Goal: Information Seeking & Learning: Learn about a topic

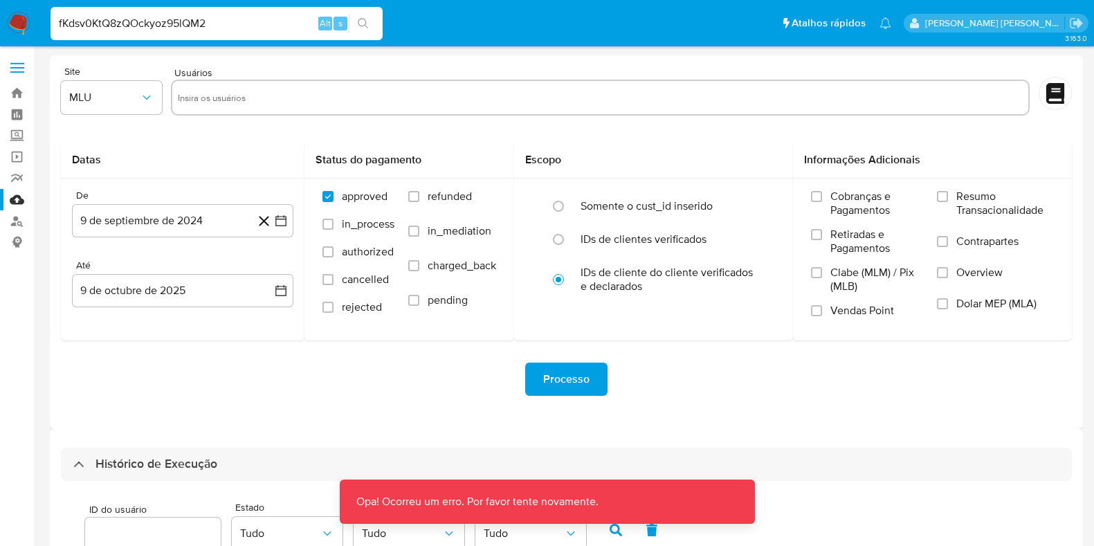
select select "10"
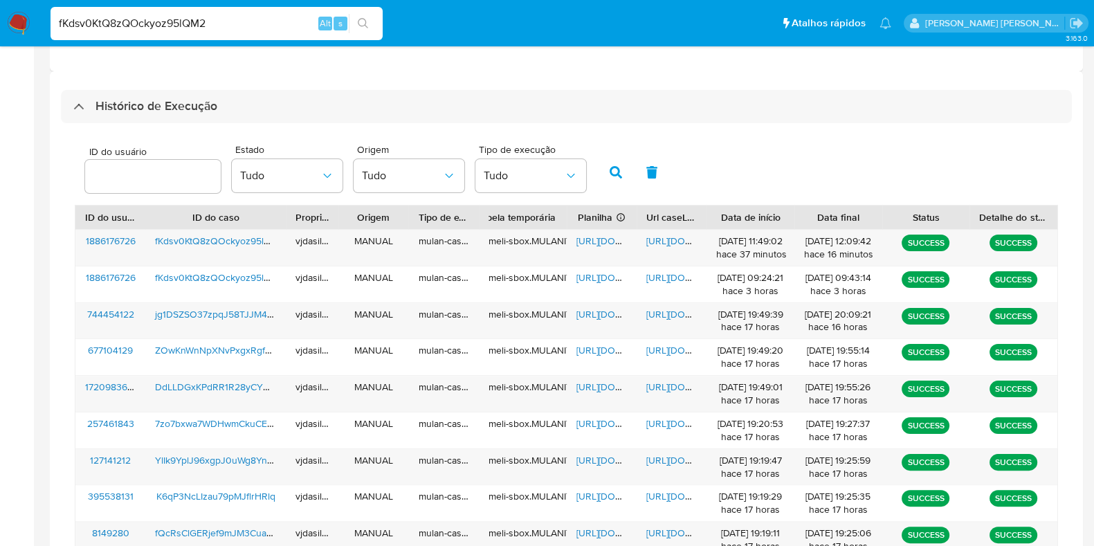
click at [175, 27] on input "fKdsv0KtQ8zQOckyoz95lQM2" at bounding box center [217, 24] width 332 height 18
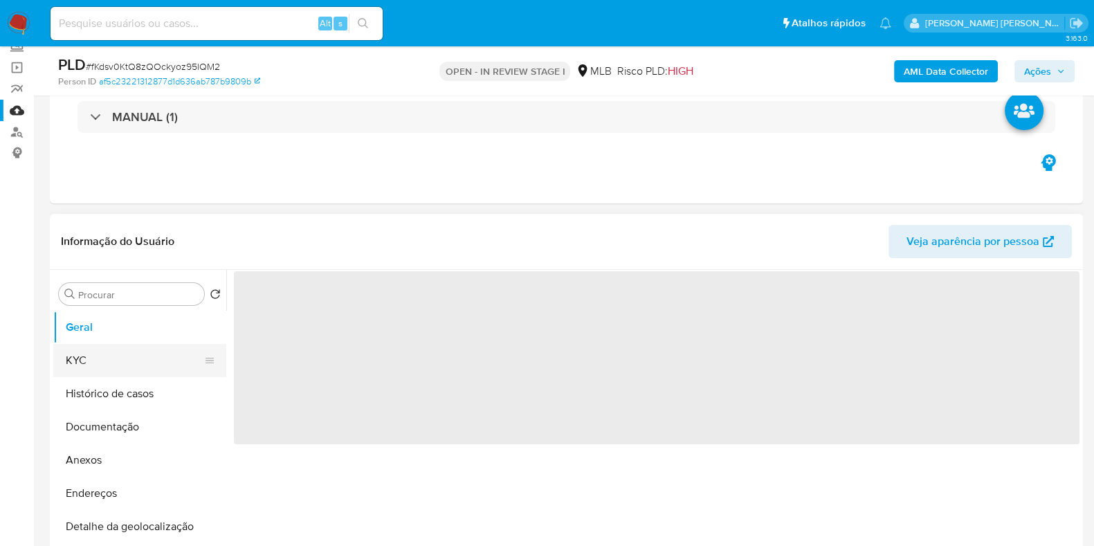
scroll to position [172, 0]
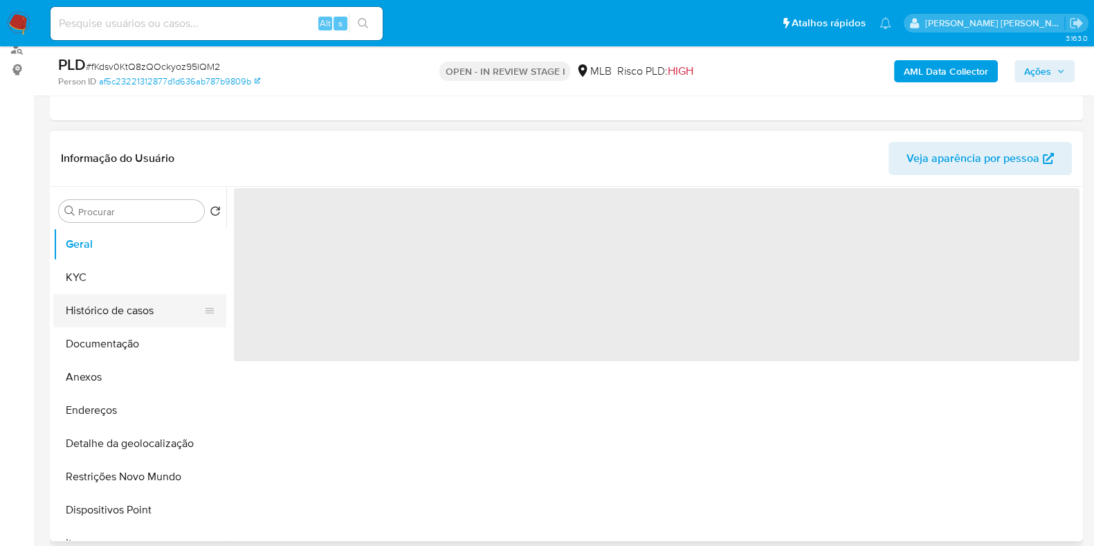
select select "10"
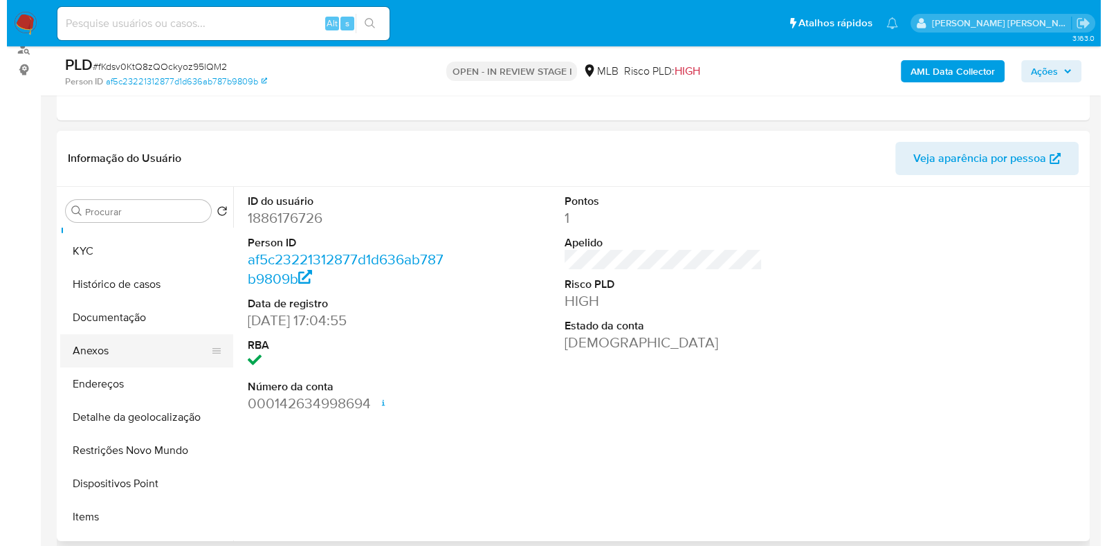
scroll to position [0, 0]
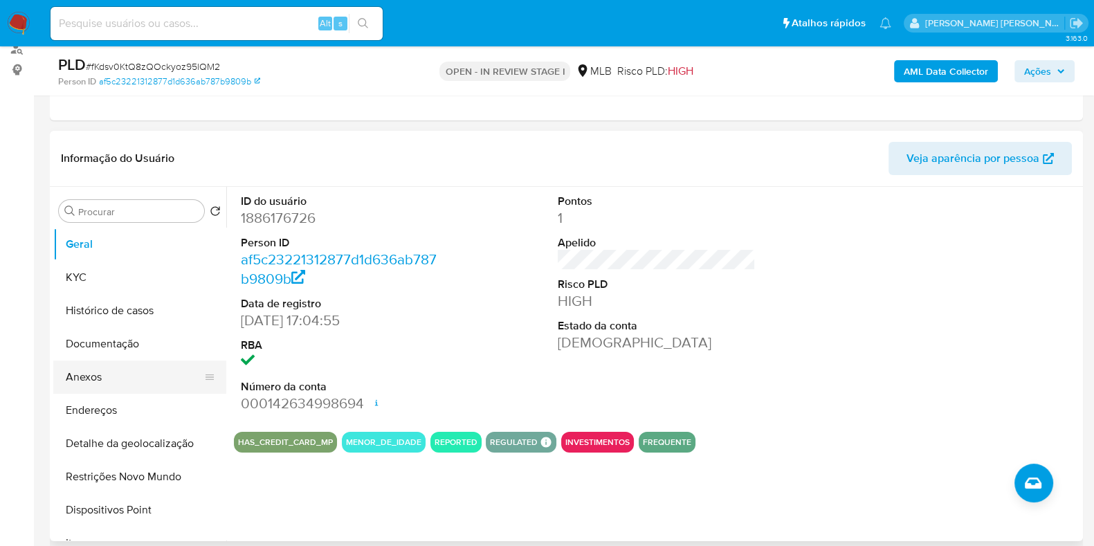
click at [145, 383] on button "Anexos" at bounding box center [134, 377] width 162 height 33
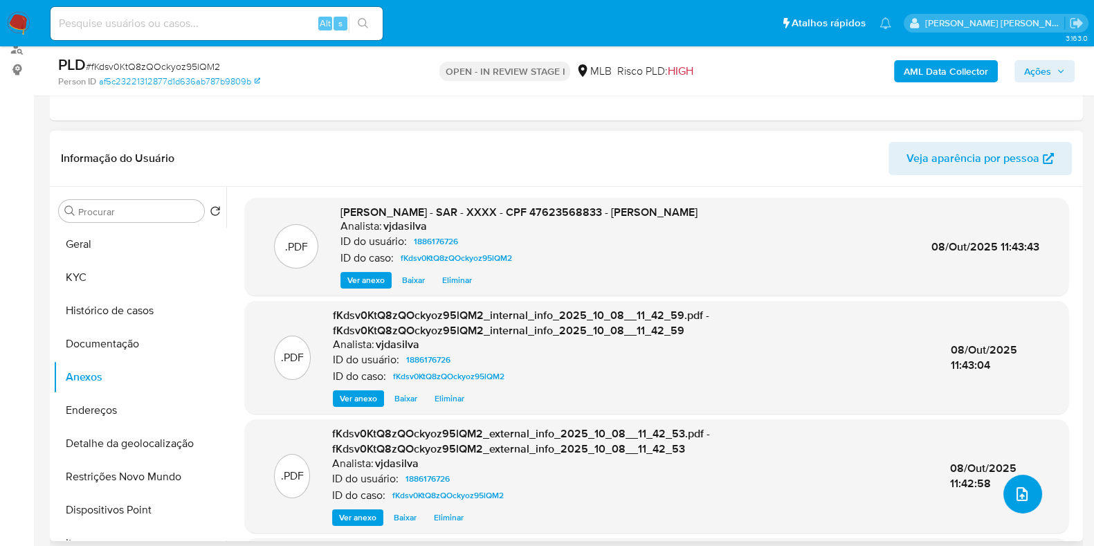
click at [1006, 488] on button "upload-file" at bounding box center [1023, 494] width 39 height 39
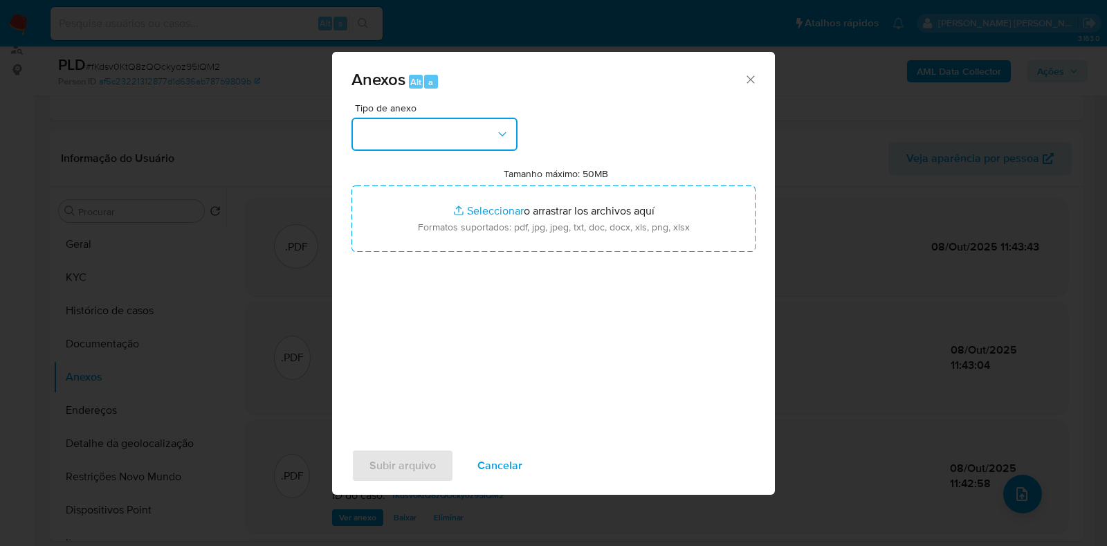
drag, startPoint x: 509, startPoint y: 119, endPoint x: 506, endPoint y: 126, distance: 7.5
click at [506, 119] on button "button" at bounding box center [435, 134] width 166 height 33
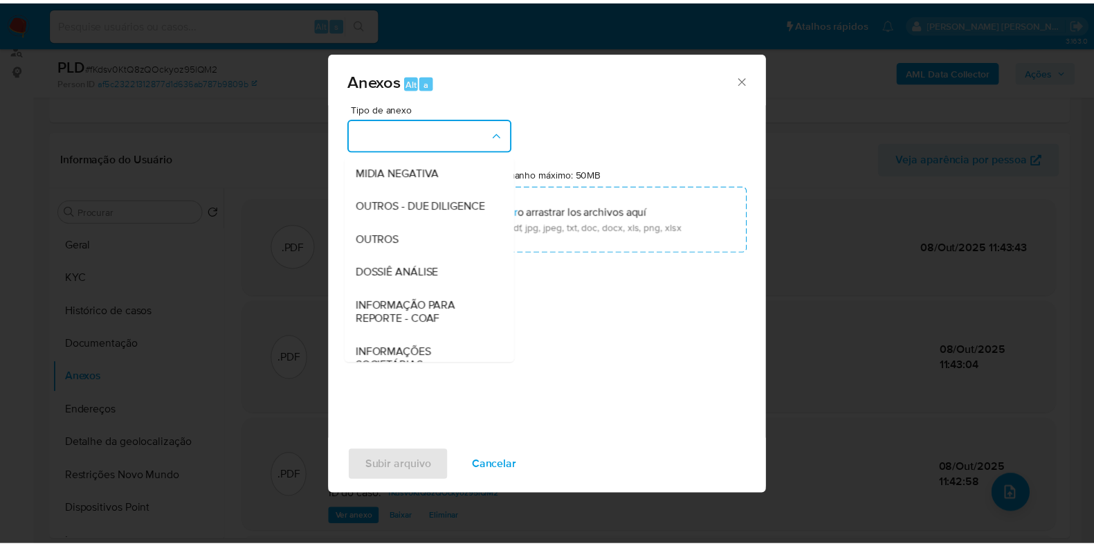
scroll to position [213, 0]
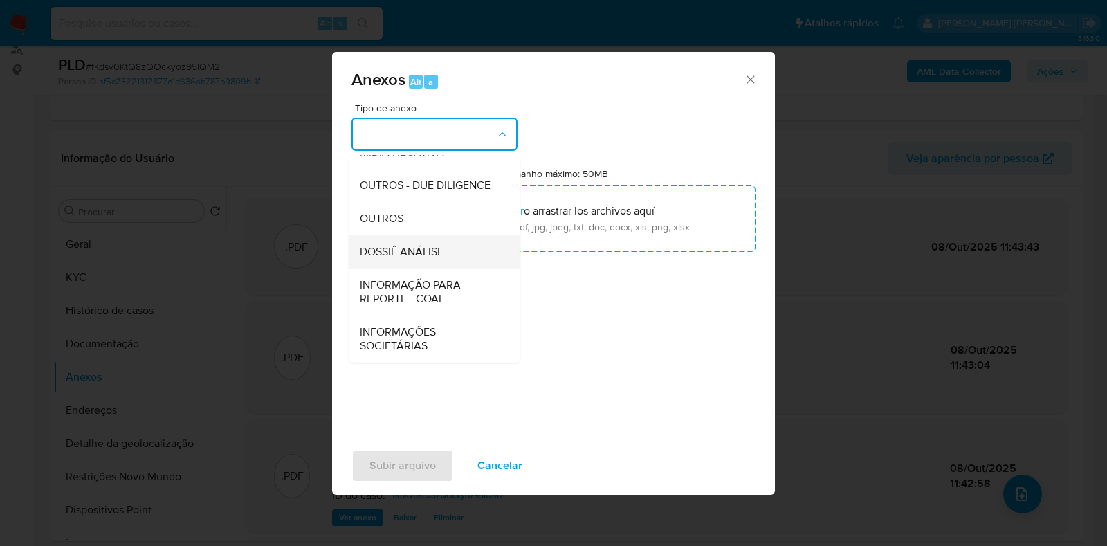
click at [431, 257] on span "DOSSIÊ ANÁLISE" at bounding box center [402, 252] width 84 height 14
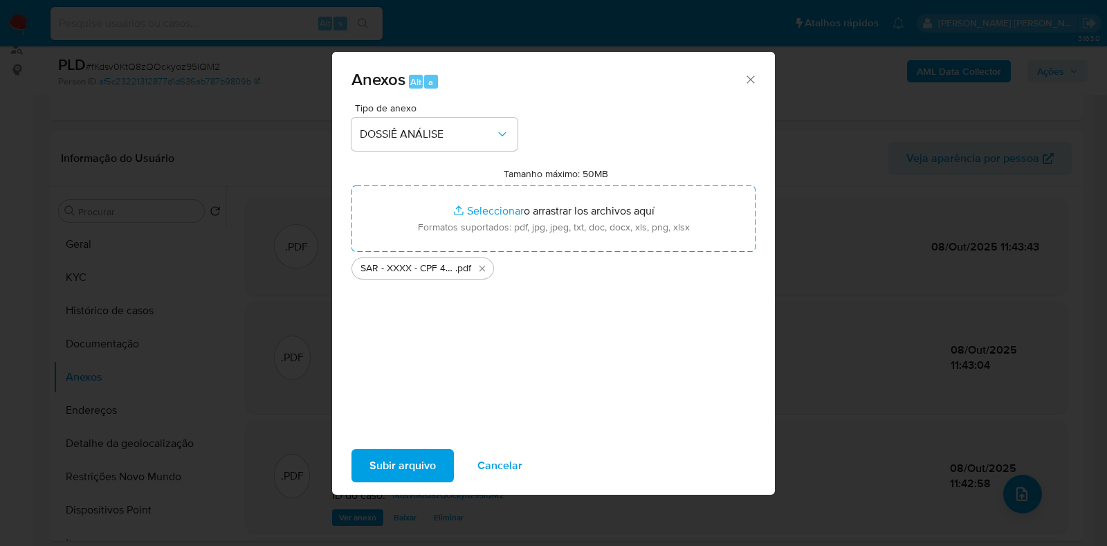
click at [399, 469] on span "Subir arquivo" at bounding box center [403, 466] width 66 height 30
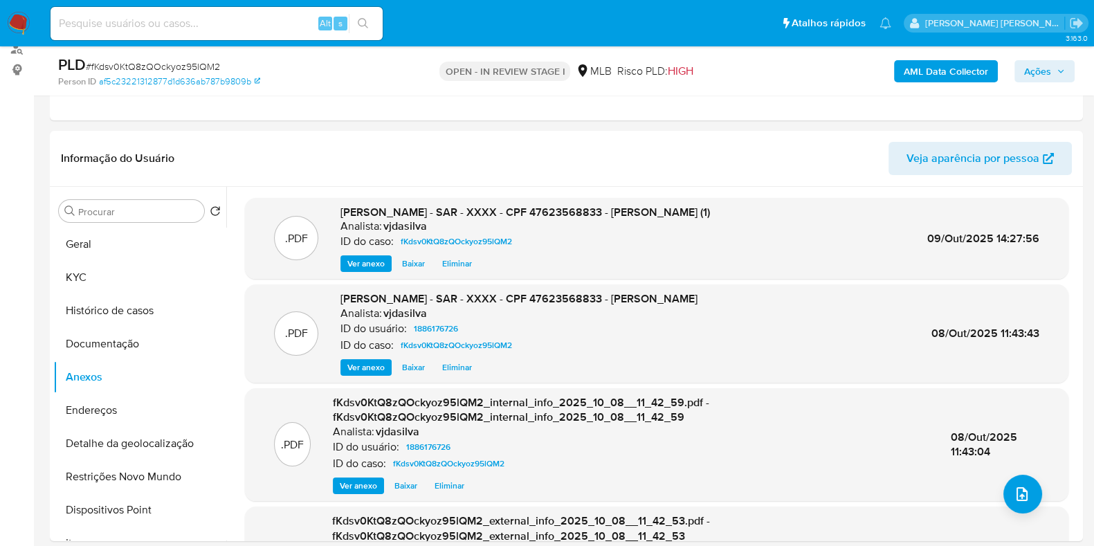
click at [1040, 69] on span "Ações" at bounding box center [1037, 71] width 27 height 22
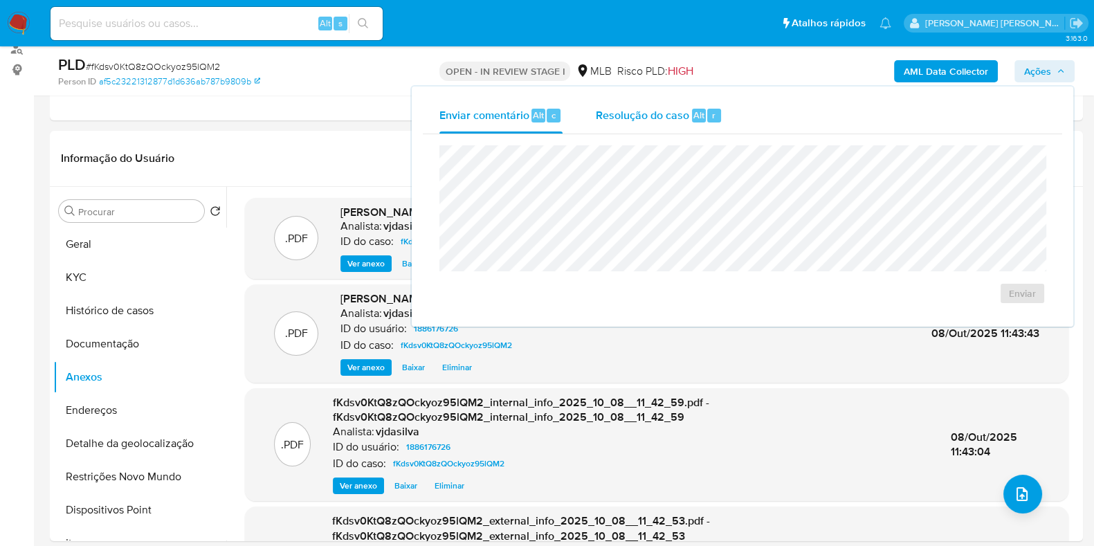
click at [653, 107] on span "Resolução do caso" at bounding box center [642, 115] width 93 height 16
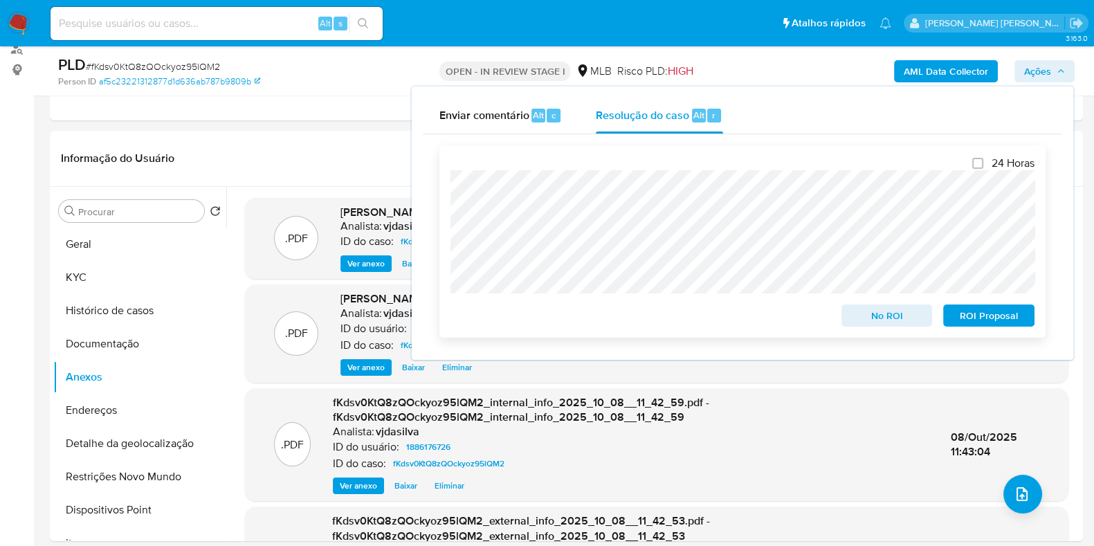
click at [1004, 314] on span "ROI Proposal" at bounding box center [989, 315] width 72 height 19
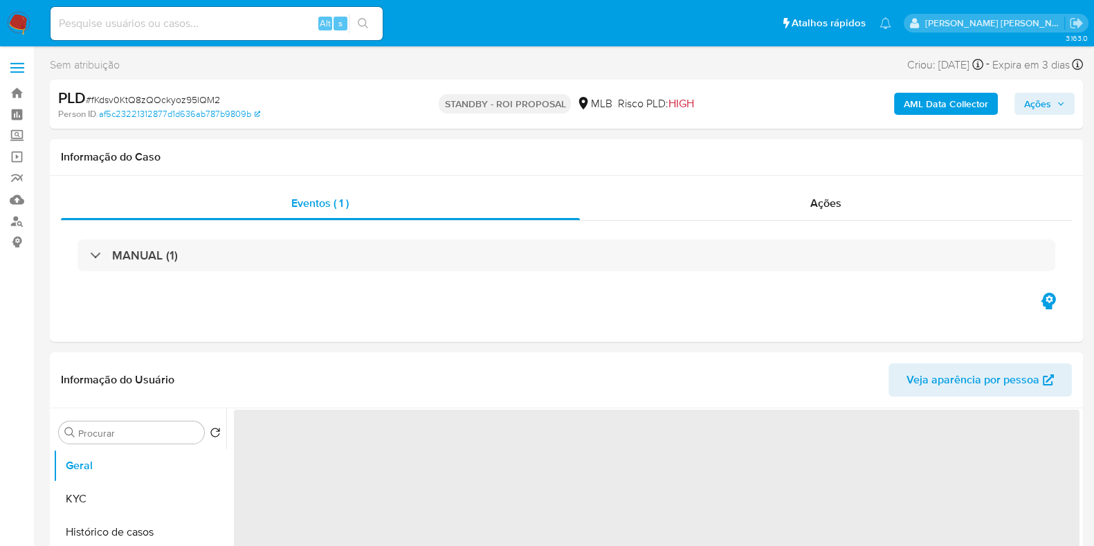
select select "10"
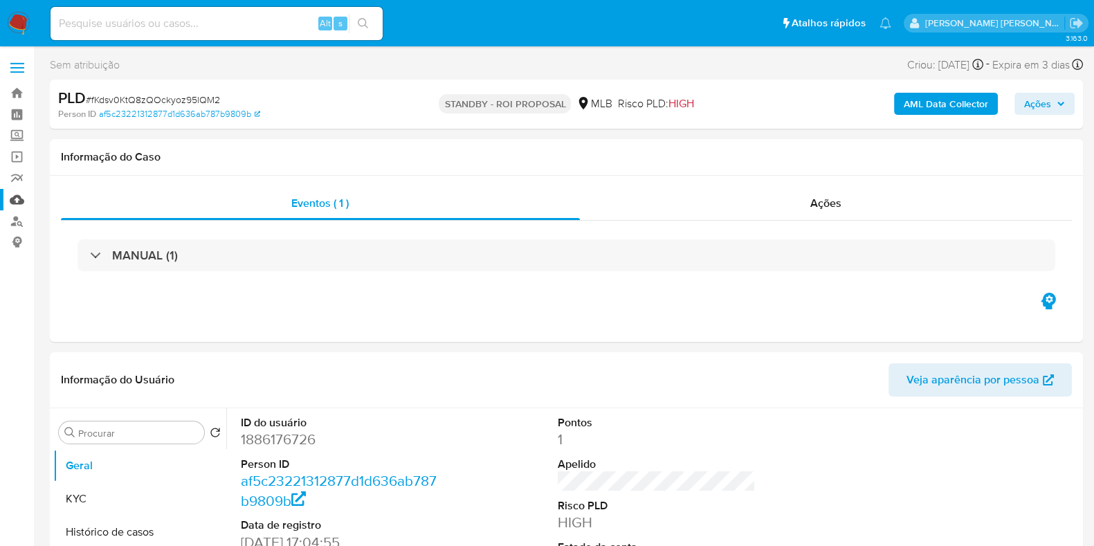
click at [17, 201] on link "Mulan" at bounding box center [82, 199] width 165 height 21
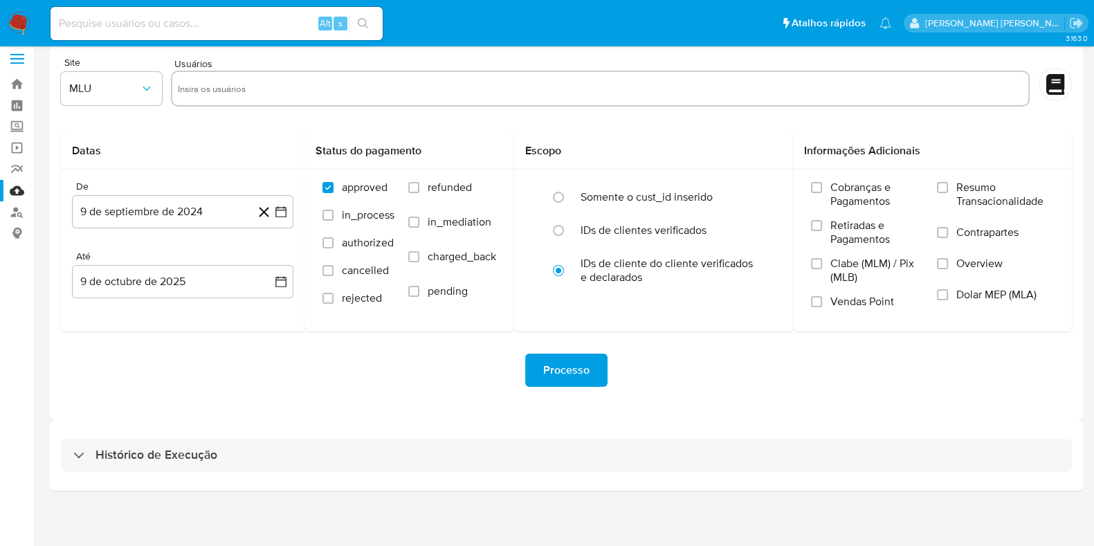
scroll to position [12, 0]
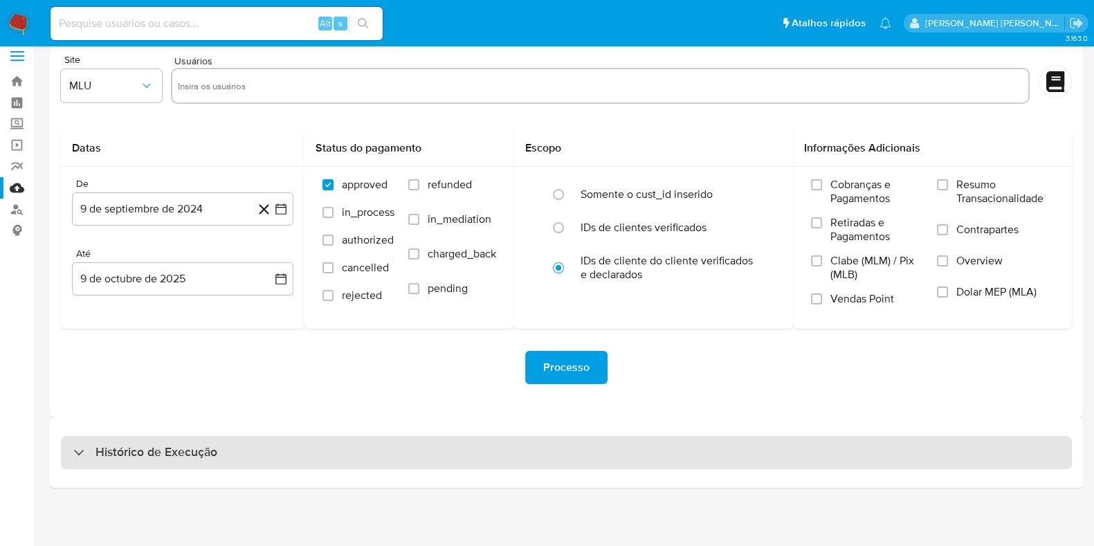
click at [244, 448] on div "Histórico de Execução" at bounding box center [566, 452] width 1011 height 33
select select "10"
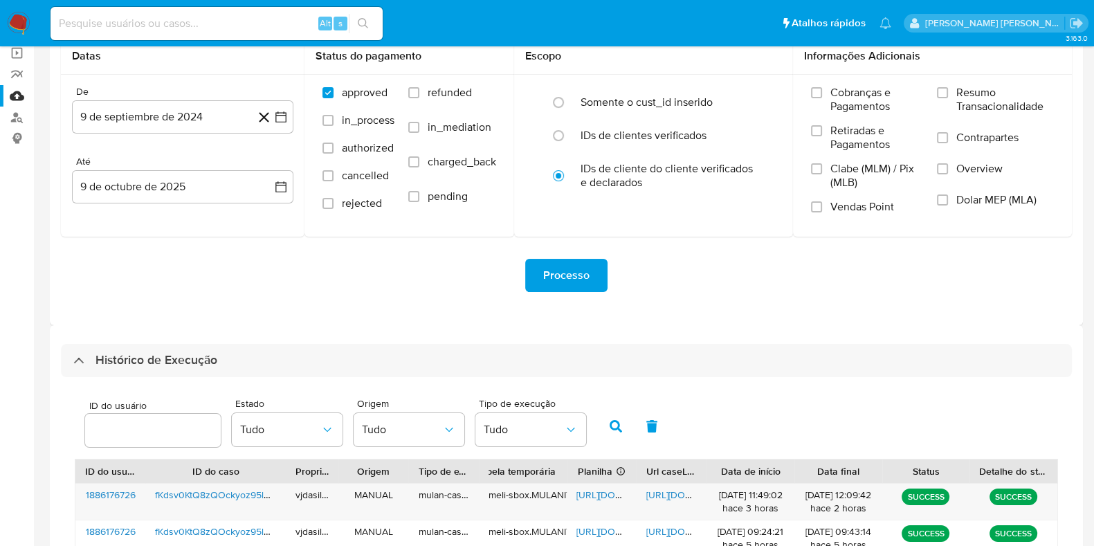
scroll to position [271, 0]
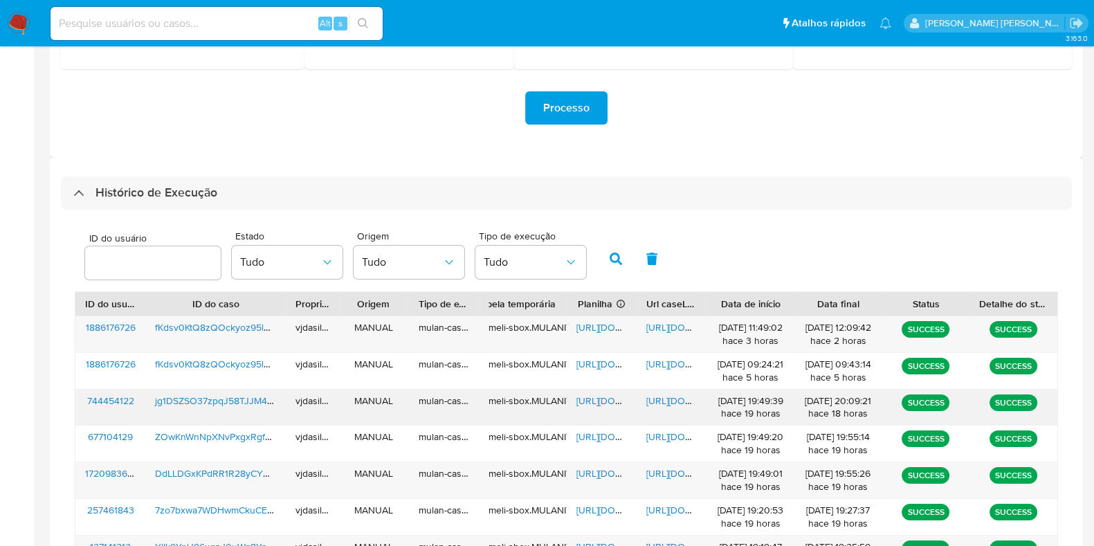
click at [653, 395] on span "[URL][DOMAIN_NAME]" at bounding box center [694, 401] width 96 height 14
click at [592, 401] on span "https://docs.google.com/spreadsheets/d/1OMXtJJL5ZGkN96Mrnv7B5YfSMzU-EBsclEm9w01…" at bounding box center [625, 401] width 96 height 14
click at [253, 394] on span "jg1DSZSO37zpqJ58TJJM441Z" at bounding box center [218, 401] width 127 height 14
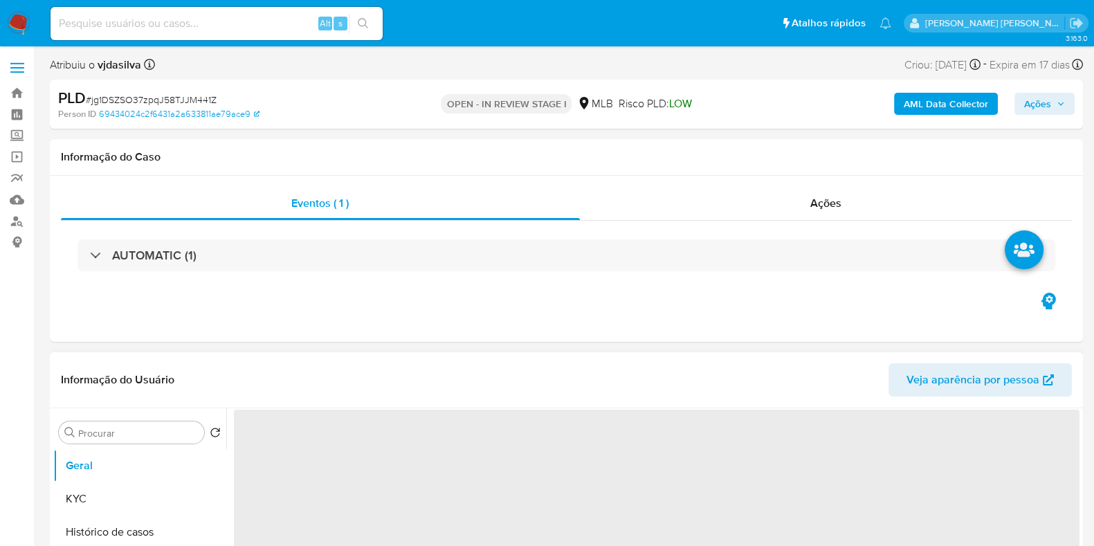
select select "10"
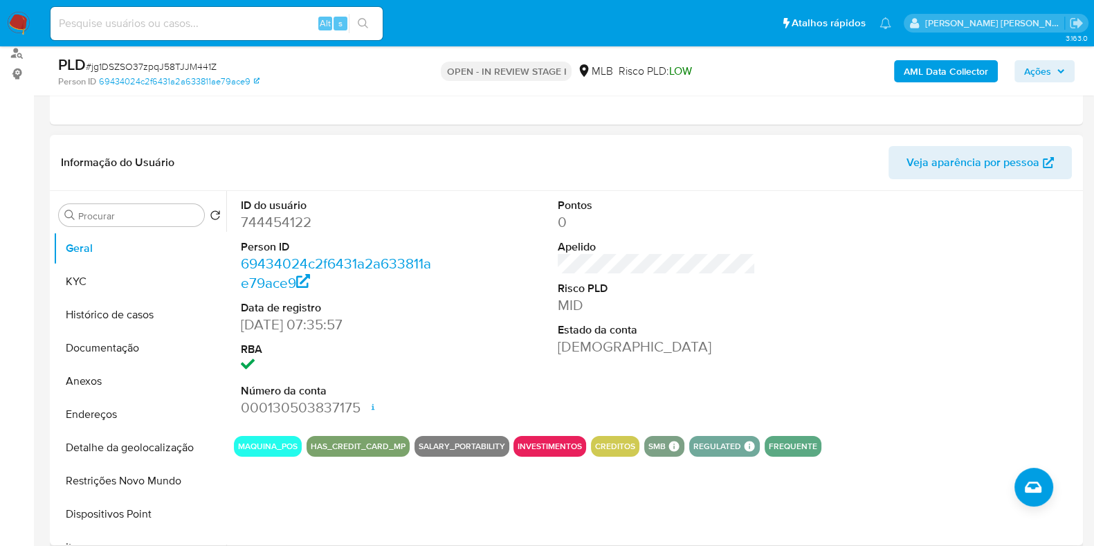
scroll to position [172, 0]
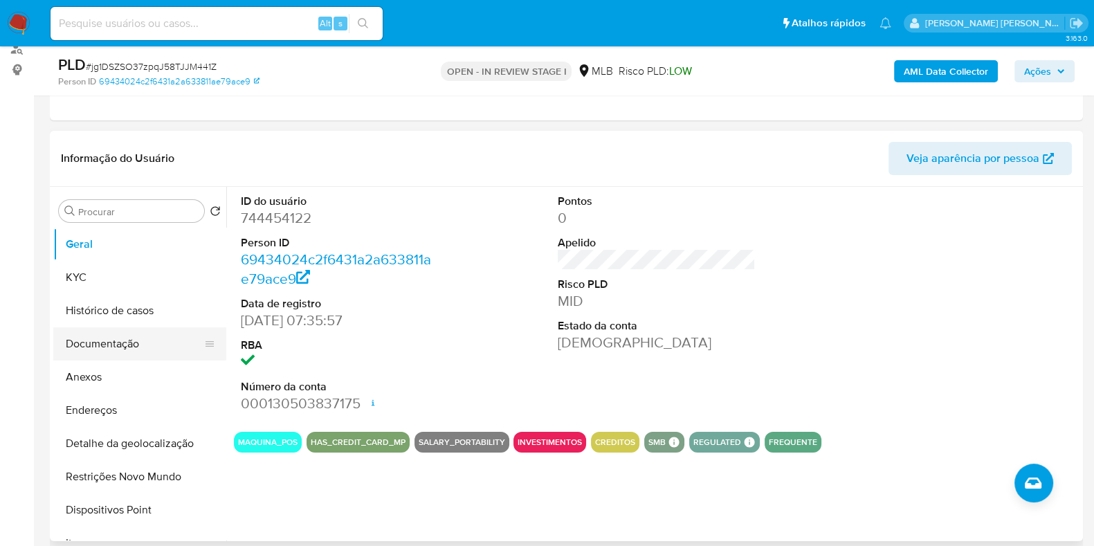
click at [114, 344] on button "Documentação" at bounding box center [134, 343] width 162 height 33
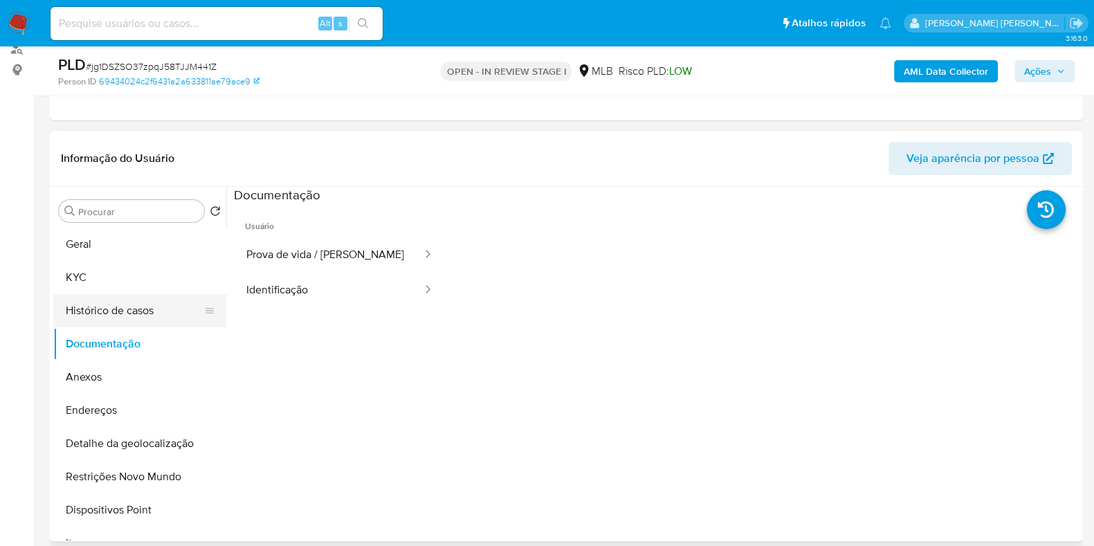
click at [143, 301] on button "Histórico de casos" at bounding box center [134, 310] width 162 height 33
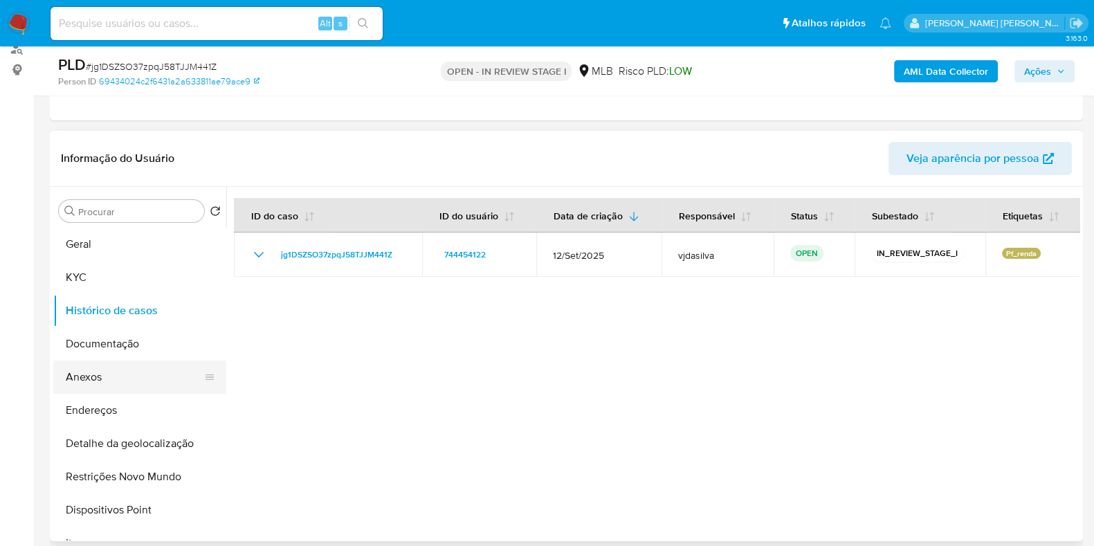
click at [86, 377] on button "Anexos" at bounding box center [134, 377] width 162 height 33
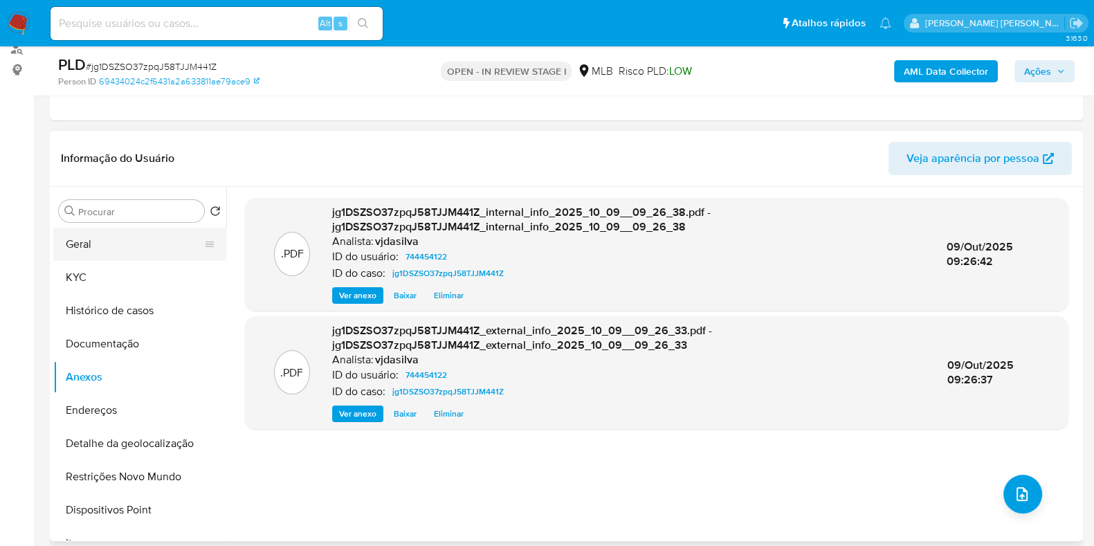
click at [81, 231] on button "Geral" at bounding box center [134, 244] width 162 height 33
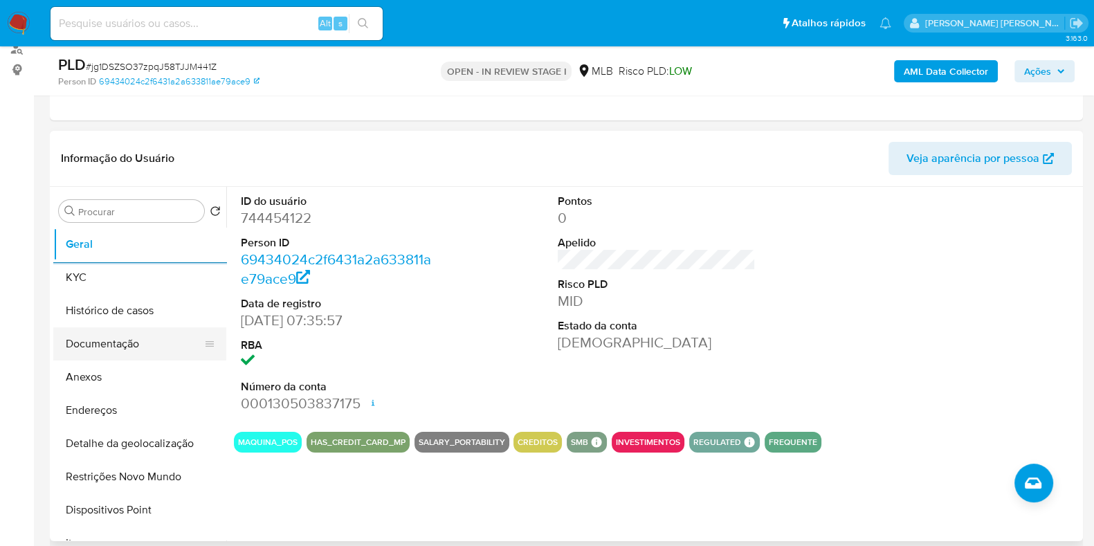
click at [120, 340] on button "Documentação" at bounding box center [134, 343] width 162 height 33
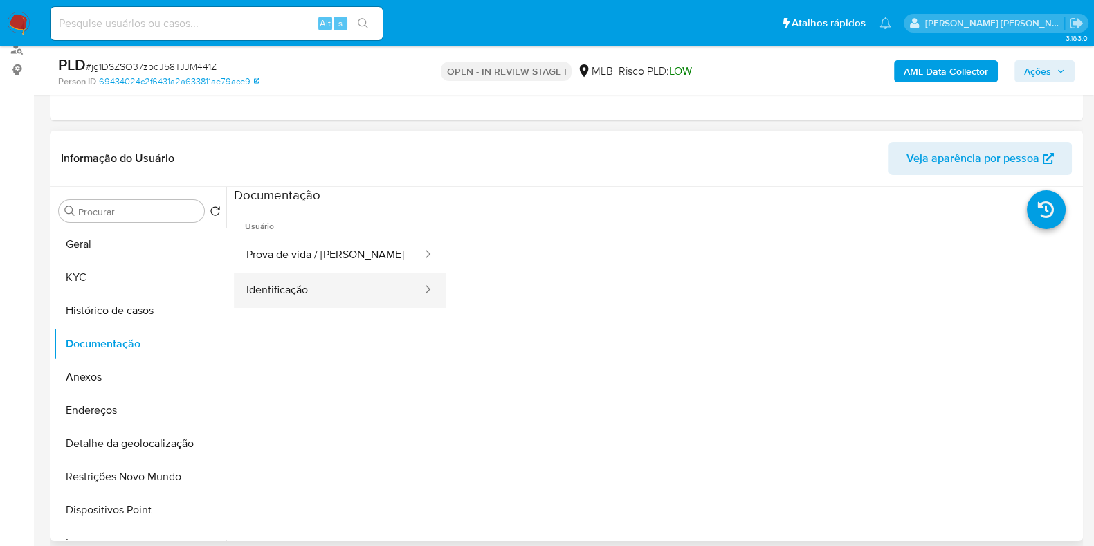
click at [336, 300] on button "Identificação" at bounding box center [329, 290] width 190 height 35
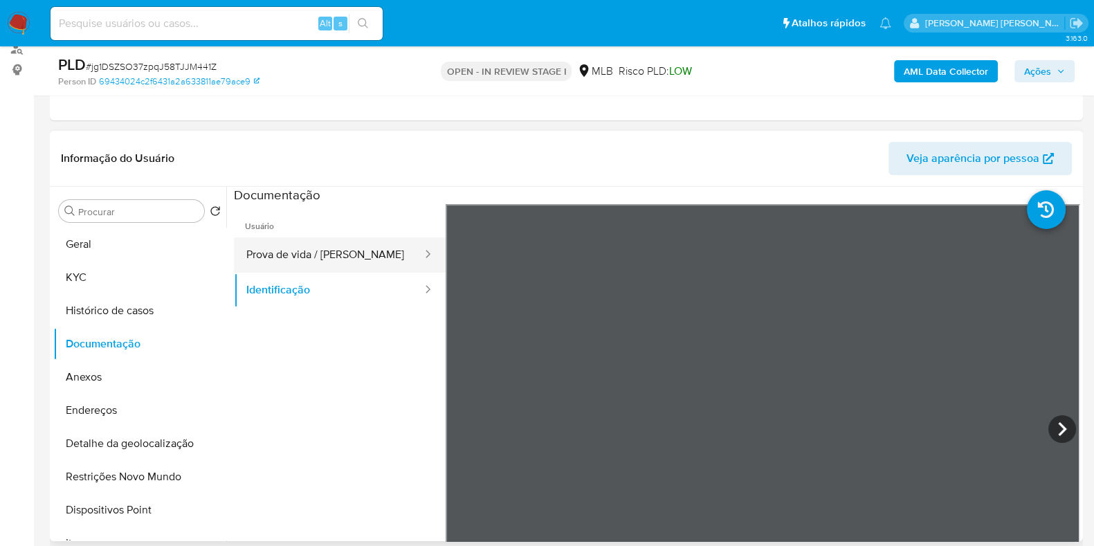
click at [316, 252] on button "Prova de vida / Selfie" at bounding box center [329, 254] width 190 height 35
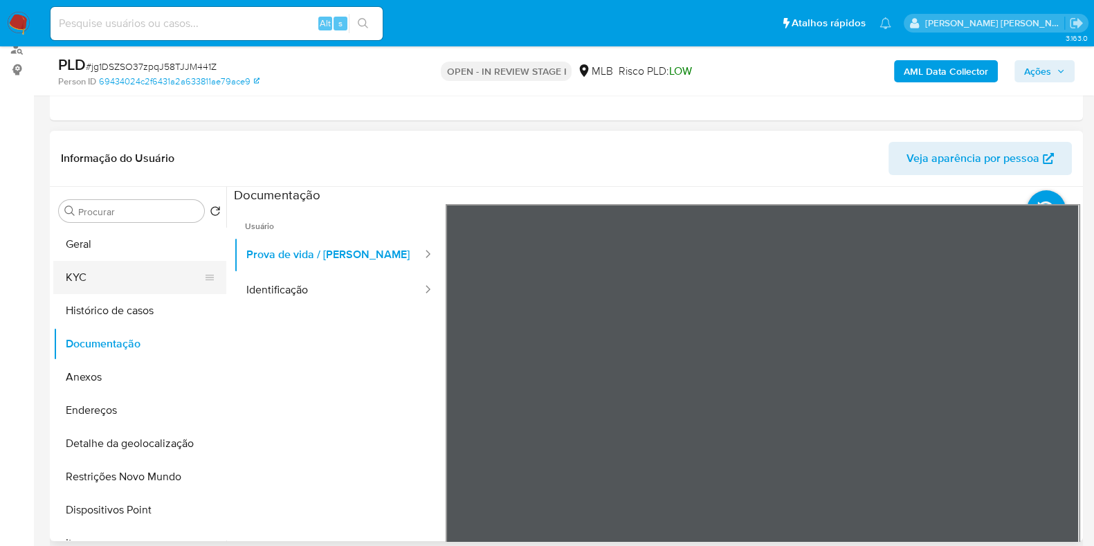
click at [93, 278] on button "KYC" at bounding box center [134, 277] width 162 height 33
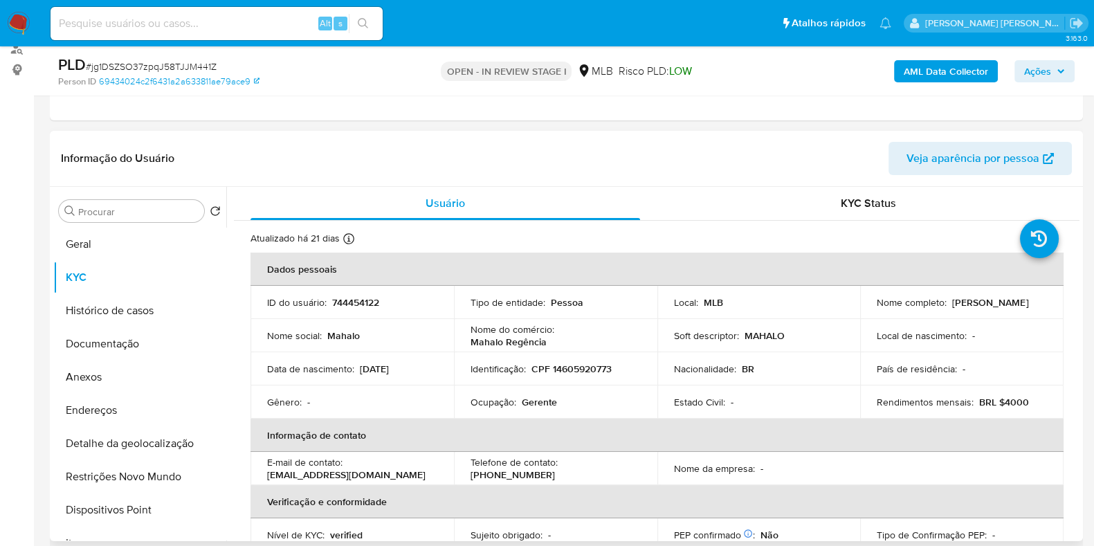
click at [534, 401] on p "Gerente" at bounding box center [539, 402] width 35 height 12
copy div "Ocupação : Gerente"
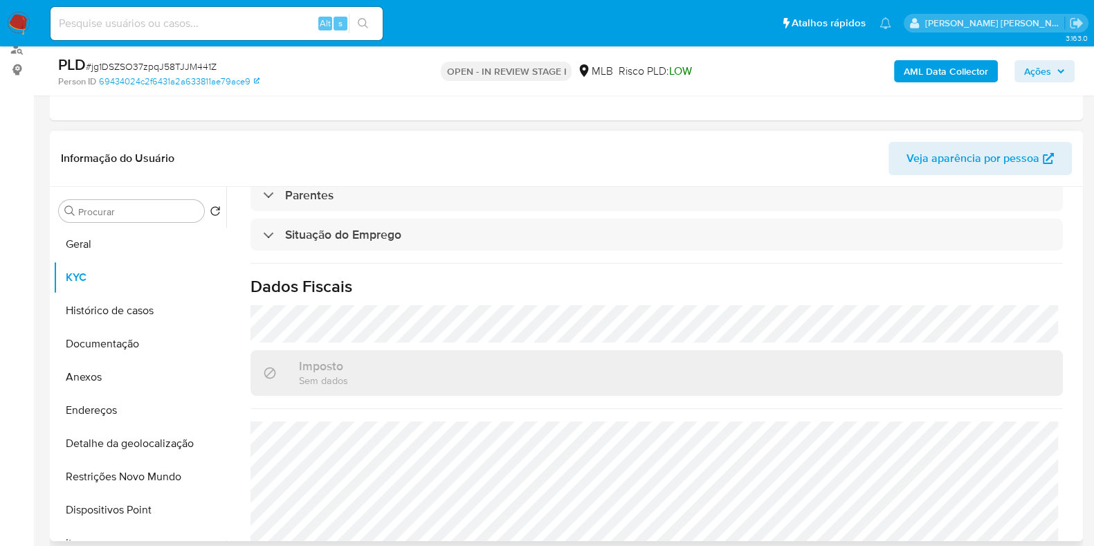
scroll to position [601, 0]
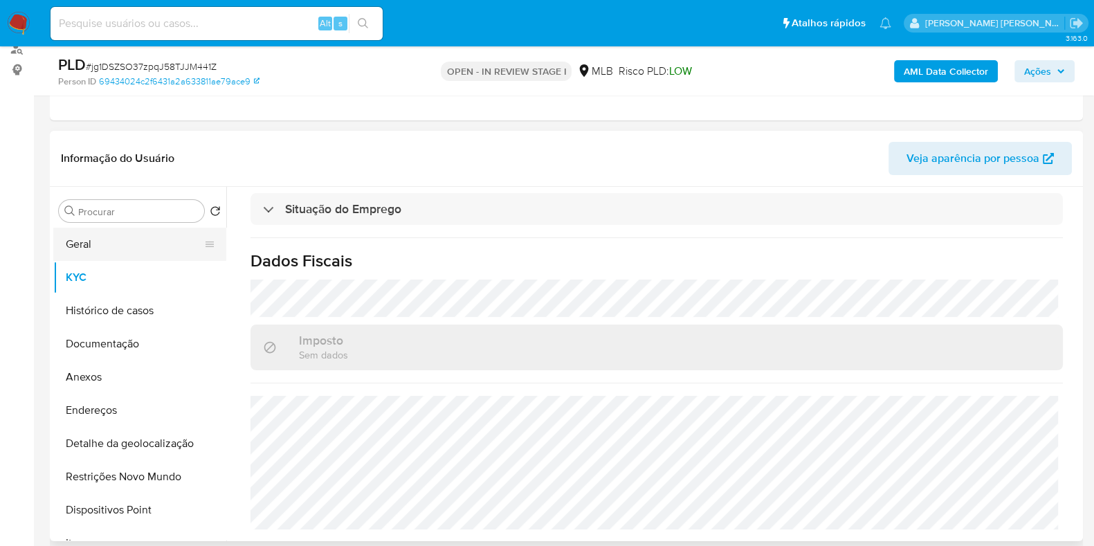
click at [135, 246] on button "Geral" at bounding box center [134, 244] width 162 height 33
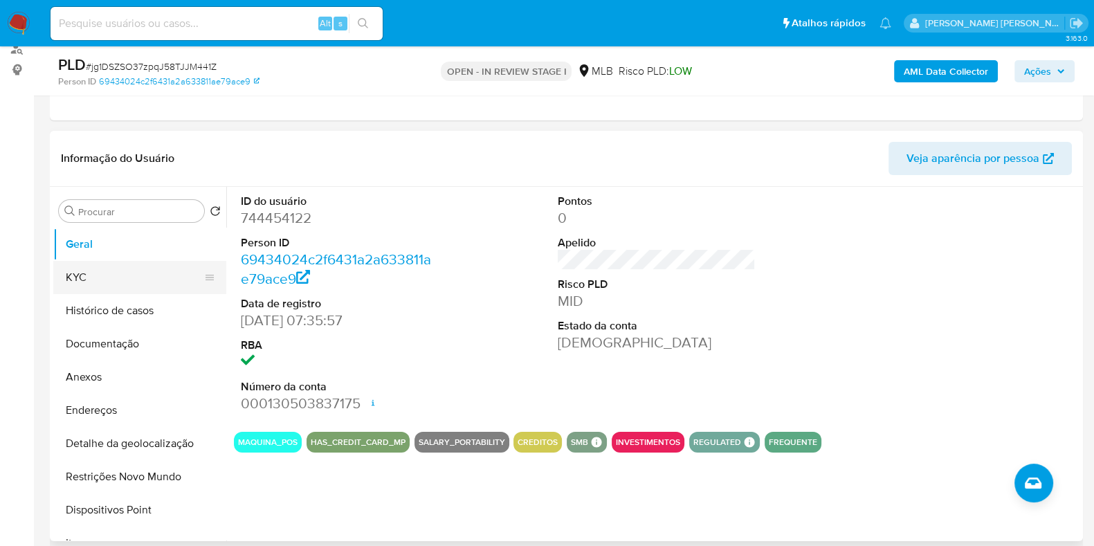
click at [127, 287] on button "KYC" at bounding box center [134, 277] width 162 height 33
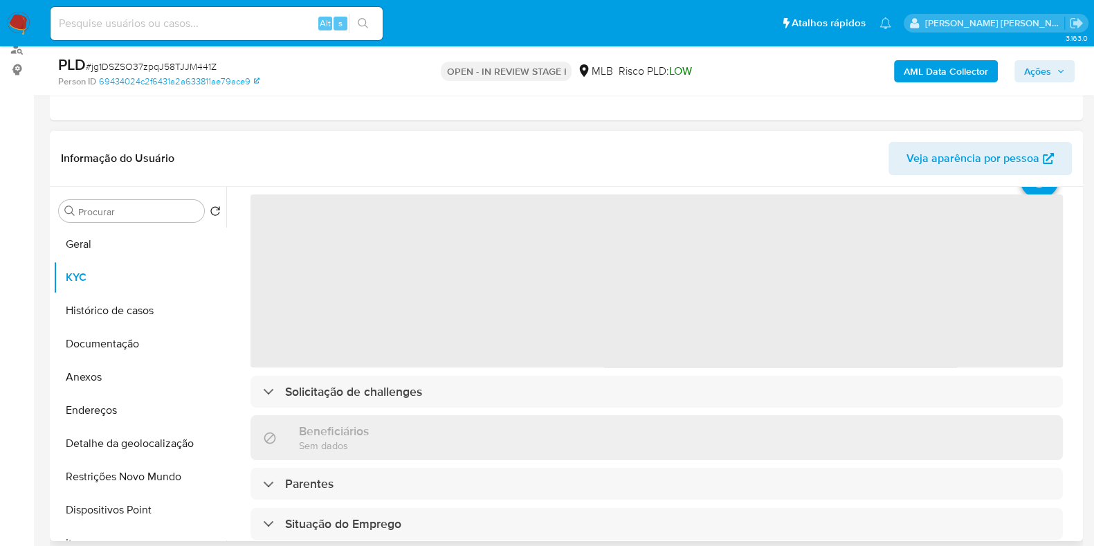
scroll to position [86, 0]
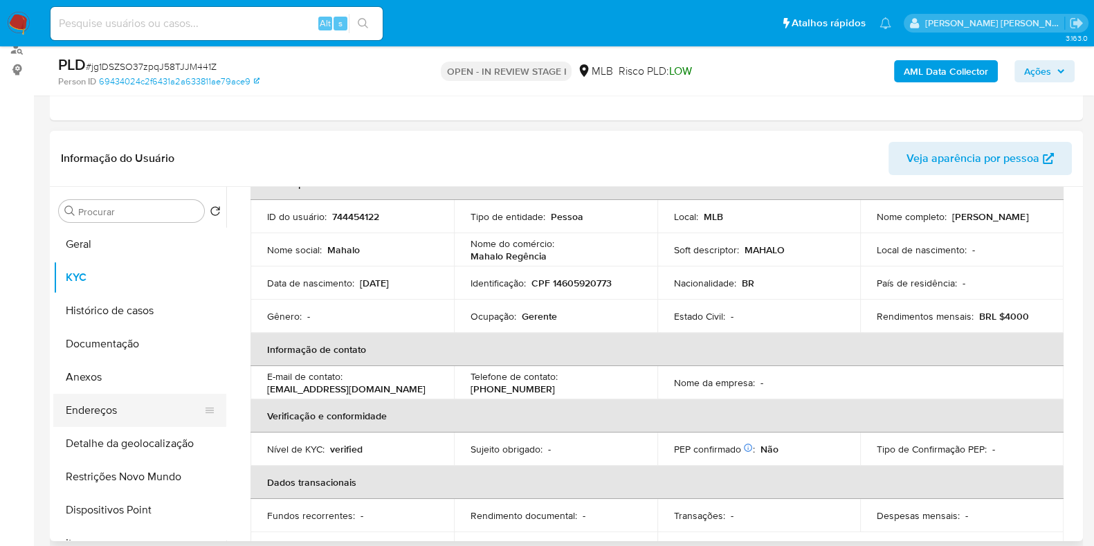
click at [124, 409] on button "Endereços" at bounding box center [134, 410] width 162 height 33
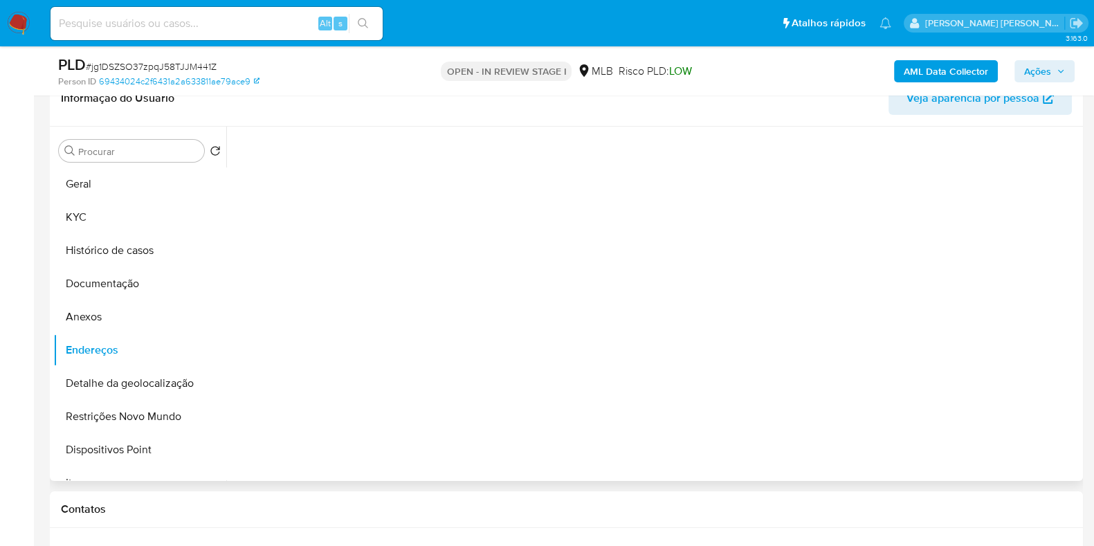
scroll to position [260, 0]
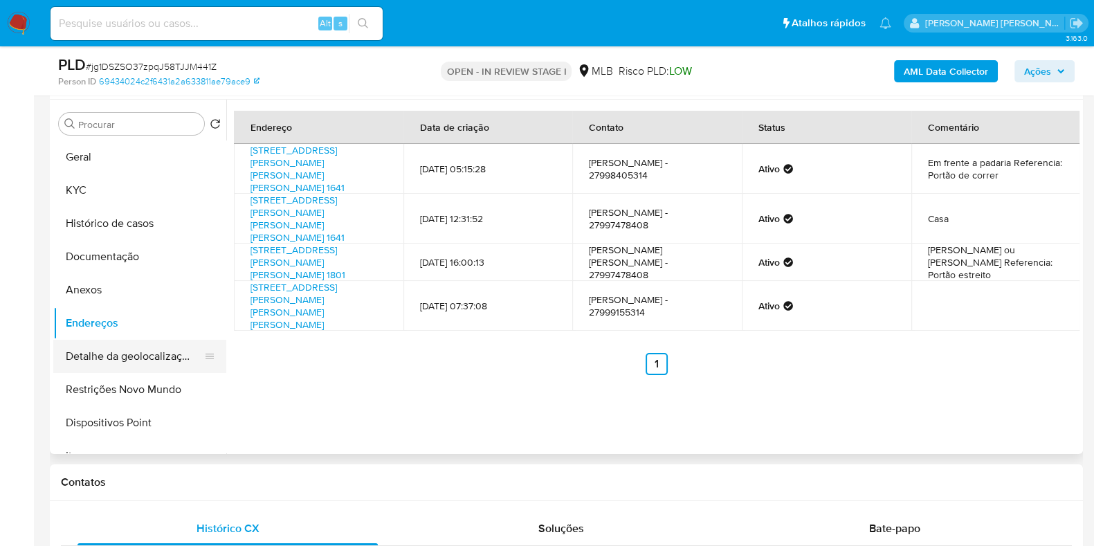
click at [136, 357] on button "Detalhe da geolocalização" at bounding box center [134, 356] width 162 height 33
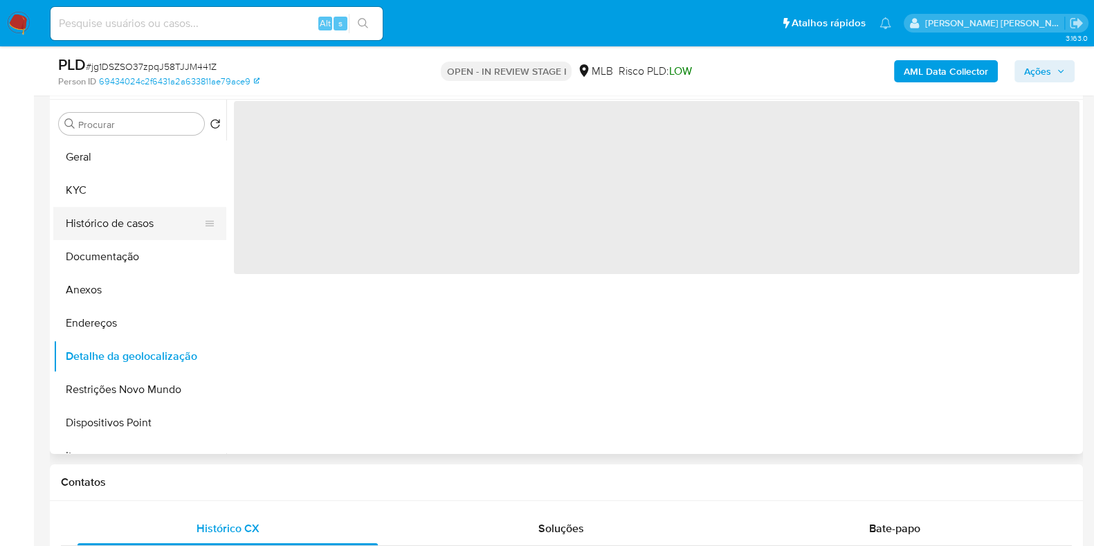
scroll to position [86, 0]
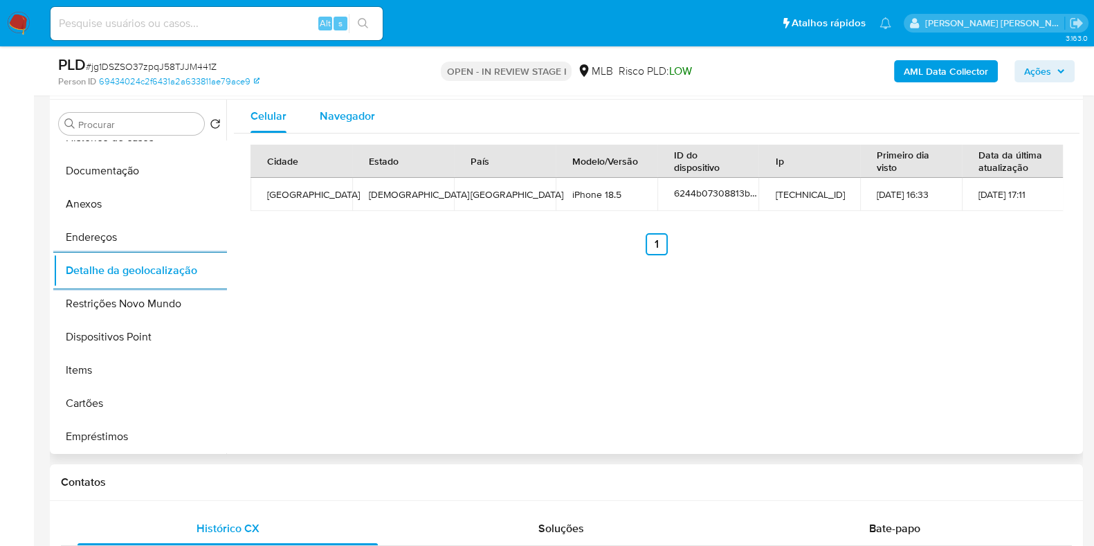
click at [367, 116] on span "Navegador" at bounding box center [347, 116] width 55 height 16
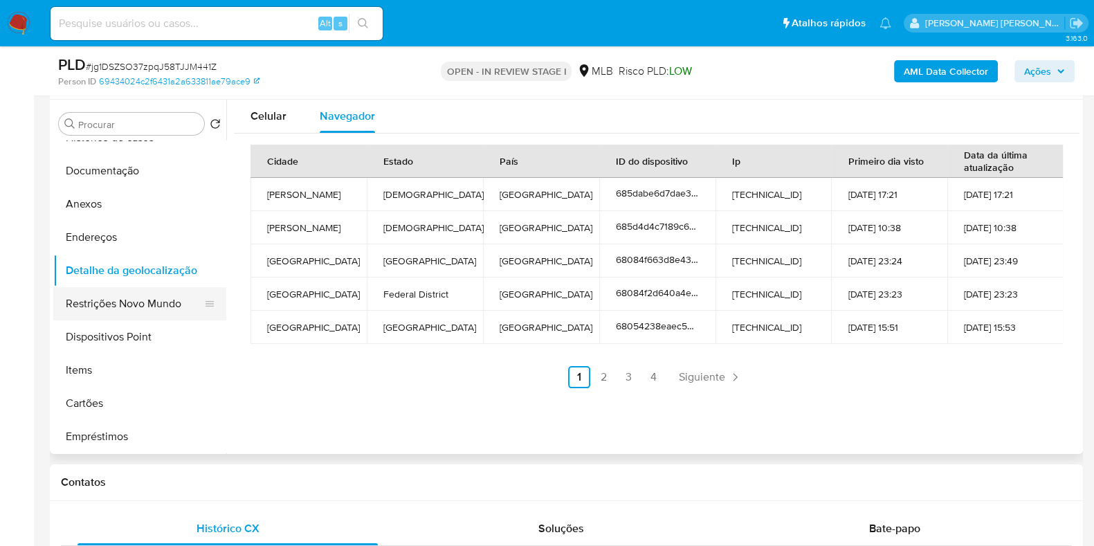
click at [105, 299] on button "Restrições Novo Mundo" at bounding box center [134, 303] width 162 height 33
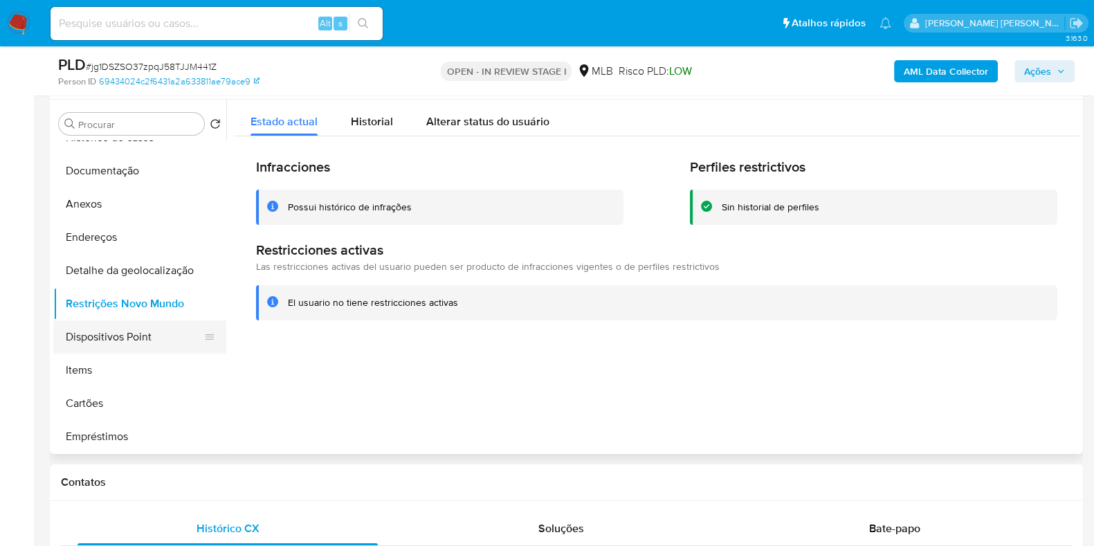
click at [141, 334] on button "Dispositivos Point" at bounding box center [134, 336] width 162 height 33
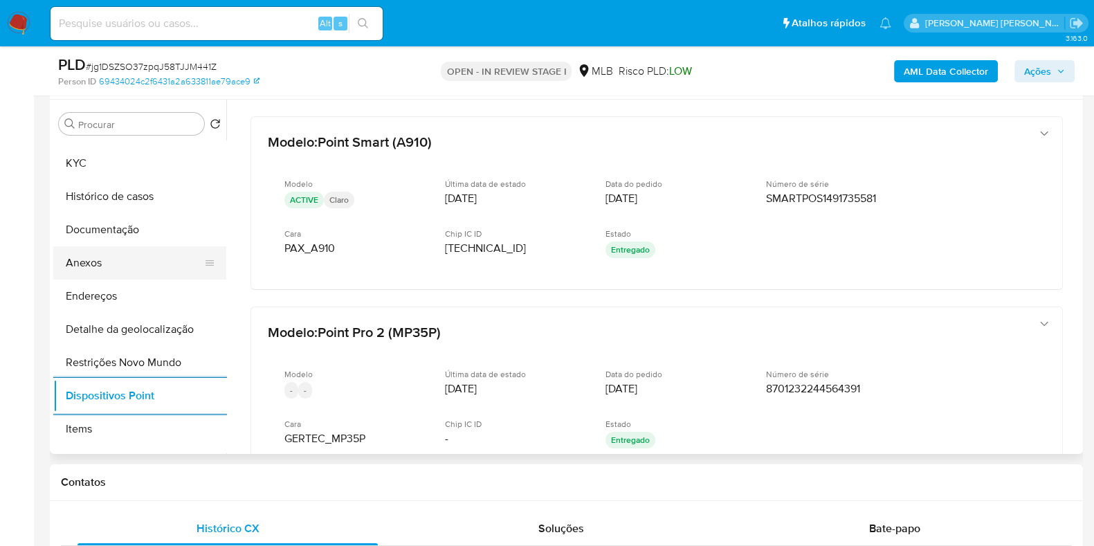
scroll to position [0, 0]
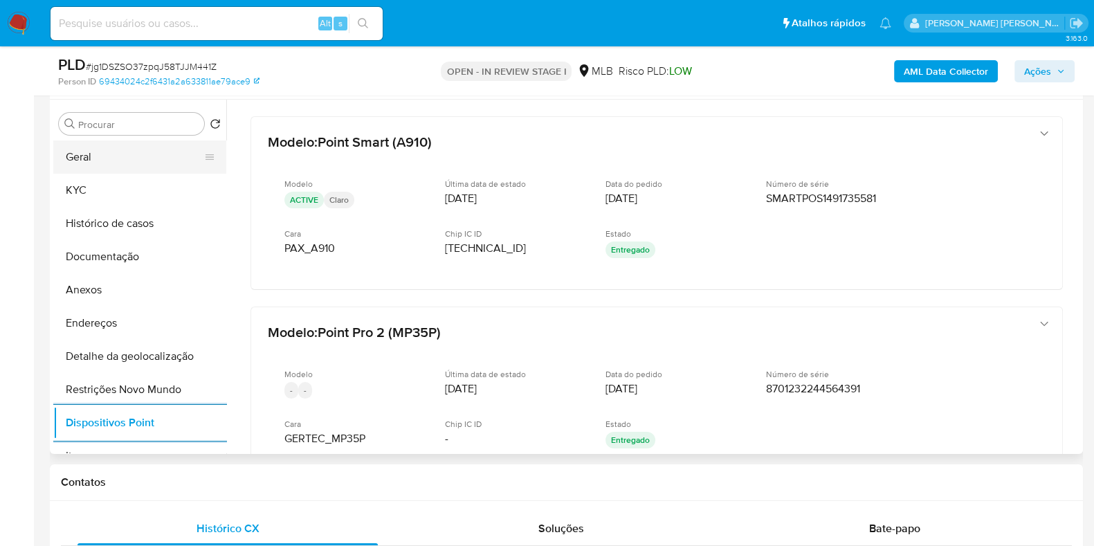
click at [129, 151] on button "Geral" at bounding box center [134, 156] width 162 height 33
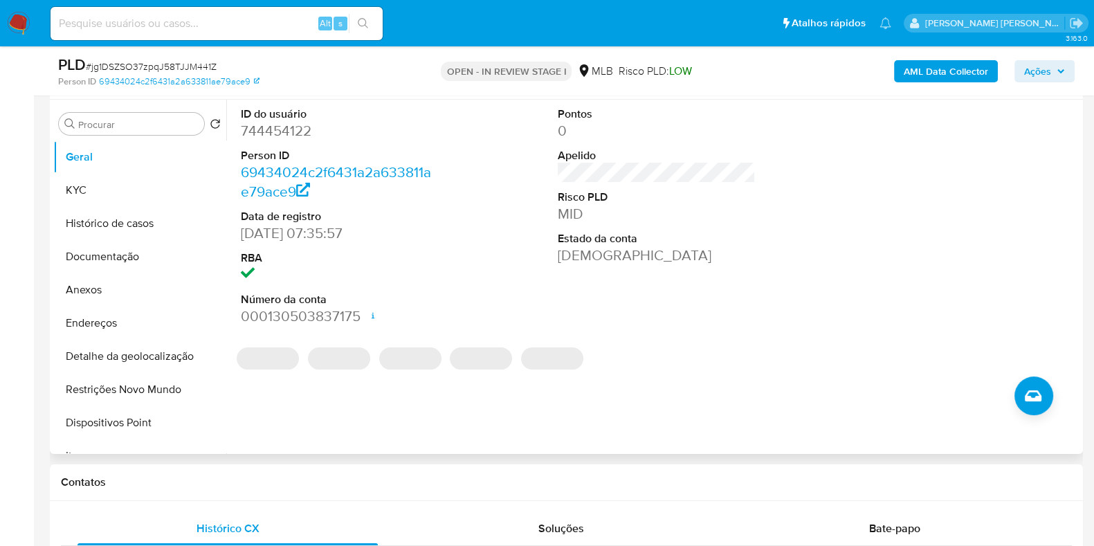
click at [280, 133] on dd "744454122" at bounding box center [340, 130] width 198 height 19
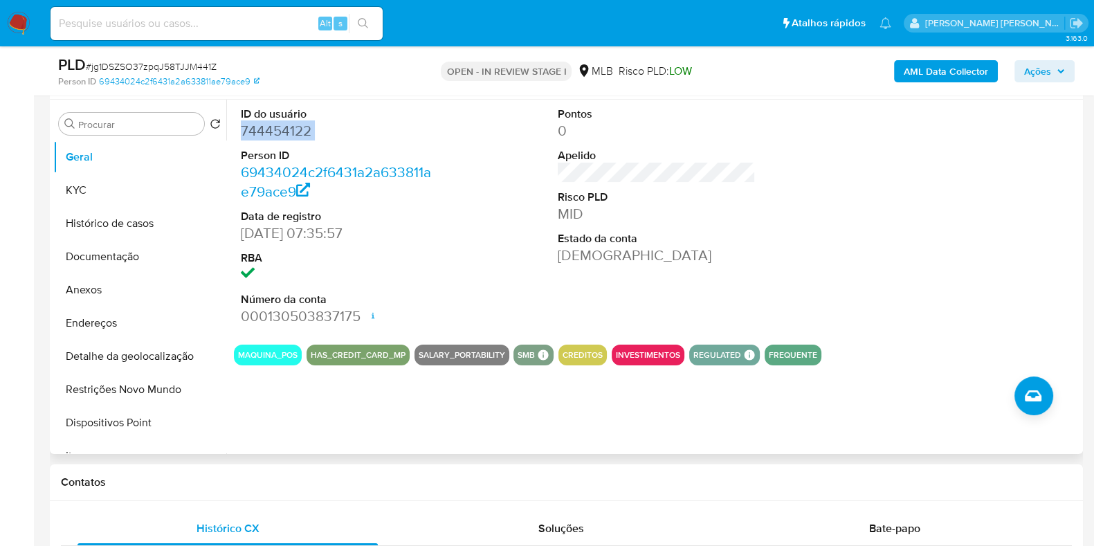
click at [280, 133] on dd "744454122" at bounding box center [340, 130] width 198 height 19
copy dd "744454122"
click at [135, 316] on button "Endereços" at bounding box center [134, 323] width 162 height 33
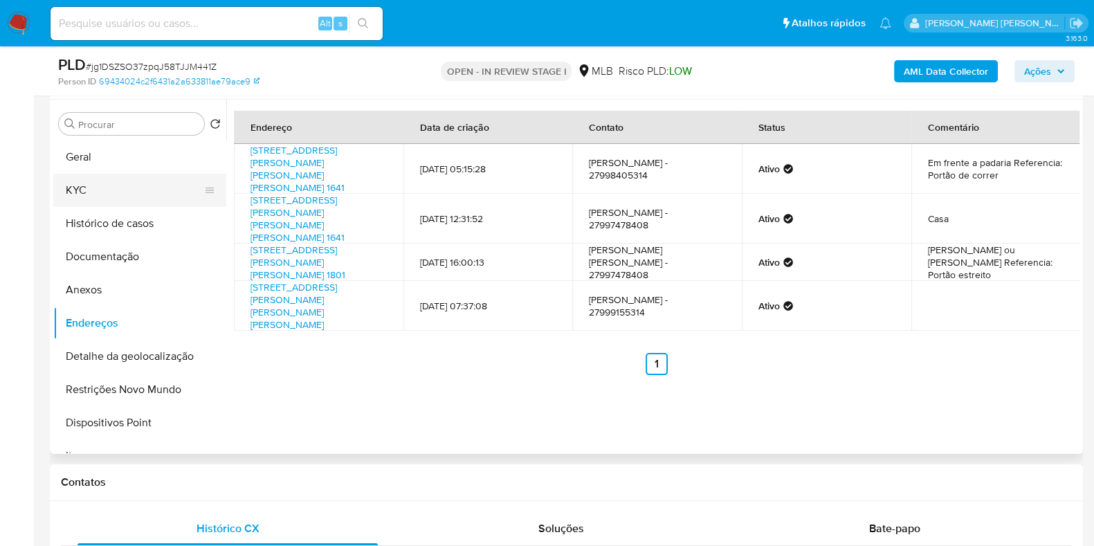
click at [124, 198] on button "KYC" at bounding box center [134, 190] width 162 height 33
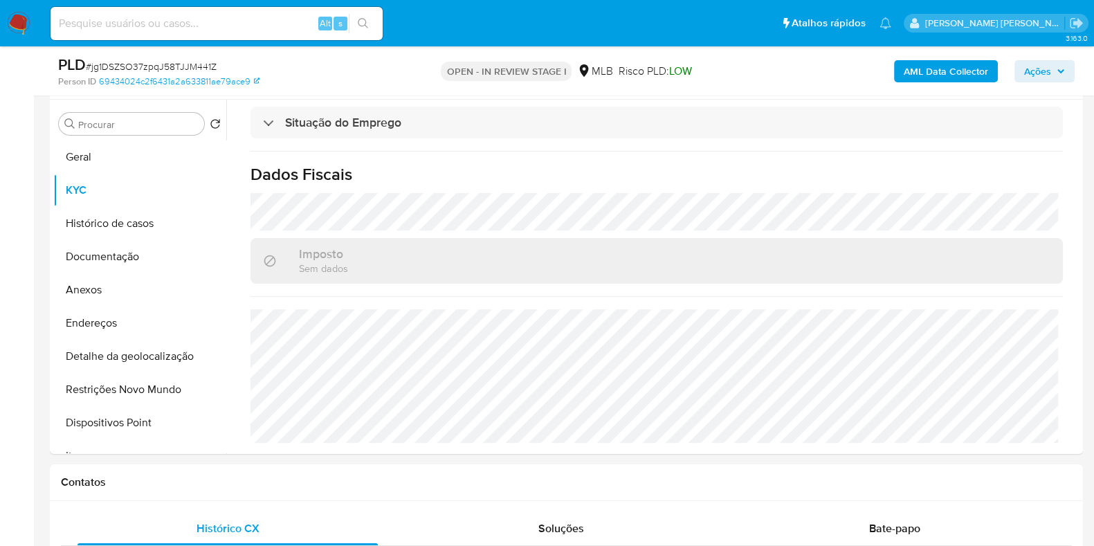
scroll to position [601, 0]
click at [112, 292] on button "Anexos" at bounding box center [134, 289] width 162 height 33
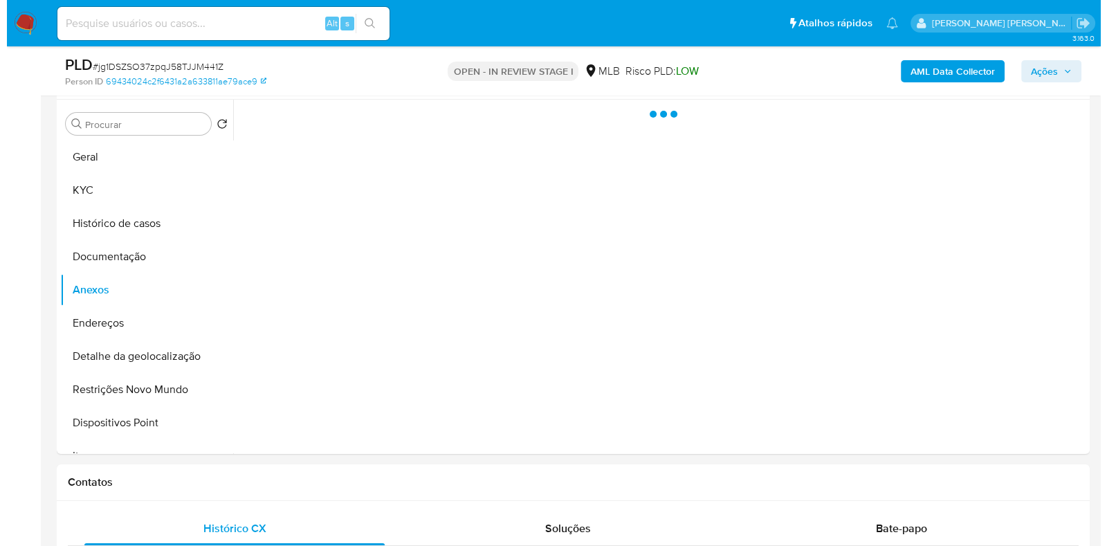
scroll to position [0, 0]
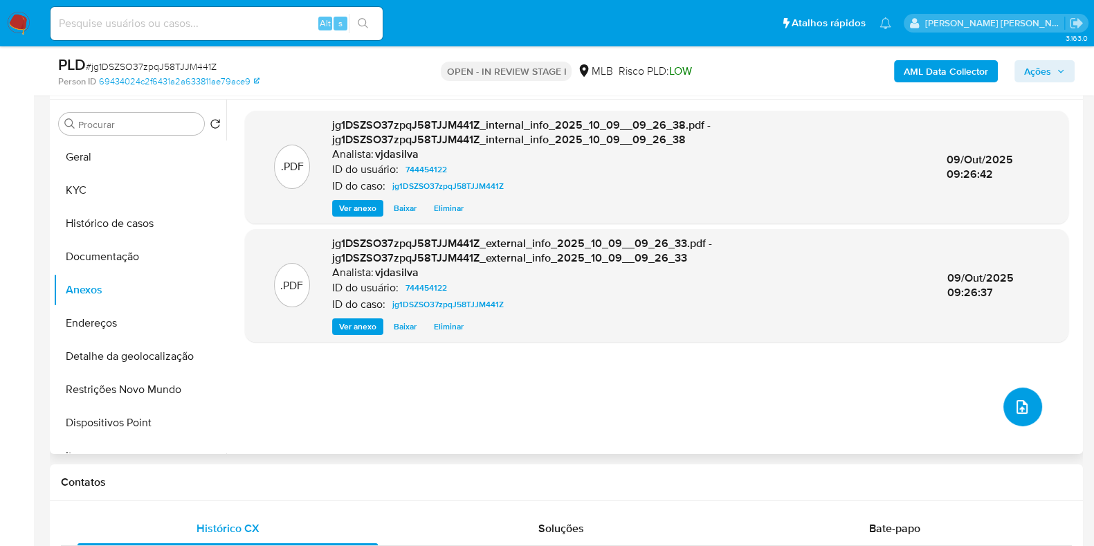
click at [1004, 399] on button "upload-file" at bounding box center [1023, 407] width 39 height 39
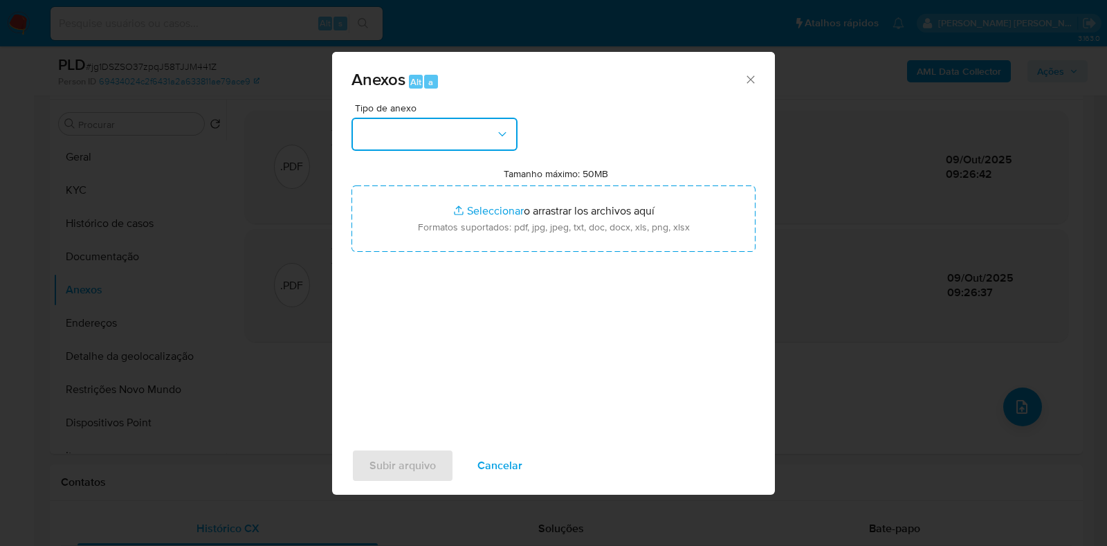
click at [484, 134] on button "button" at bounding box center [435, 134] width 166 height 33
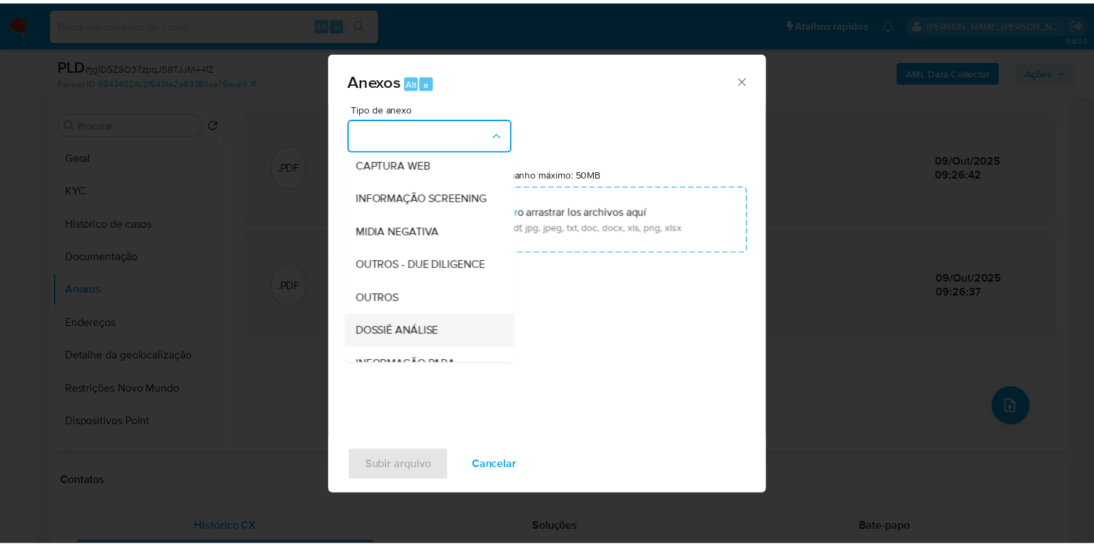
scroll to position [213, 0]
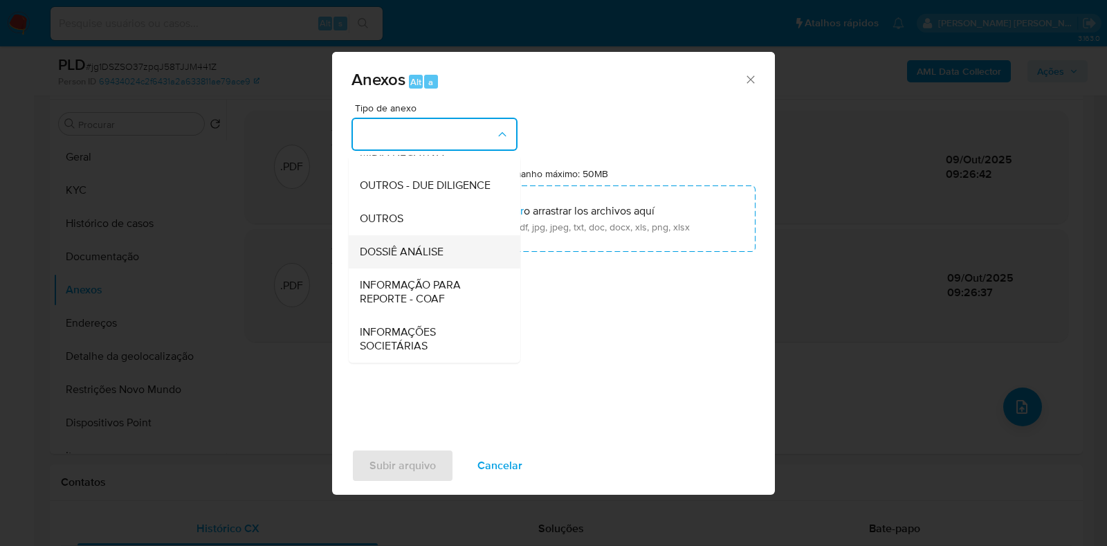
click at [451, 247] on div "DOSSIÊ ANÁLISE" at bounding box center [430, 251] width 141 height 33
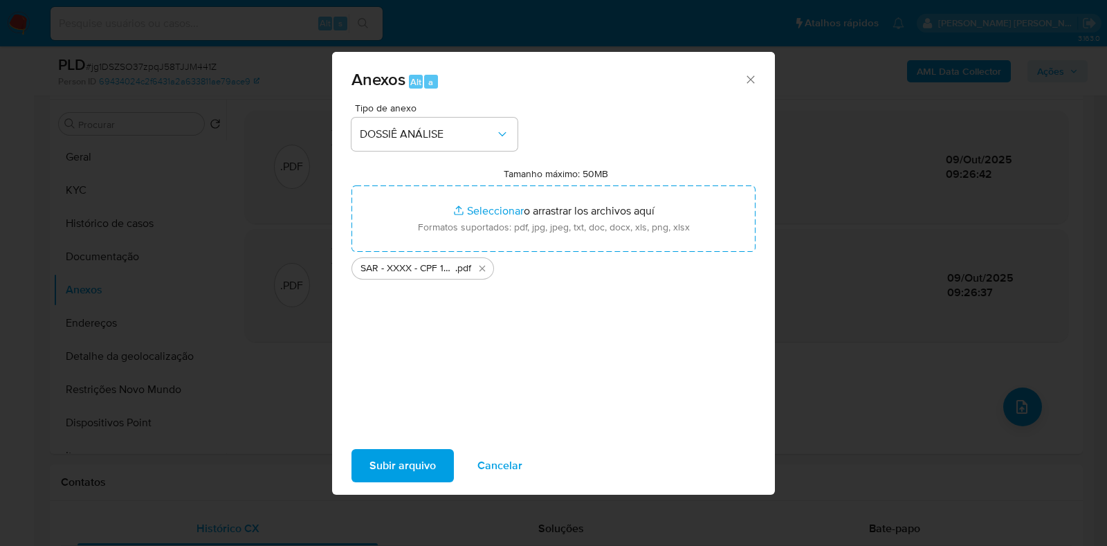
click at [377, 460] on span "Subir arquivo" at bounding box center [403, 466] width 66 height 30
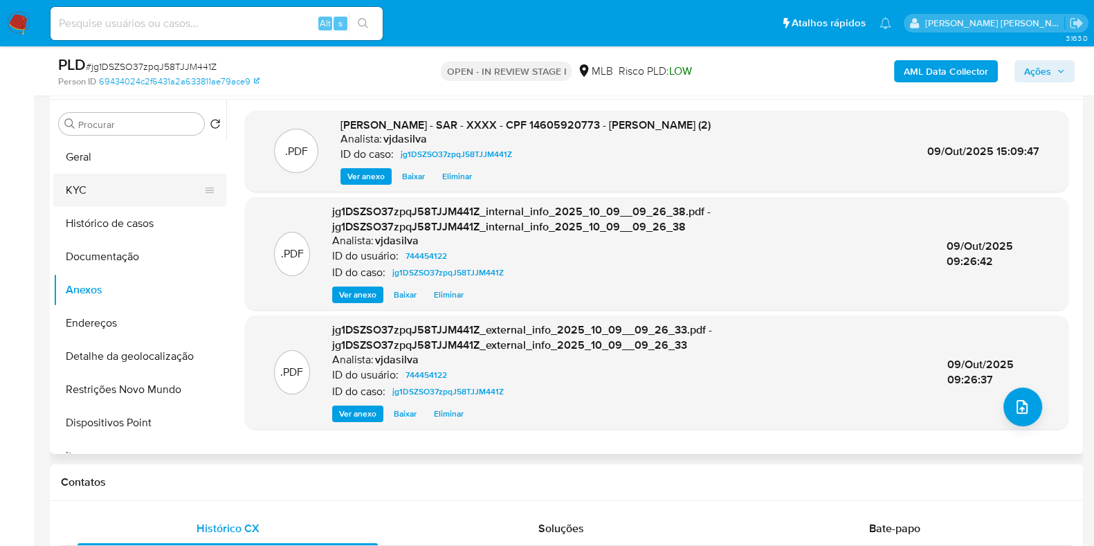
click at [156, 185] on button "KYC" at bounding box center [134, 190] width 162 height 33
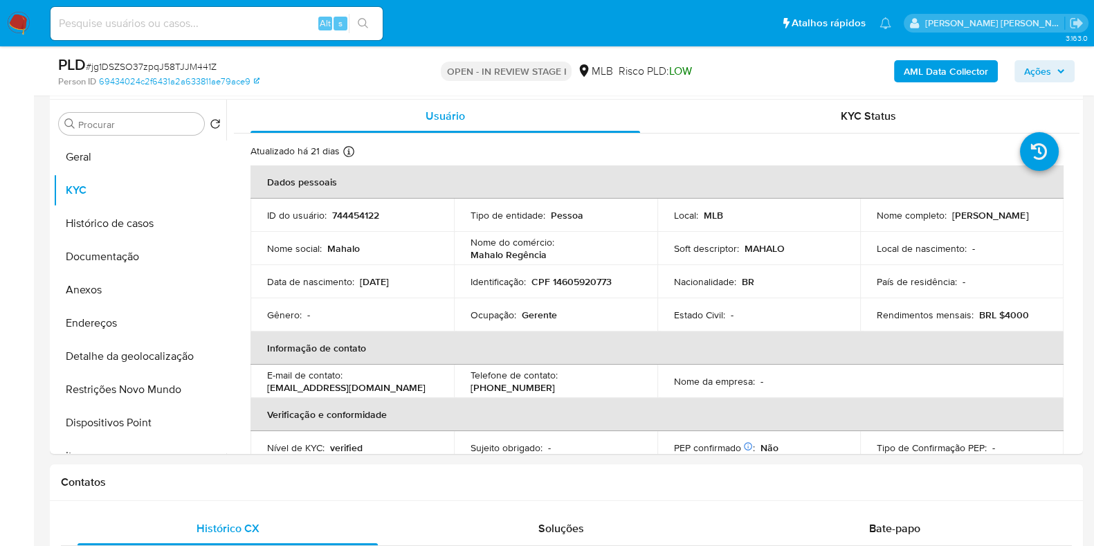
click at [1035, 70] on span "Ações" at bounding box center [1037, 71] width 27 height 22
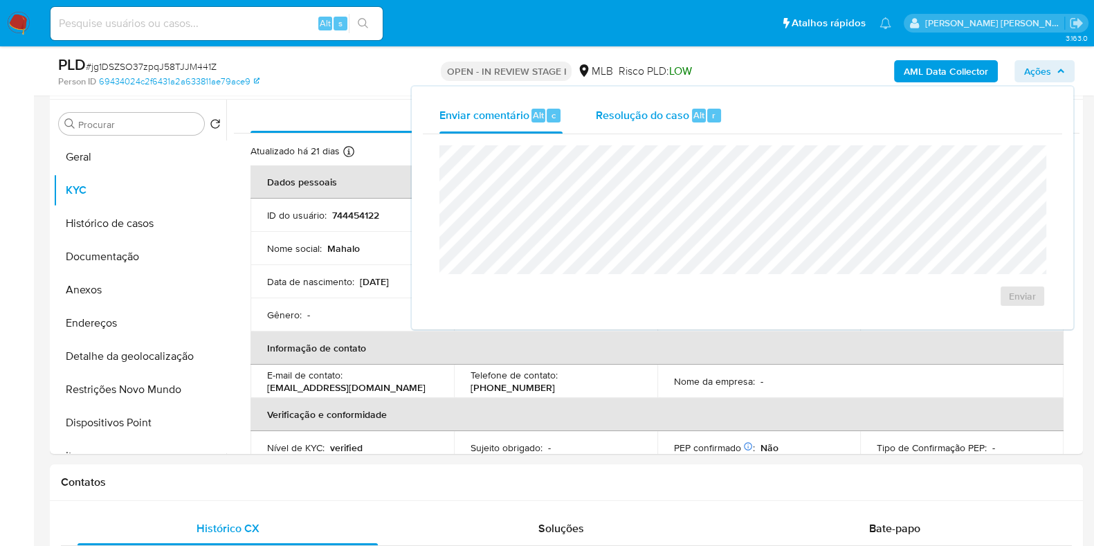
click at [660, 120] on span "Resolução do caso" at bounding box center [642, 115] width 93 height 16
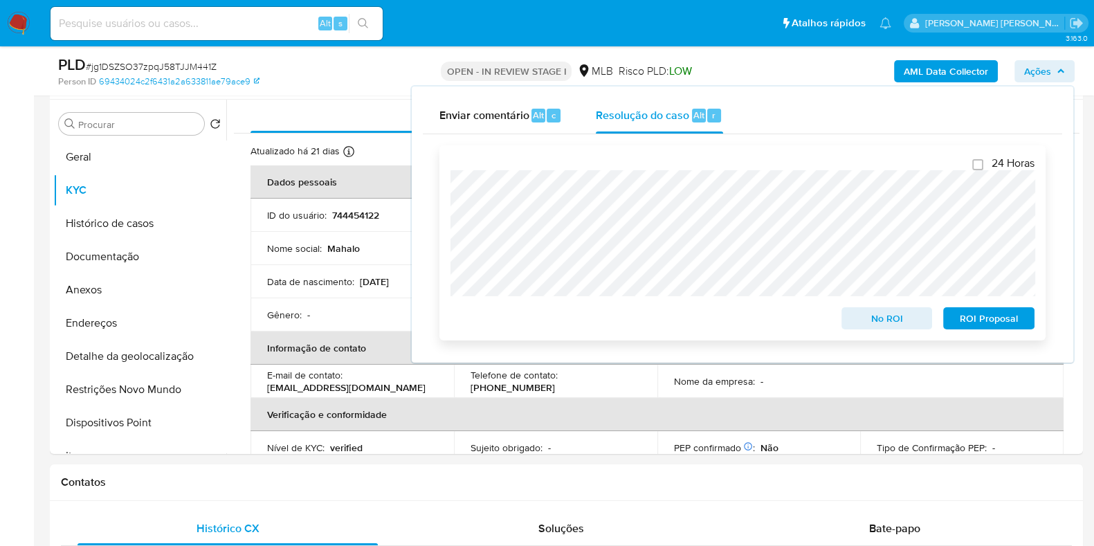
click at [972, 320] on span "ROI Proposal" at bounding box center [989, 318] width 72 height 19
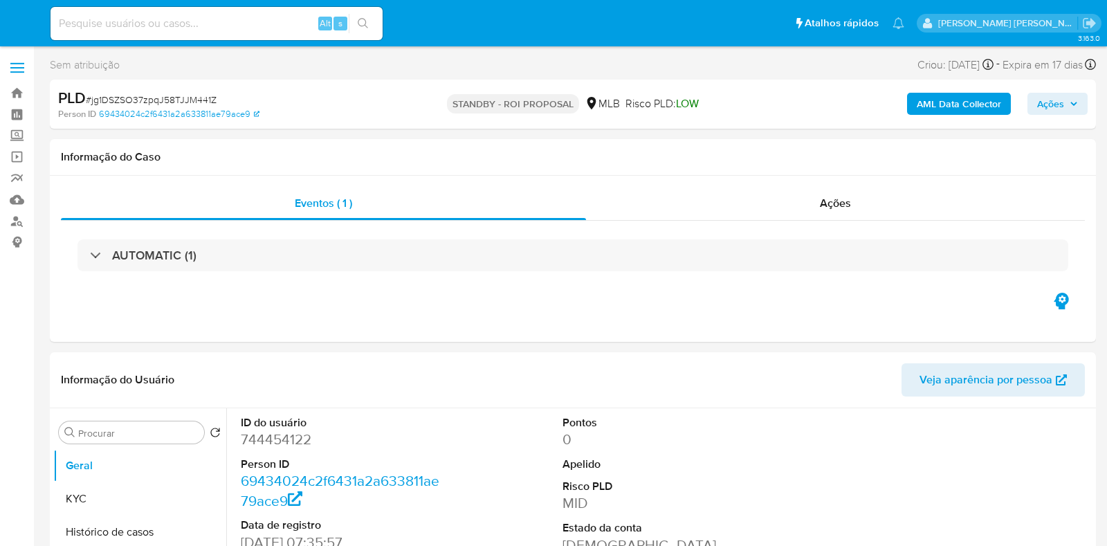
select select "10"
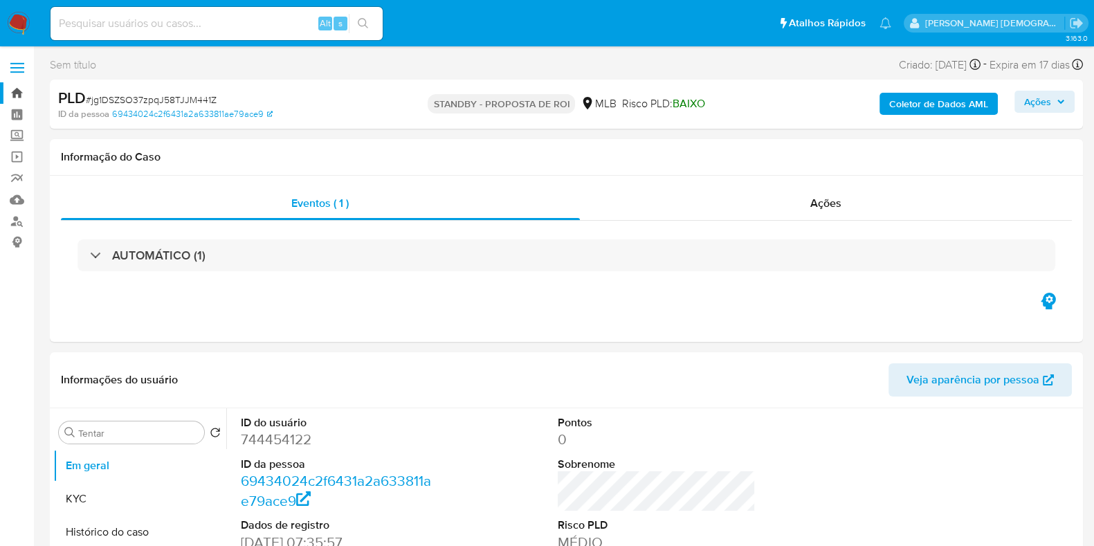
click at [18, 91] on link "Bandeja" at bounding box center [82, 92] width 165 height 21
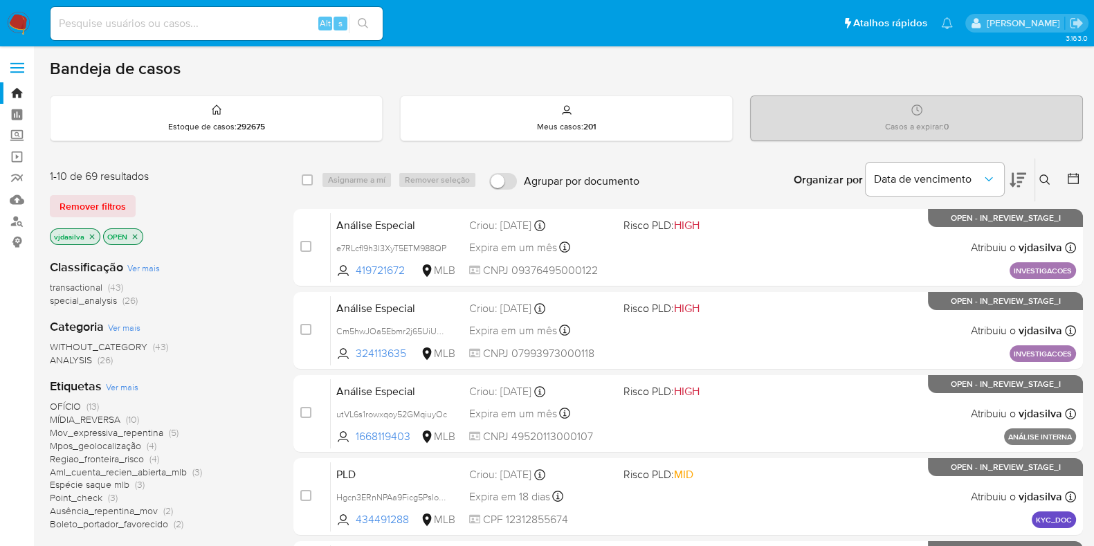
click at [1018, 167] on button at bounding box center [1018, 179] width 17 height 43
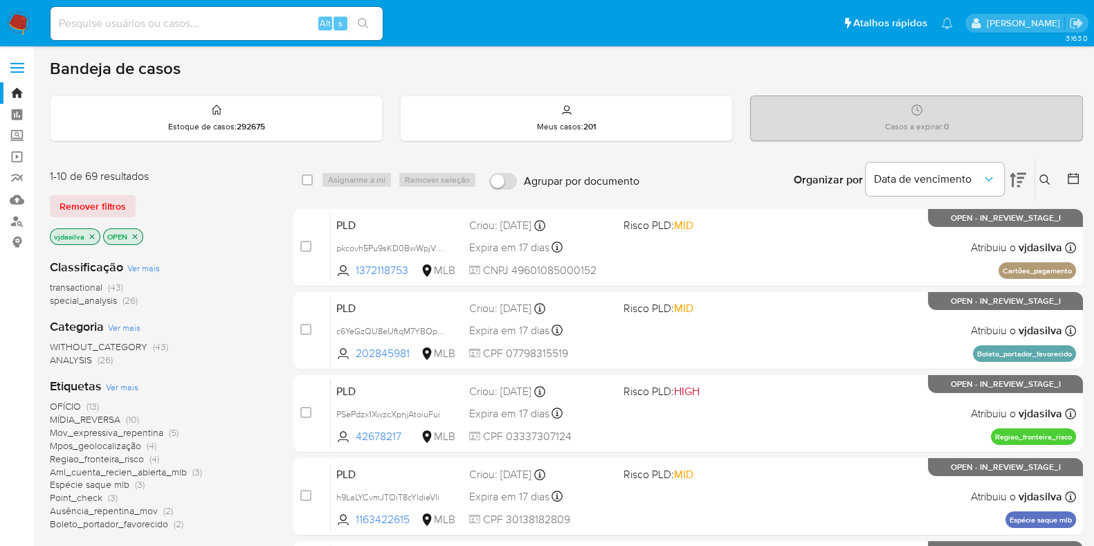
scroll to position [86, 0]
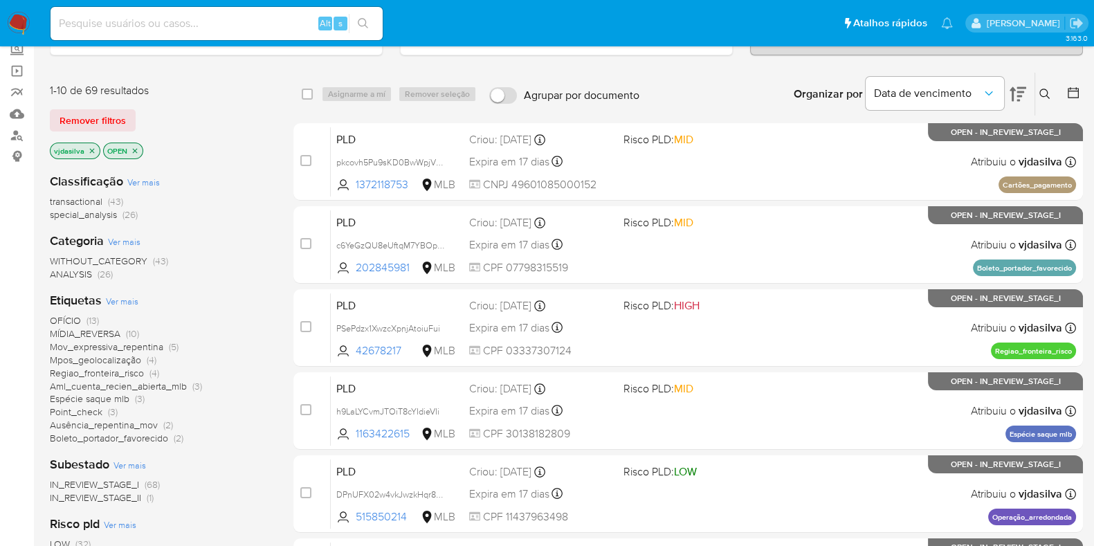
click at [150, 422] on span "Ausência_repentina_mov" at bounding box center [104, 425] width 108 height 14
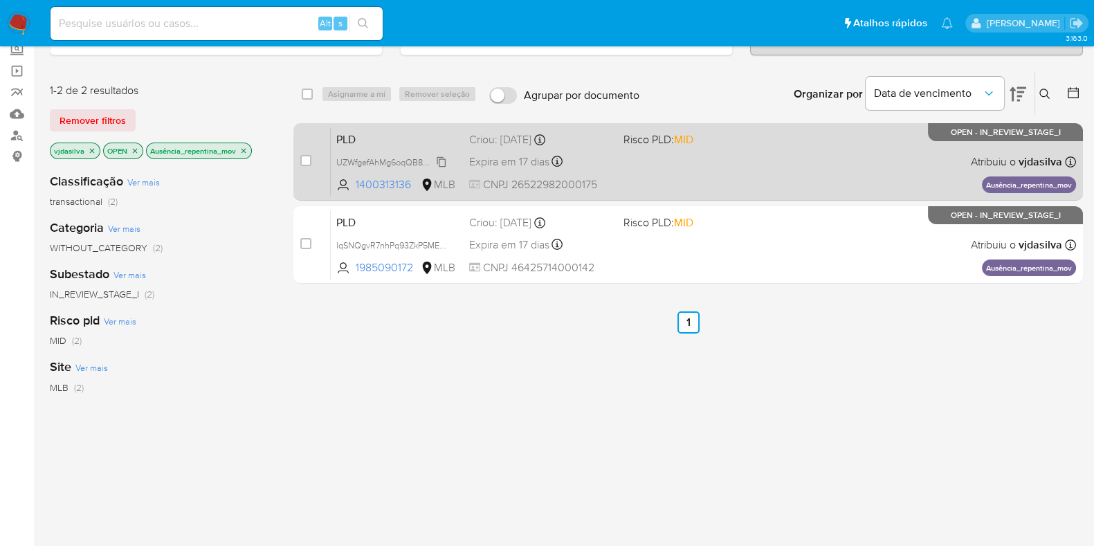
click at [442, 164] on span "UZWfgefAhMg6oqQB8O2K2vqO" at bounding box center [398, 161] width 125 height 15
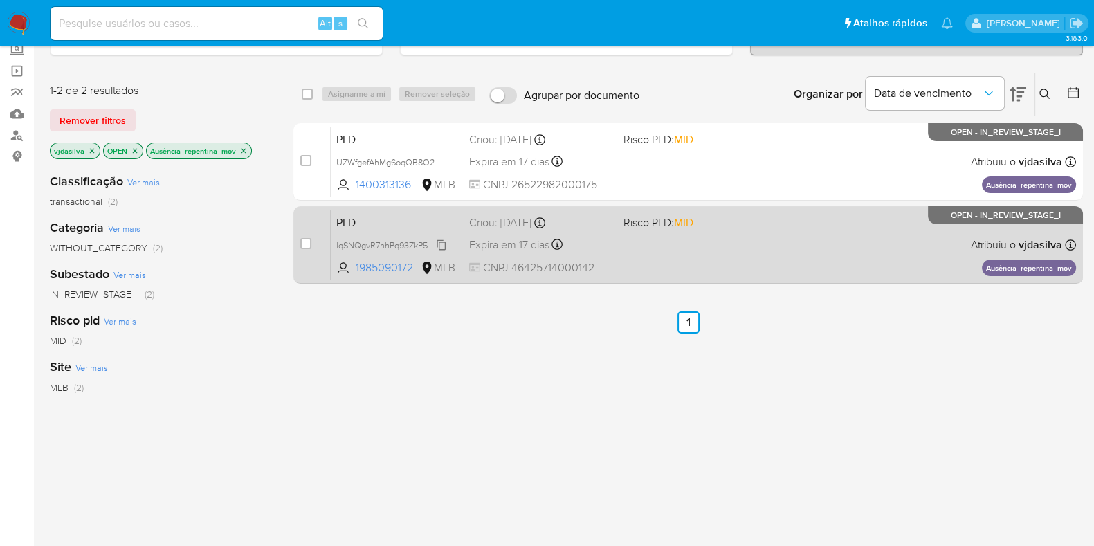
click at [440, 242] on span "lqSNQgvR7nhPq93ZkP5MExY7" at bounding box center [394, 244] width 116 height 15
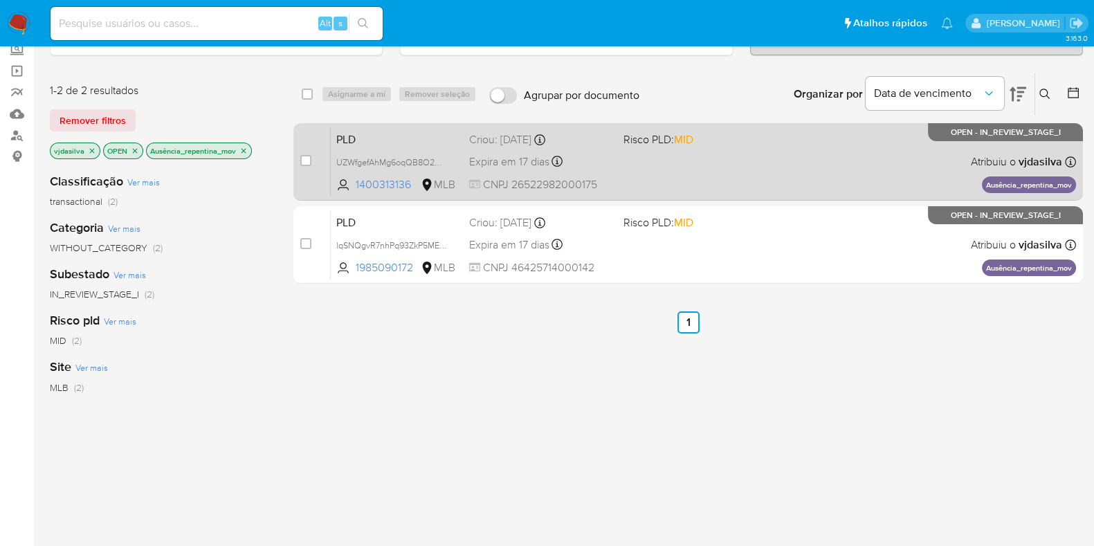
click at [797, 158] on div "PLD UZWfgefAhMg6oqQB8O2K2vqO 1400313136 MLB Risco PLD: MID Criou: 12/09/2025 Cr…" at bounding box center [703, 162] width 745 height 70
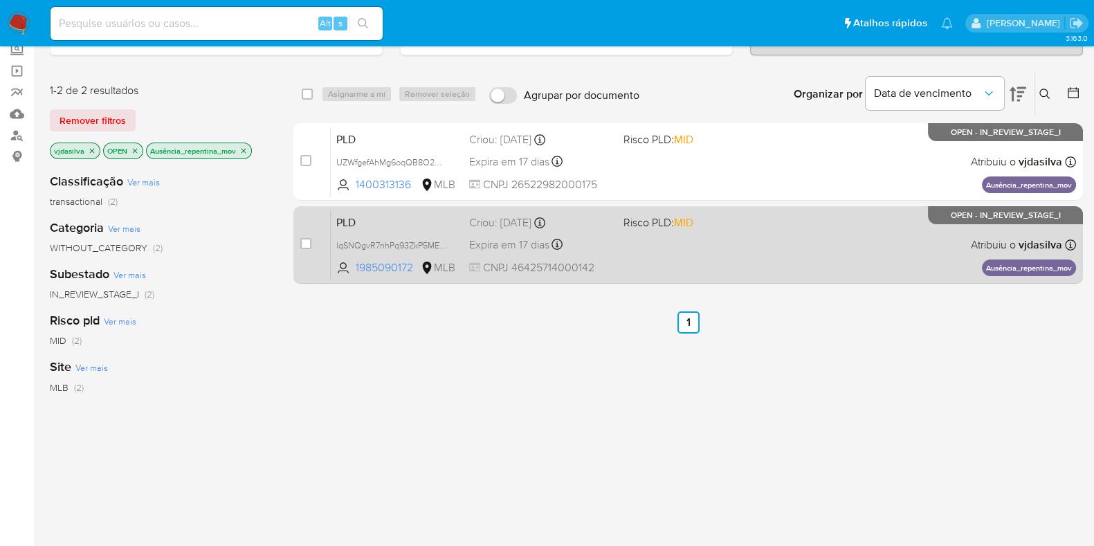
click at [774, 246] on div "PLD lqSNQgvR7nhPq93ZkP5MExY7 1985090172 MLB Risco PLD: MID Criou: 12/09/2025 Cr…" at bounding box center [703, 245] width 745 height 70
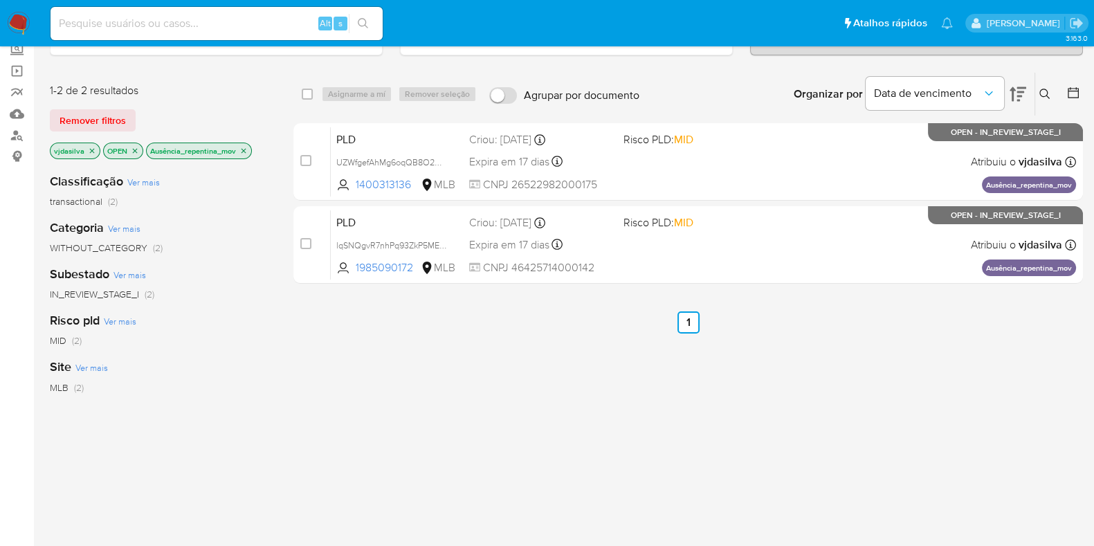
click at [244, 148] on icon "close-filter" at bounding box center [243, 151] width 8 height 8
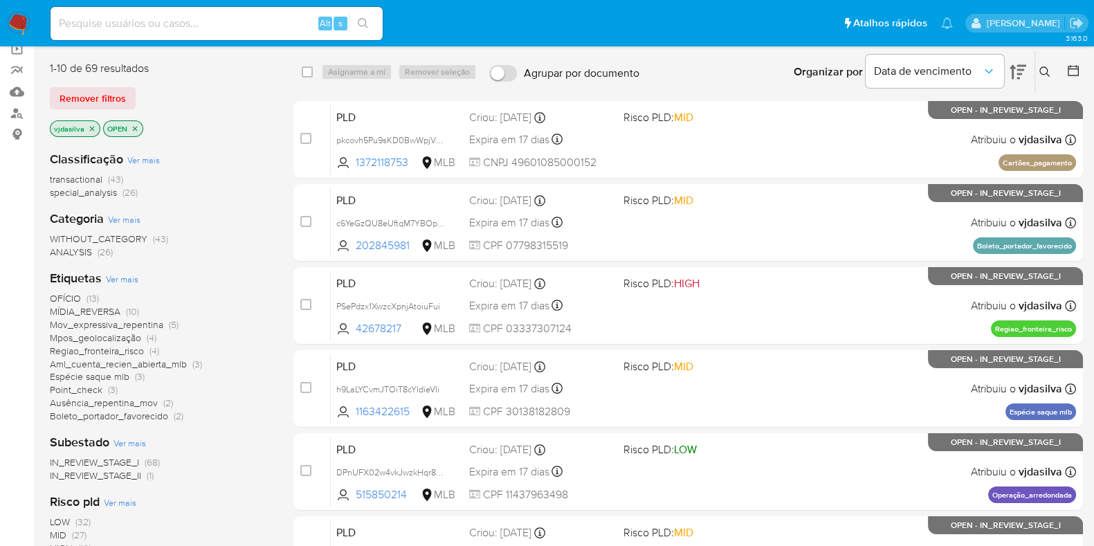
scroll to position [86, 0]
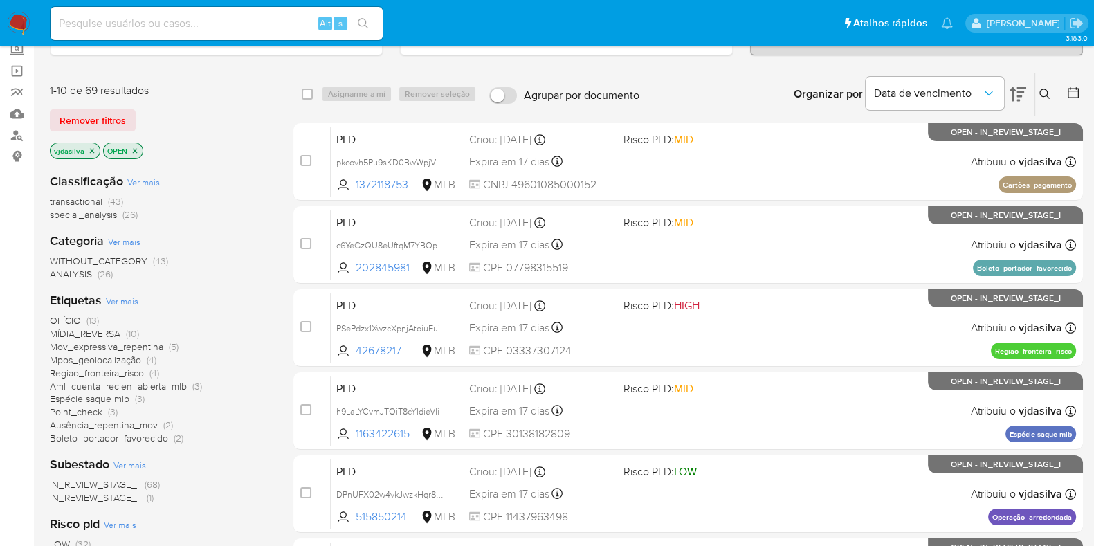
click at [85, 320] on span "OFÍCIO (13)" at bounding box center [74, 320] width 49 height 13
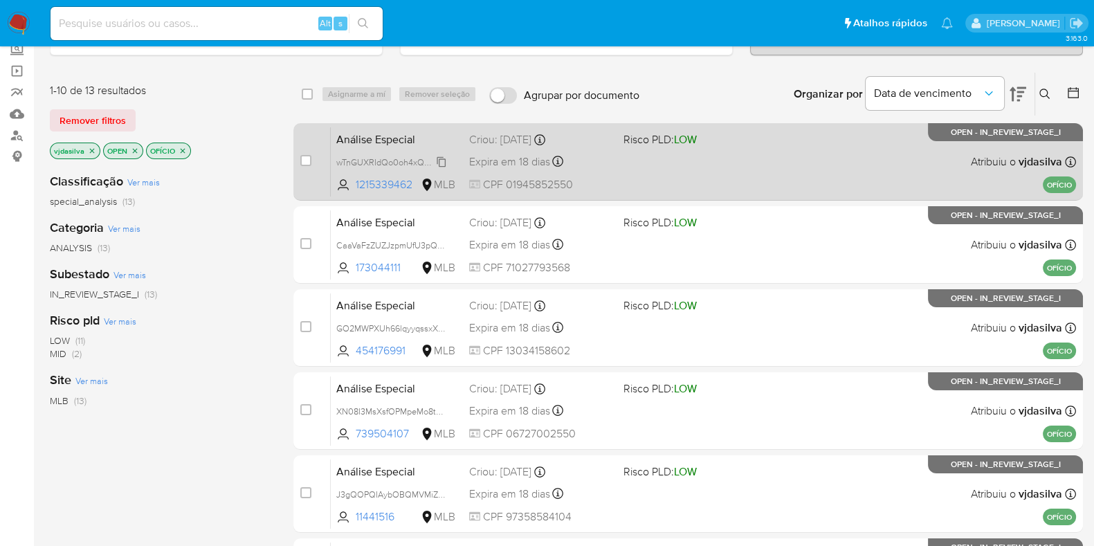
click at [441, 161] on span "wTnGUXRIdQo0oh4xQa7fNVAo" at bounding box center [396, 161] width 120 height 15
click at [736, 155] on div "Análise Especial wTnGUXRIdQo0oh4xQa7fNVAo 1215339462 MLB Risco PLD: LOW Criou: …" at bounding box center [703, 162] width 745 height 70
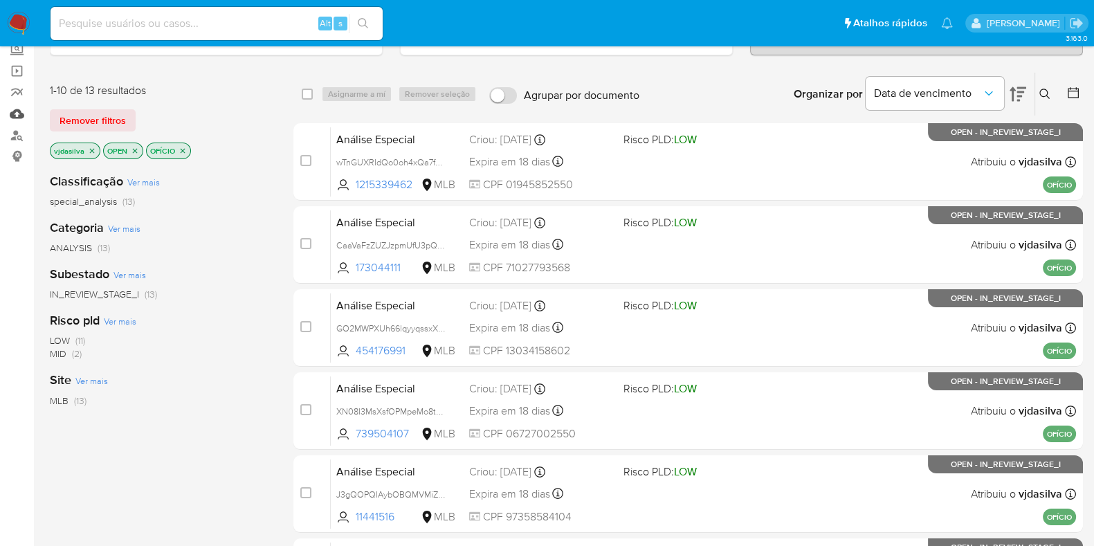
click at [21, 116] on link "Mulan" at bounding box center [82, 113] width 165 height 21
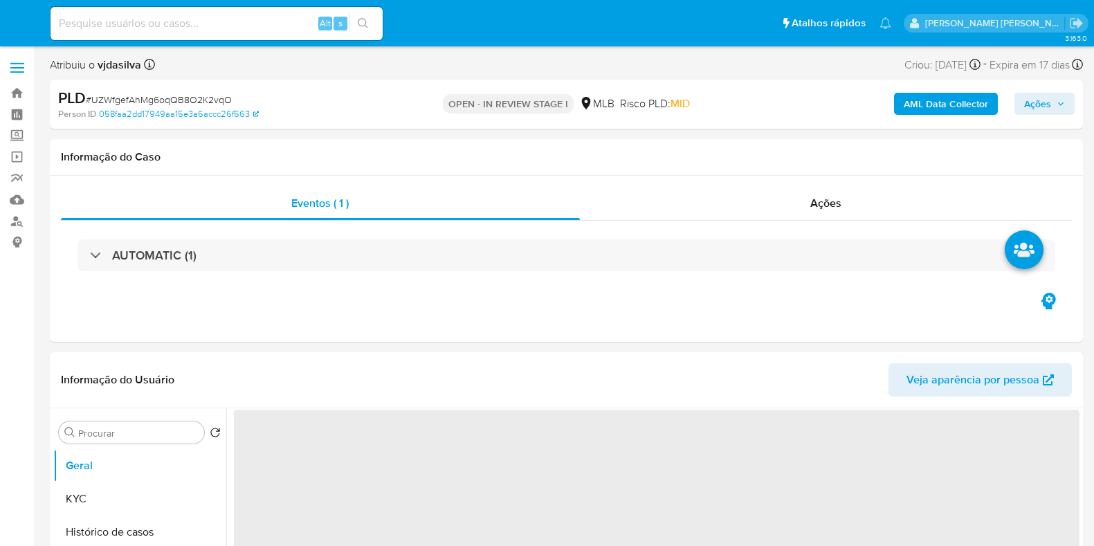
select select "10"
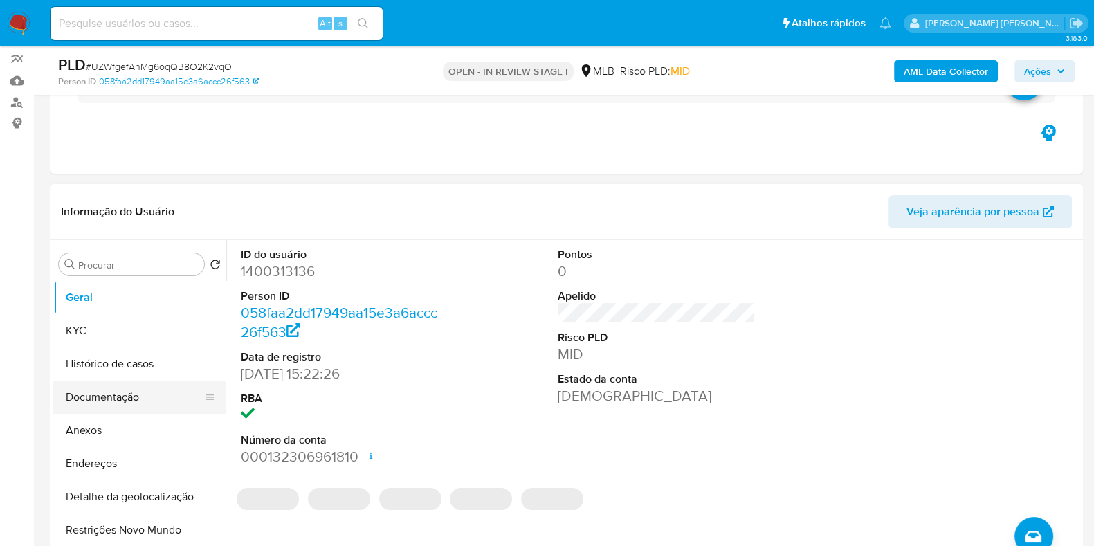
scroll to position [172, 0]
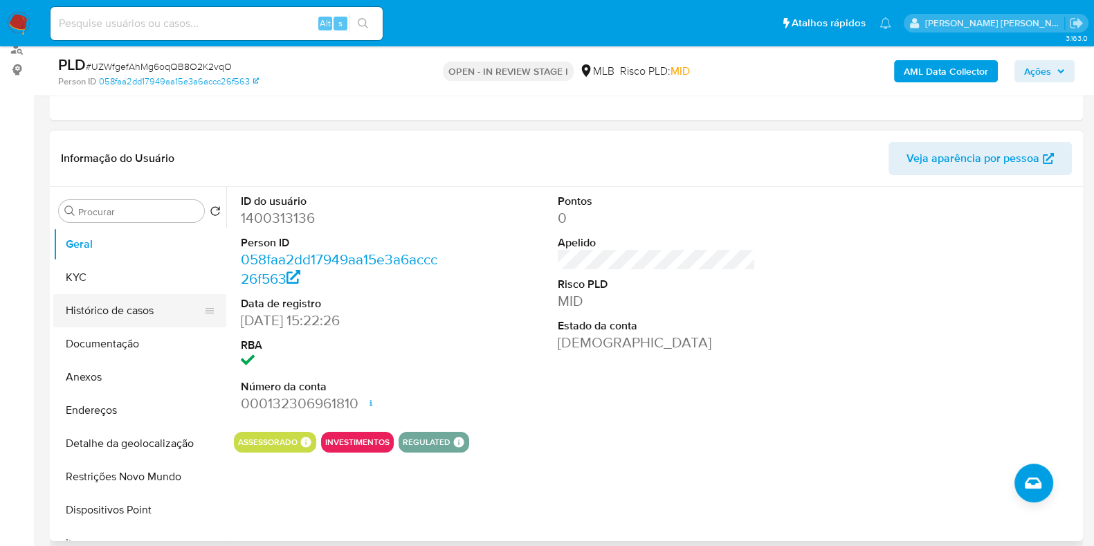
click at [124, 304] on button "Histórico de casos" at bounding box center [134, 310] width 162 height 33
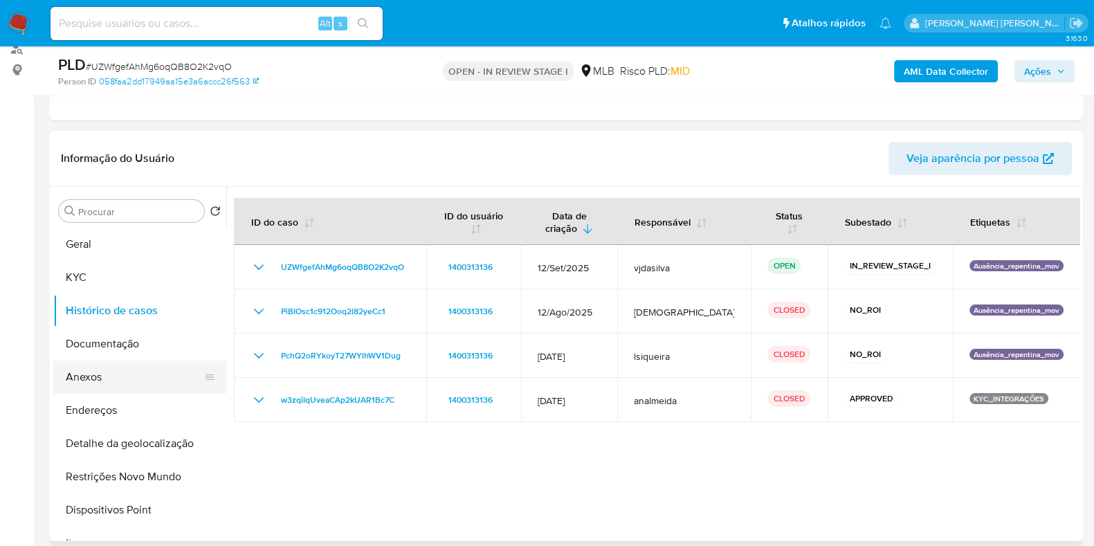
click at [127, 377] on button "Anexos" at bounding box center [134, 377] width 162 height 33
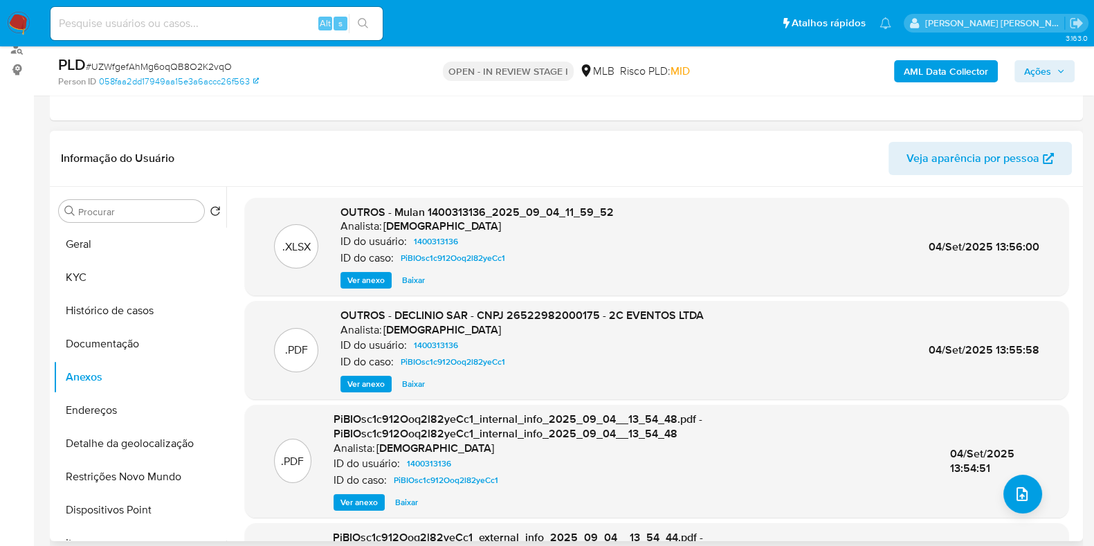
click at [358, 380] on span "Ver anexo" at bounding box center [365, 384] width 37 height 14
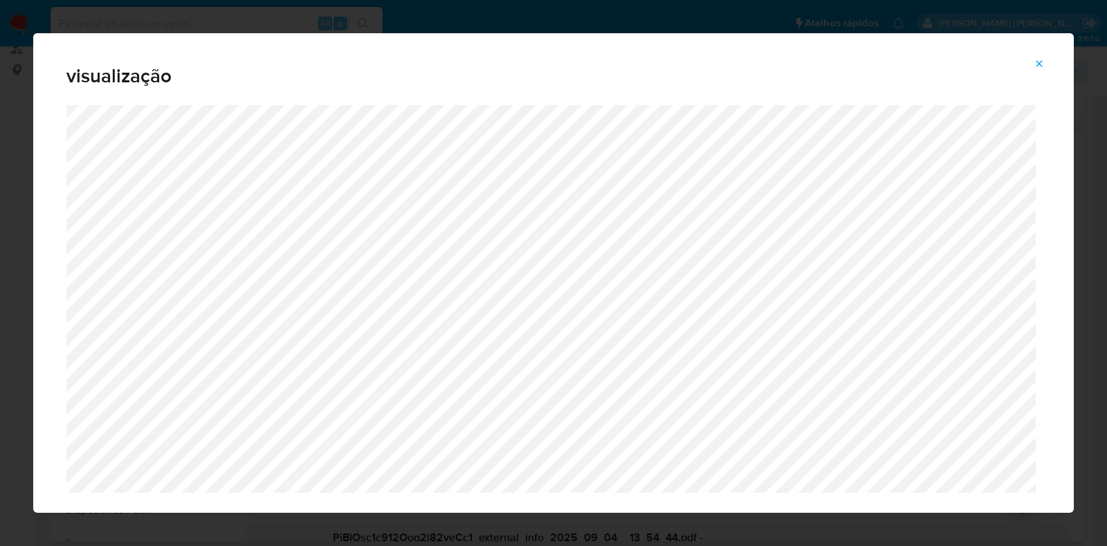
click at [1040, 64] on icon "Attachment preview" at bounding box center [1040, 63] width 6 height 6
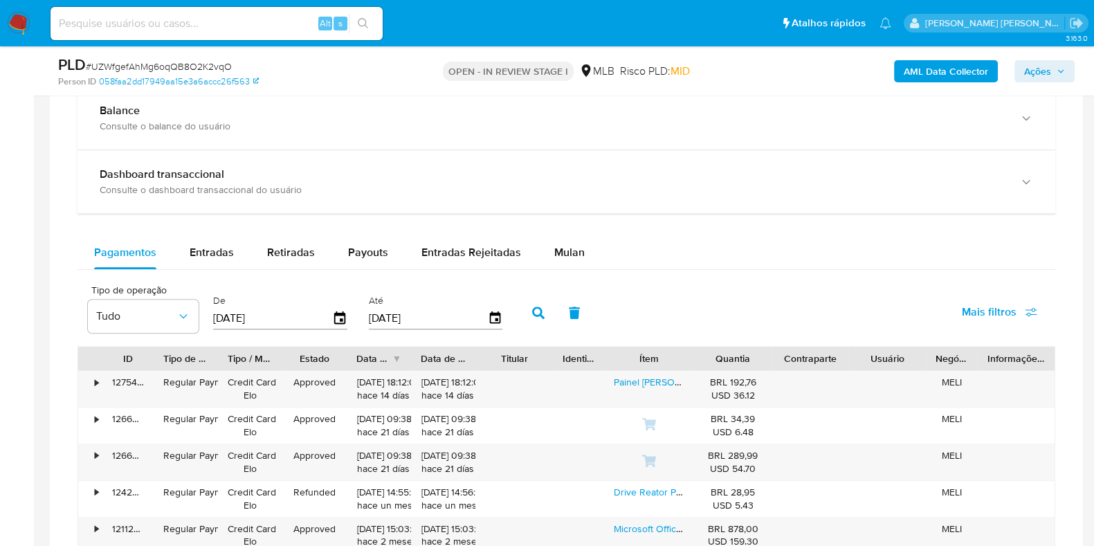
scroll to position [1038, 0]
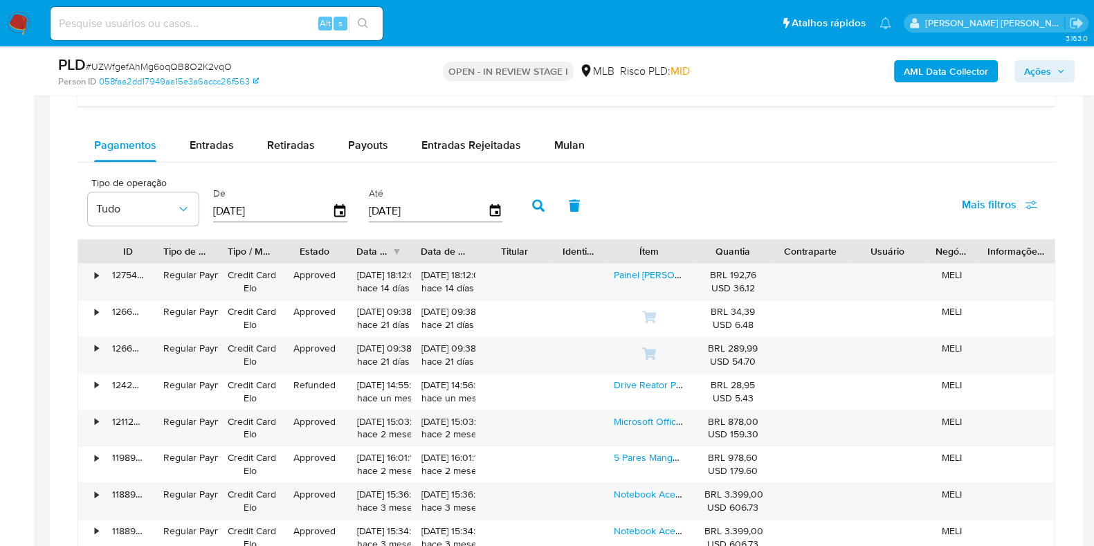
drag, startPoint x: 567, startPoint y: 145, endPoint x: 558, endPoint y: 165, distance: 21.4
click at [567, 145] on span "Mulan" at bounding box center [569, 145] width 30 height 16
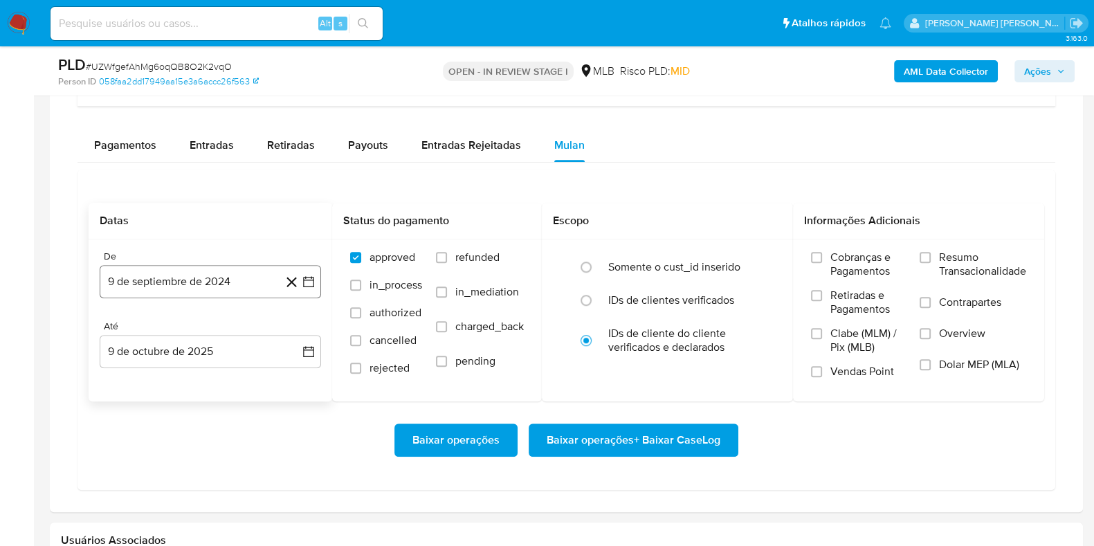
click at [211, 278] on button "9 de septiembre de 2024" at bounding box center [210, 281] width 221 height 33
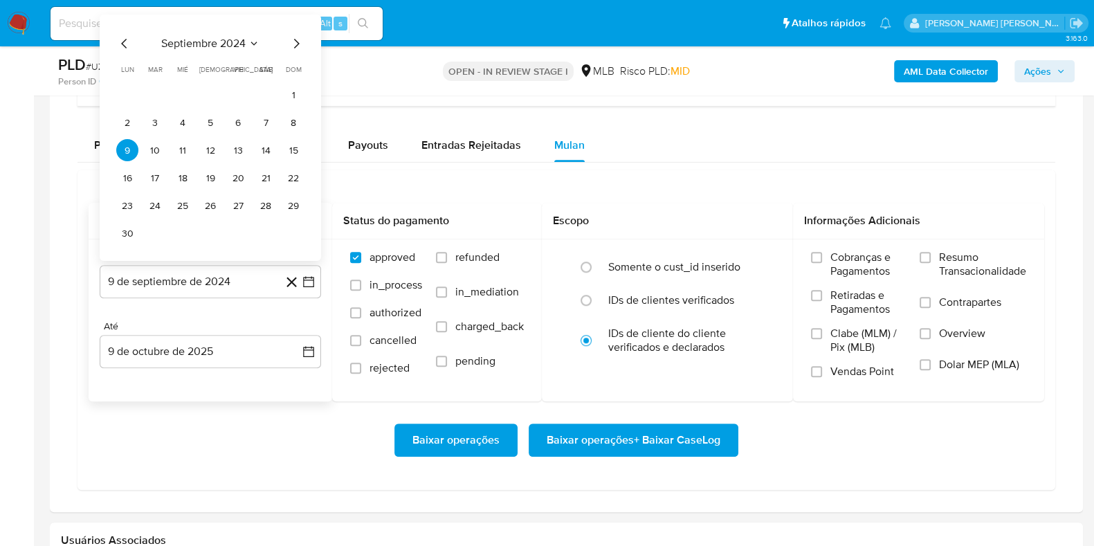
click at [181, 30] on div "septiembre 2024 septiembre 2024 lun lunes mar martes mié miércoles jue jueves v…" at bounding box center [210, 138] width 221 height 246
click at [182, 119] on button "4" at bounding box center [183, 122] width 22 height 22
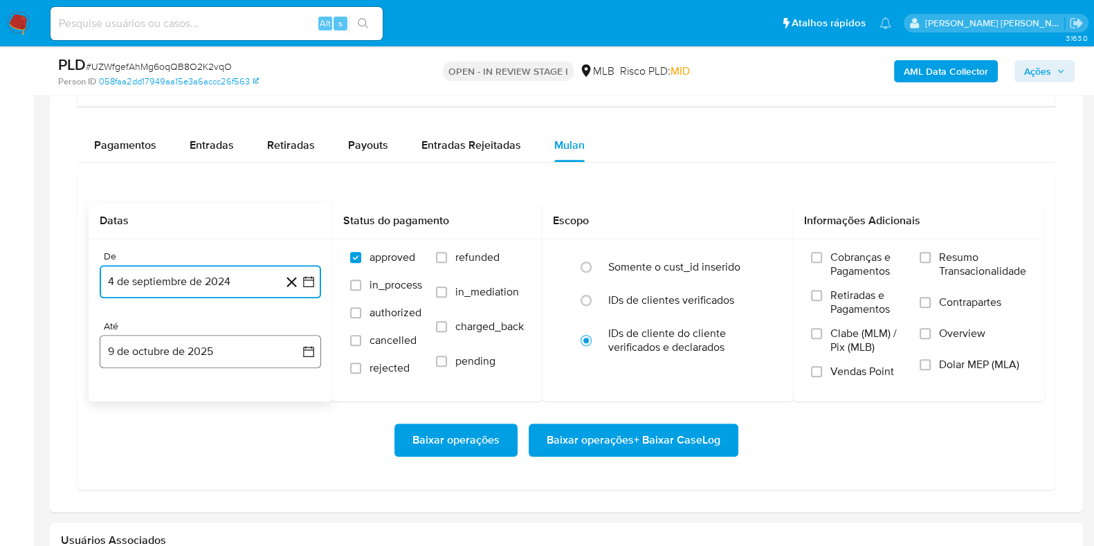
click at [196, 354] on button "9 de octubre de 2025" at bounding box center [210, 351] width 221 height 33
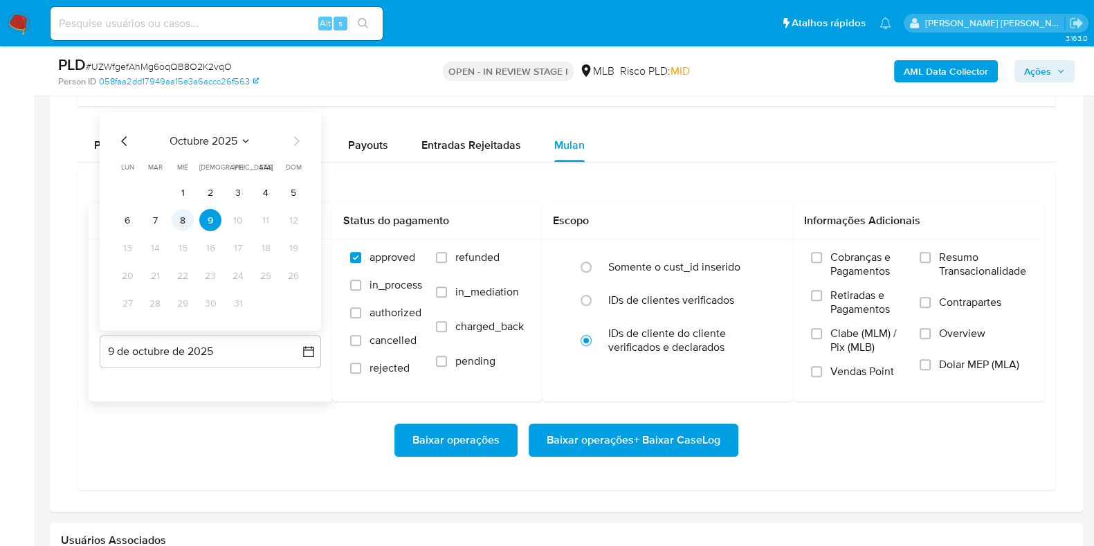
click at [183, 214] on button "8" at bounding box center [183, 220] width 22 height 22
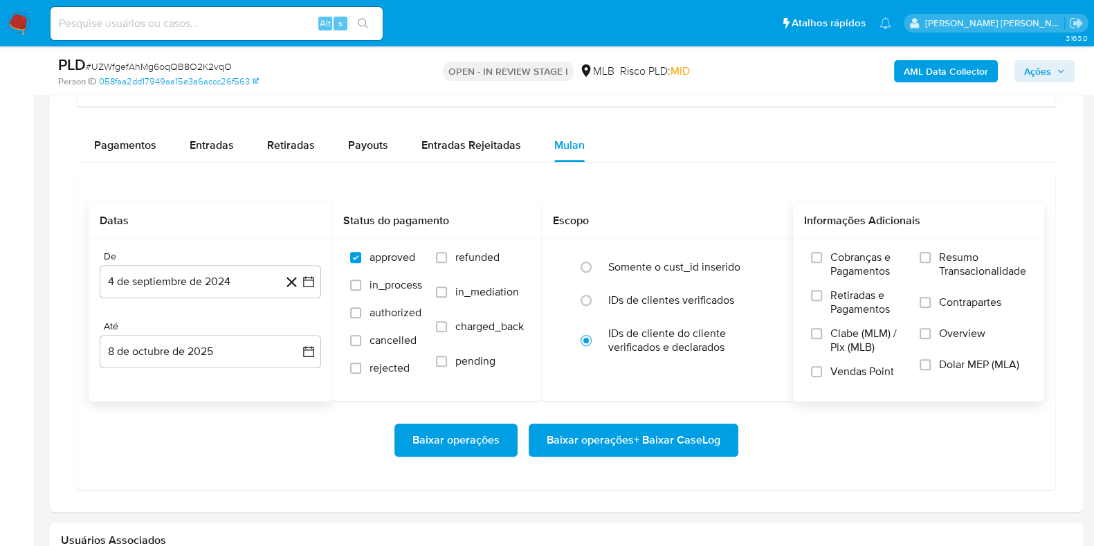
click at [954, 259] on span "Resumo Transacionalidade" at bounding box center [982, 265] width 87 height 28
click at [931, 259] on input "Resumo Transacionalidade" at bounding box center [925, 257] width 11 height 11
click at [943, 320] on label "Contrapartes" at bounding box center [973, 311] width 107 height 31
click at [931, 308] on input "Contrapartes" at bounding box center [925, 302] width 11 height 11
click at [706, 426] on span "Baixar operações + Baixar CaseLog" at bounding box center [634, 440] width 174 height 30
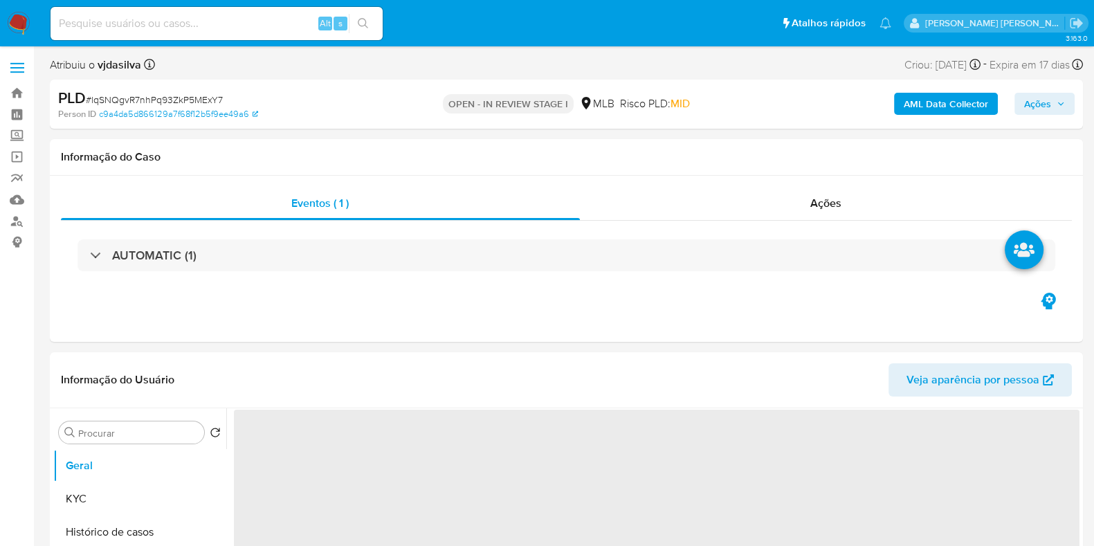
select select "10"
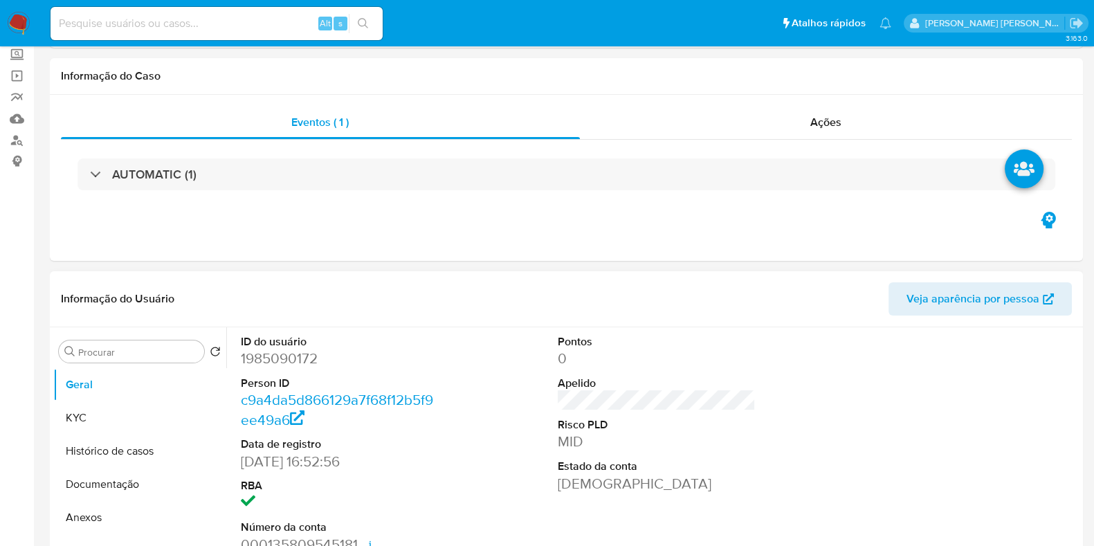
scroll to position [172, 0]
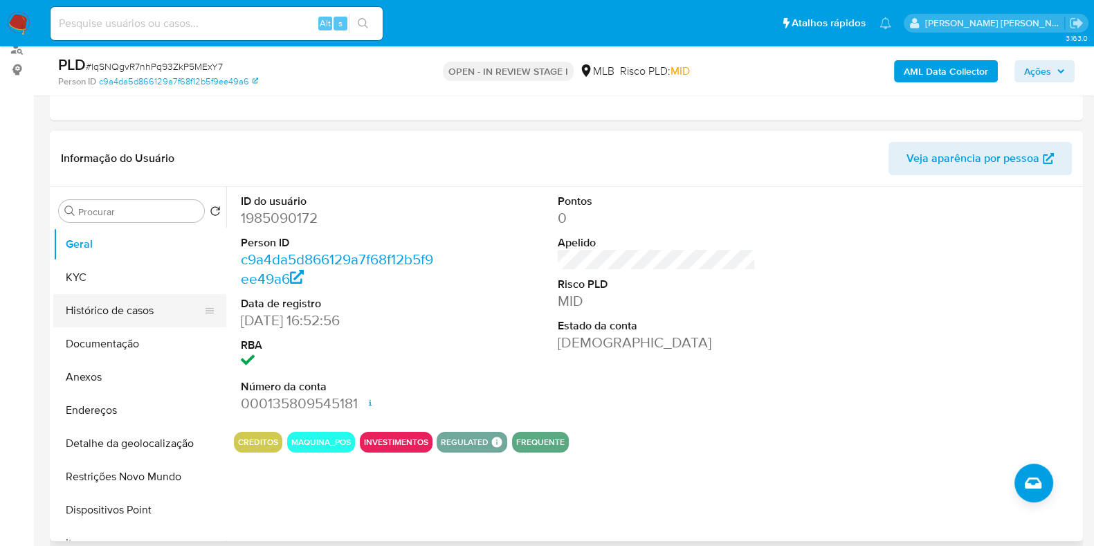
click at [158, 309] on button "Histórico de casos" at bounding box center [134, 310] width 162 height 33
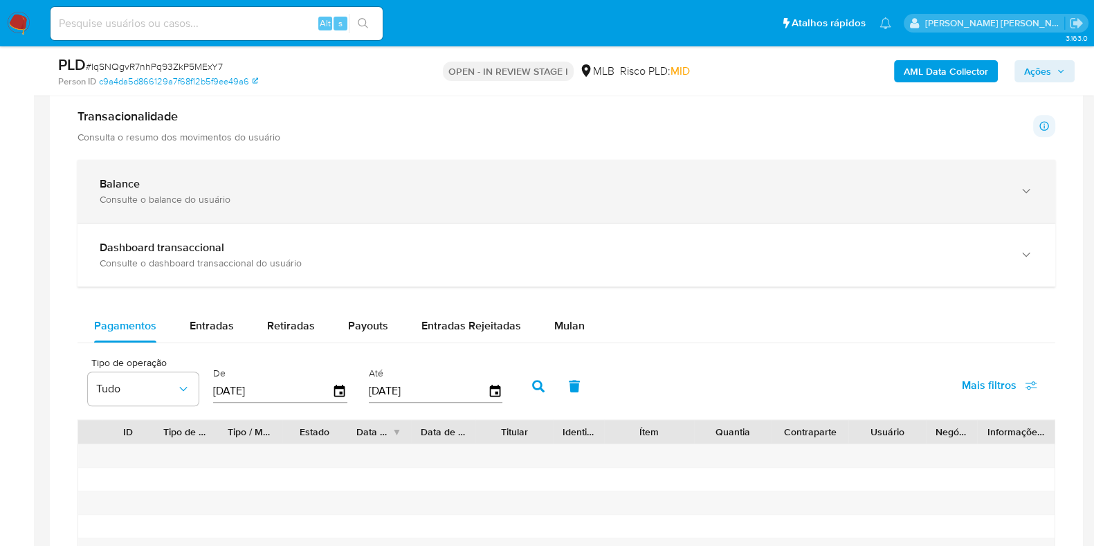
scroll to position [1038, 0]
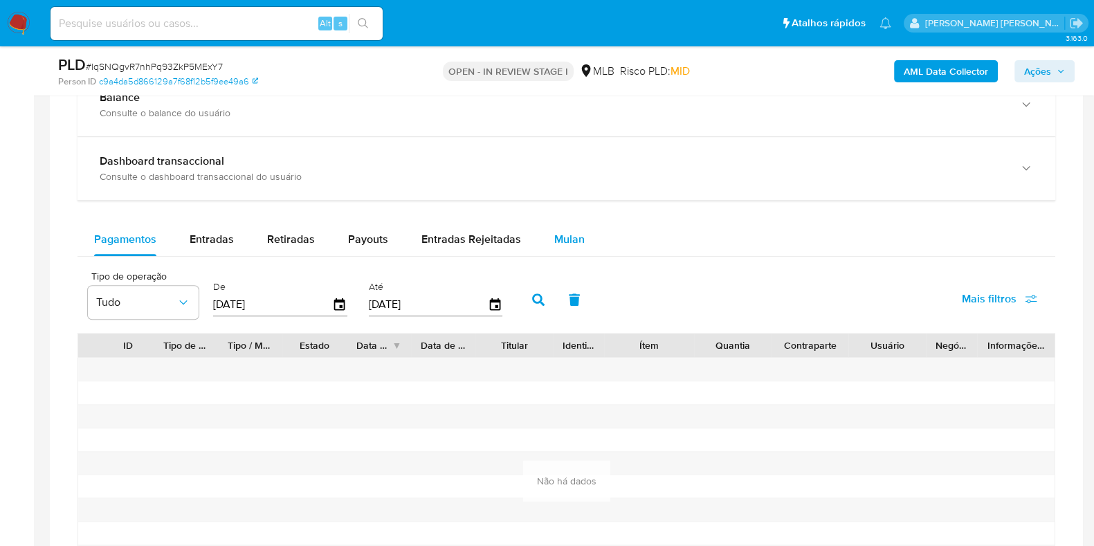
click at [571, 231] on span "Mulan" at bounding box center [569, 239] width 30 height 16
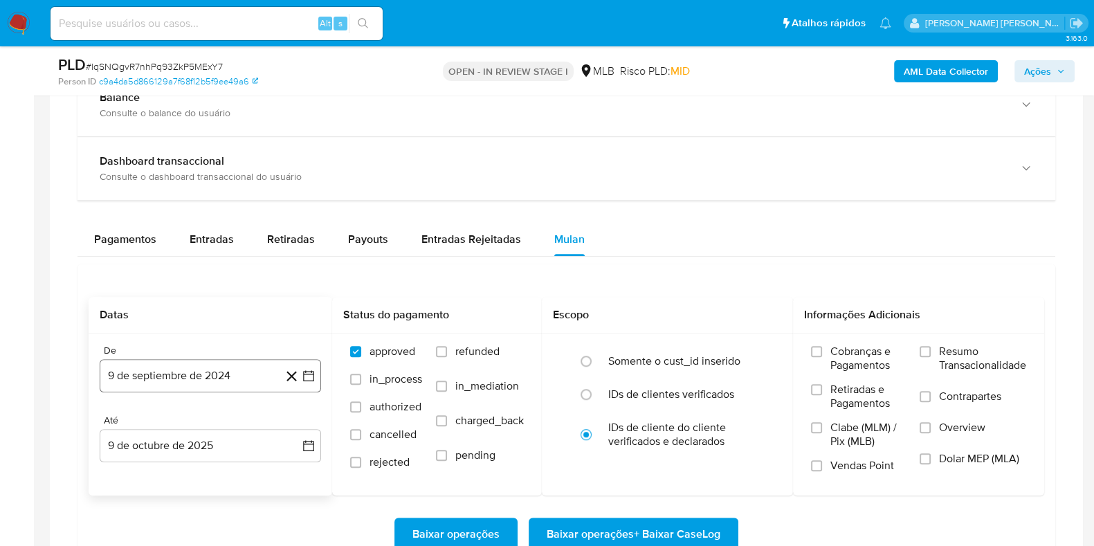
click at [127, 377] on button "9 de septiembre de 2024" at bounding box center [210, 375] width 221 height 33
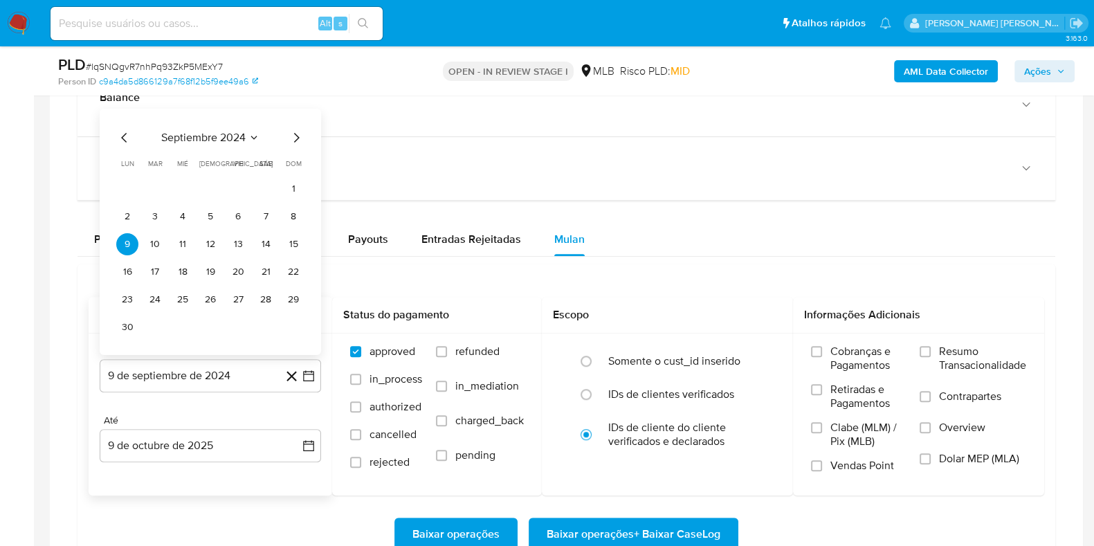
click at [183, 136] on span "septiembre 2024" at bounding box center [203, 138] width 84 height 14
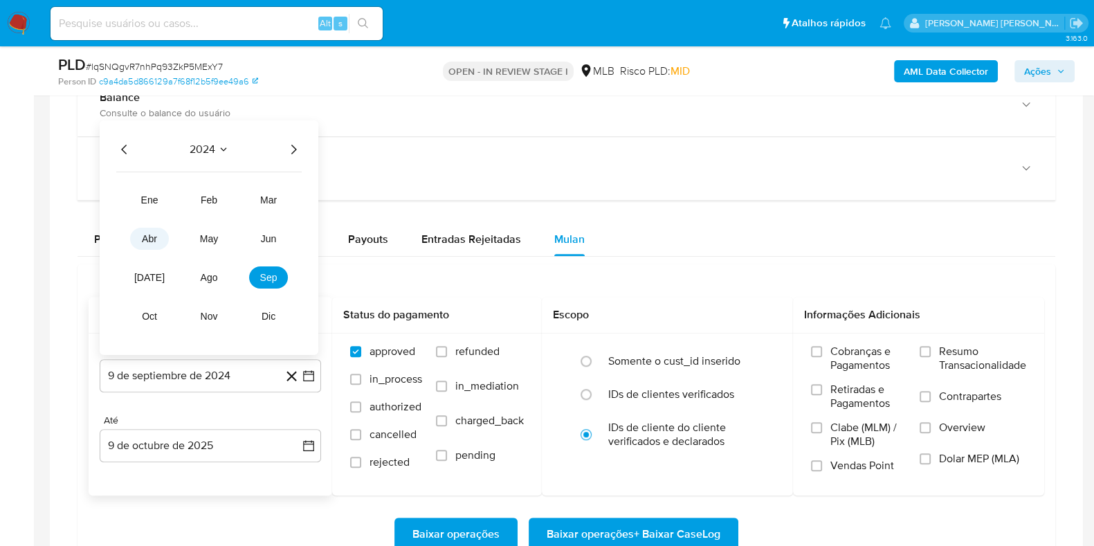
click at [145, 236] on span "abr" at bounding box center [149, 238] width 15 height 11
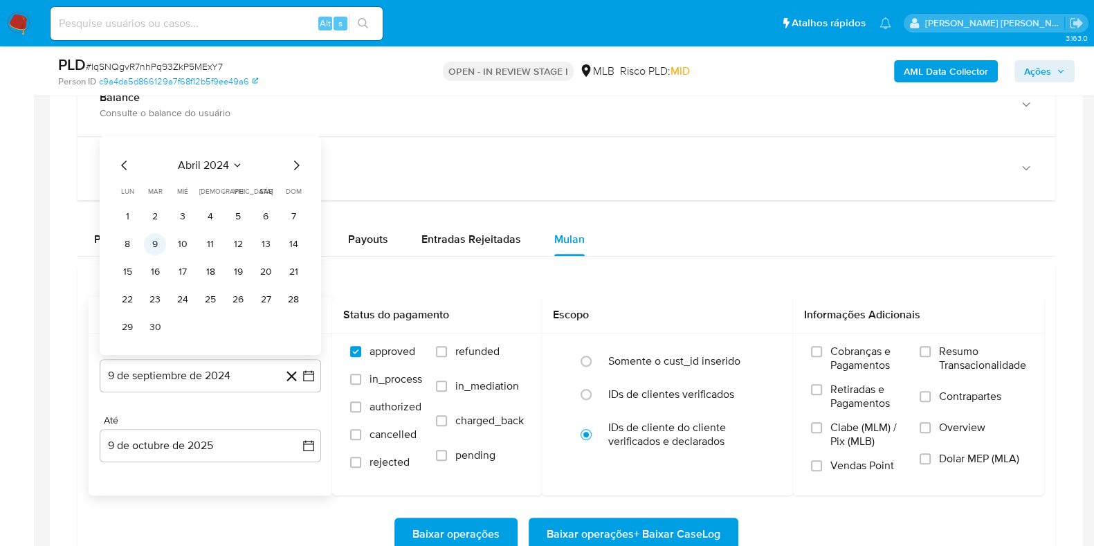
click at [159, 241] on button "9" at bounding box center [155, 244] width 22 height 22
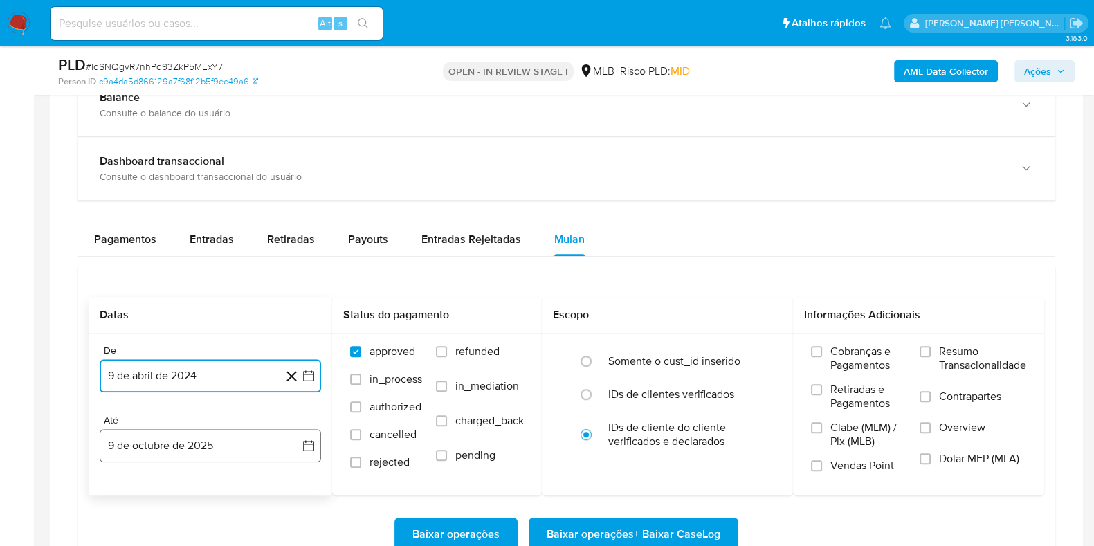
click at [164, 444] on button "9 de octubre de 2025" at bounding box center [210, 445] width 221 height 33
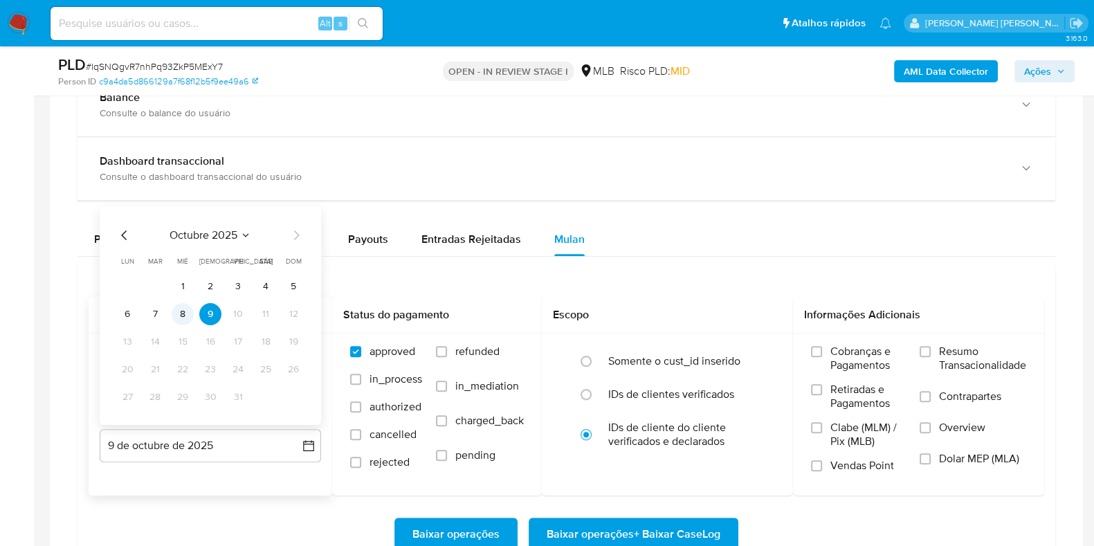
click at [183, 316] on button "8" at bounding box center [183, 314] width 22 height 22
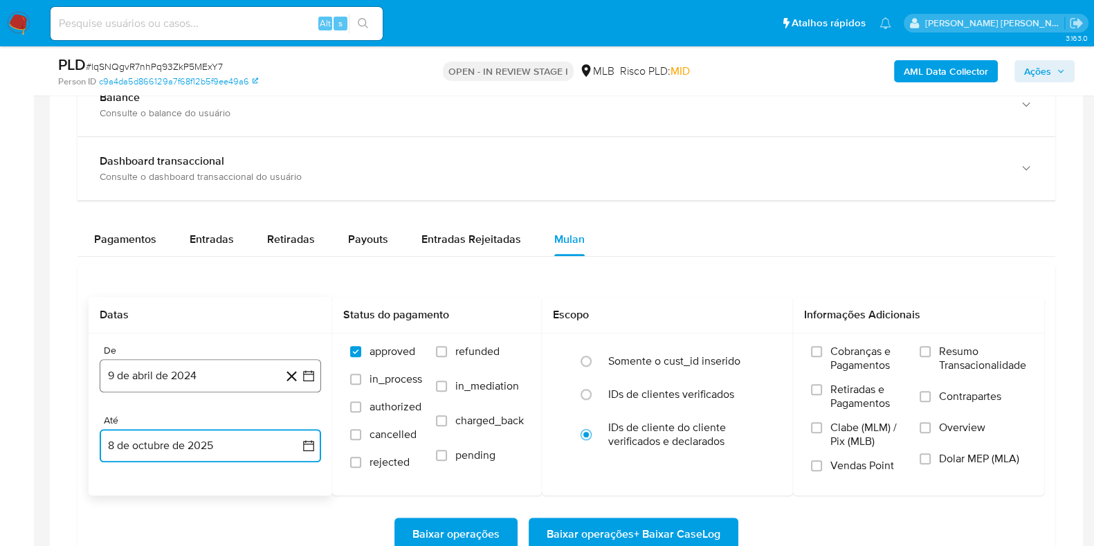
click at [170, 375] on button "9 de abril de 2024" at bounding box center [210, 375] width 221 height 33
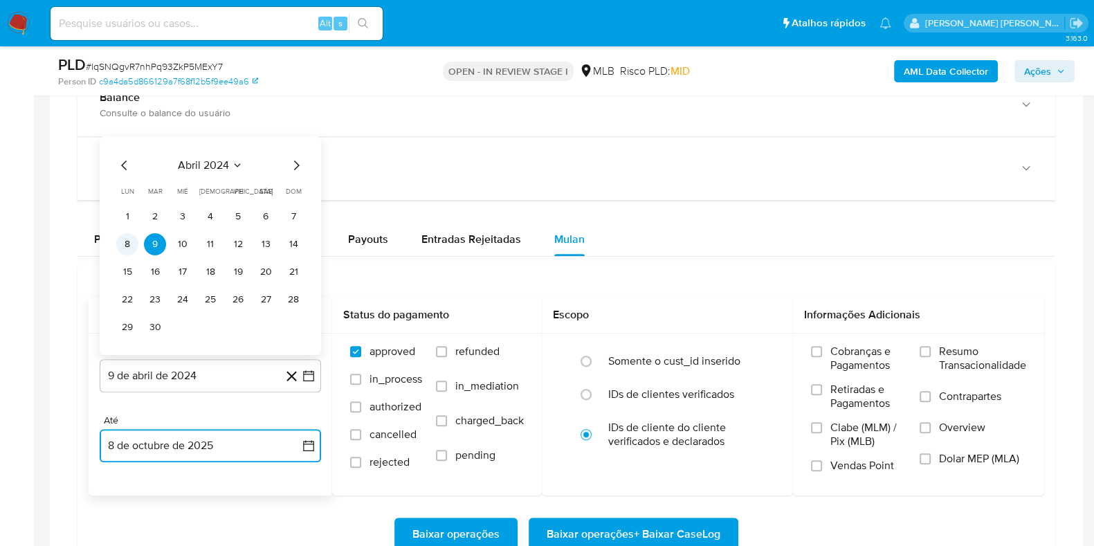
click at [132, 244] on button "8" at bounding box center [127, 244] width 22 height 22
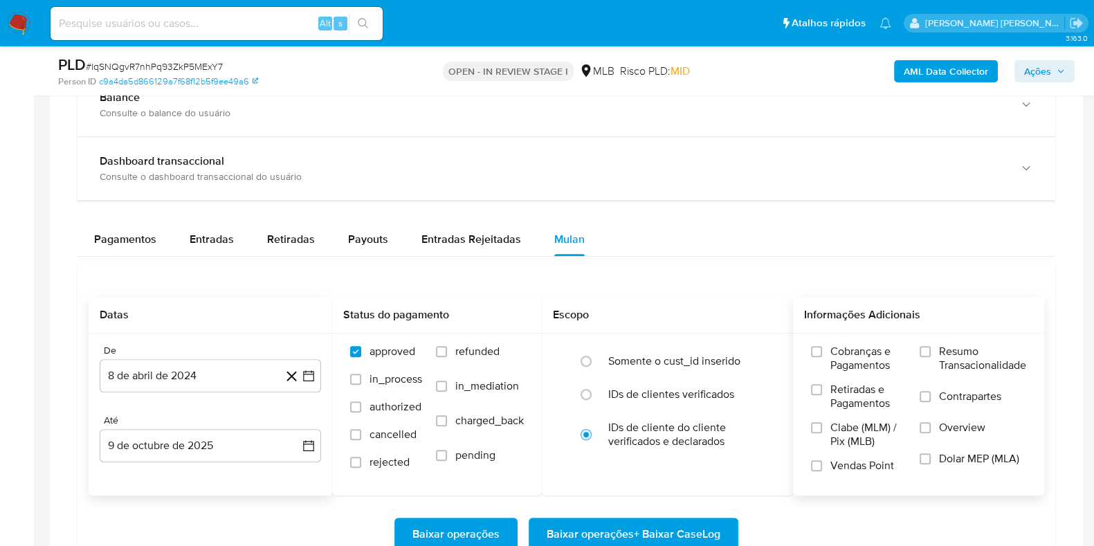
click at [931, 351] on label "Resumo Transacionalidade" at bounding box center [973, 367] width 107 height 45
click at [931, 351] on input "Resumo Transacionalidade" at bounding box center [925, 351] width 11 height 11
click at [920, 403] on label "Contrapartes" at bounding box center [973, 405] width 107 height 31
click at [920, 402] on input "Contrapartes" at bounding box center [925, 396] width 11 height 11
click at [615, 533] on span "Baixar operações + Baixar CaseLog" at bounding box center [634, 534] width 174 height 30
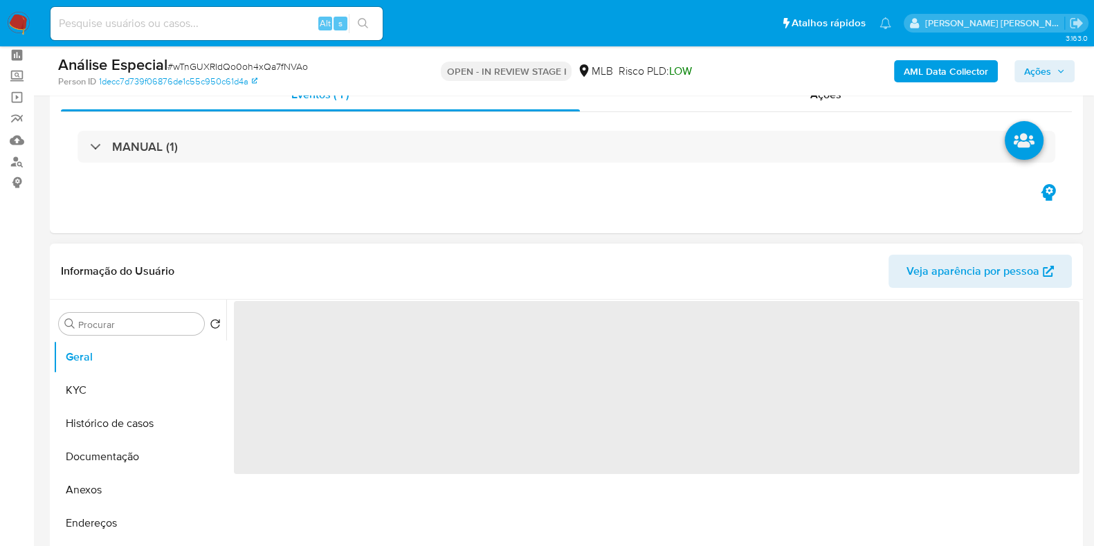
scroll to position [86, 0]
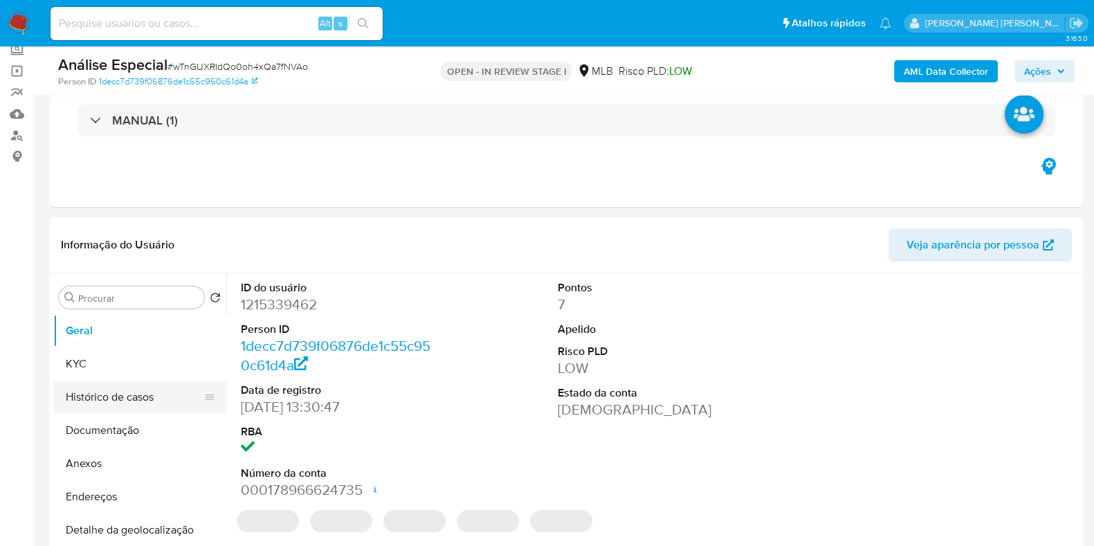
click at [140, 395] on button "Histórico de casos" at bounding box center [134, 397] width 162 height 33
select select "10"
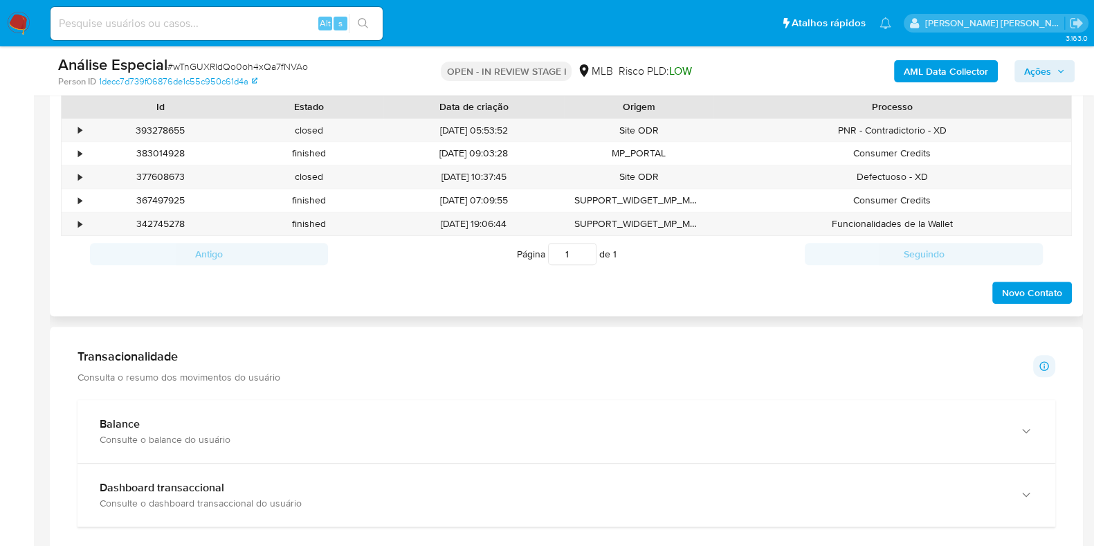
scroll to position [865, 0]
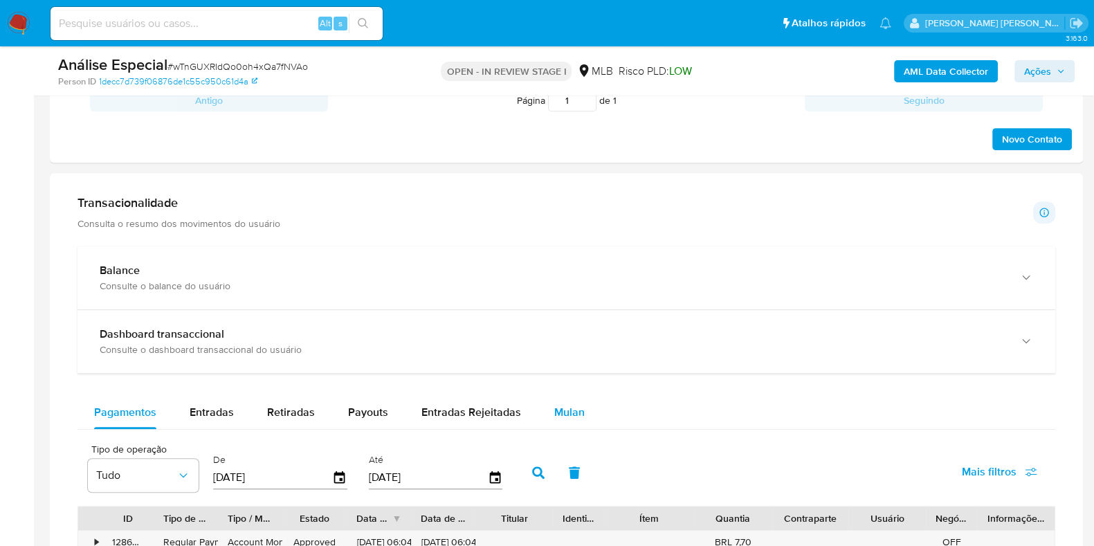
click at [561, 404] on span "Mulan" at bounding box center [569, 412] width 30 height 16
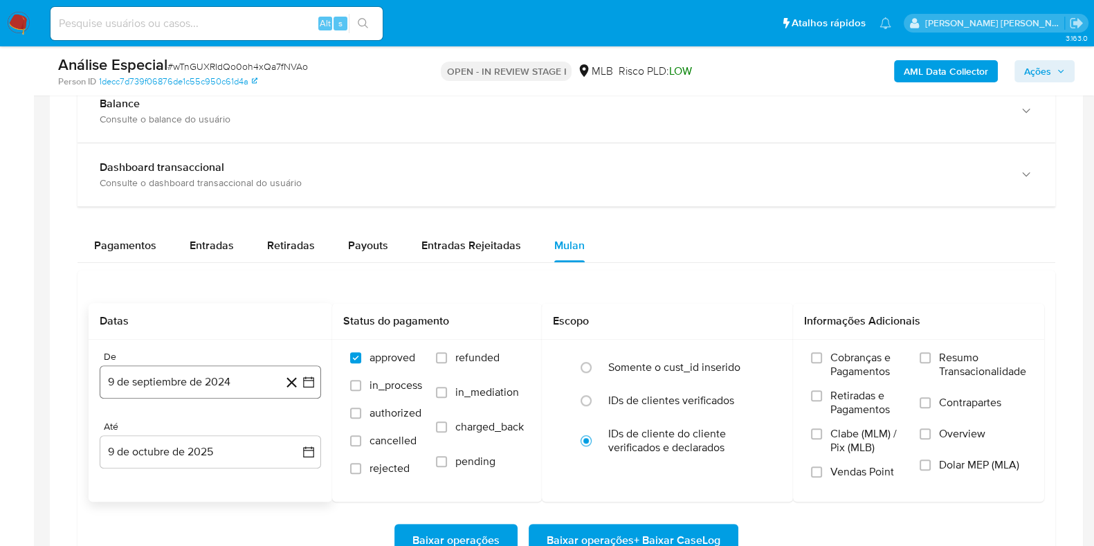
scroll to position [1038, 0]
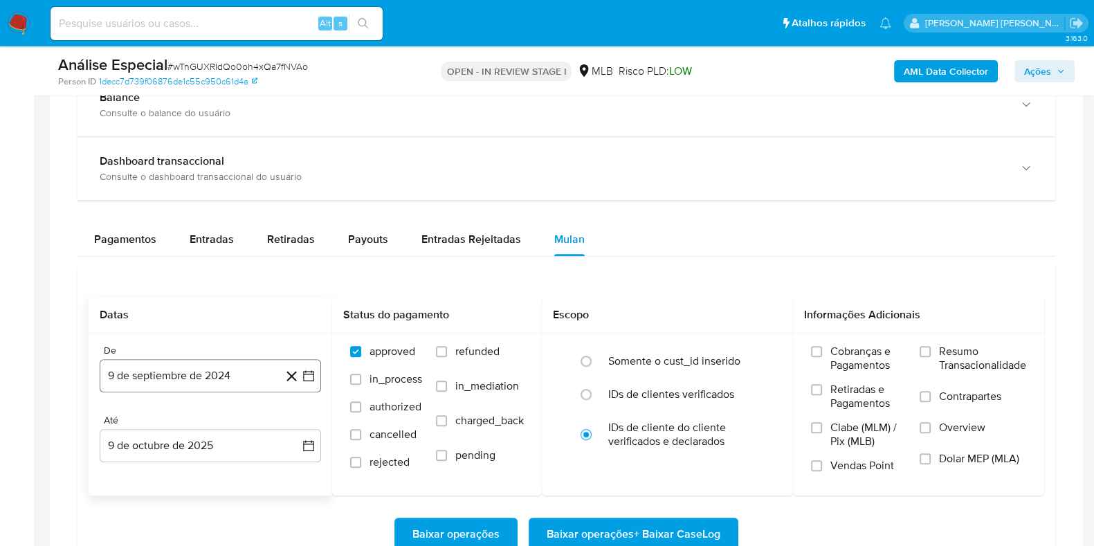
click at [225, 368] on button "9 de septiembre de 2024" at bounding box center [210, 375] width 221 height 33
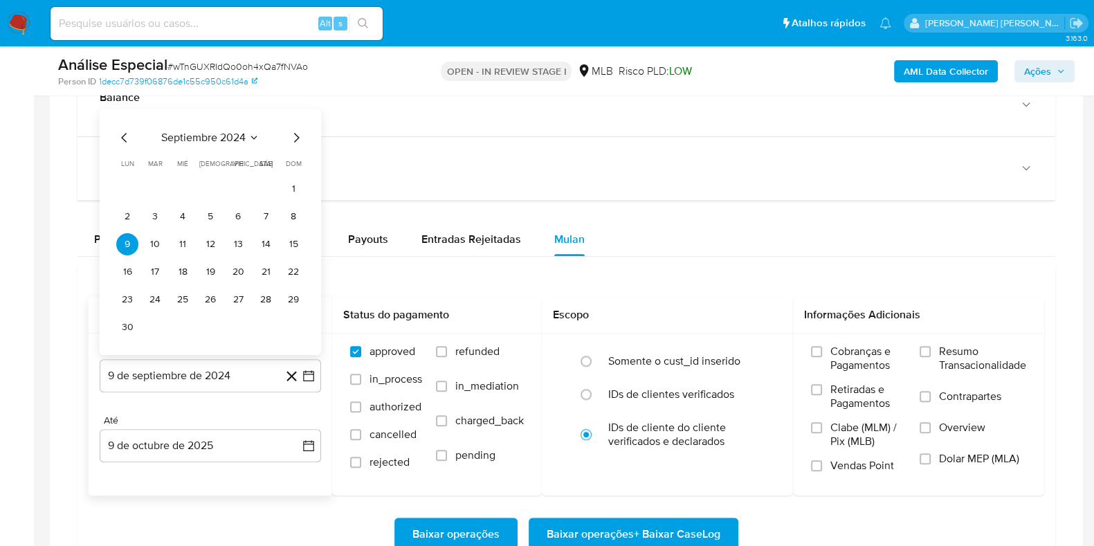
click at [188, 136] on span "septiembre 2024" at bounding box center [203, 138] width 84 height 14
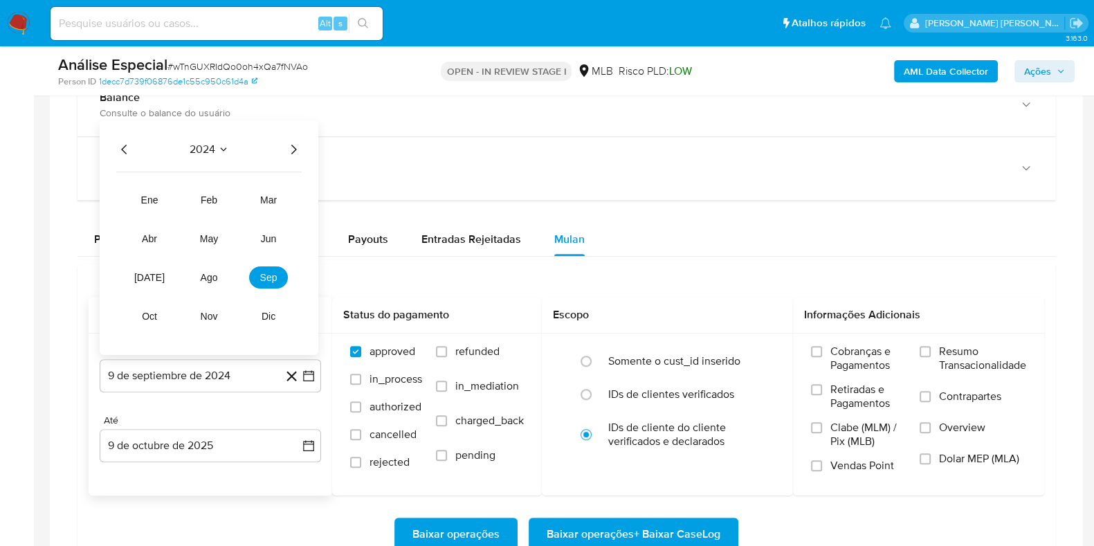
click at [294, 149] on icon "Año siguiente" at bounding box center [294, 150] width 6 height 10
click at [149, 233] on span "abr" at bounding box center [149, 238] width 15 height 11
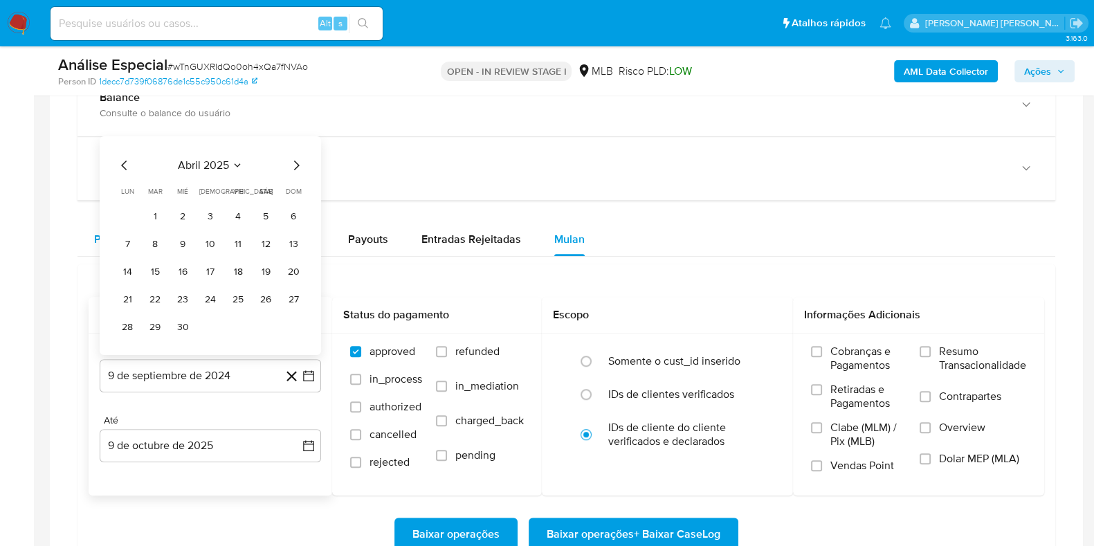
click at [158, 245] on button "8" at bounding box center [155, 244] width 22 height 22
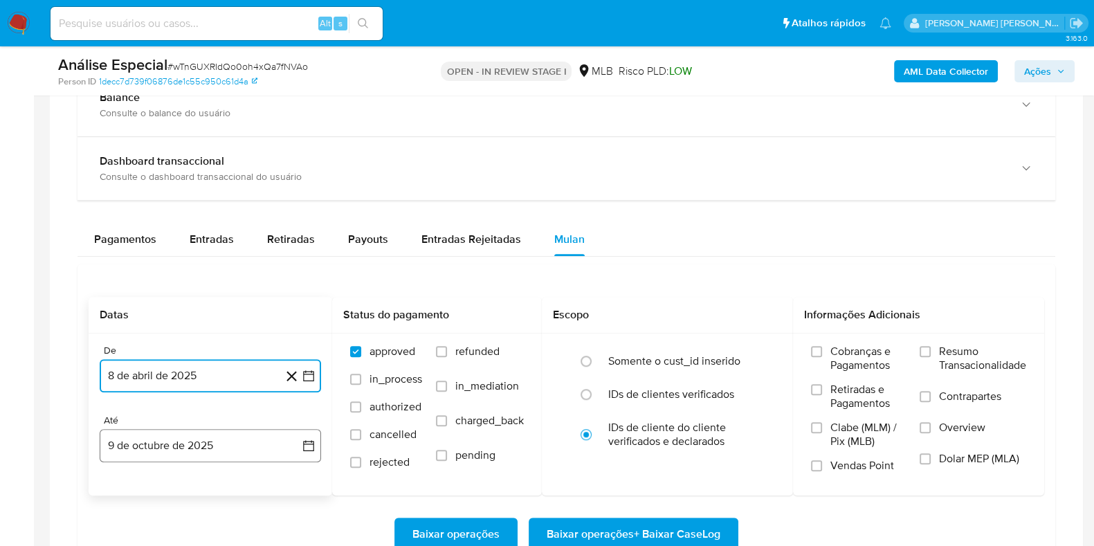
click at [181, 441] on button "9 de octubre de 2025" at bounding box center [210, 445] width 221 height 33
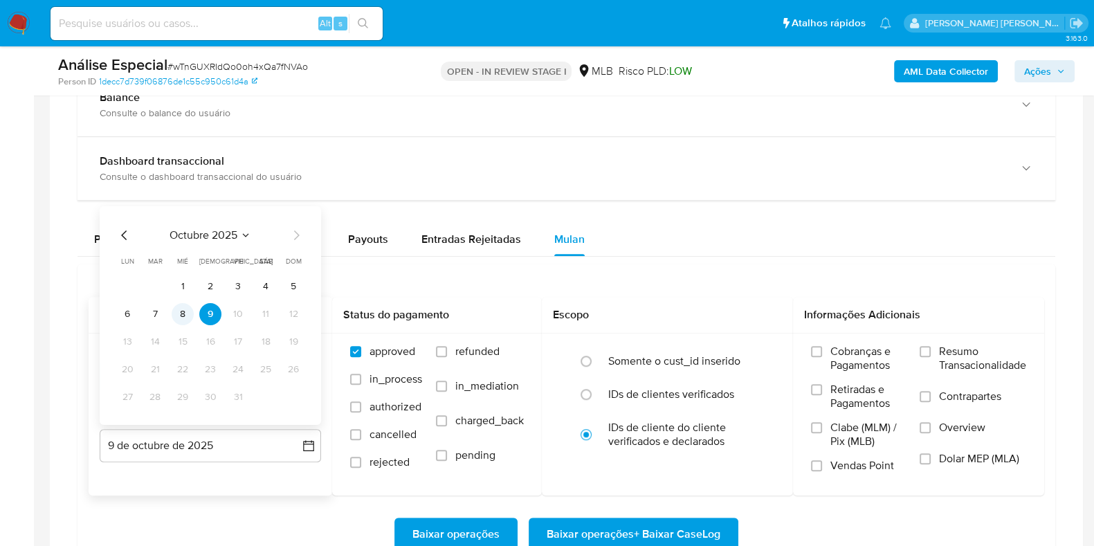
click at [177, 316] on button "8" at bounding box center [183, 314] width 22 height 22
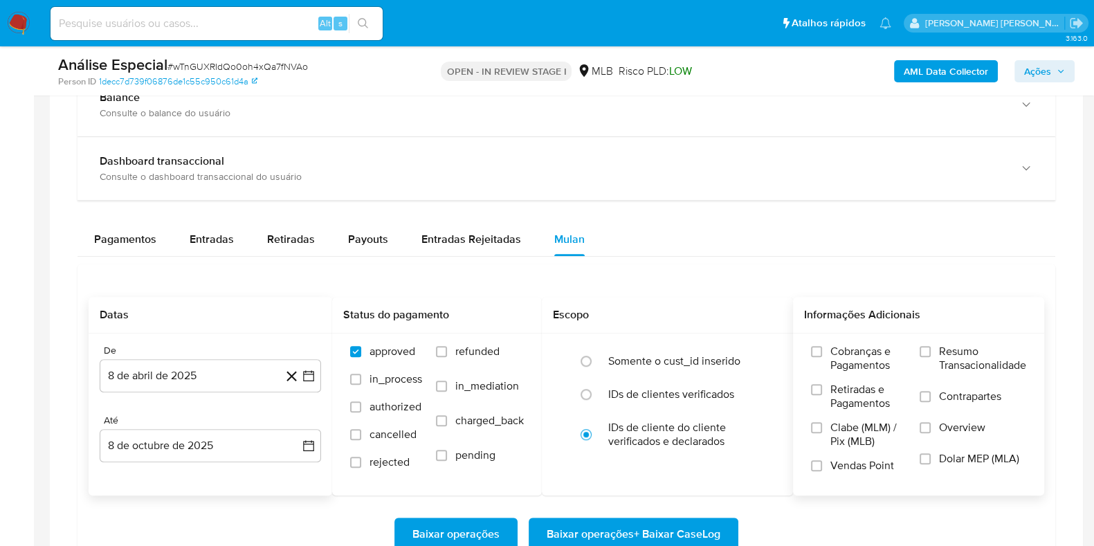
click at [956, 345] on span "Resumo Transacionalidade" at bounding box center [982, 359] width 87 height 28
click at [931, 346] on input "Resumo Transacionalidade" at bounding box center [925, 351] width 11 height 11
click at [951, 415] on label "Contrapartes" at bounding box center [973, 405] width 107 height 31
click at [931, 402] on input "Contrapartes" at bounding box center [925, 396] width 11 height 11
click at [700, 530] on span "Baixar operações + Baixar CaseLog" at bounding box center [634, 534] width 174 height 30
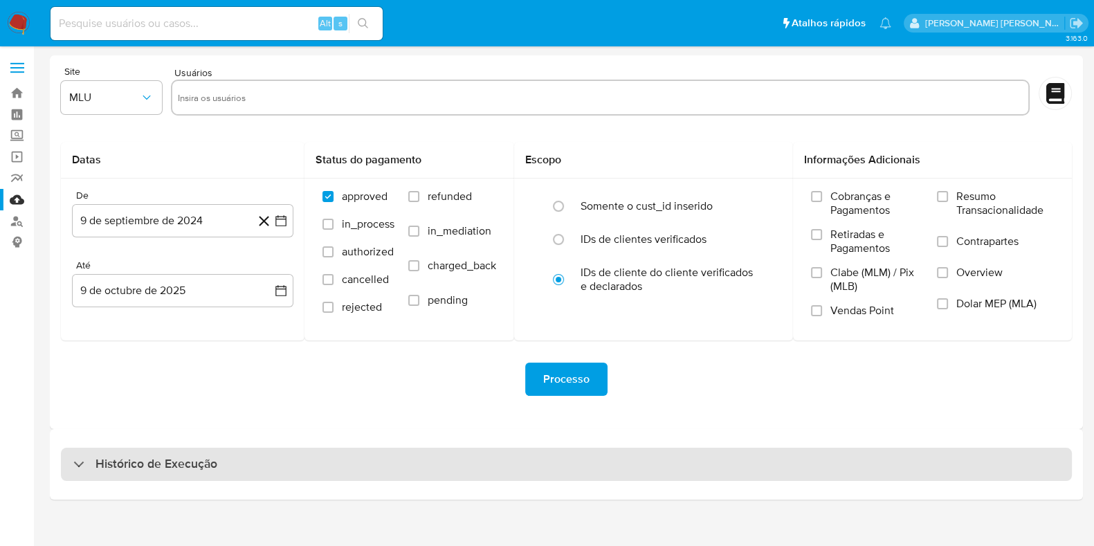
click at [479, 465] on div "Histórico de Execução" at bounding box center [566, 464] width 1011 height 33
select select "10"
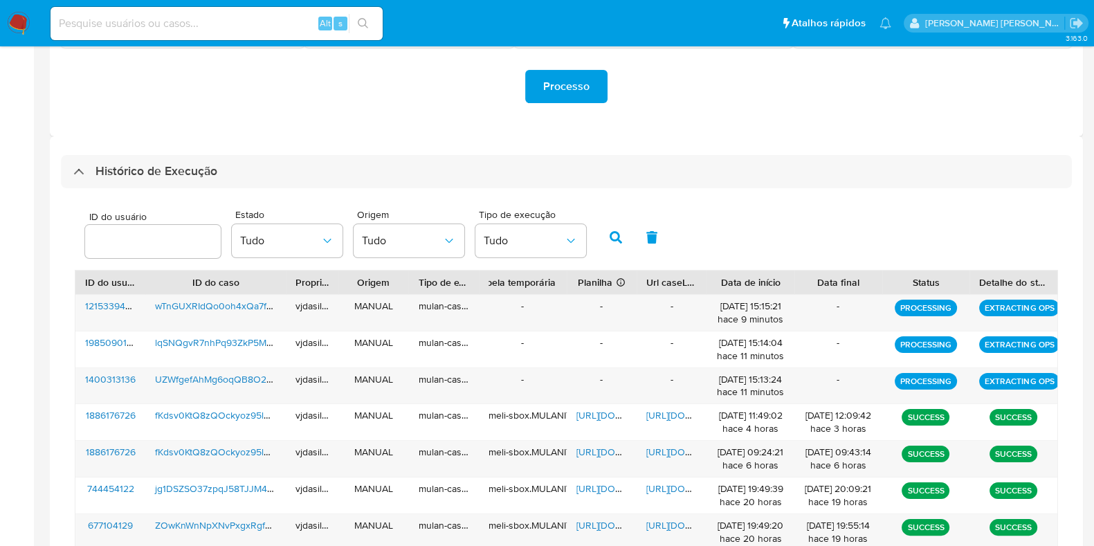
scroll to position [297, 0]
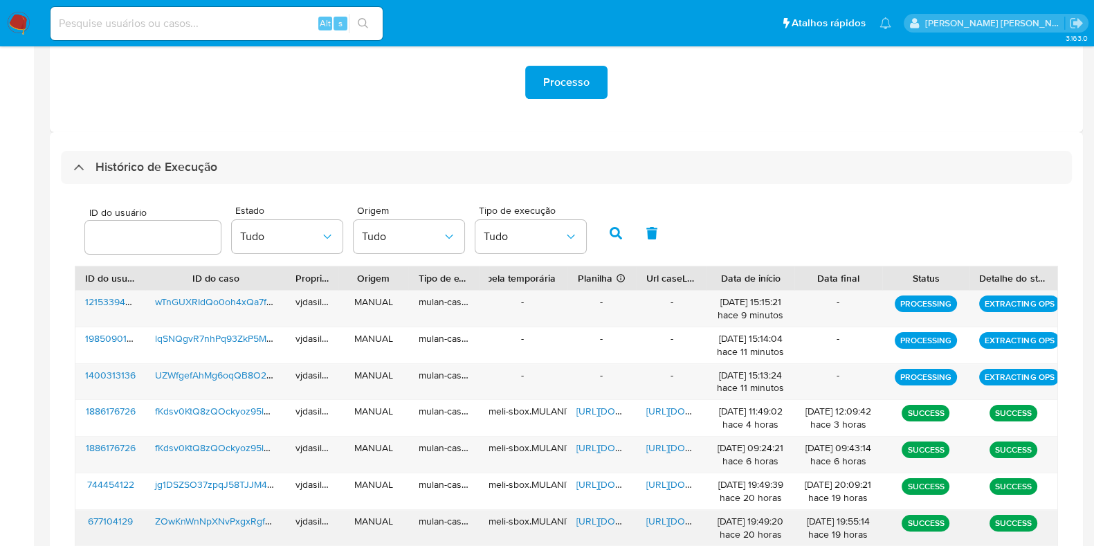
click at [682, 520] on span "[URL][DOMAIN_NAME]" at bounding box center [694, 521] width 96 height 14
click at [601, 519] on span "[URL][DOMAIN_NAME]" at bounding box center [625, 521] width 96 height 14
click at [232, 514] on span "ZOwKnWnNpXNvPxgxRgfzcuFW" at bounding box center [224, 521] width 139 height 14
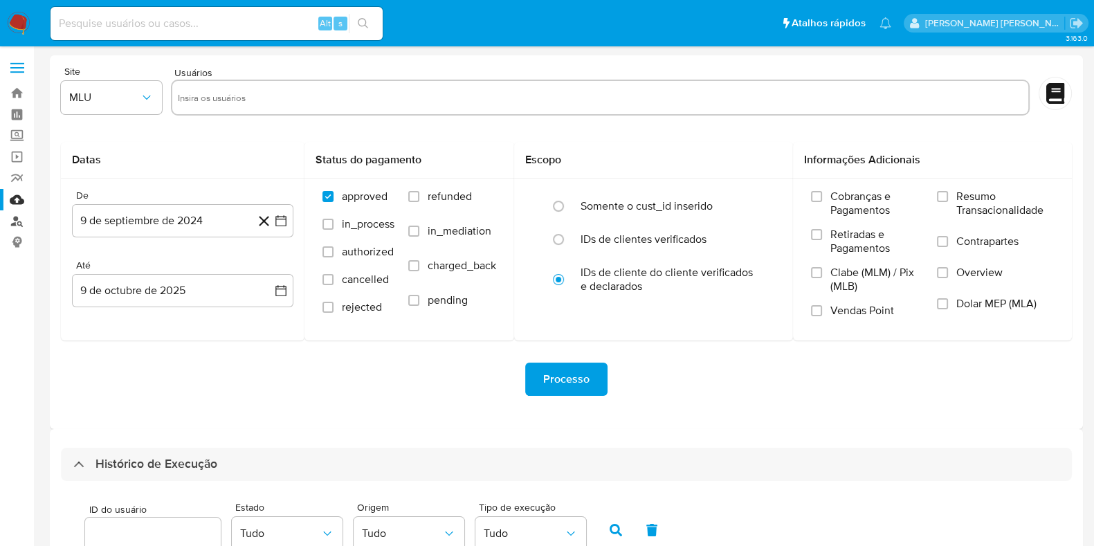
click at [17, 219] on link "Localizador de pessoas" at bounding box center [82, 220] width 165 height 21
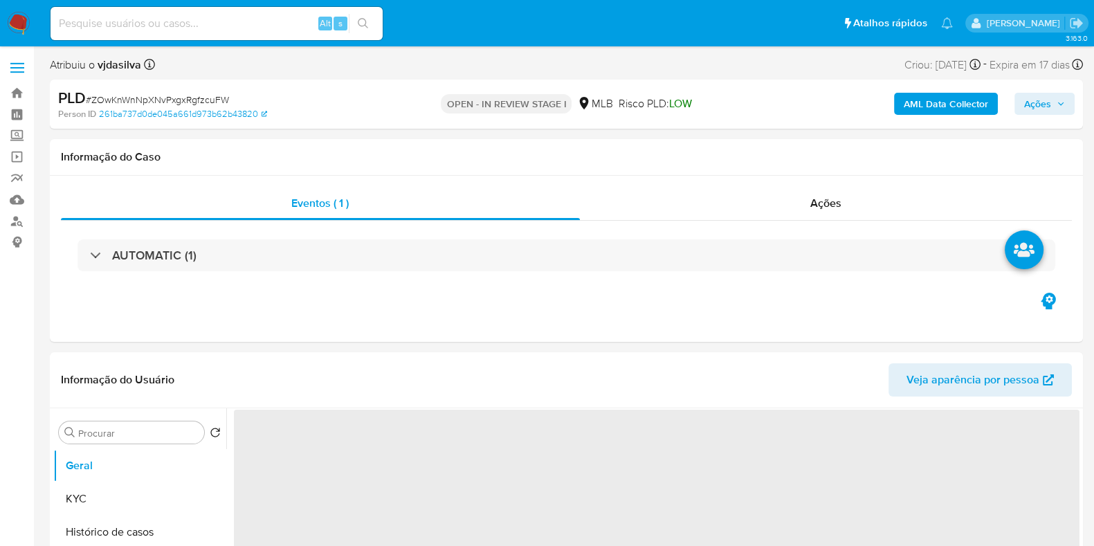
select select "10"
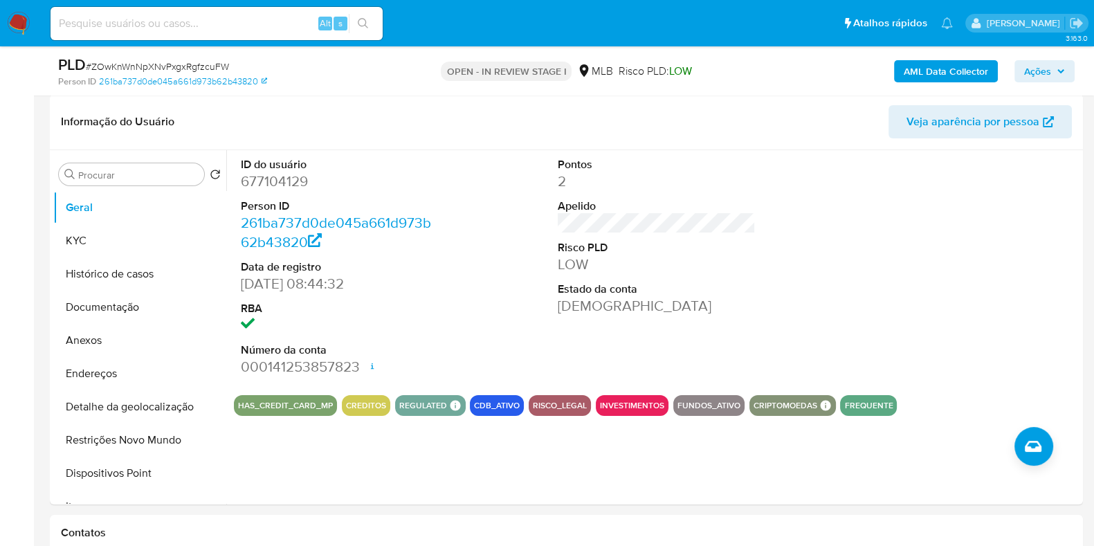
scroll to position [211, 0]
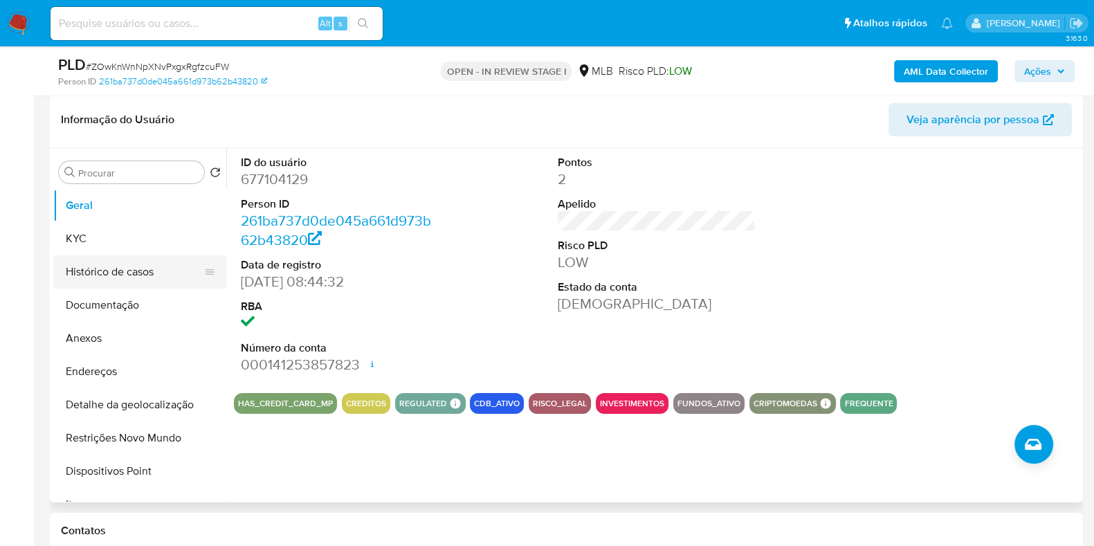
click at [122, 268] on button "Histórico de casos" at bounding box center [134, 271] width 162 height 33
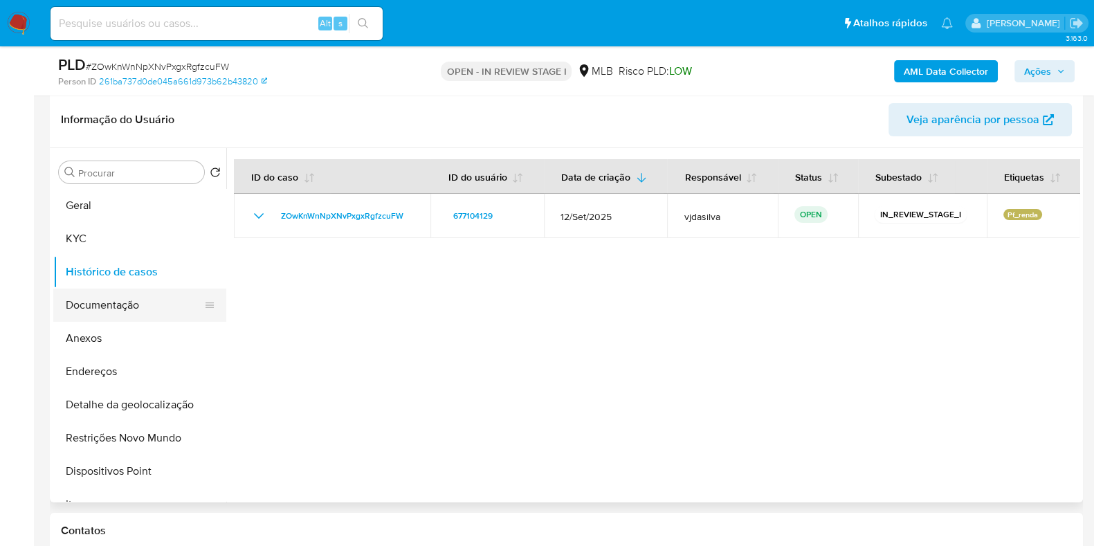
click at [125, 305] on button "Documentação" at bounding box center [134, 305] width 162 height 33
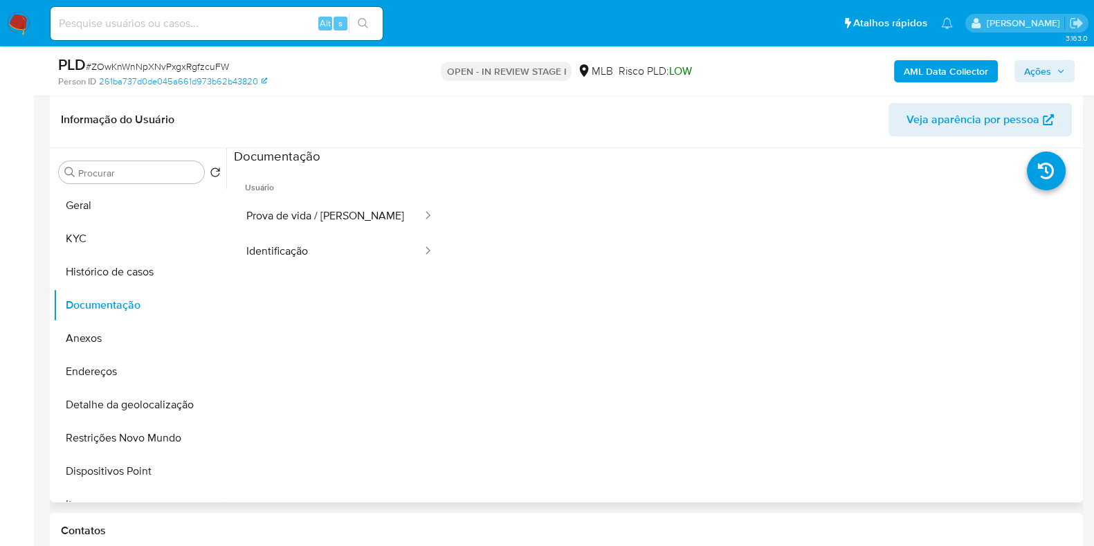
click at [242, 272] on ul "Usuário Prova de vida / Selfie Identificação" at bounding box center [340, 364] width 212 height 399
click at [296, 249] on button "Identificação" at bounding box center [329, 251] width 190 height 35
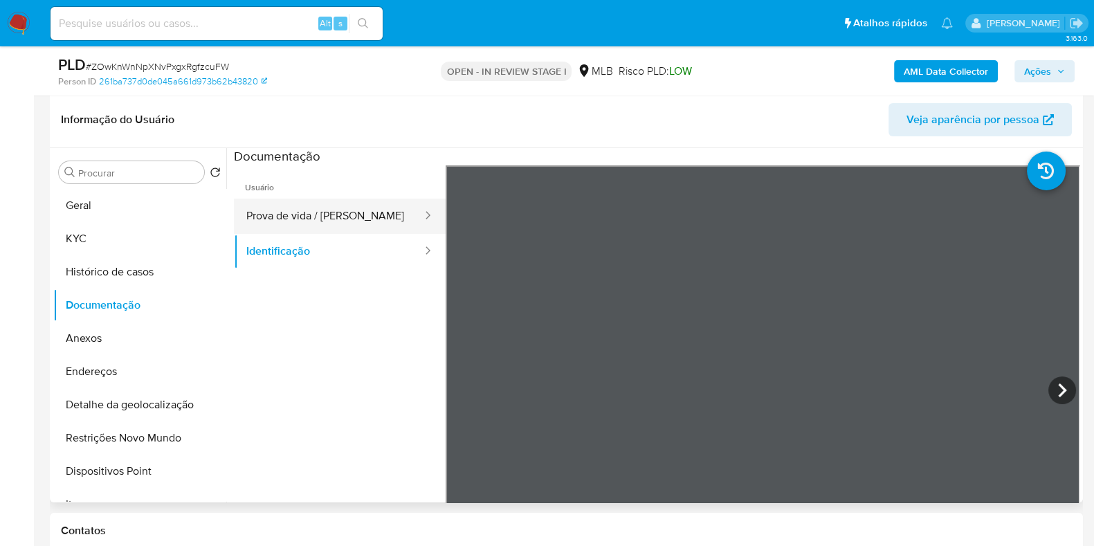
click at [338, 215] on button "Prova de vida / Selfie" at bounding box center [329, 216] width 190 height 35
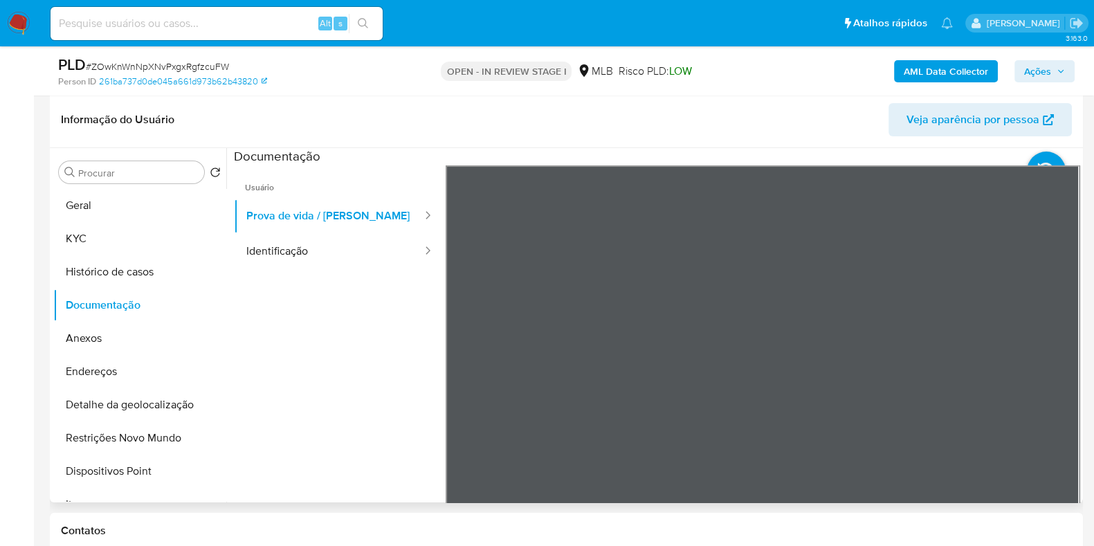
click at [736, 148] on section at bounding box center [657, 378] width 846 height 460
click at [121, 336] on button "Anexos" at bounding box center [134, 338] width 162 height 33
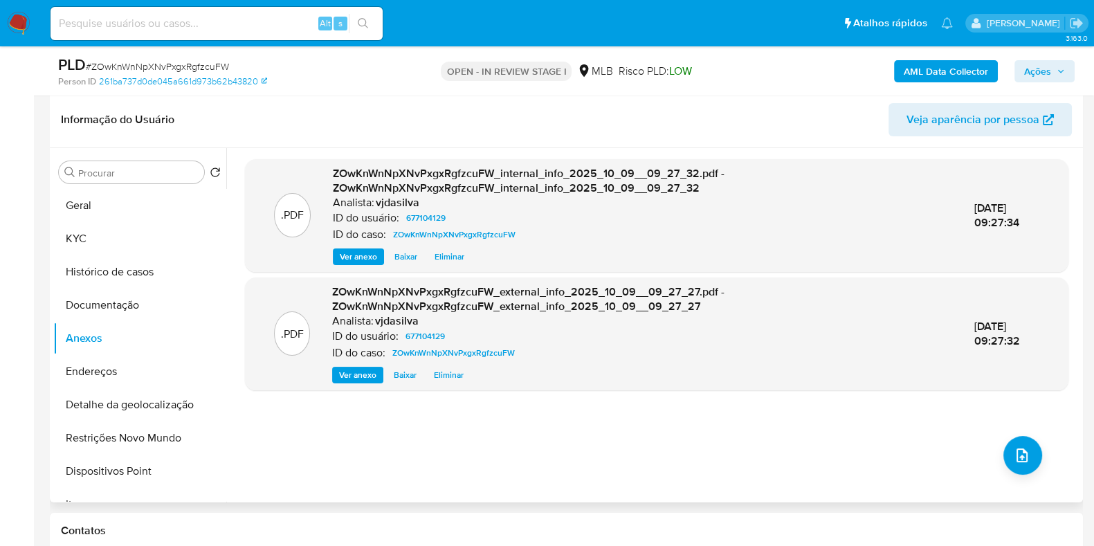
scroll to position [212, 0]
click at [140, 205] on button "Geral" at bounding box center [134, 204] width 162 height 33
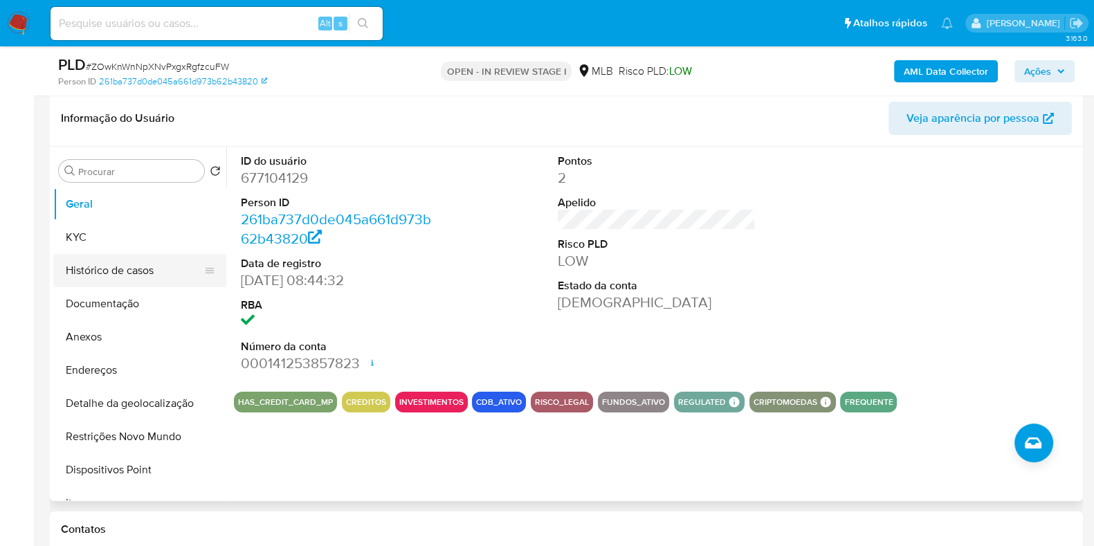
click at [127, 267] on button "Histórico de casos" at bounding box center [134, 270] width 162 height 33
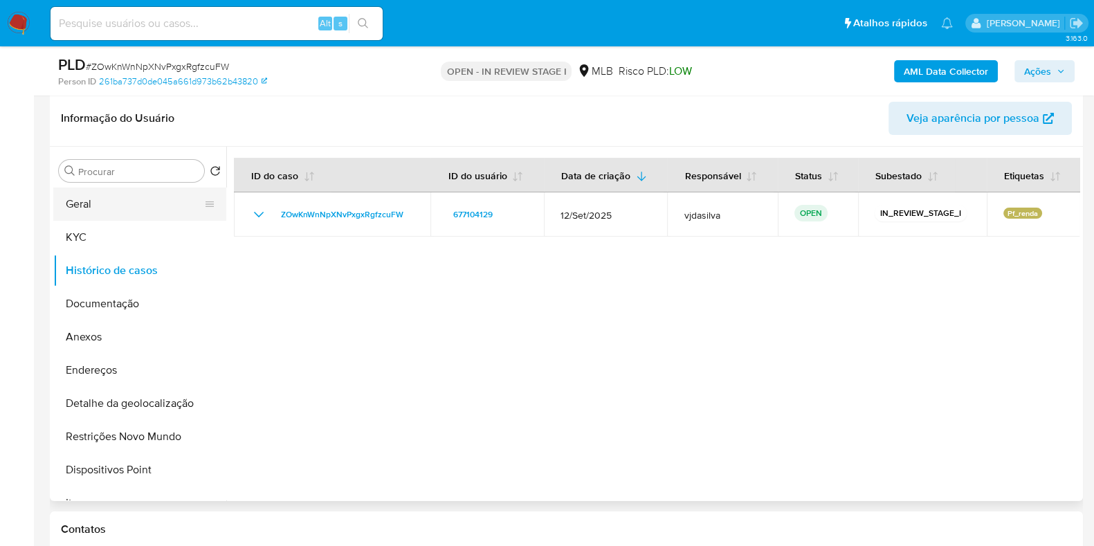
click at [125, 207] on button "Geral" at bounding box center [134, 204] width 162 height 33
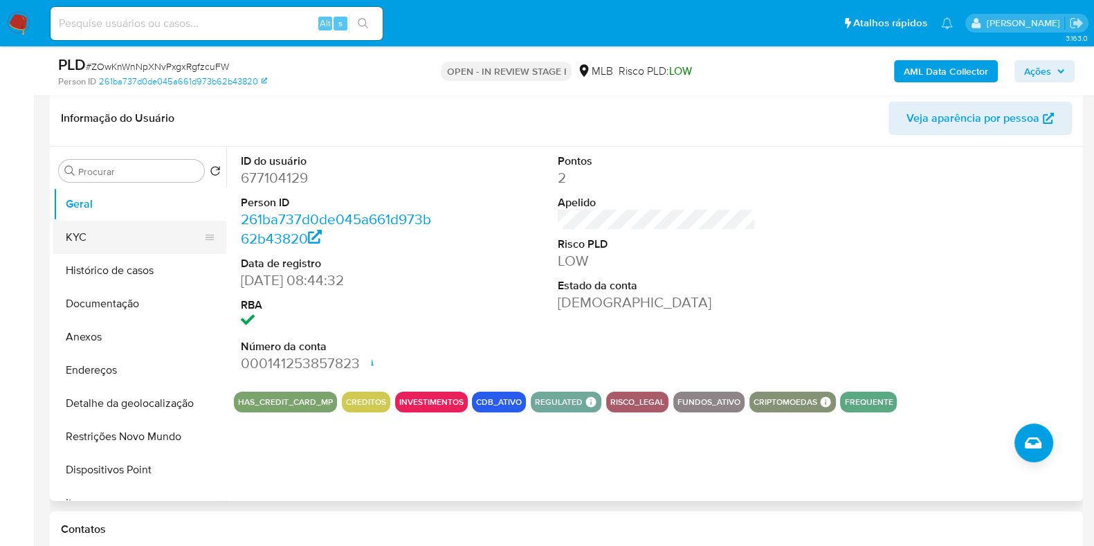
click at [161, 230] on button "KYC" at bounding box center [134, 237] width 162 height 33
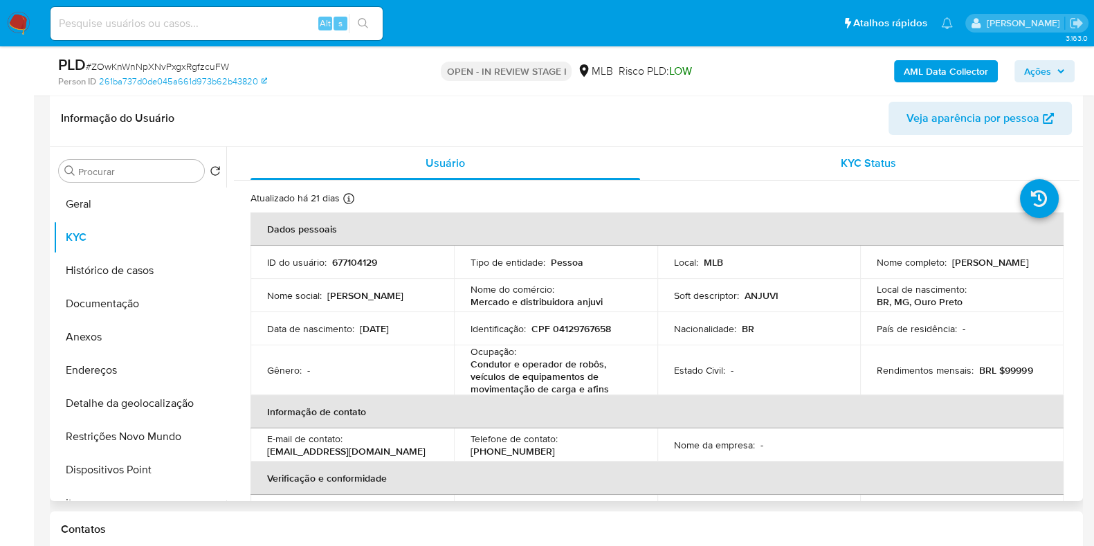
click at [692, 153] on div "KYC Status" at bounding box center [868, 163] width 390 height 33
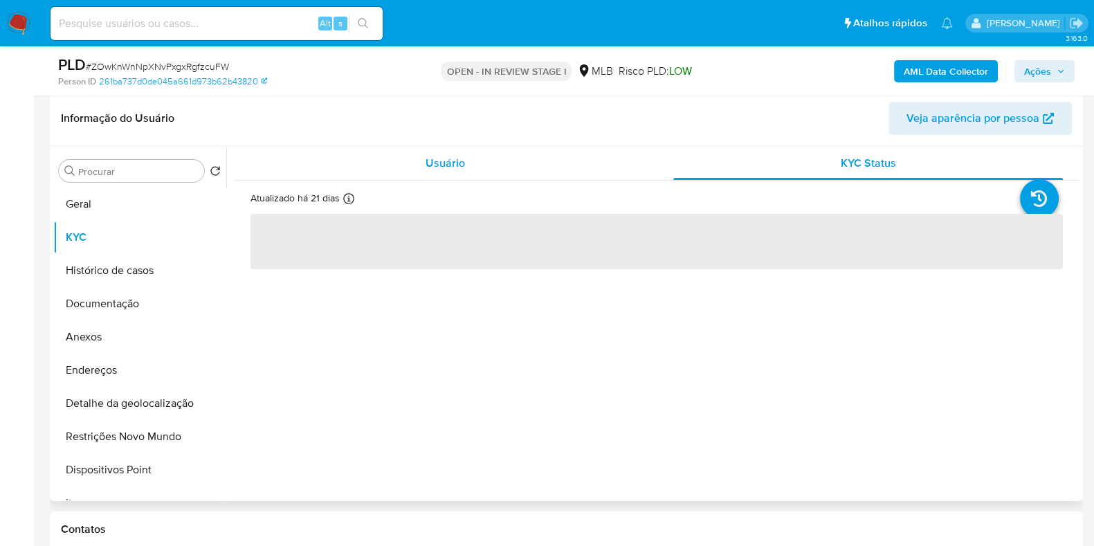
click at [399, 172] on div "Usuário" at bounding box center [446, 163] width 390 height 33
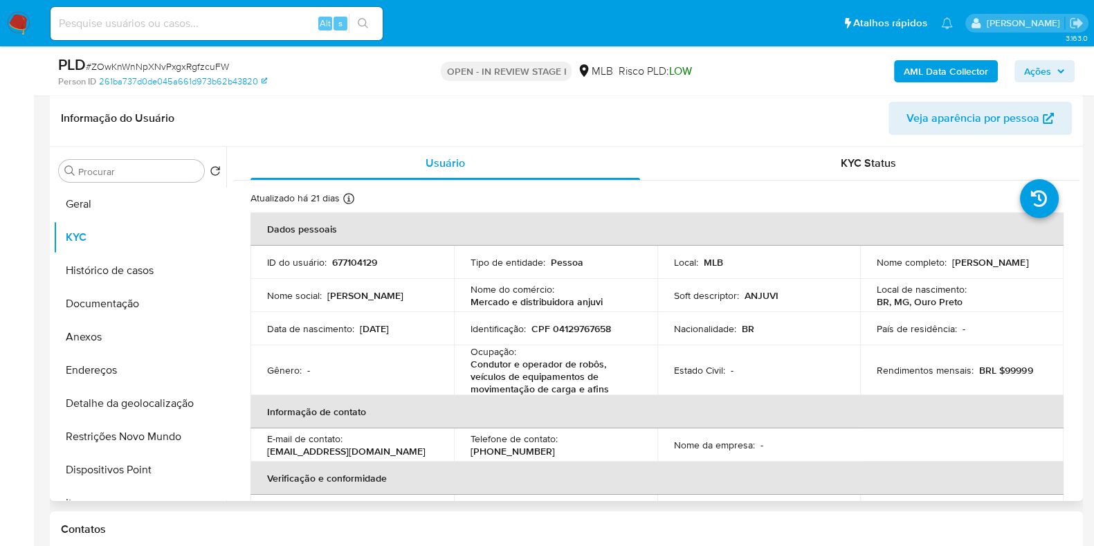
click at [561, 361] on p "Condutor e operador de robôs, veículos de equipamentos de movimentação de carga…" at bounding box center [553, 376] width 165 height 37
copy div "Ocupação : Condutor e operador de robôs, veículos de equipamentos de movimentaç…"
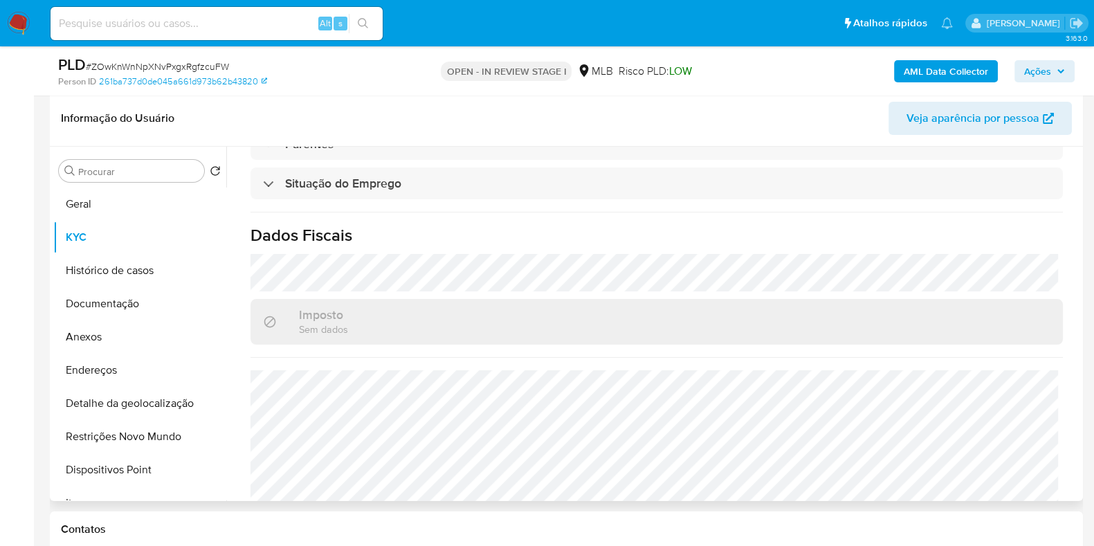
scroll to position [617, 0]
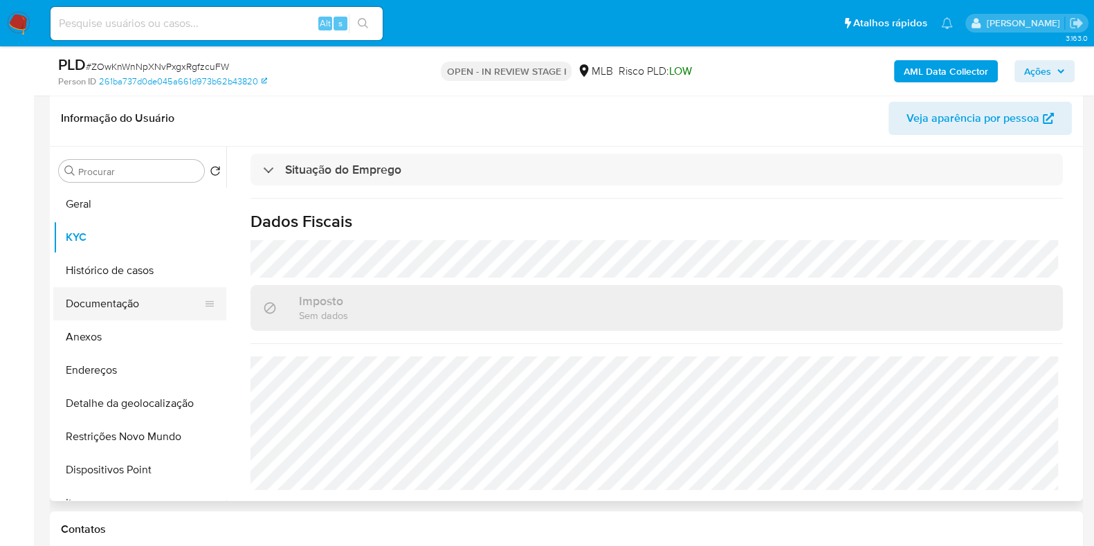
click at [165, 299] on button "Documentação" at bounding box center [134, 303] width 162 height 33
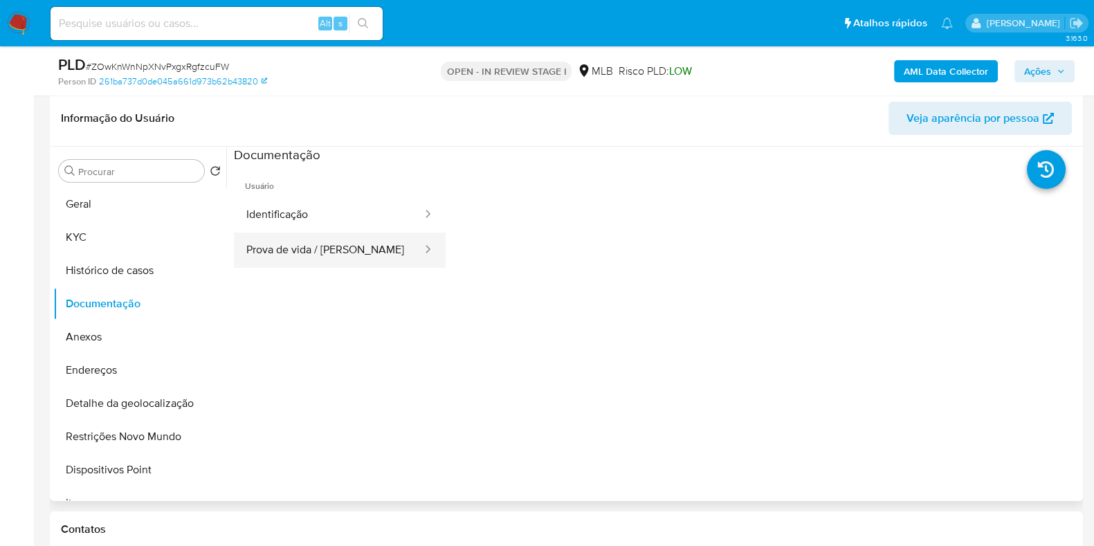
click at [376, 246] on button "Prova de vida / Selfie" at bounding box center [329, 250] width 190 height 35
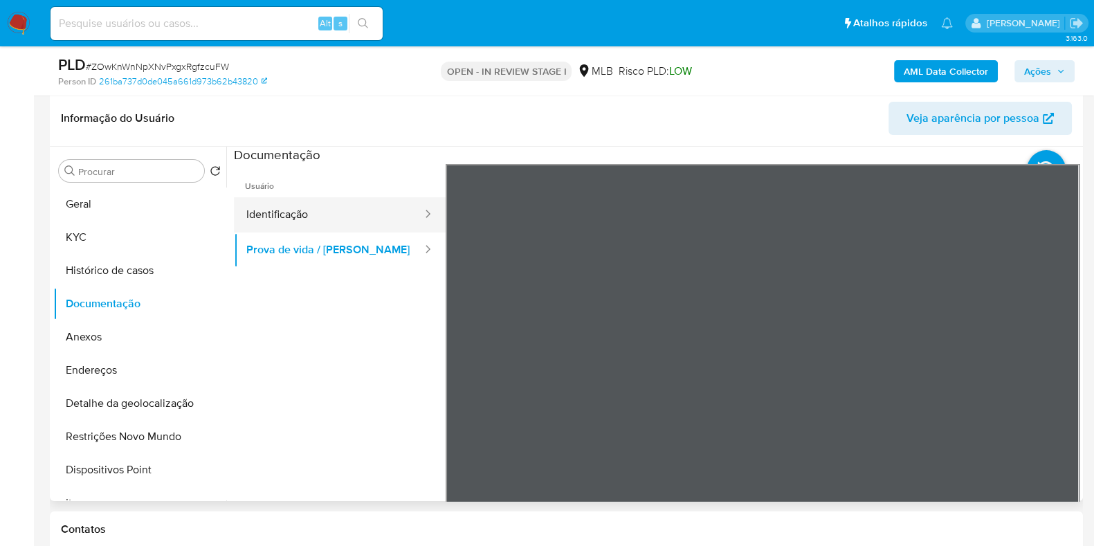
click at [367, 225] on button "Identificação" at bounding box center [329, 214] width 190 height 35
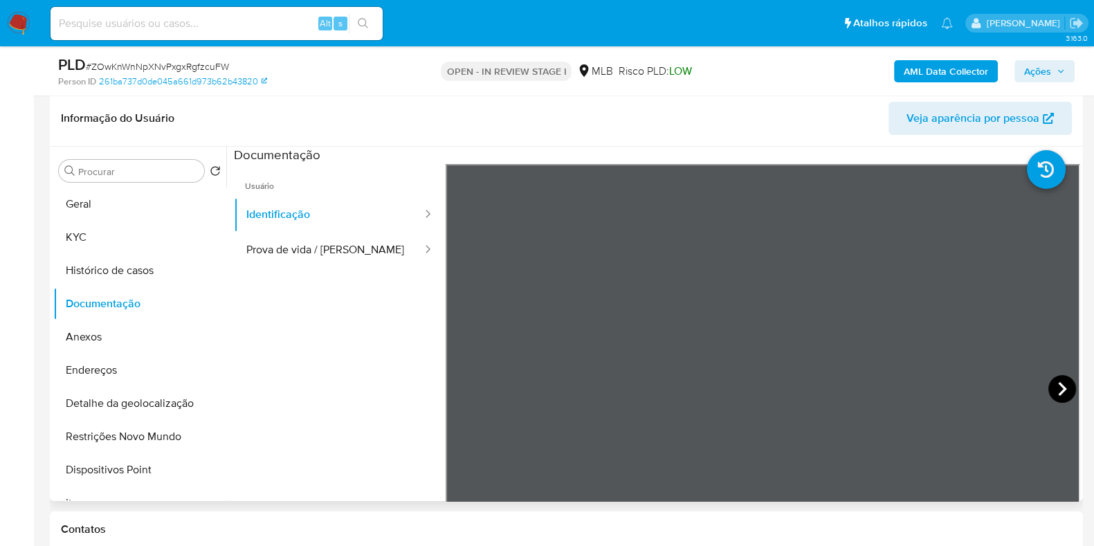
click at [1049, 383] on icon at bounding box center [1063, 389] width 28 height 28
click at [119, 247] on button "KYC" at bounding box center [134, 237] width 162 height 33
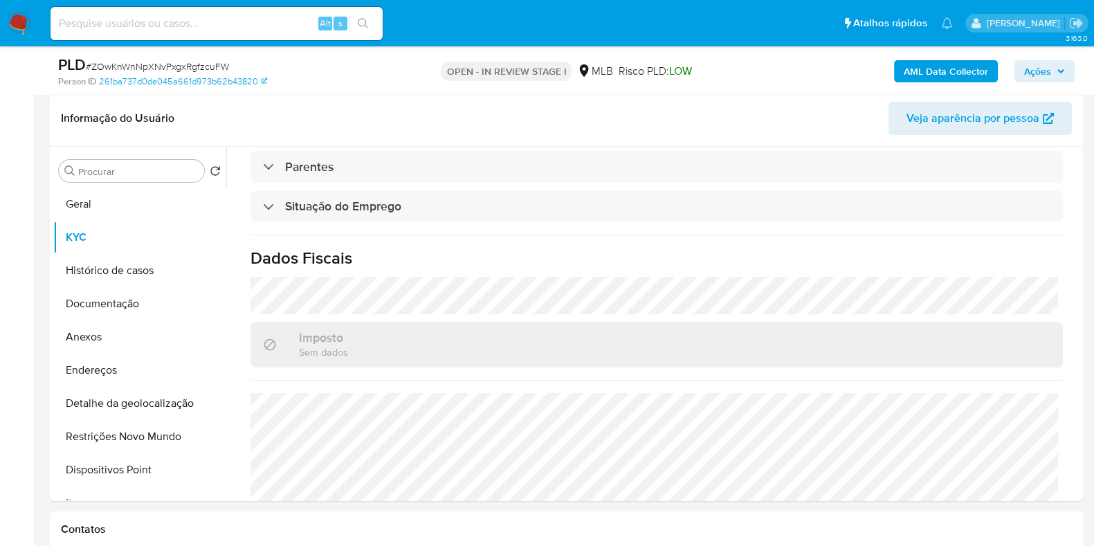
scroll to position [617, 0]
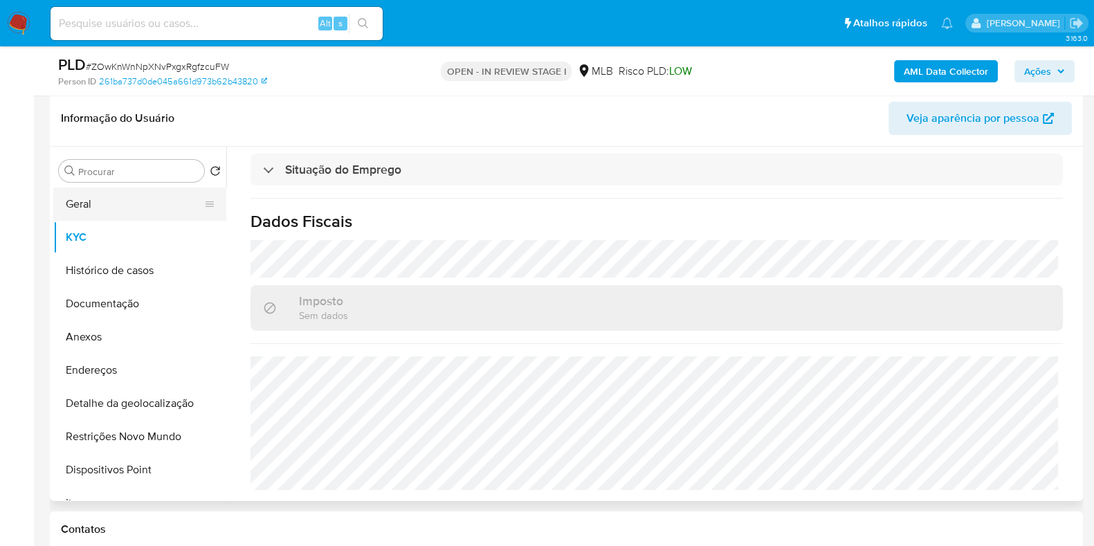
click at [131, 202] on button "Geral" at bounding box center [134, 204] width 162 height 33
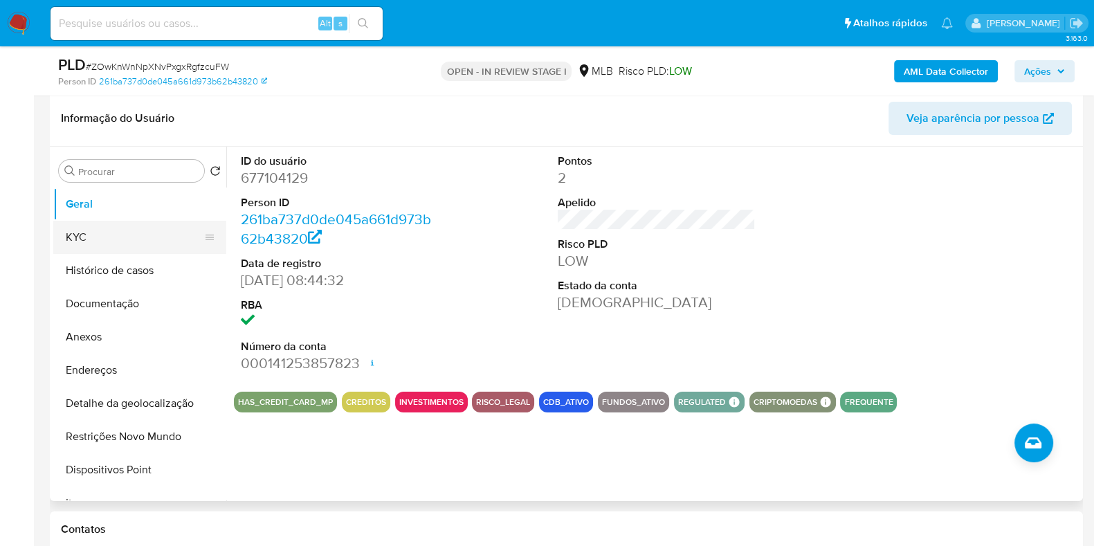
click at [98, 241] on button "KYC" at bounding box center [134, 237] width 162 height 33
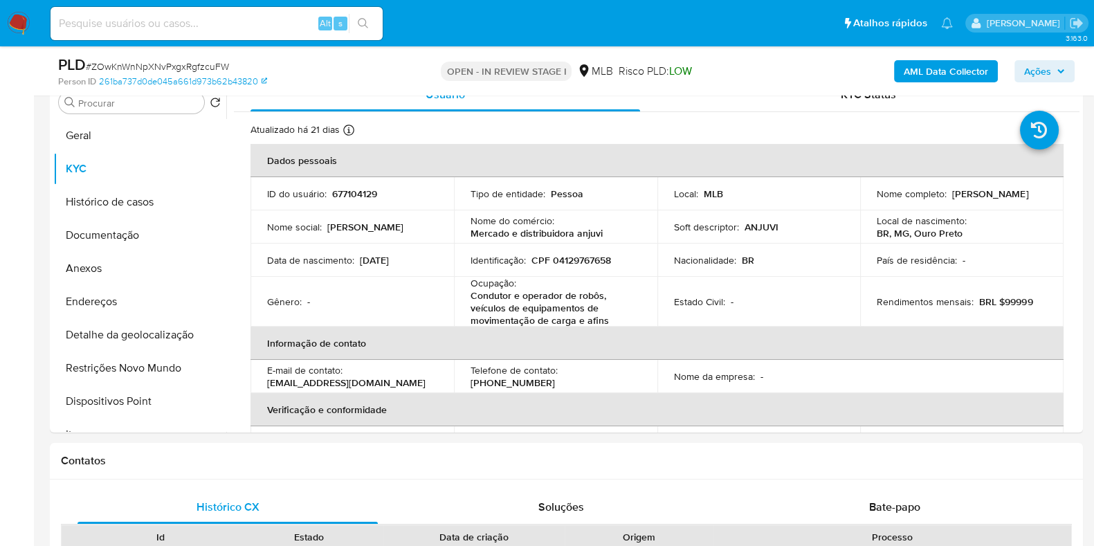
scroll to position [298, 0]
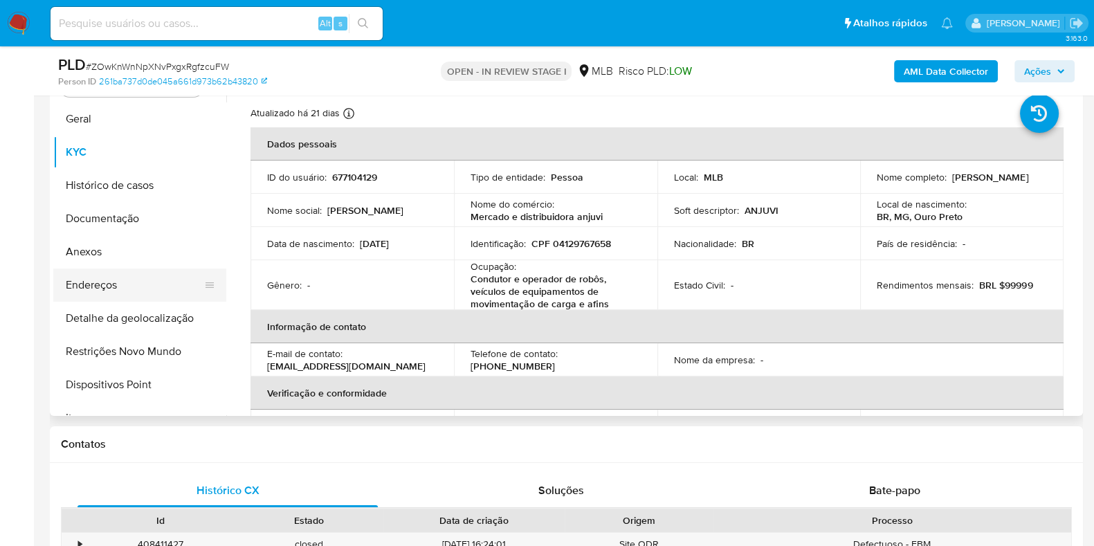
click at [141, 275] on button "Endereços" at bounding box center [134, 285] width 162 height 33
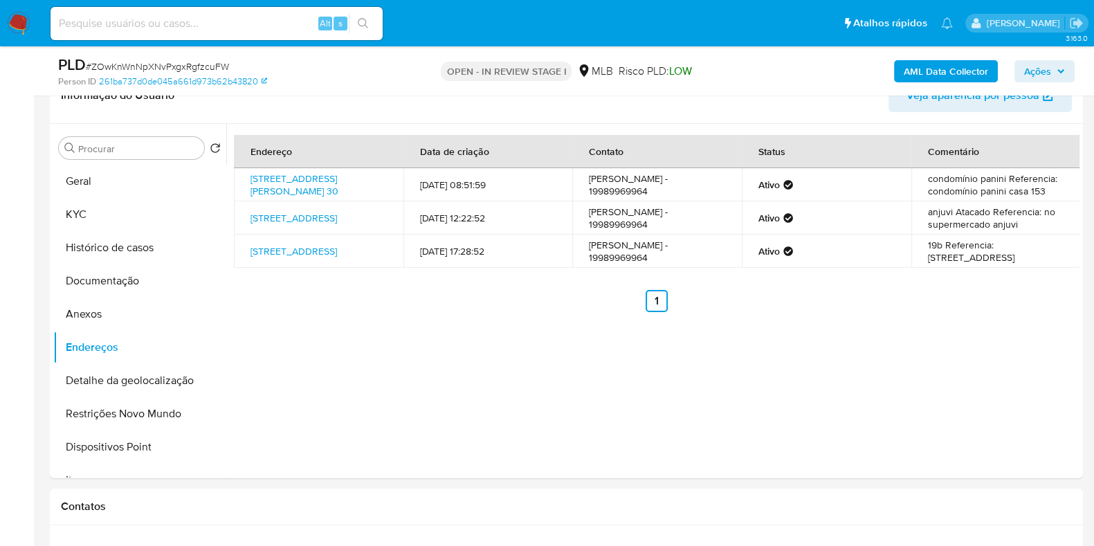
scroll to position [226, 0]
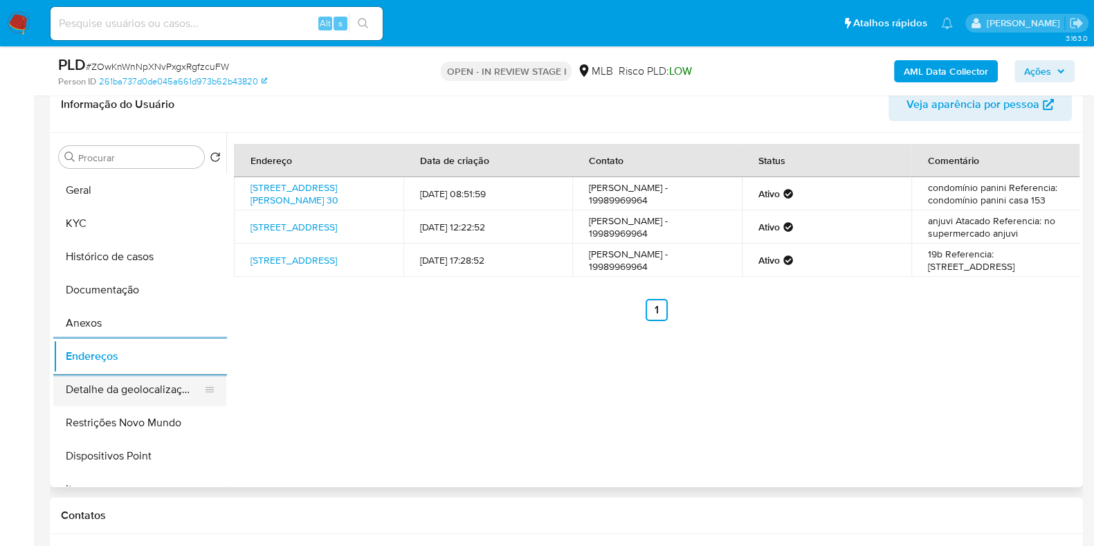
click at [152, 392] on button "Detalhe da geolocalização" at bounding box center [134, 389] width 162 height 33
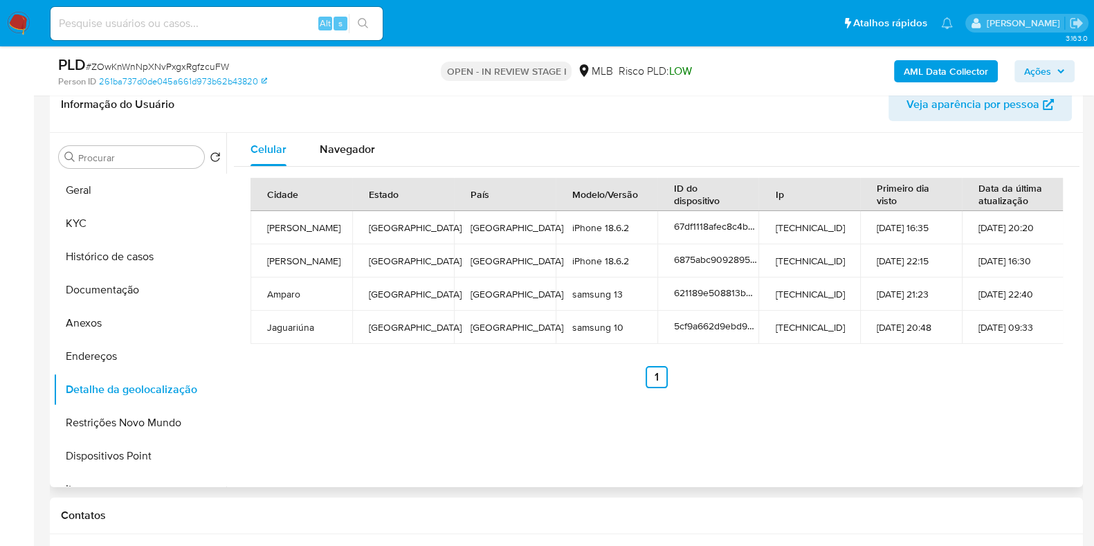
drag, startPoint x: 226, startPoint y: 215, endPoint x: 228, endPoint y: 244, distance: 29.2
click at [228, 244] on div "Celular Navegador Cidade Estado País Modelo/Versão ID do dispositivo Ip Primeir…" at bounding box center [652, 310] width 853 height 354
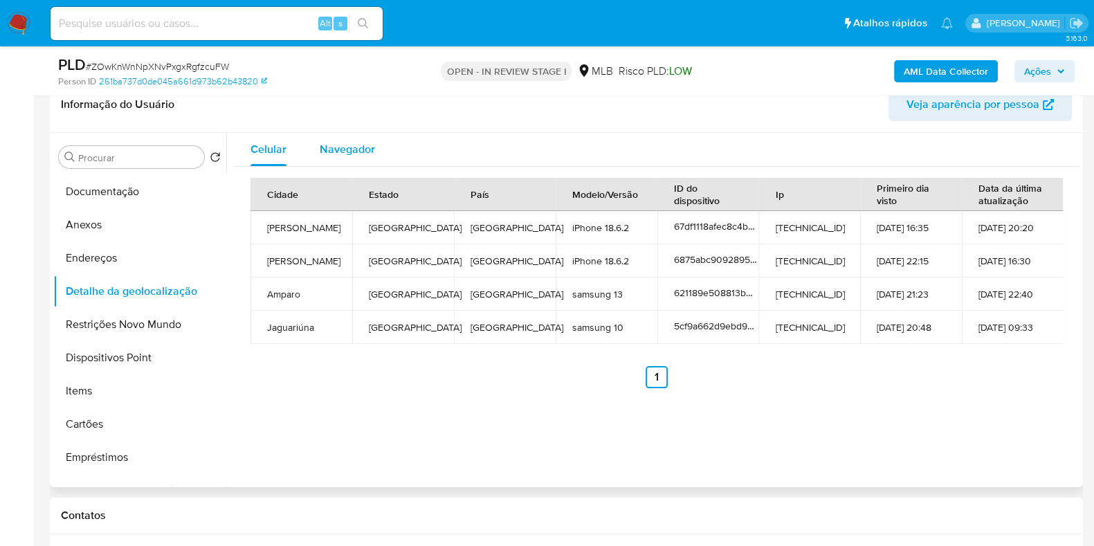
click at [339, 161] on div "Navegador" at bounding box center [347, 149] width 55 height 33
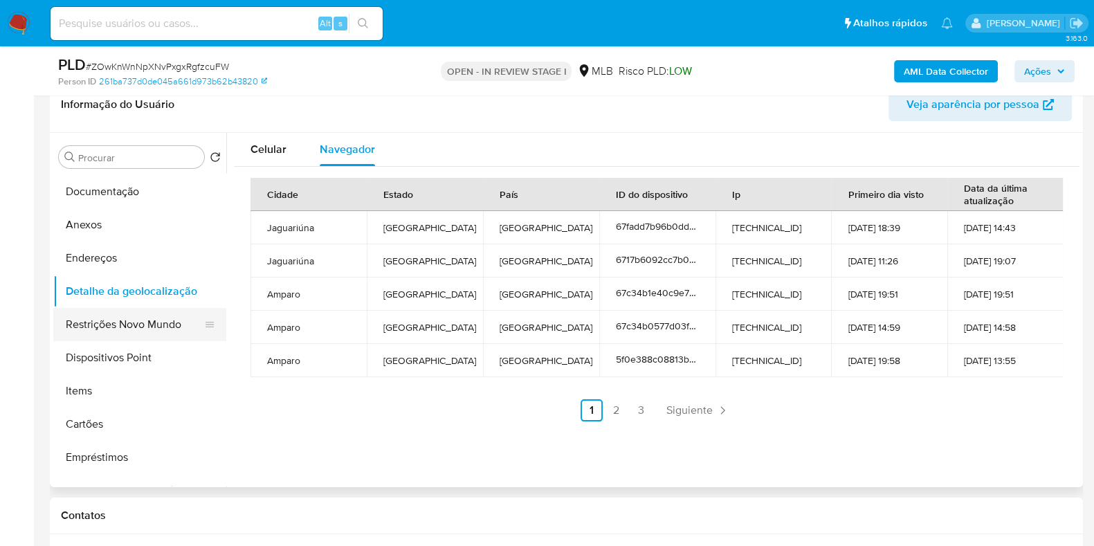
click at [159, 334] on button "Restrições Novo Mundo" at bounding box center [134, 324] width 162 height 33
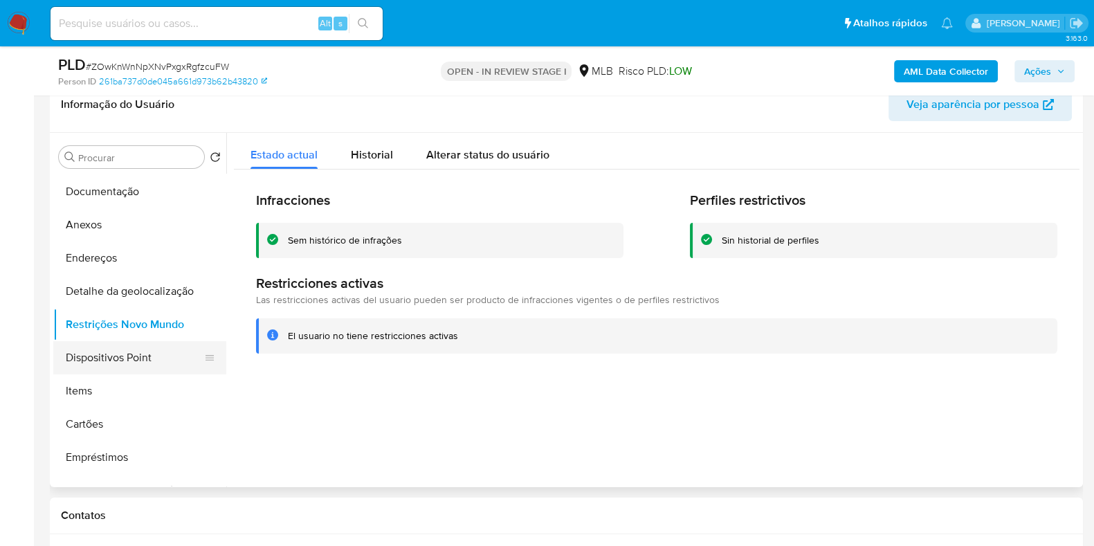
click at [170, 368] on button "Dispositivos Point" at bounding box center [134, 357] width 162 height 33
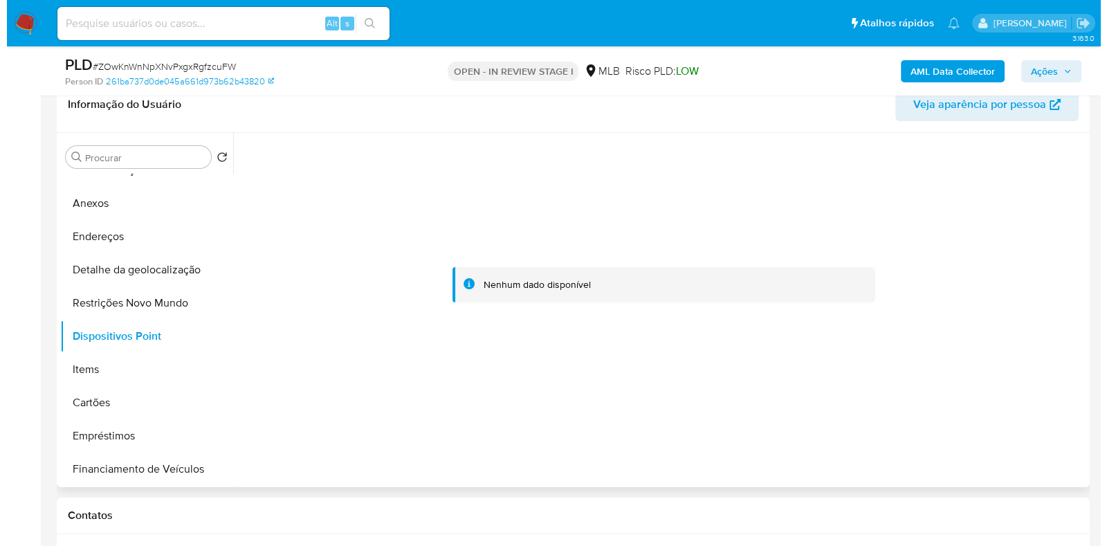
scroll to position [121, 0]
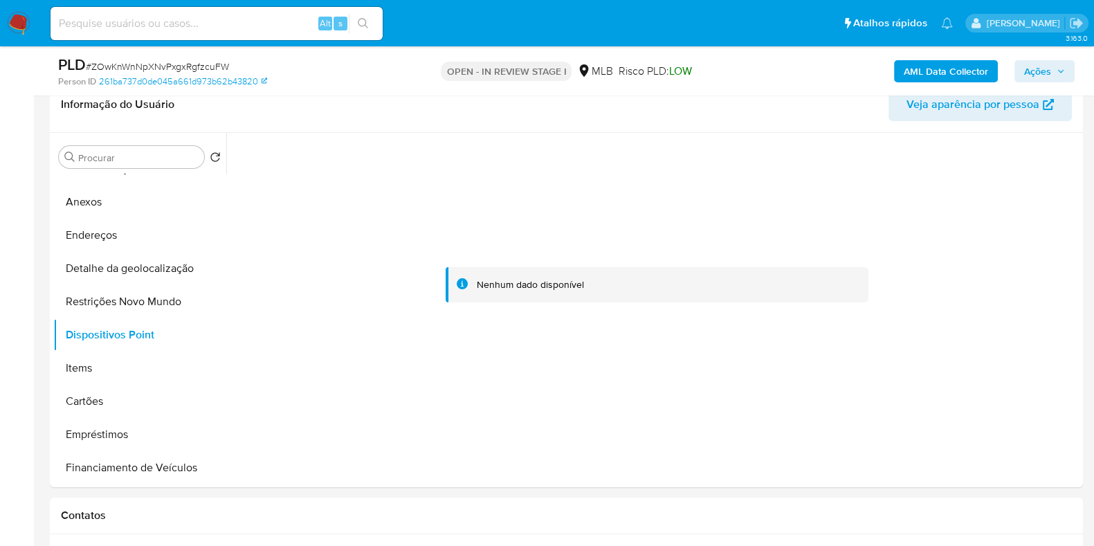
click at [956, 75] on b "AML Data Collector" at bounding box center [946, 71] width 84 height 22
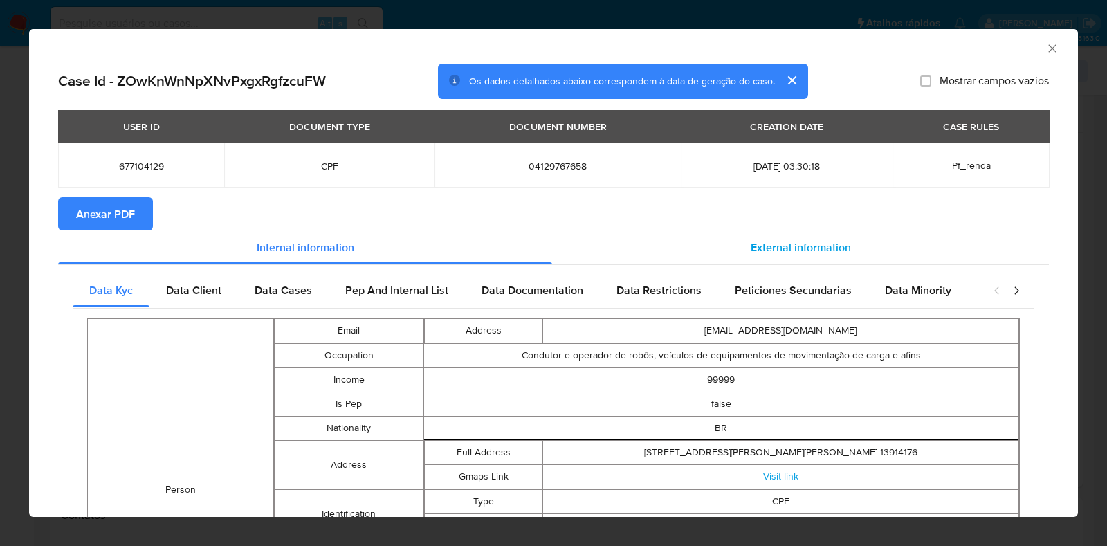
click at [782, 248] on span "External information" at bounding box center [801, 247] width 100 height 16
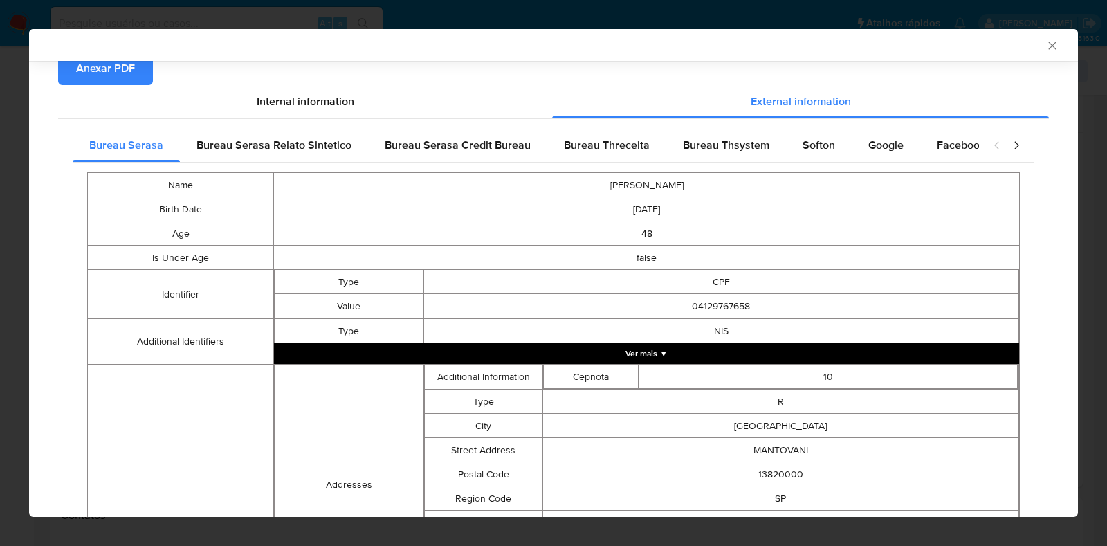
scroll to position [145, 0]
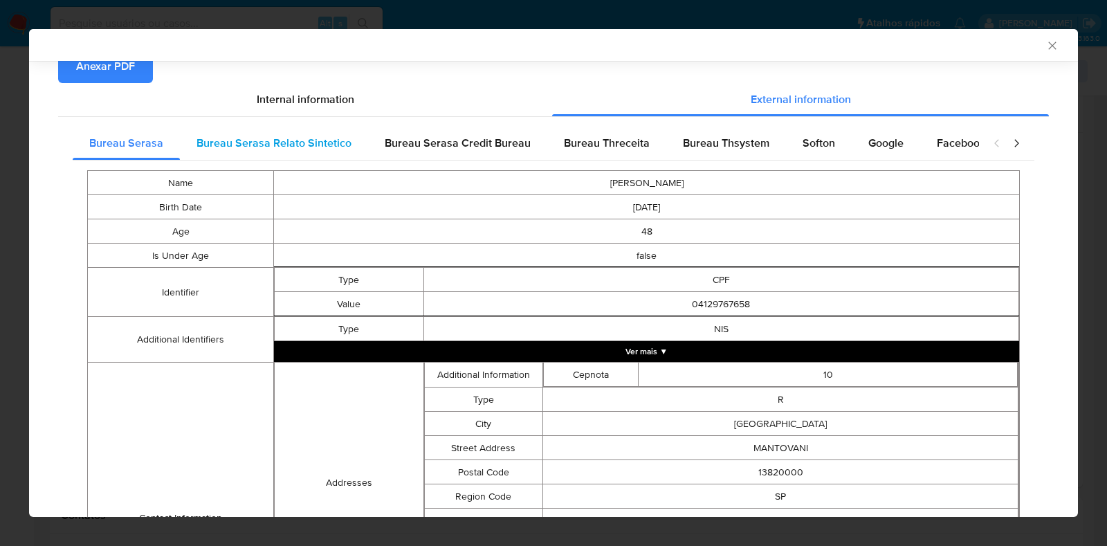
click at [322, 143] on span "Bureau Serasa Relato Sintetico" at bounding box center [274, 143] width 155 height 16
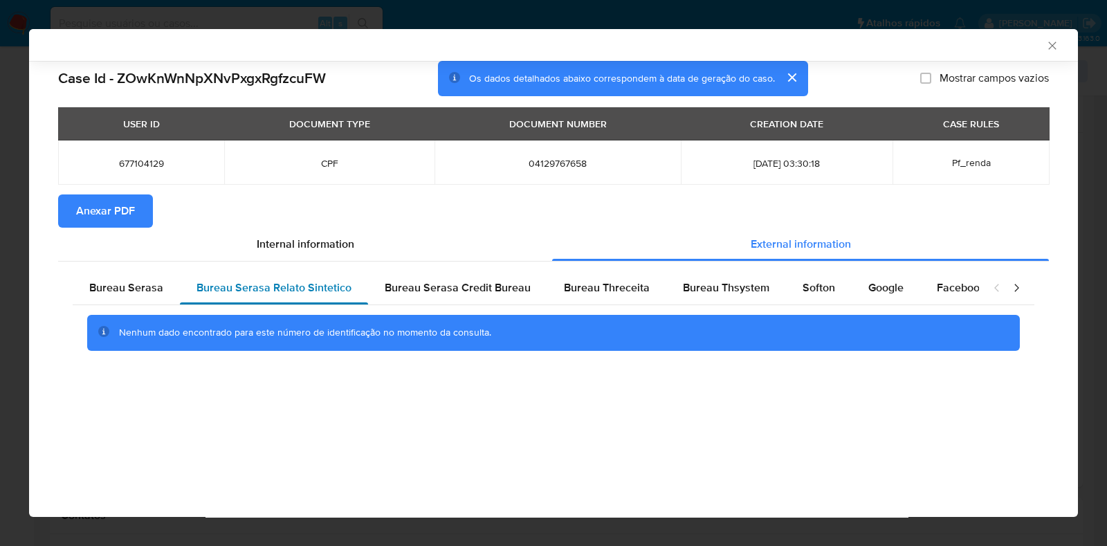
scroll to position [0, 0]
click at [428, 282] on span "Bureau Serasa Credit Bureau" at bounding box center [458, 288] width 146 height 16
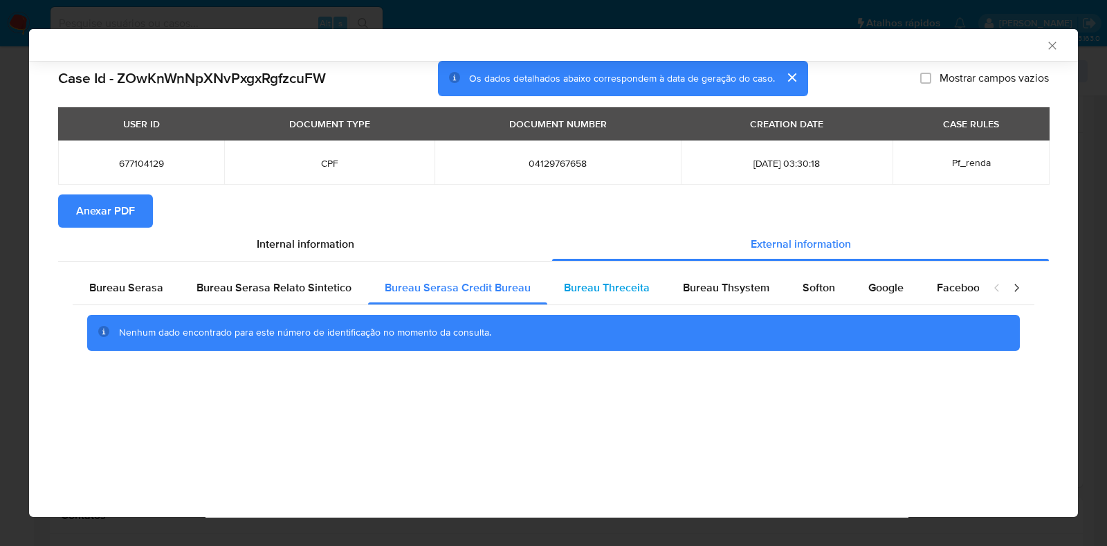
click at [592, 298] on div "Bureau Threceita" at bounding box center [606, 287] width 119 height 33
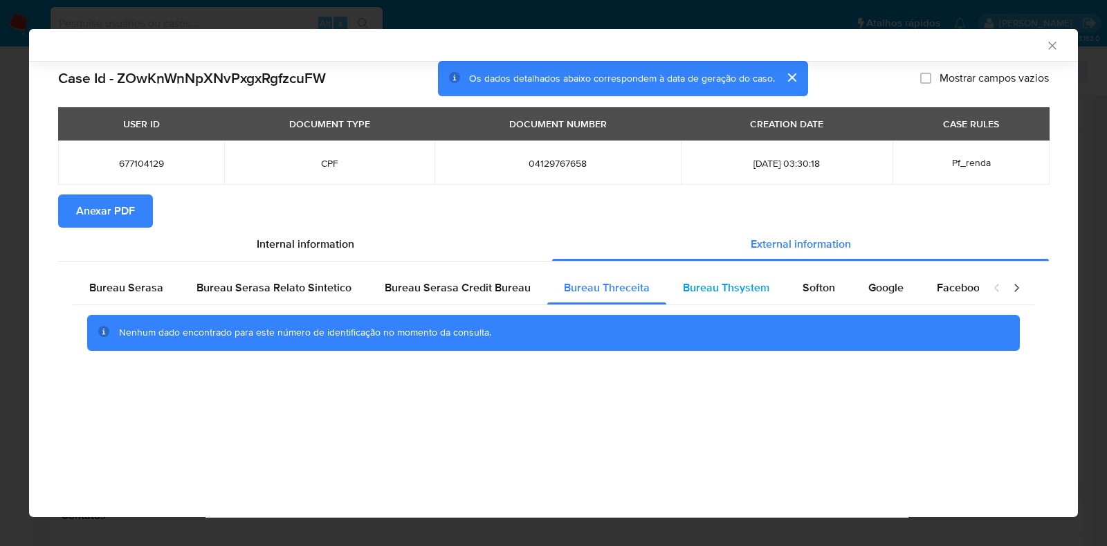
click at [745, 278] on div "Bureau Thsystem" at bounding box center [726, 287] width 120 height 33
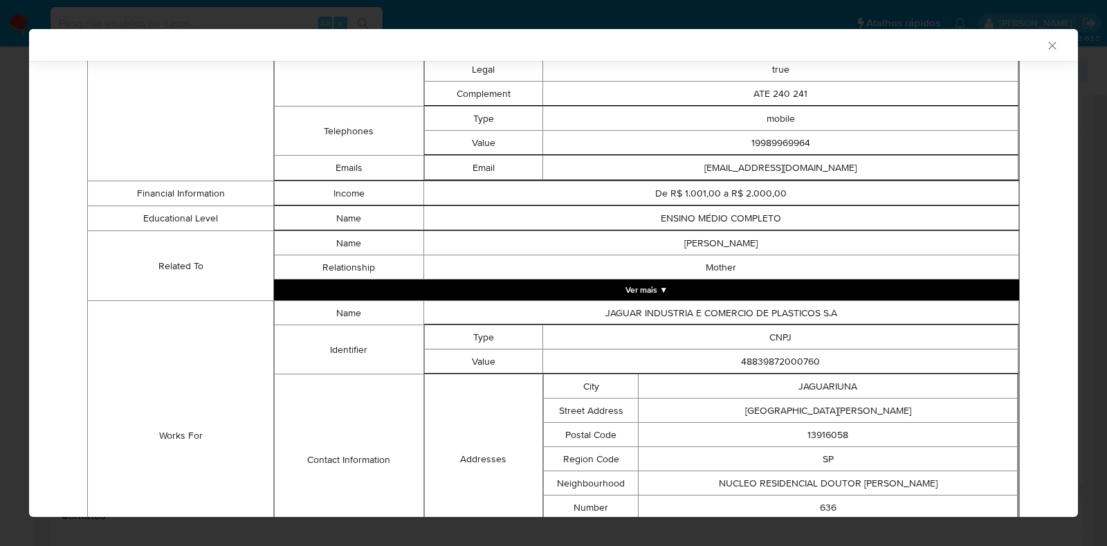
scroll to position [736, 0]
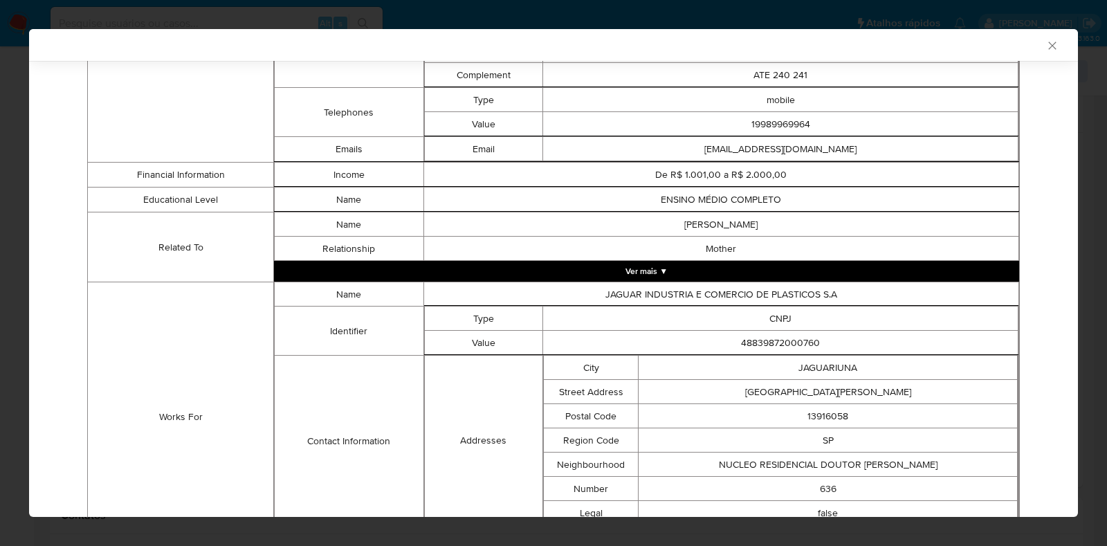
click at [729, 280] on button "Ver mais ▼" at bounding box center [646, 271] width 745 height 21
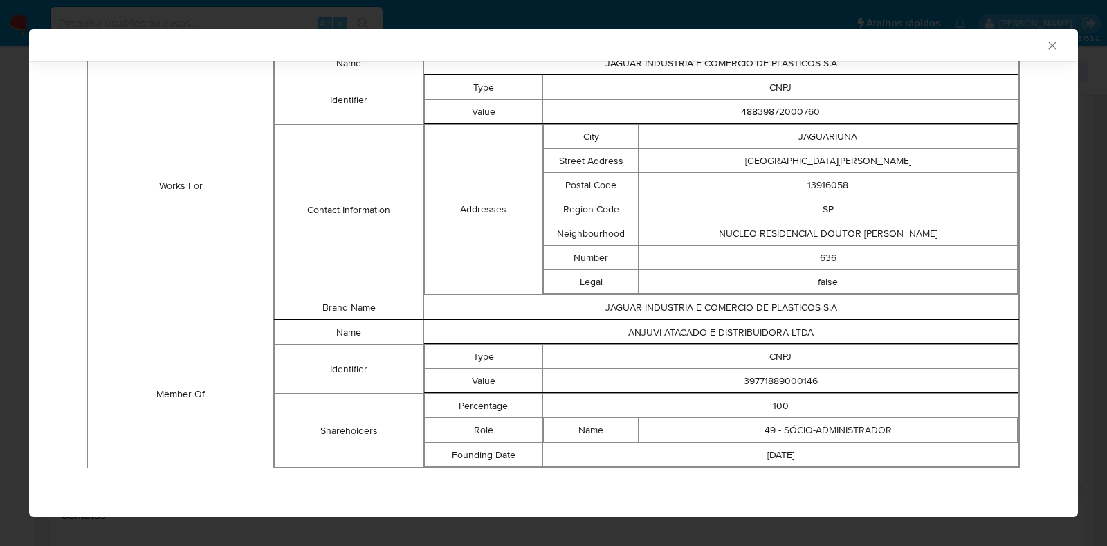
scroll to position [0, 0]
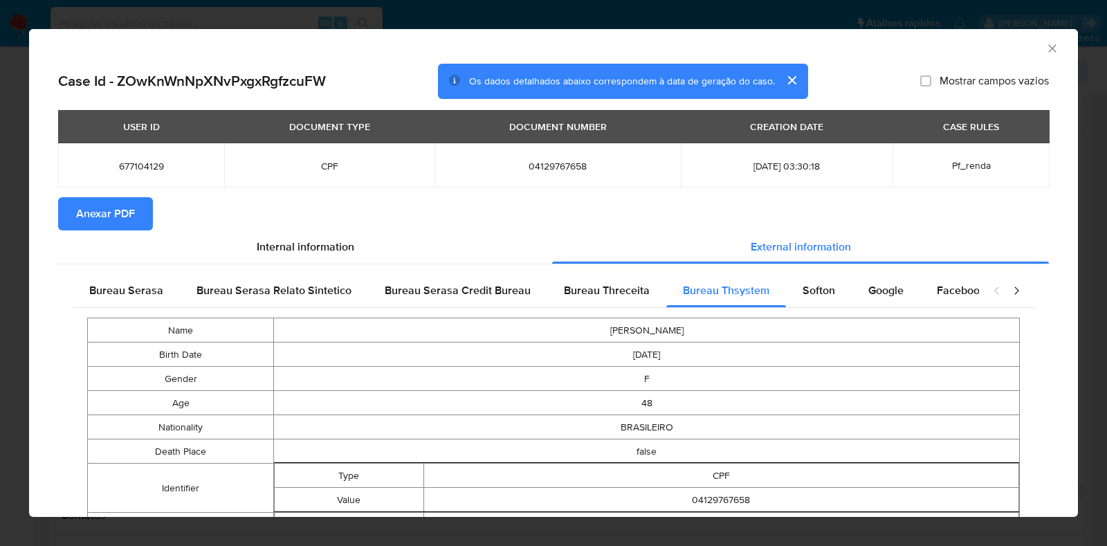
click at [1049, 48] on icon "Fechar a janela" at bounding box center [1053, 48] width 8 height 8
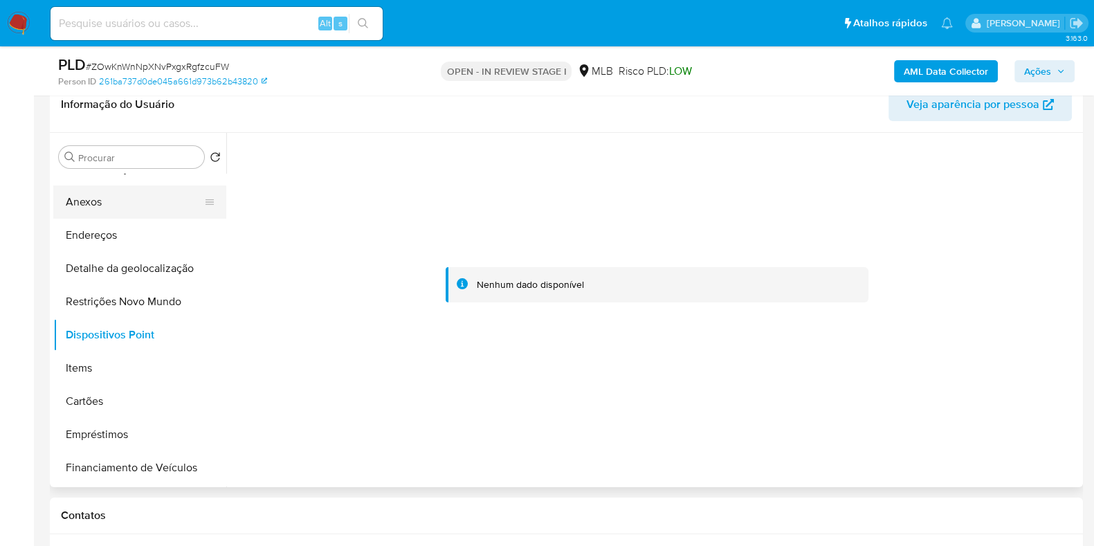
click at [118, 202] on button "Anexos" at bounding box center [134, 201] width 162 height 33
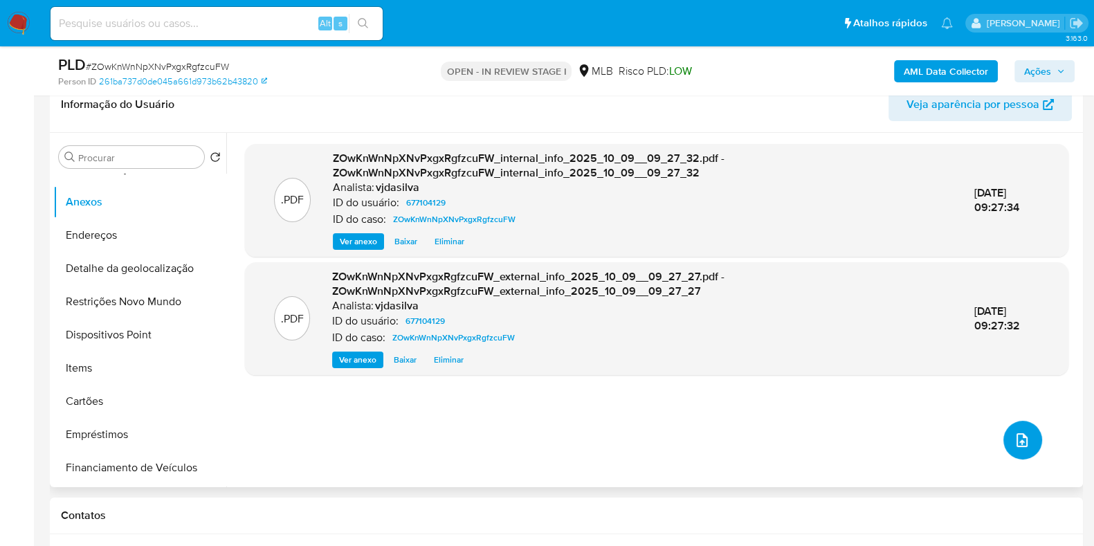
click at [1014, 436] on icon "upload-file" at bounding box center [1022, 440] width 17 height 17
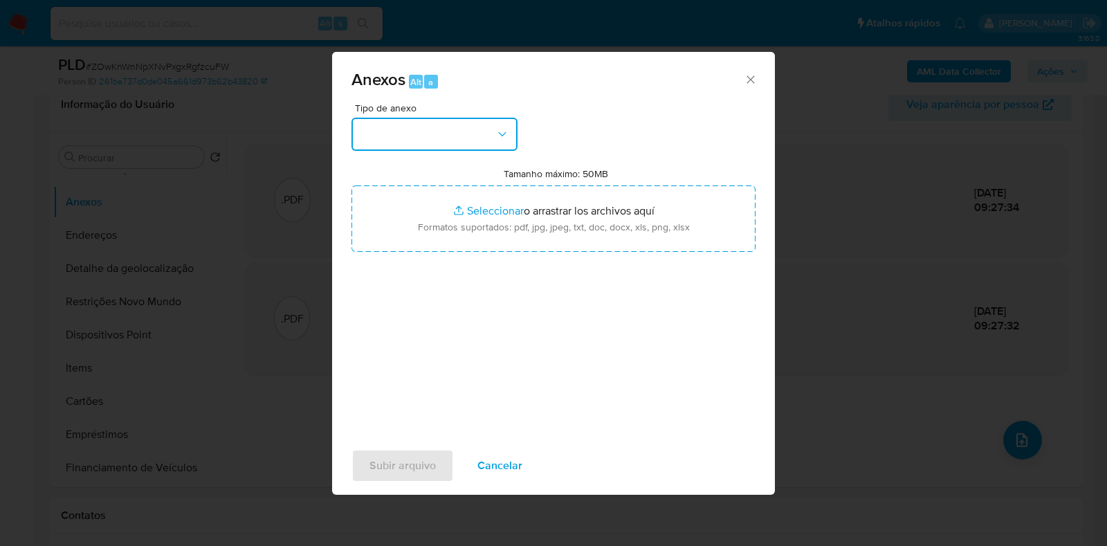
click at [509, 126] on button "button" at bounding box center [435, 134] width 166 height 33
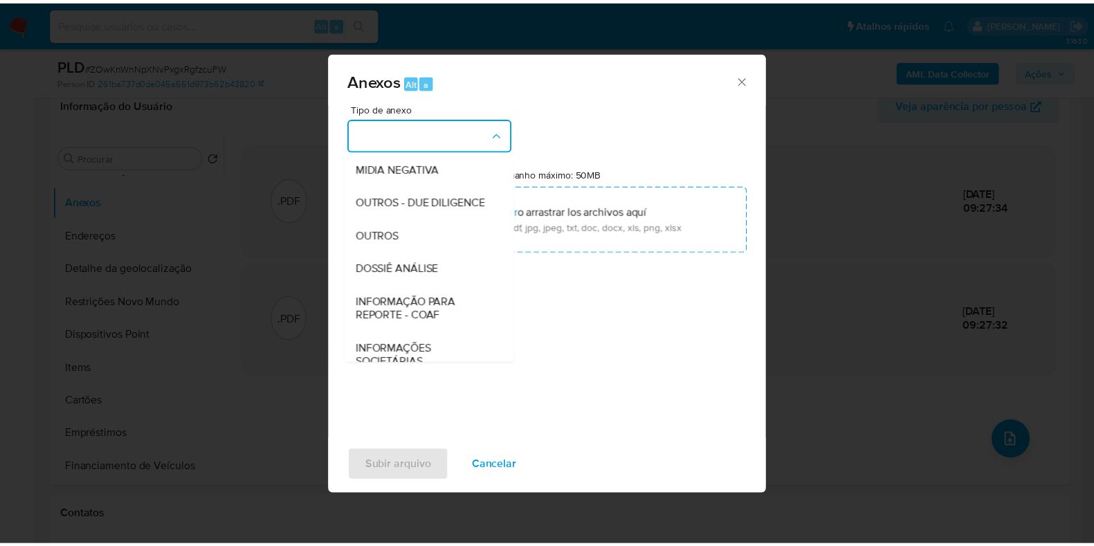
scroll to position [213, 0]
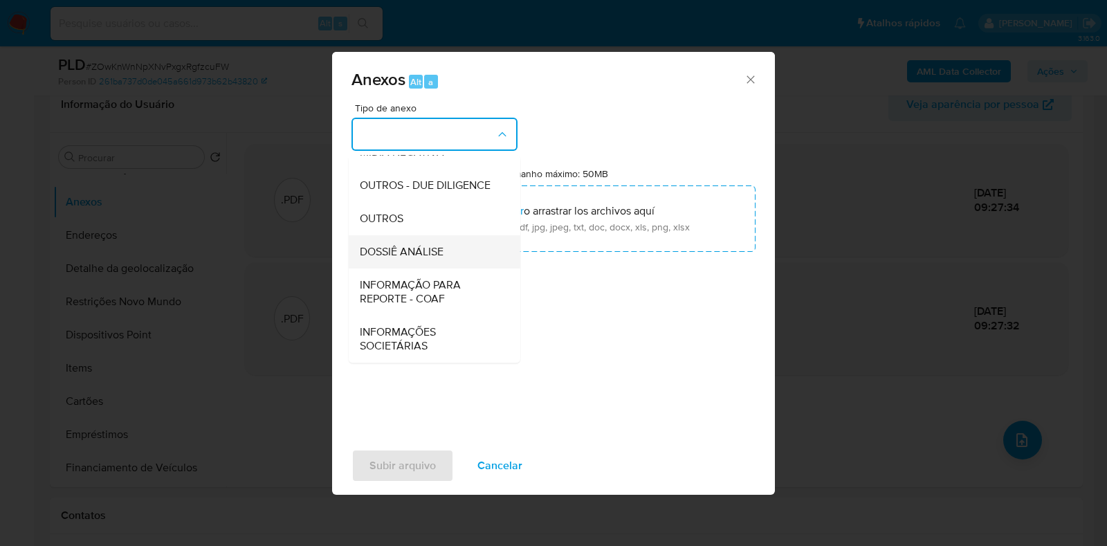
click at [453, 252] on div "DOSSIÊ ANÁLISE" at bounding box center [430, 251] width 141 height 33
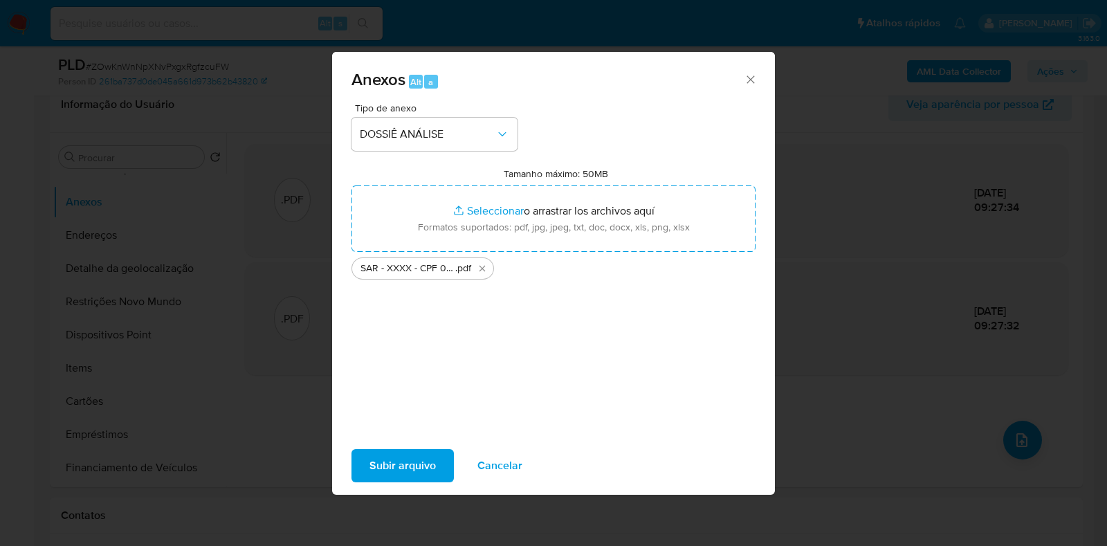
click at [421, 467] on span "Subir arquivo" at bounding box center [403, 466] width 66 height 30
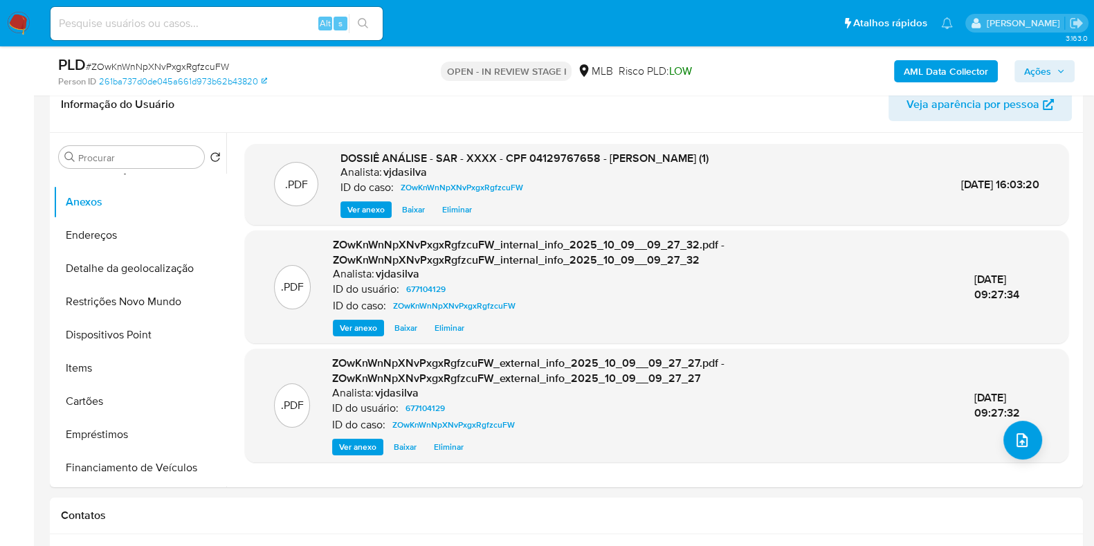
click at [1058, 69] on icon "button" at bounding box center [1061, 71] width 8 height 8
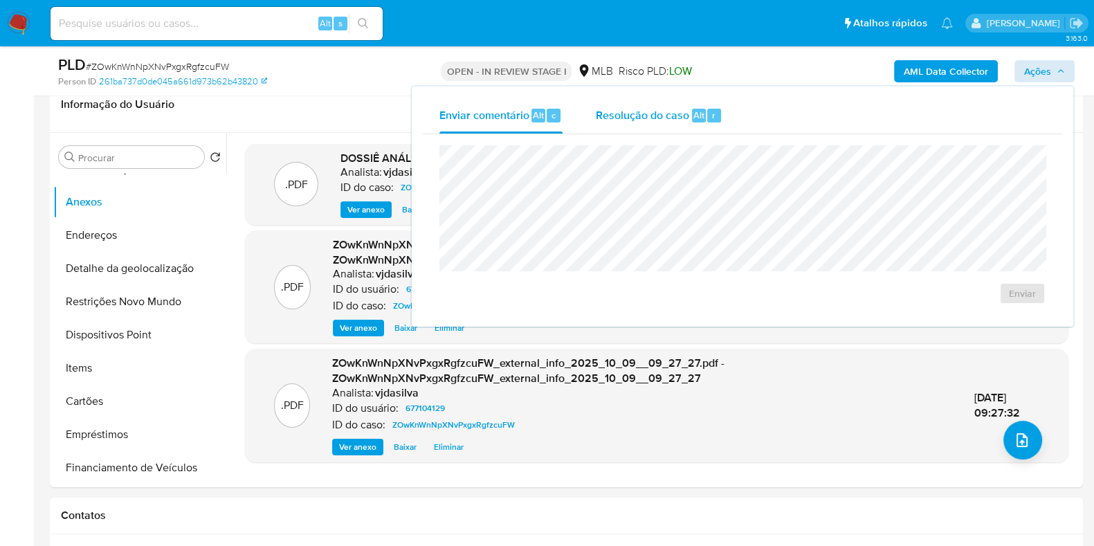
click at [615, 112] on span "Resolução do caso" at bounding box center [642, 115] width 93 height 16
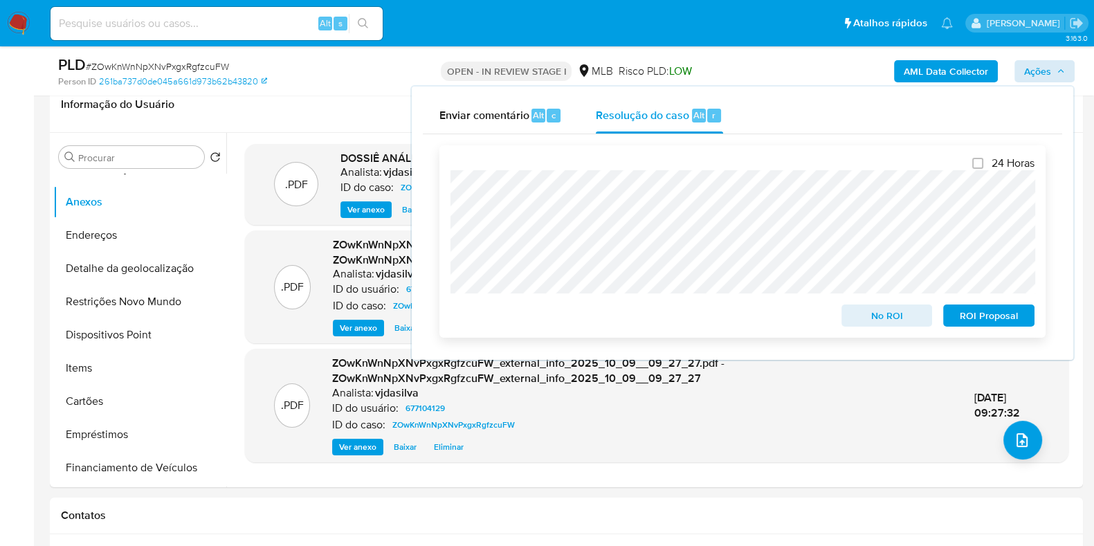
click at [1003, 316] on span "ROI Proposal" at bounding box center [989, 315] width 72 height 19
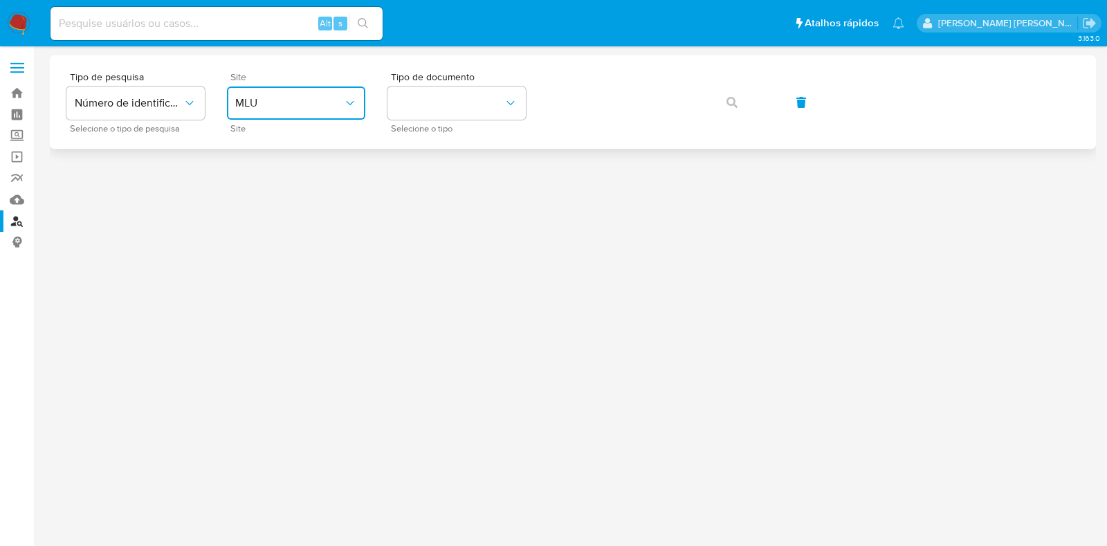
click at [291, 109] on span "MLU" at bounding box center [289, 103] width 108 height 14
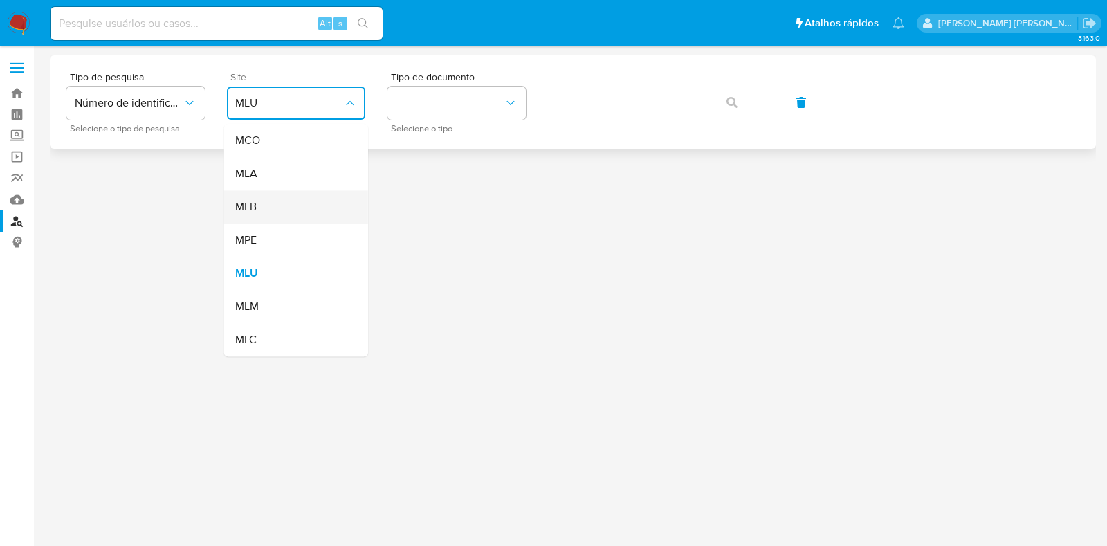
click at [294, 202] on div "MLB" at bounding box center [292, 206] width 114 height 33
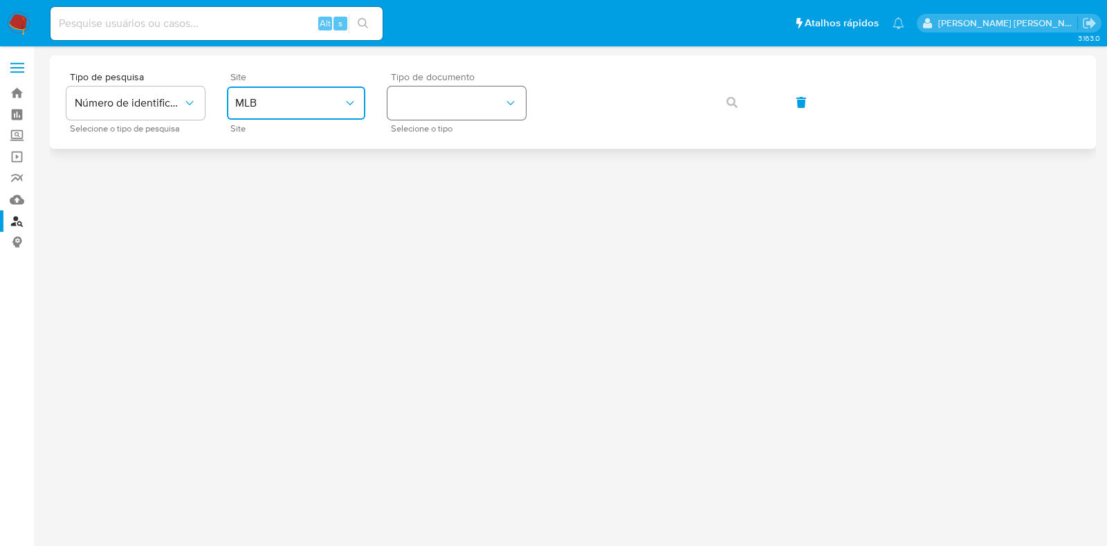
click at [500, 102] on button "identificationType" at bounding box center [457, 103] width 138 height 33
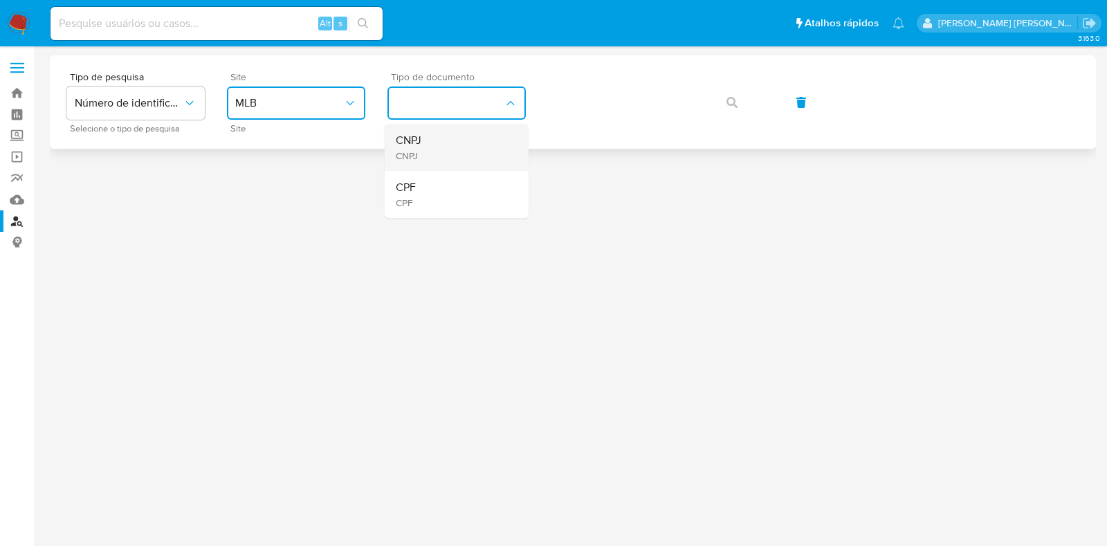
click at [497, 143] on div "CNPJ CNPJ" at bounding box center [453, 147] width 114 height 47
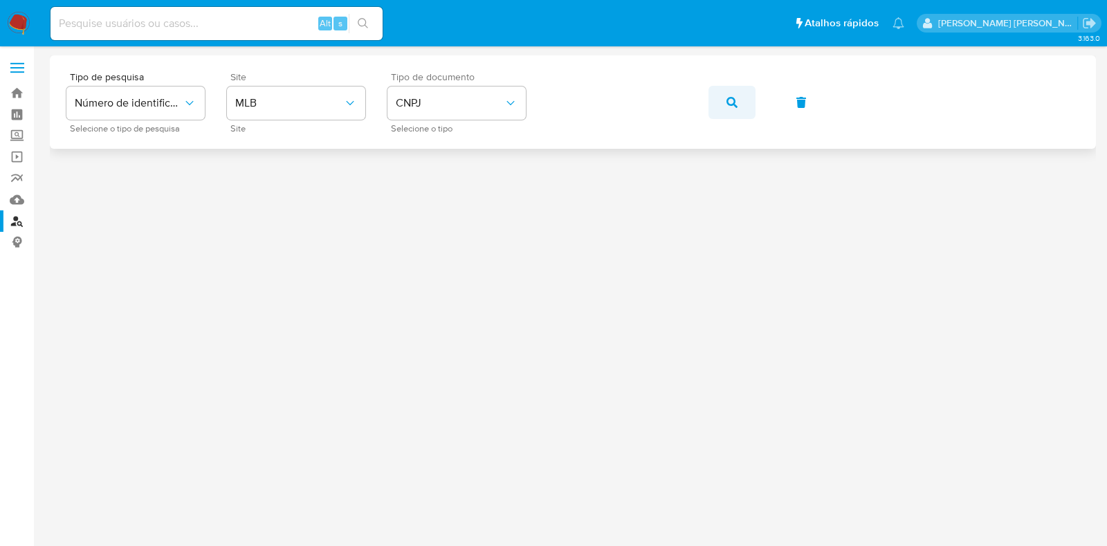
click at [727, 100] on icon "button" at bounding box center [732, 102] width 11 height 11
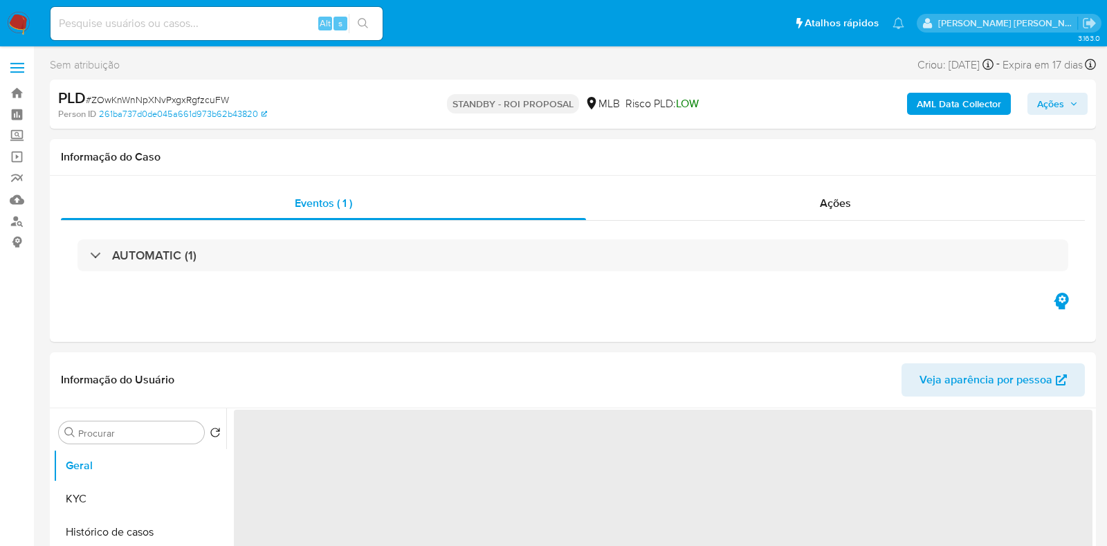
select select "10"
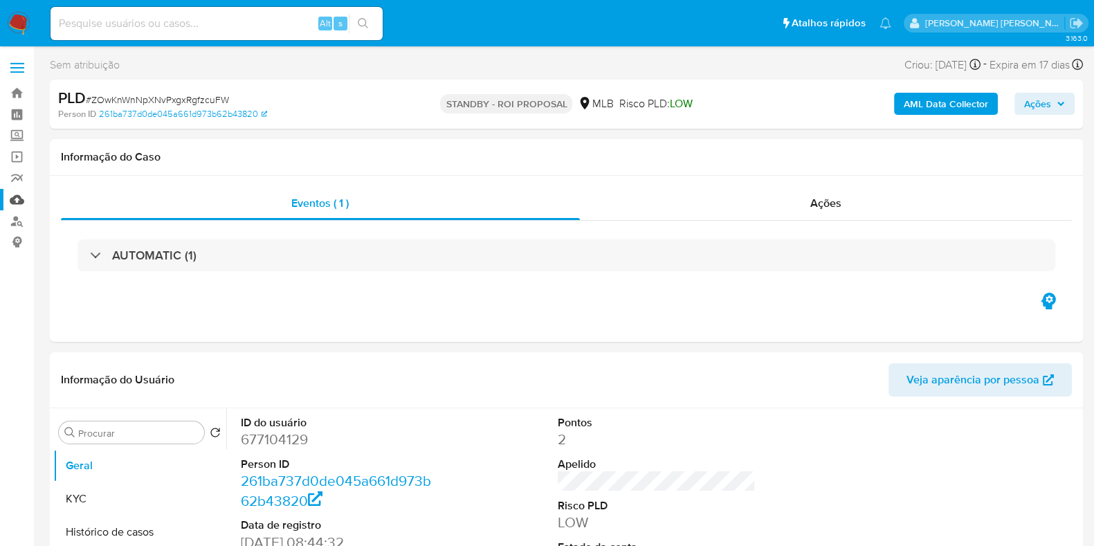
click at [19, 197] on link "Mulan" at bounding box center [82, 199] width 165 height 21
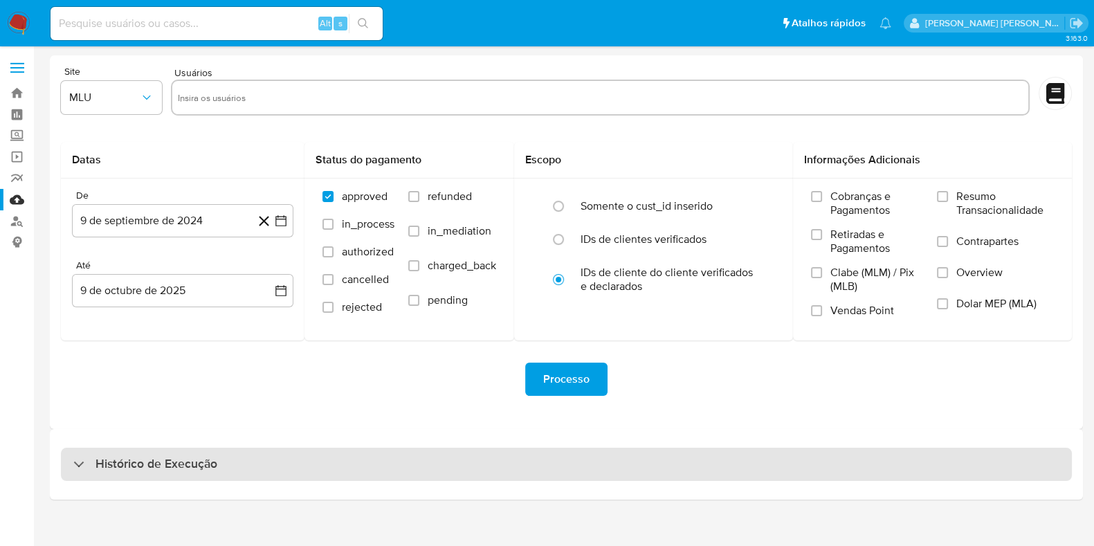
click at [185, 474] on div "Histórico de Execução" at bounding box center [566, 464] width 1011 height 33
select select "10"
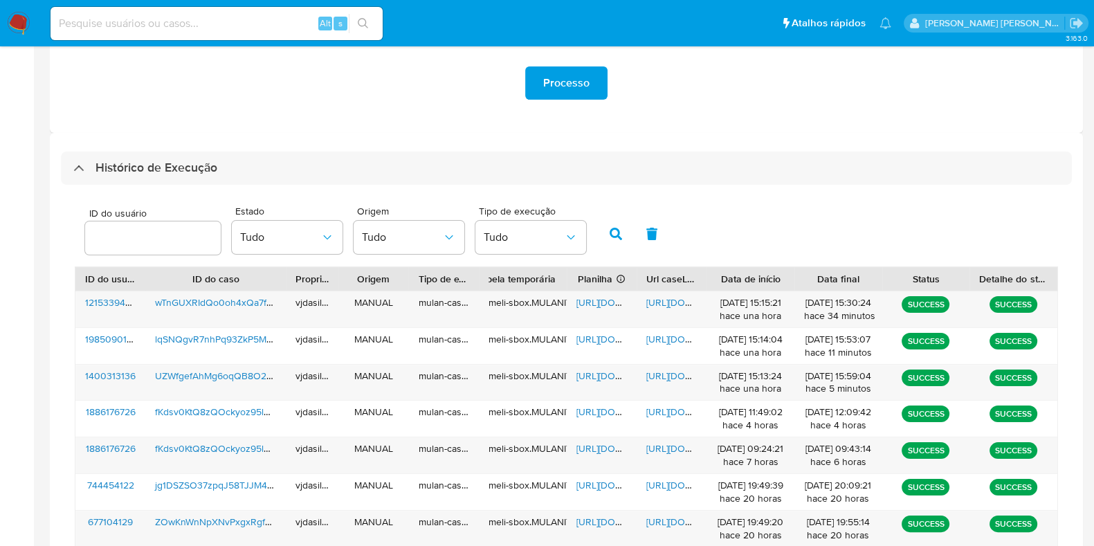
scroll to position [314, 0]
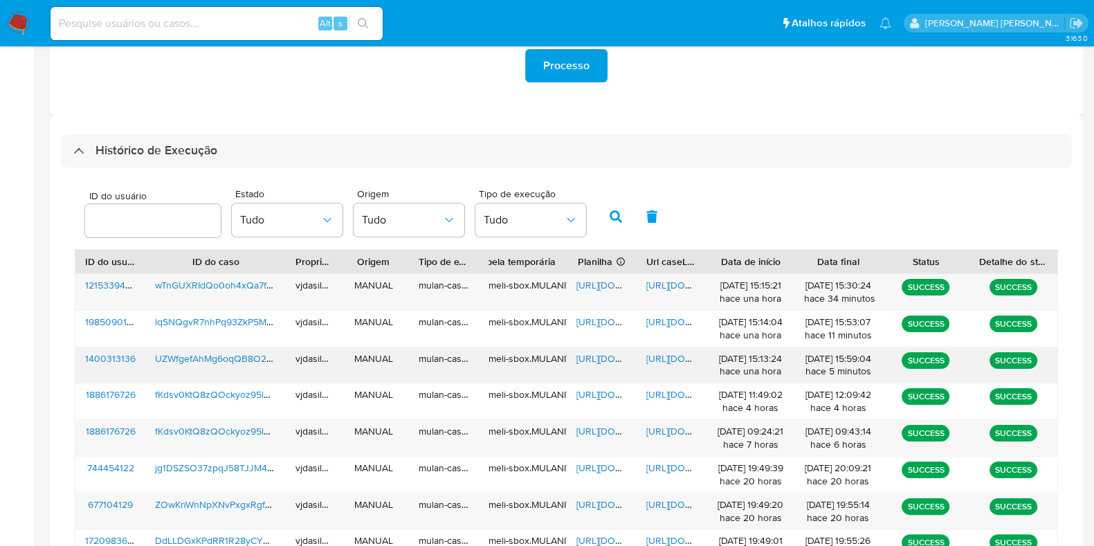
click at [668, 362] on span "[URL][DOMAIN_NAME]" at bounding box center [694, 359] width 96 height 14
click at [599, 360] on span "[URL][DOMAIN_NAME]" at bounding box center [625, 359] width 96 height 14
click at [221, 356] on span "UZWfgefAhMg6oqQB8O2K2vqO" at bounding box center [225, 359] width 140 height 14
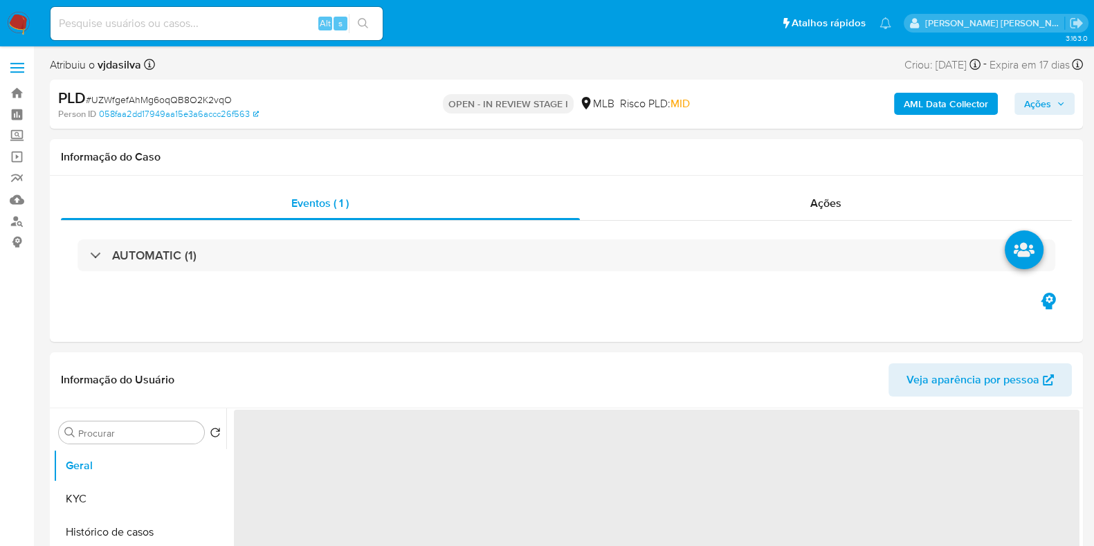
select select "10"
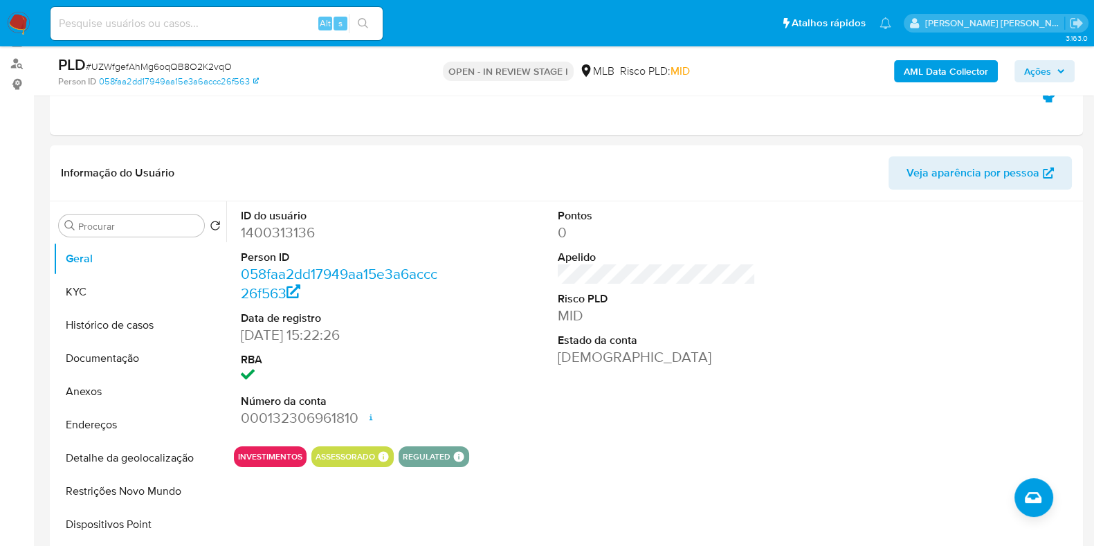
scroll to position [179, 0]
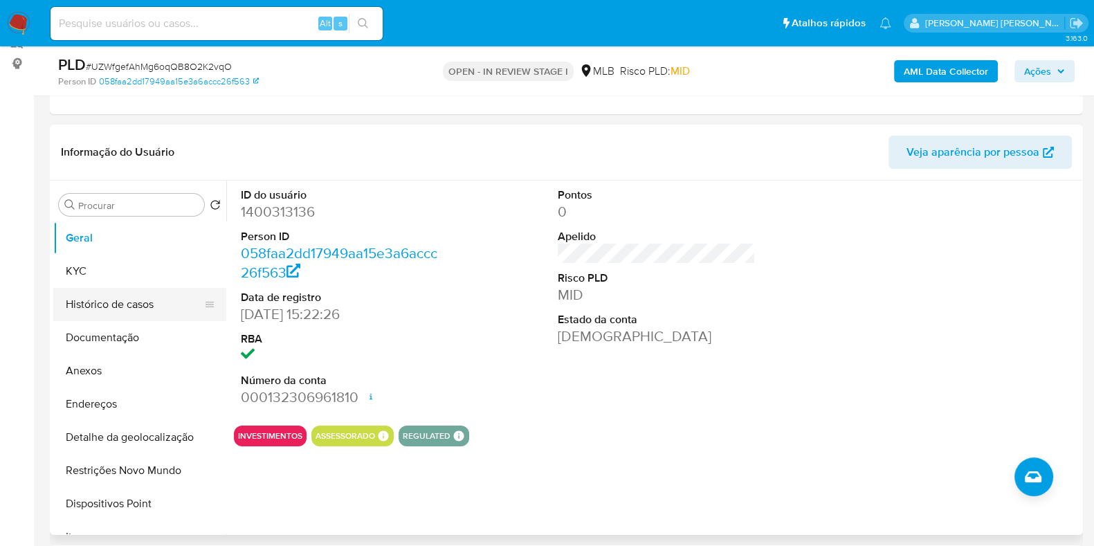
click at [116, 309] on button "Histórico de casos" at bounding box center [134, 304] width 162 height 33
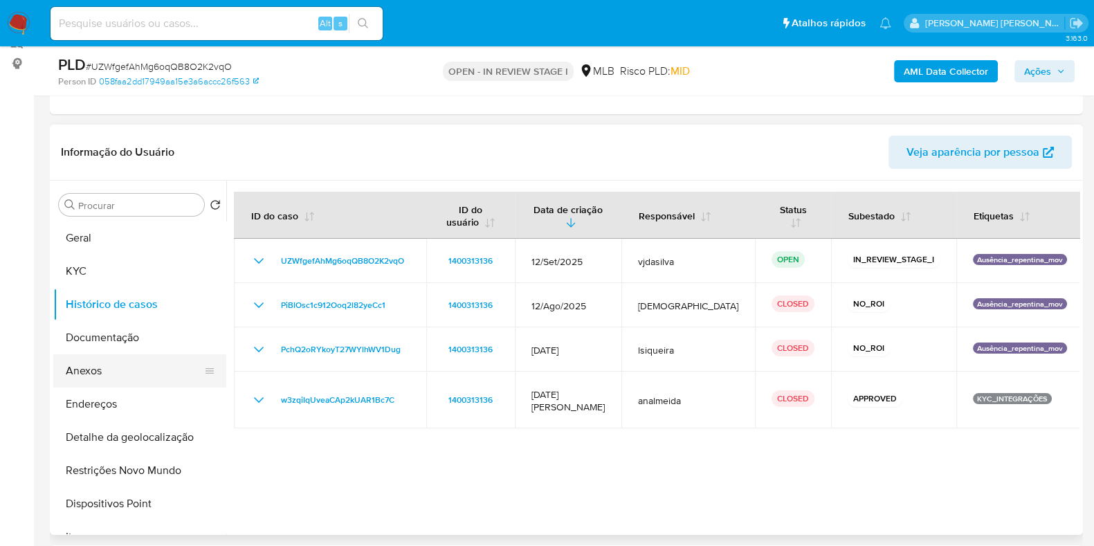
click at [131, 368] on button "Anexos" at bounding box center [134, 370] width 162 height 33
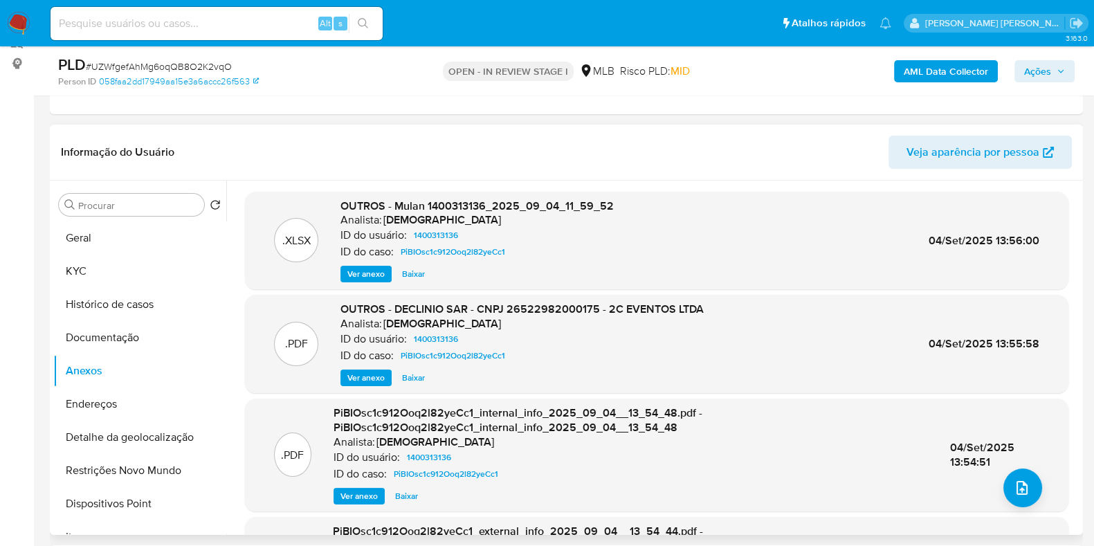
click at [365, 375] on span "Ver anexo" at bounding box center [365, 378] width 37 height 14
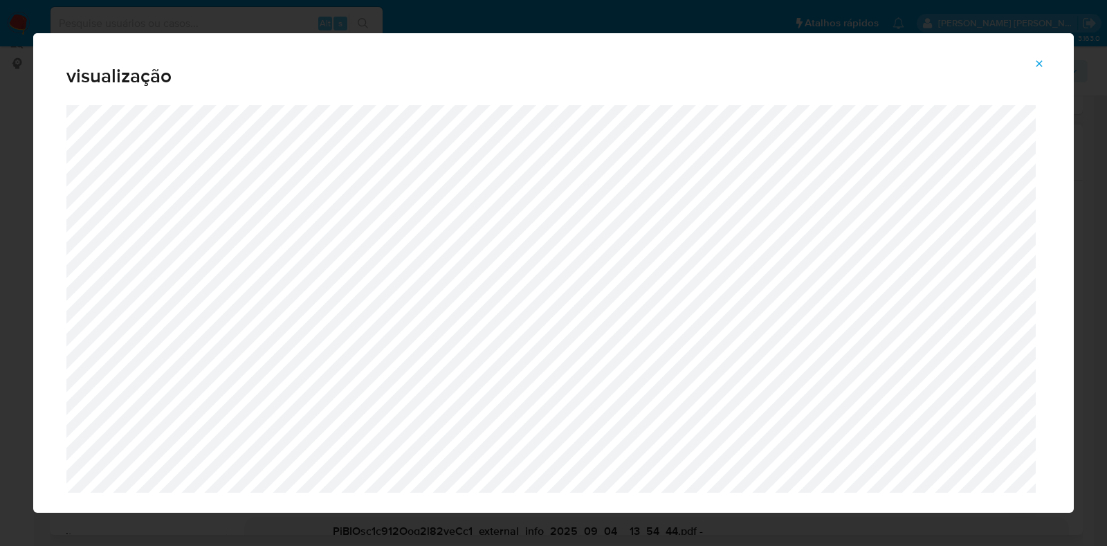
click at [1043, 66] on icon "Attachment preview" at bounding box center [1039, 63] width 11 height 11
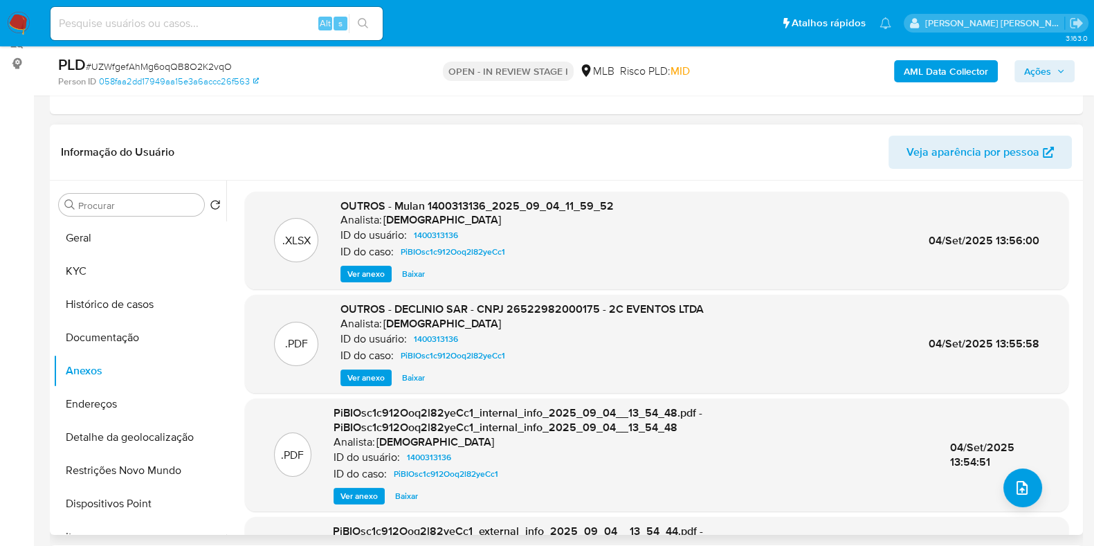
click at [960, 71] on b "AML Data Collector" at bounding box center [946, 71] width 84 height 22
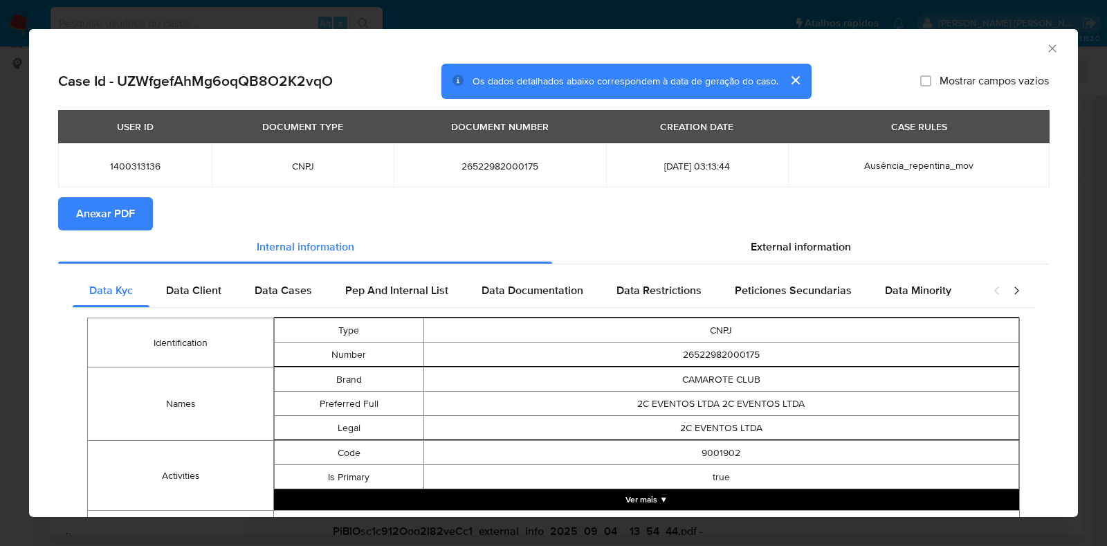
click at [118, 209] on span "Anexar PDF" at bounding box center [105, 214] width 59 height 30
click at [1046, 51] on icon "Fechar a janela" at bounding box center [1053, 49] width 14 height 14
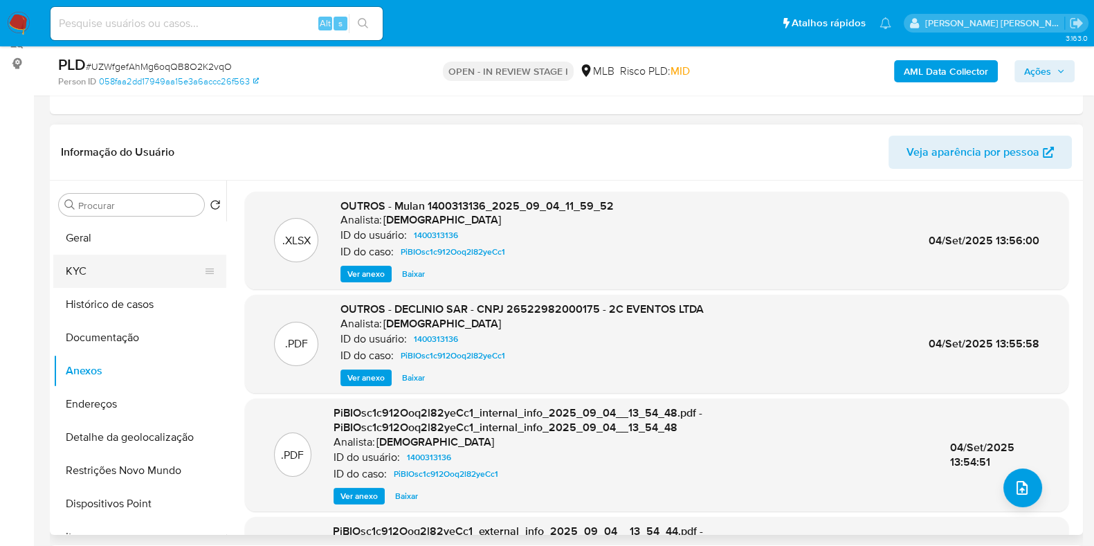
click at [154, 269] on button "KYC" at bounding box center [134, 271] width 162 height 33
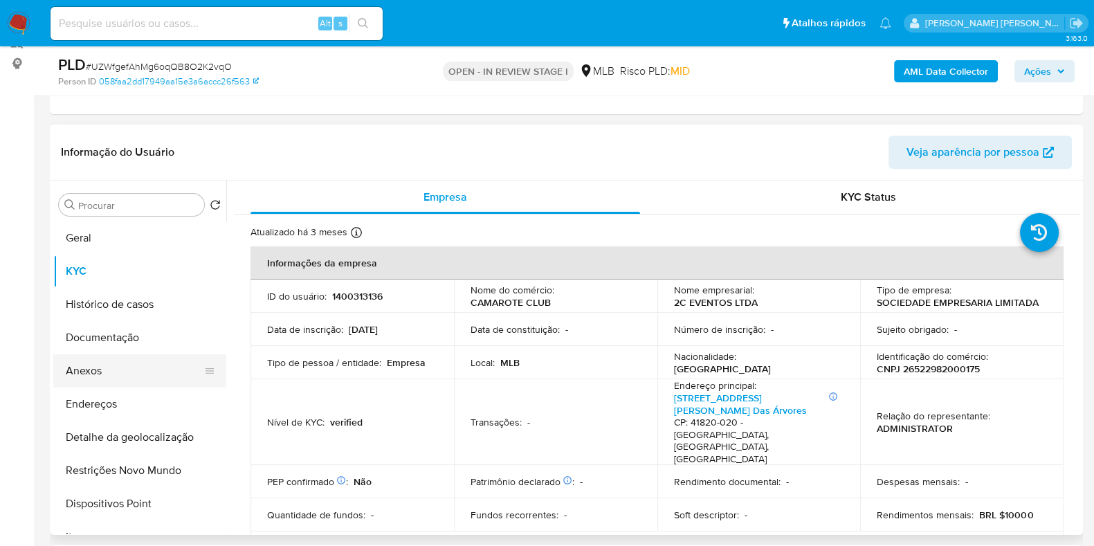
click at [114, 377] on button "Anexos" at bounding box center [134, 370] width 162 height 33
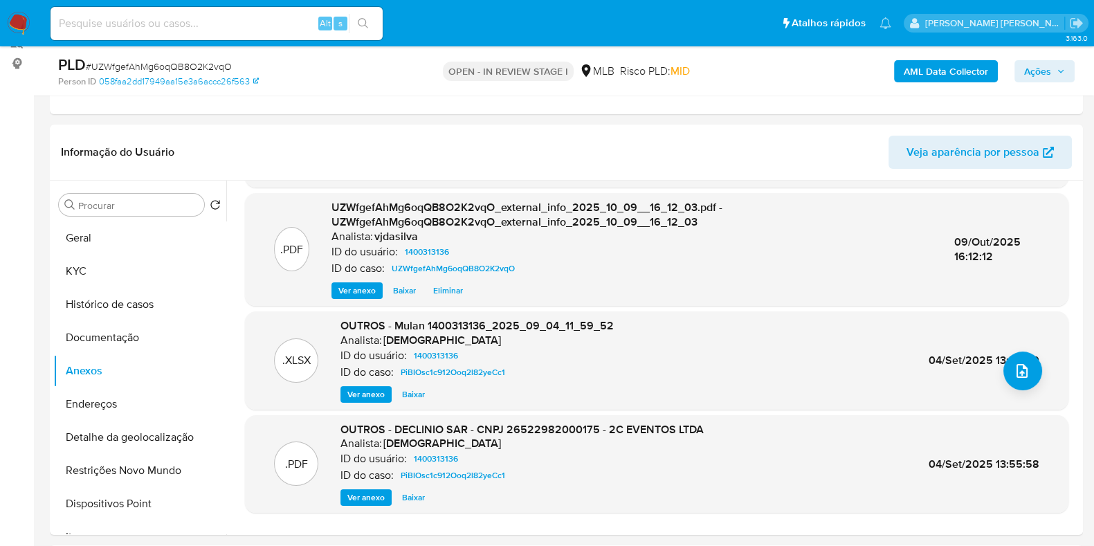
scroll to position [123, 0]
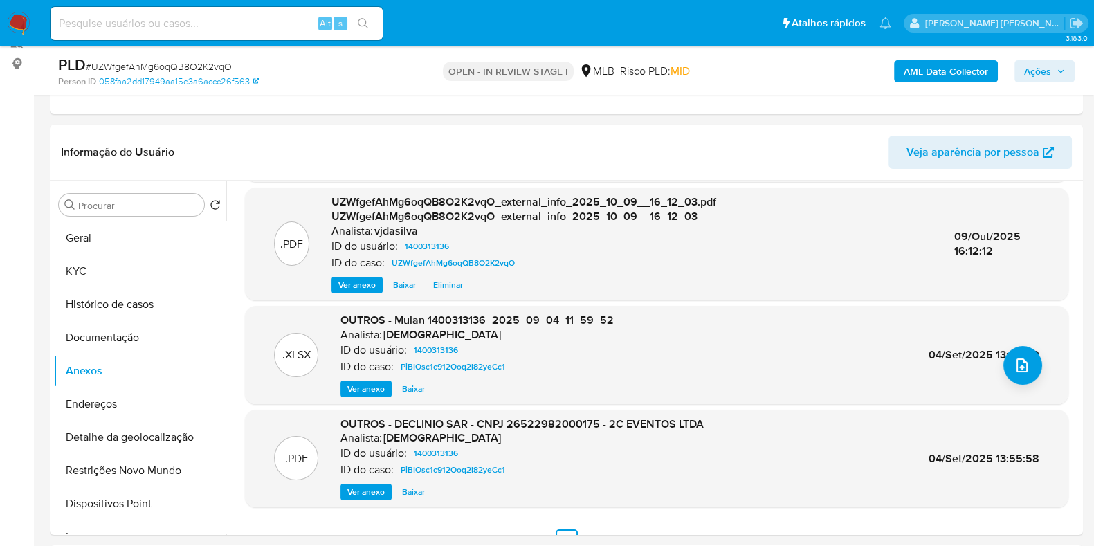
click at [374, 486] on span "Ver anexo" at bounding box center [365, 492] width 37 height 14
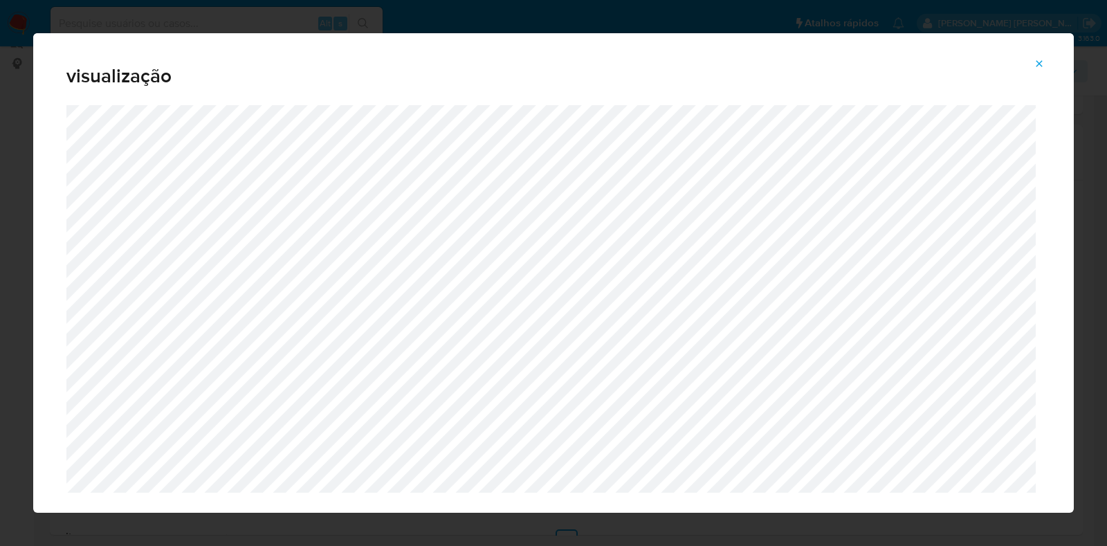
click at [1044, 67] on icon "Attachment preview" at bounding box center [1039, 63] width 11 height 11
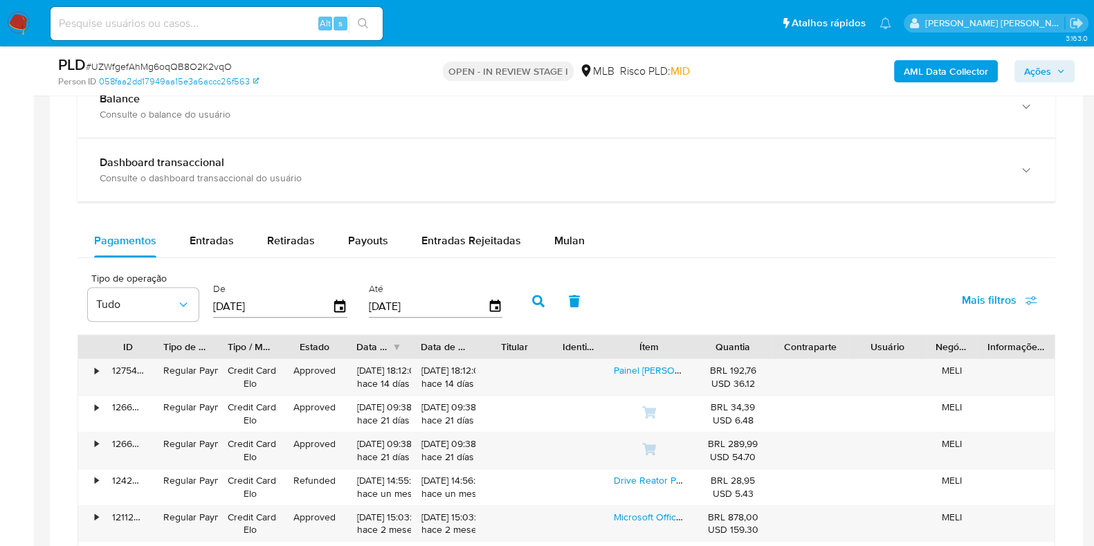
scroll to position [965, 0]
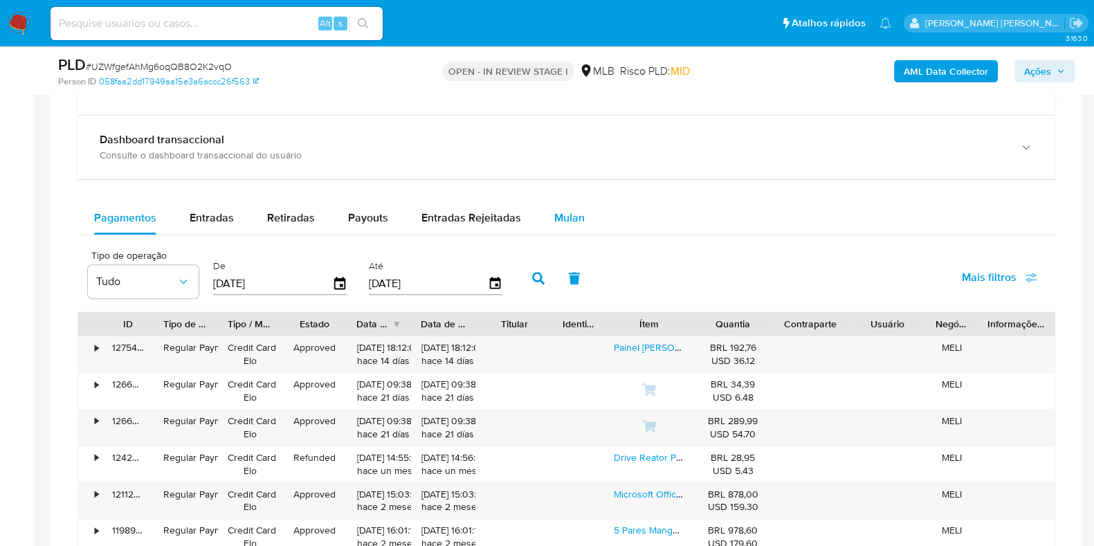
click at [582, 214] on button "Mulan" at bounding box center [570, 217] width 64 height 33
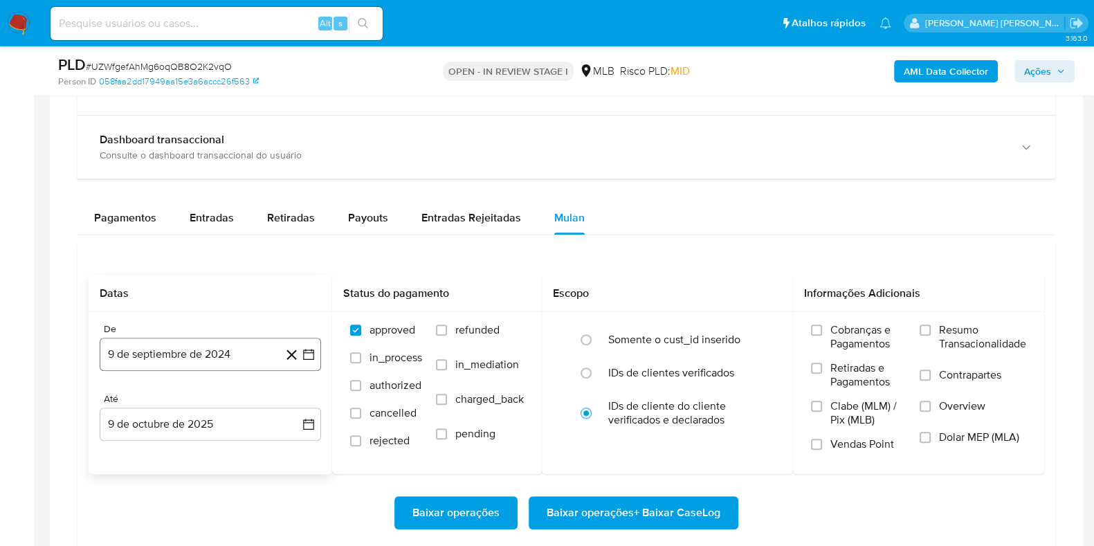
click at [224, 365] on button "9 de septiembre de 2024" at bounding box center [210, 354] width 221 height 33
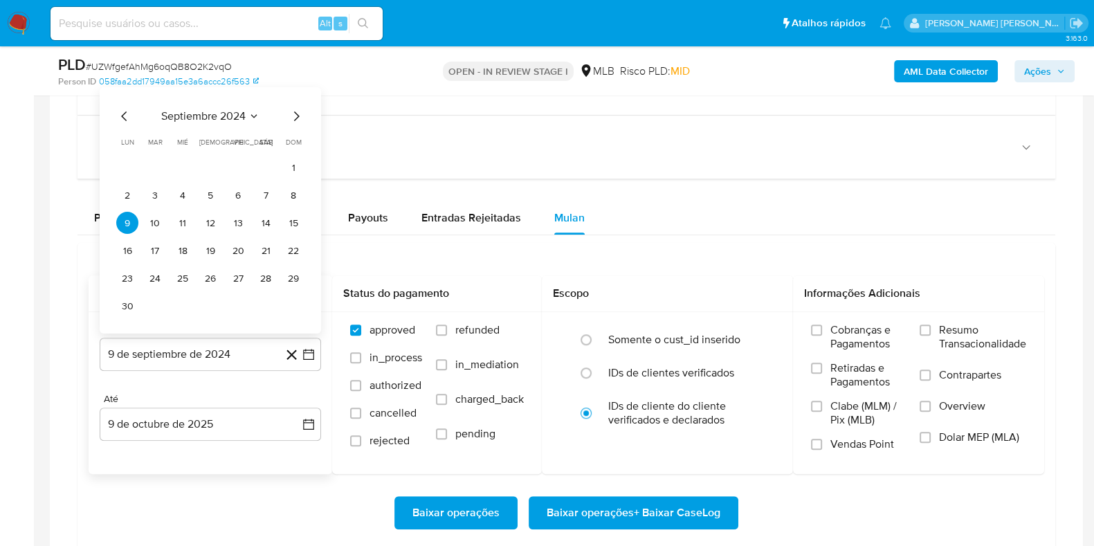
click at [245, 109] on span "septiembre 2024" at bounding box center [203, 116] width 84 height 14
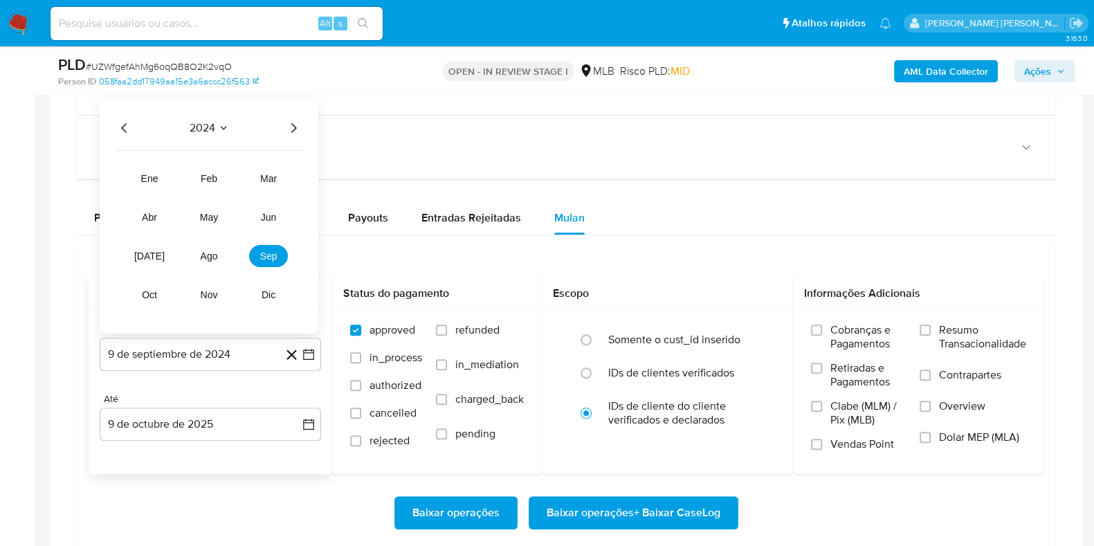
click at [293, 123] on icon "Año siguiente" at bounding box center [293, 128] width 17 height 17
click at [273, 261] on button "sep" at bounding box center [268, 256] width 39 height 22
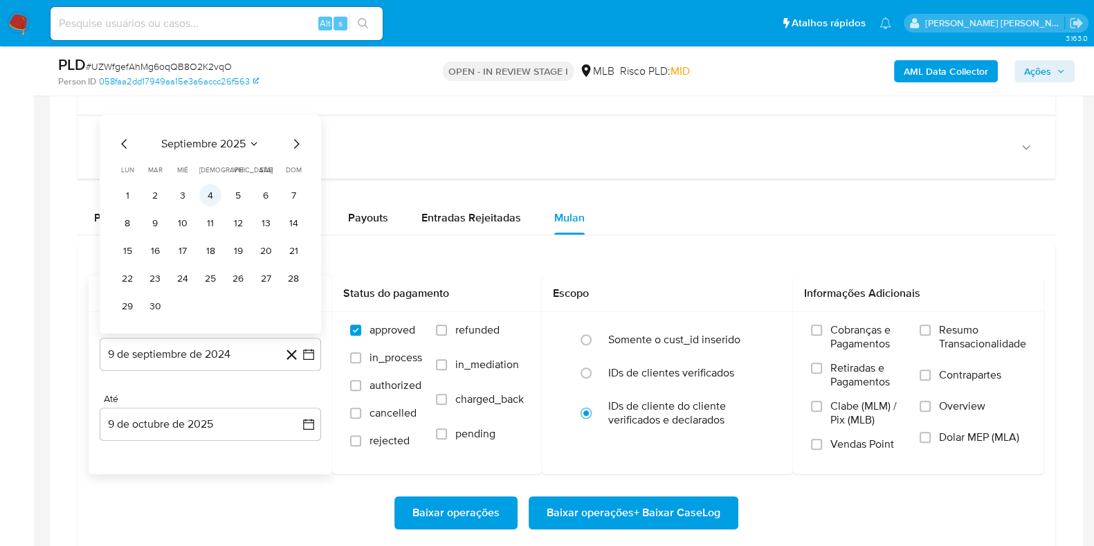
click at [212, 199] on button "4" at bounding box center [210, 195] width 22 height 22
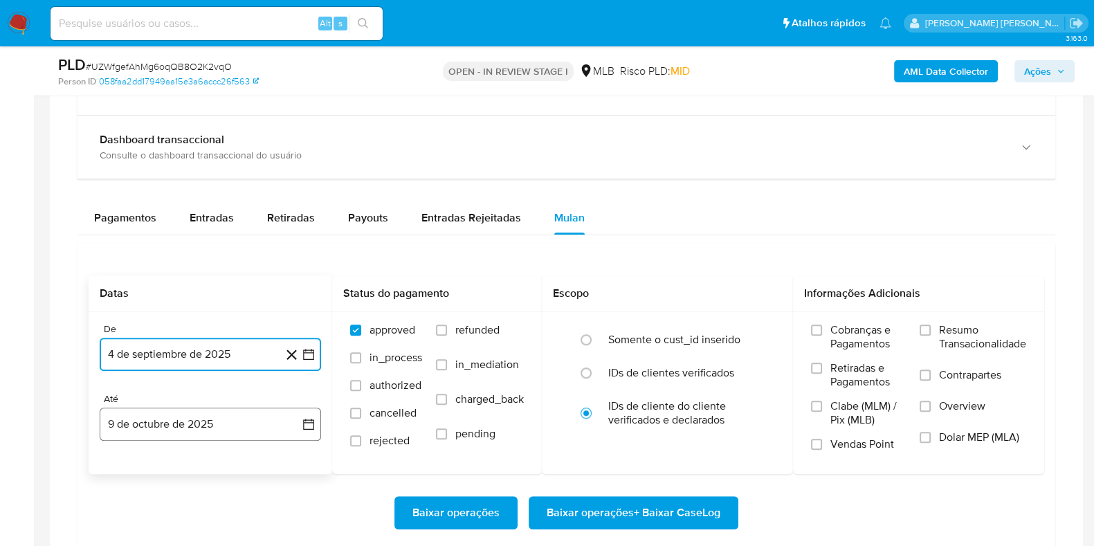
click at [202, 435] on button "9 de octubre de 2025" at bounding box center [210, 424] width 221 height 33
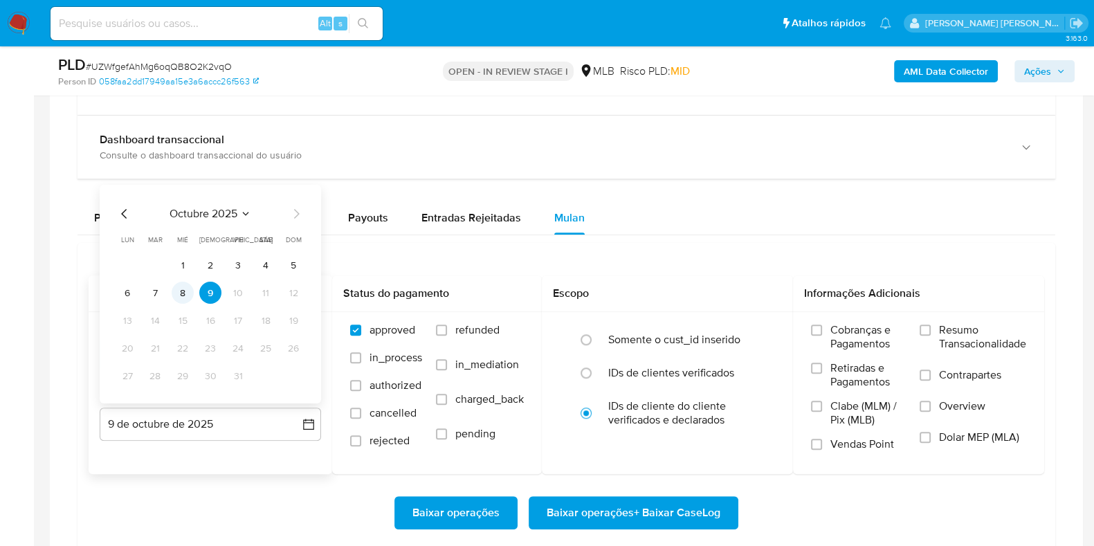
click at [191, 293] on button "8" at bounding box center [183, 293] width 22 height 22
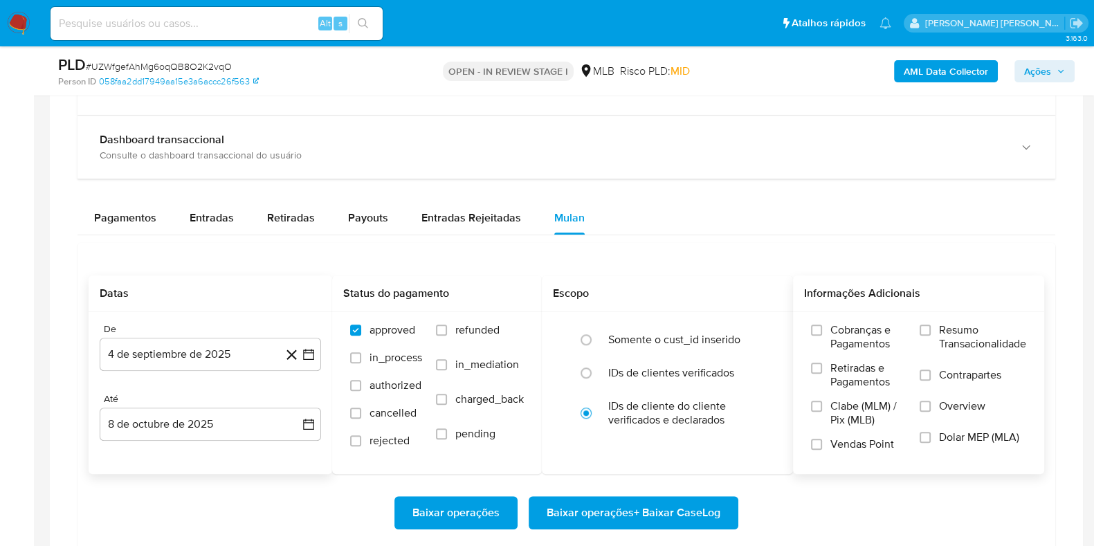
click at [955, 336] on span "Resumo Transacionalidade" at bounding box center [982, 337] width 87 height 28
click at [931, 336] on input "Resumo Transacionalidade" at bounding box center [925, 330] width 11 height 11
click at [929, 379] on label "Contrapartes" at bounding box center [973, 383] width 107 height 31
click at [929, 379] on input "Contrapartes" at bounding box center [925, 375] width 11 height 11
click at [633, 509] on span "Baixar operações + Baixar CaseLog" at bounding box center [634, 513] width 174 height 30
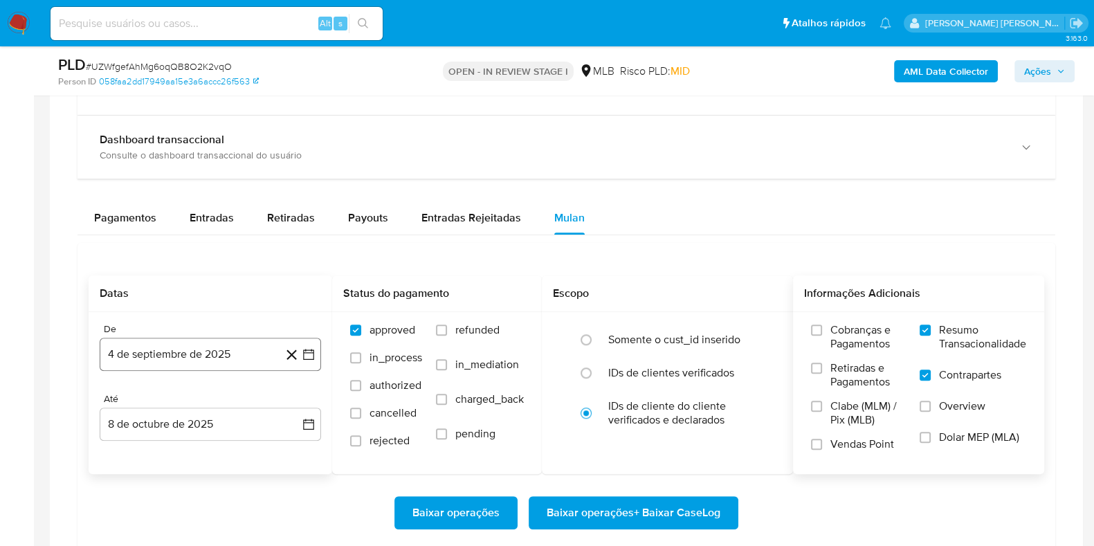
click at [234, 353] on button "4 de septiembre de 2025" at bounding box center [210, 354] width 221 height 33
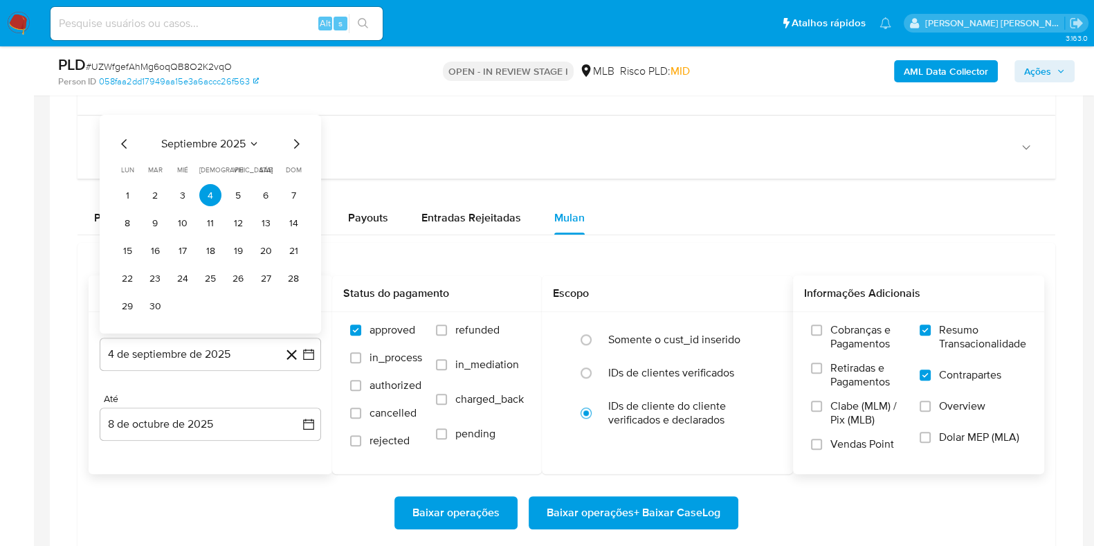
click at [237, 141] on span "septiembre 2025" at bounding box center [203, 144] width 84 height 14
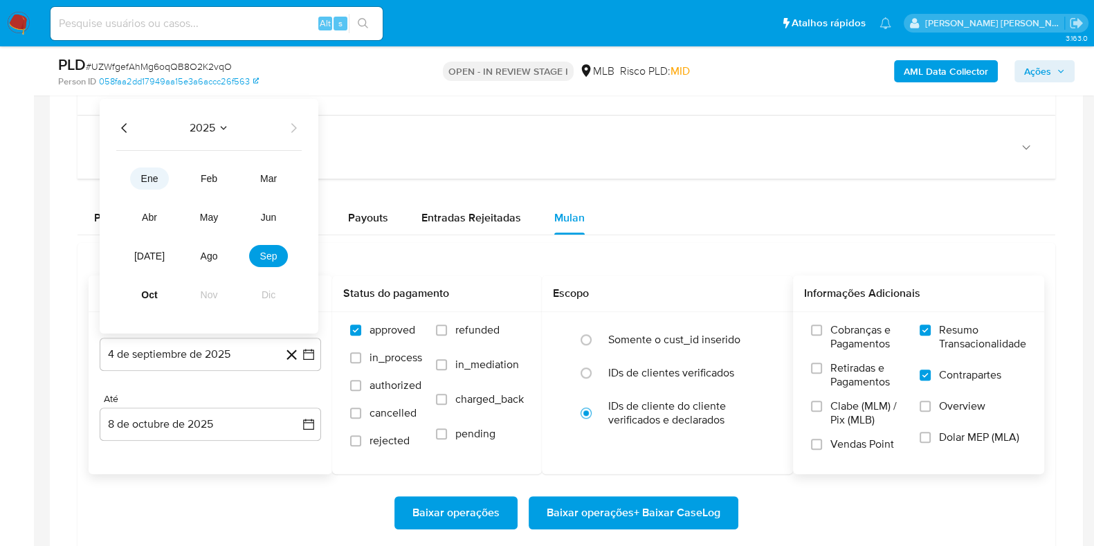
click at [152, 182] on span "ene" at bounding box center [149, 178] width 17 height 11
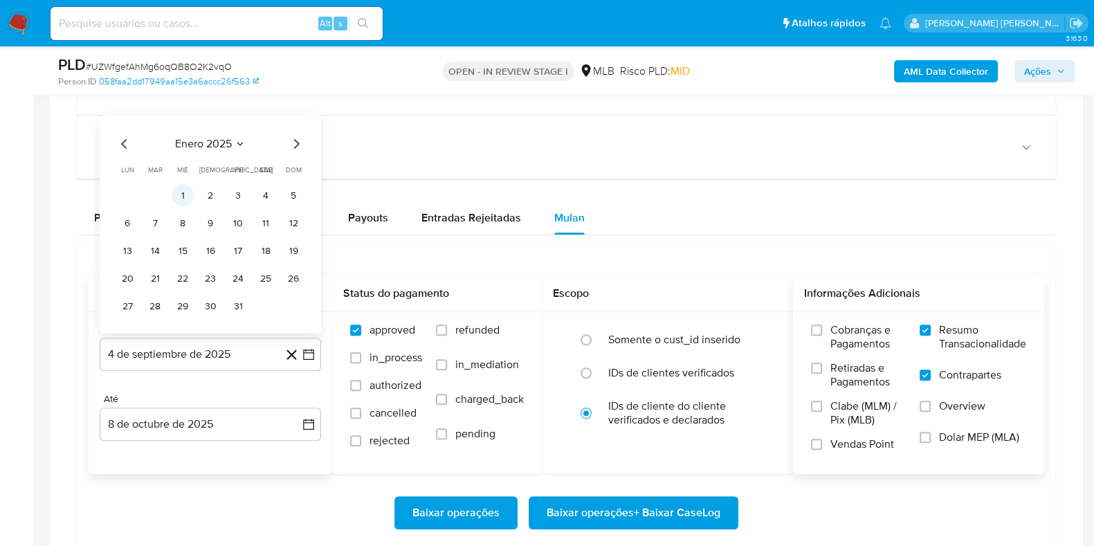
click at [186, 198] on button "1" at bounding box center [183, 195] width 22 height 22
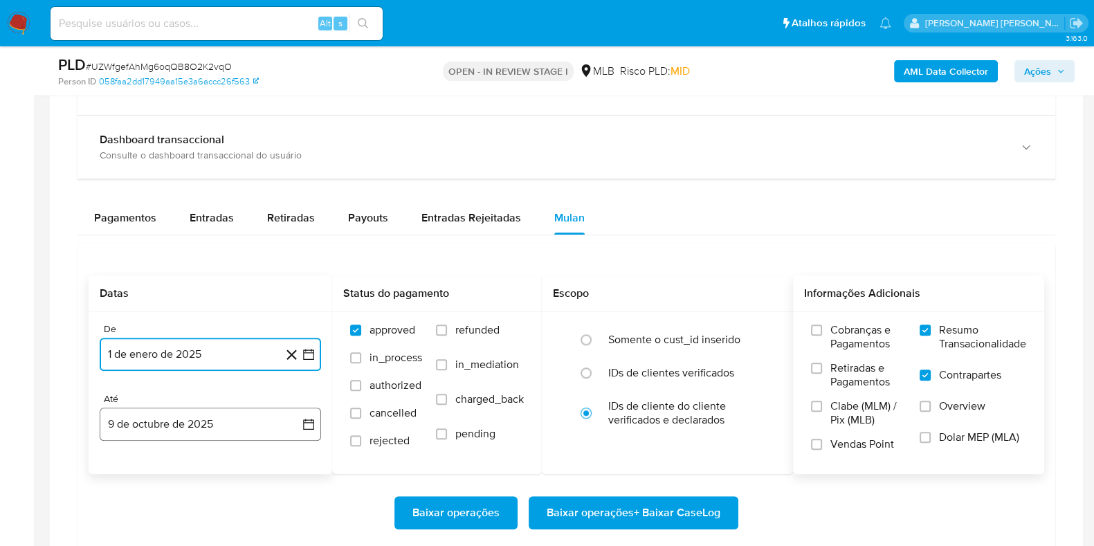
click at [147, 419] on button "9 de octubre de 2025" at bounding box center [210, 424] width 221 height 33
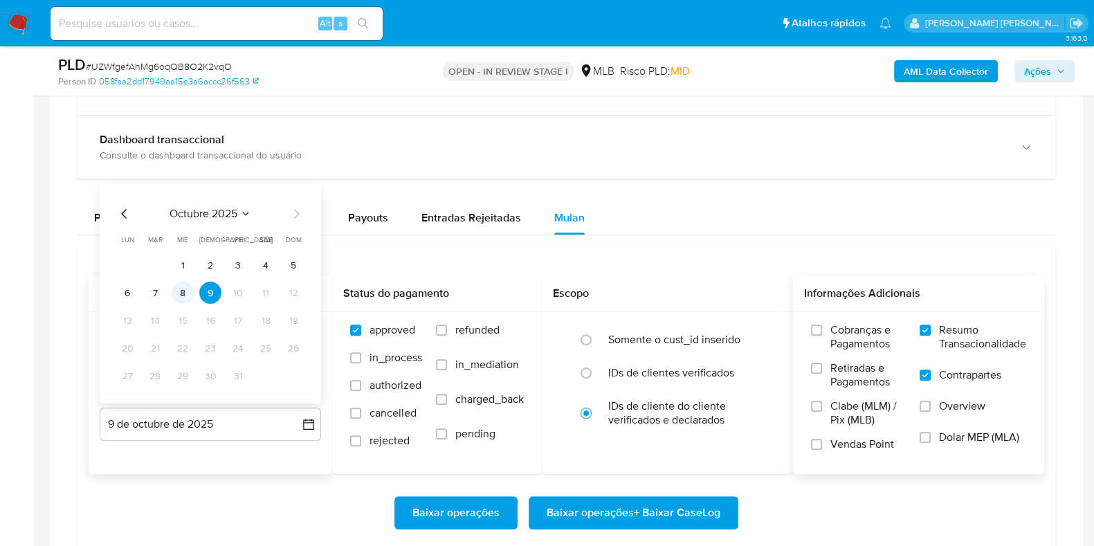
click at [190, 296] on button "8" at bounding box center [183, 293] width 22 height 22
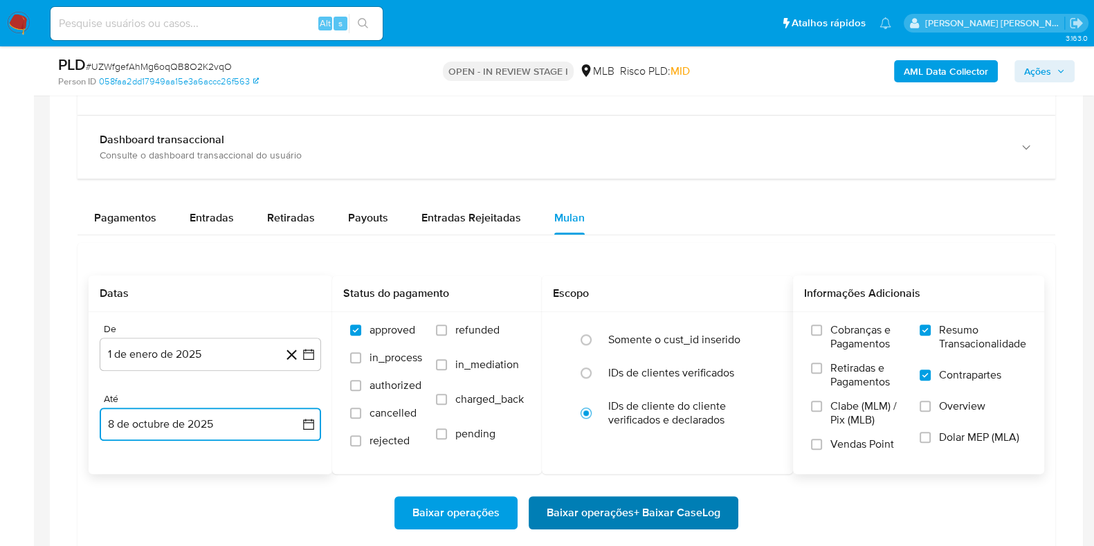
click at [684, 504] on span "Baixar operações + Baixar CaseLog" at bounding box center [634, 513] width 174 height 30
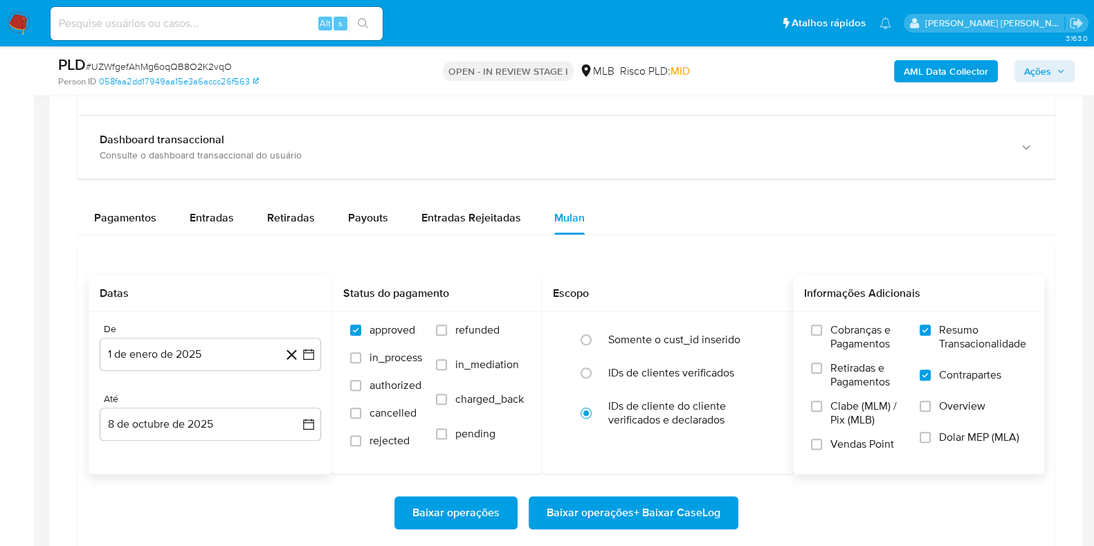
click at [1090, 138] on main "3.163.0 Atribuiu o vjdasilva Asignado el: 16/09/2025 16:29:42 Criou: 12/09/2025…" at bounding box center [547, 157] width 1094 height 2244
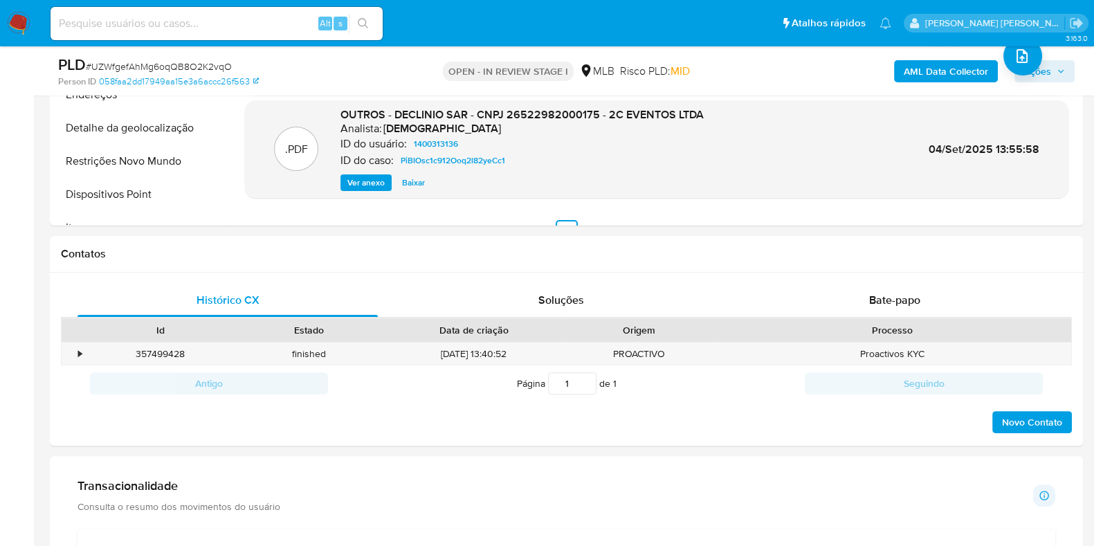
scroll to position [329, 0]
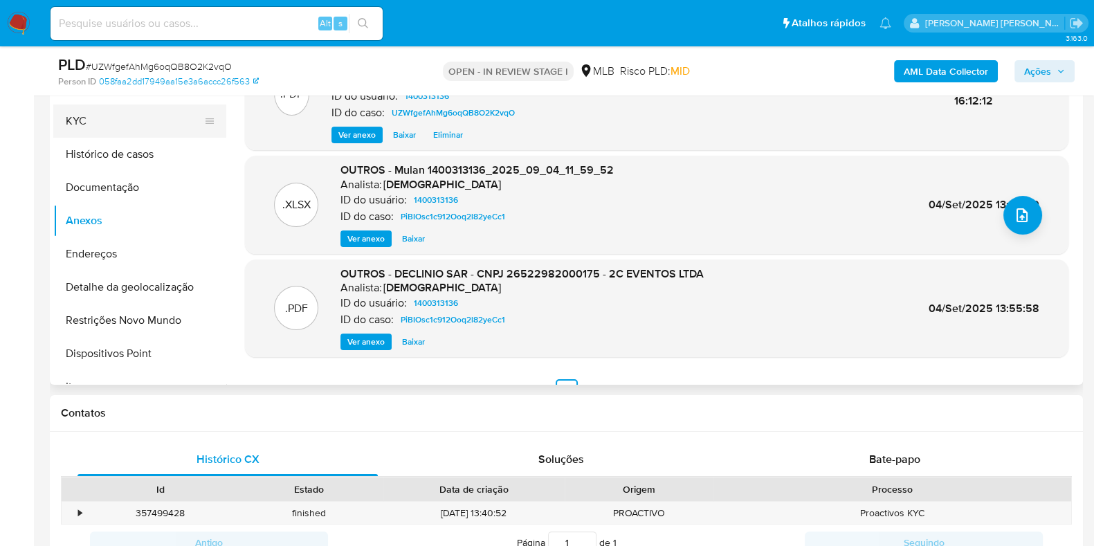
click at [145, 120] on button "KYC" at bounding box center [134, 121] width 162 height 33
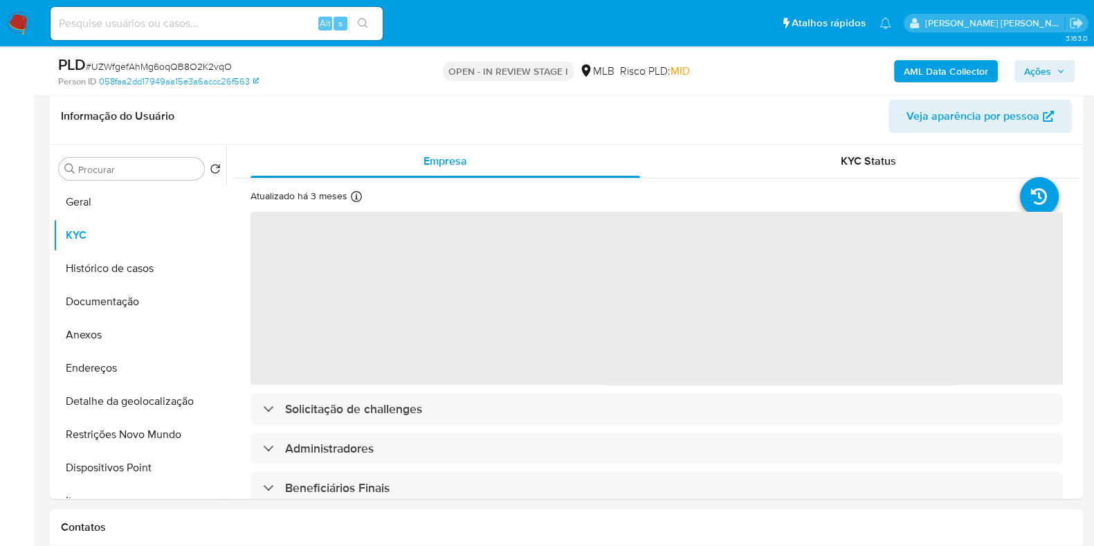
scroll to position [162, 0]
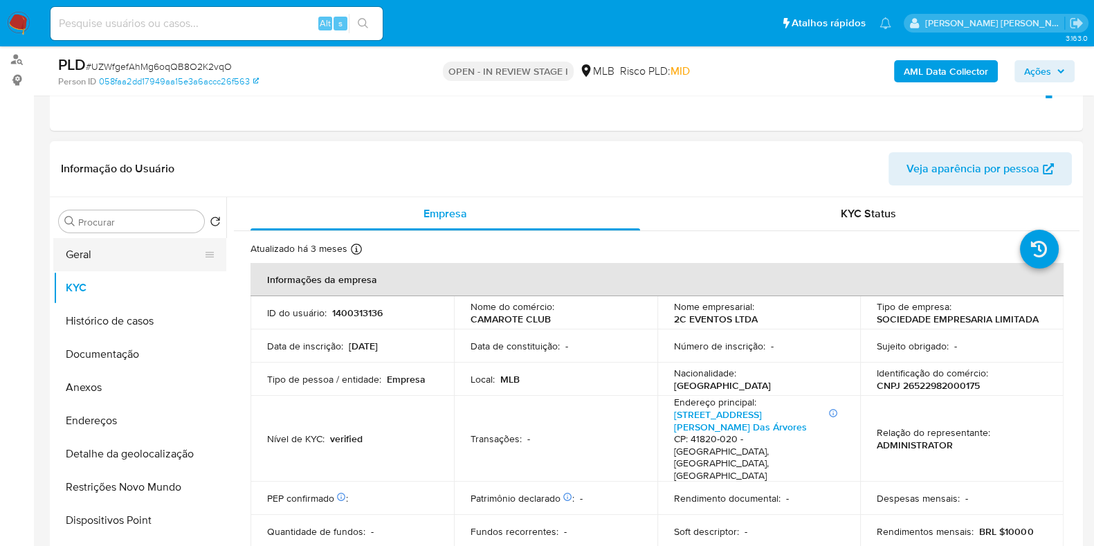
click at [104, 257] on button "Geral" at bounding box center [134, 254] width 162 height 33
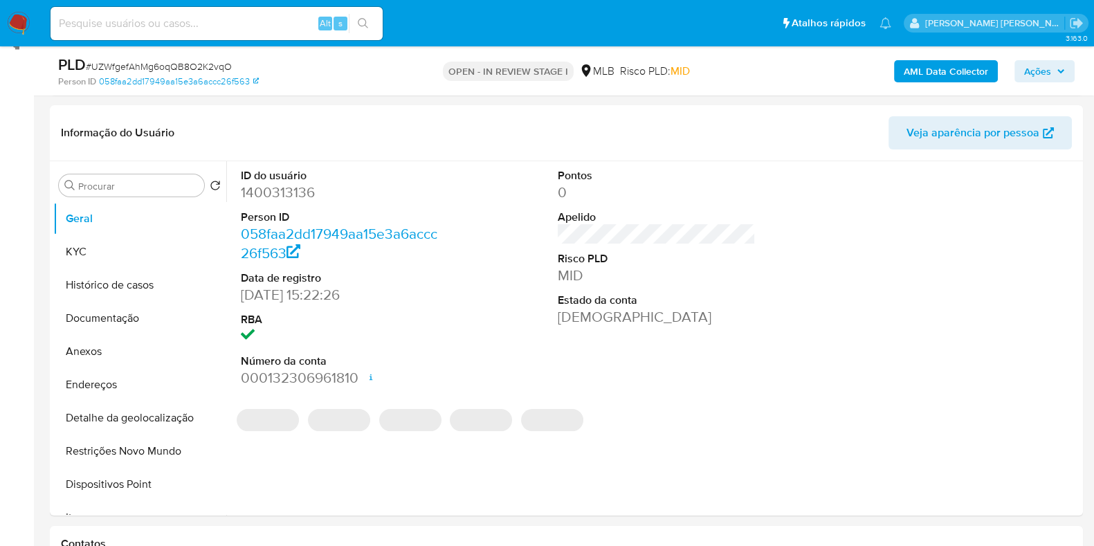
scroll to position [208, 0]
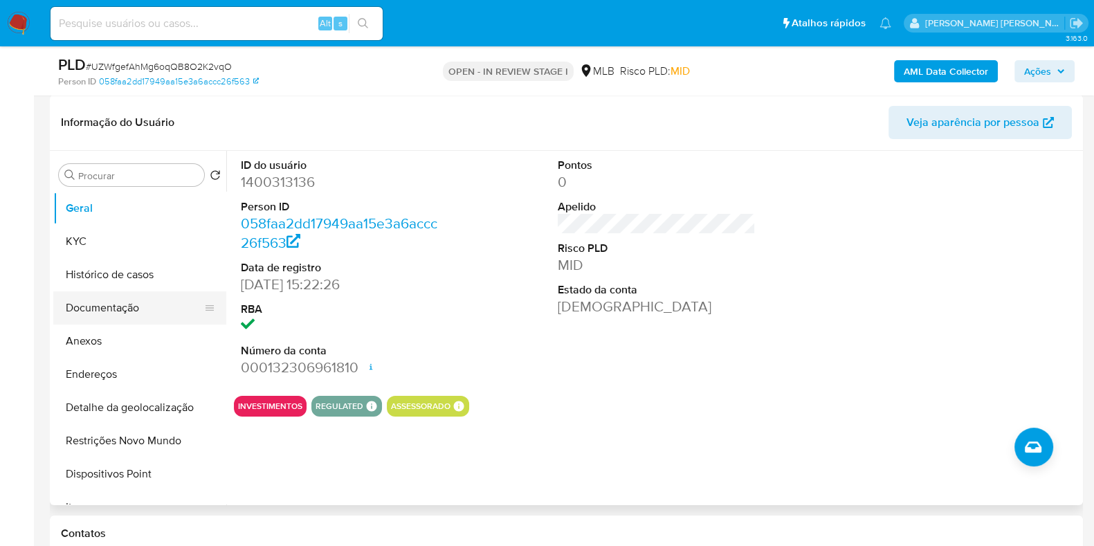
click at [133, 303] on button "Documentação" at bounding box center [134, 307] width 162 height 33
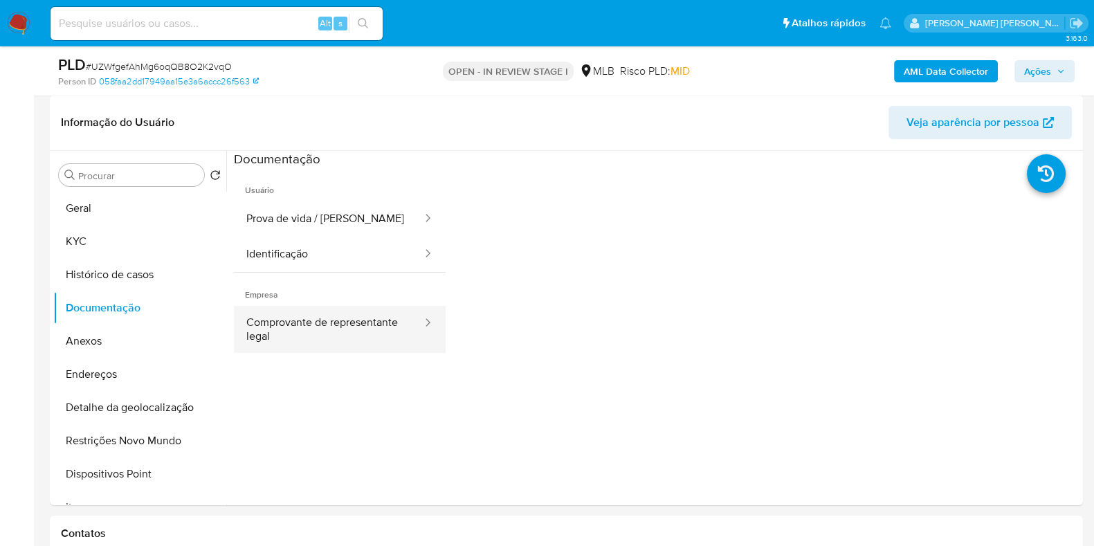
click at [331, 329] on button "Comprovante de representante legal" at bounding box center [329, 329] width 190 height 47
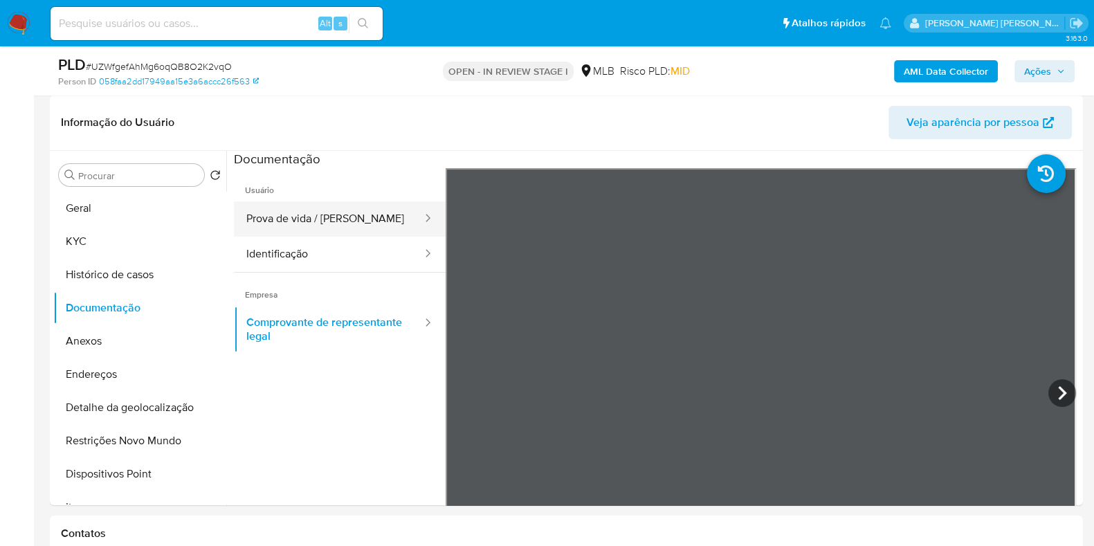
click at [359, 216] on button "Prova de vida / Selfie" at bounding box center [329, 218] width 190 height 35
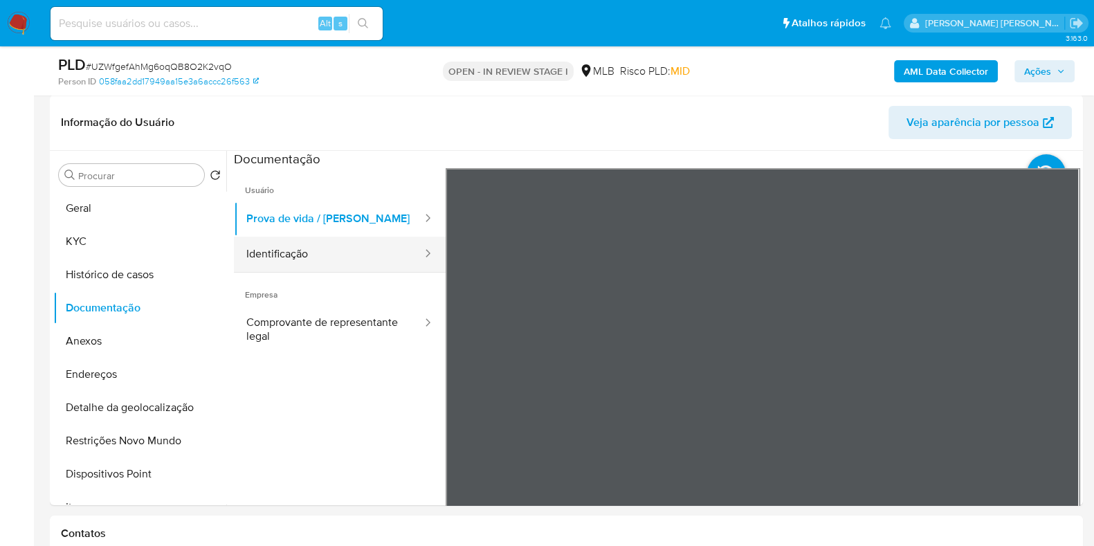
click at [356, 262] on button "Identificação" at bounding box center [329, 254] width 190 height 35
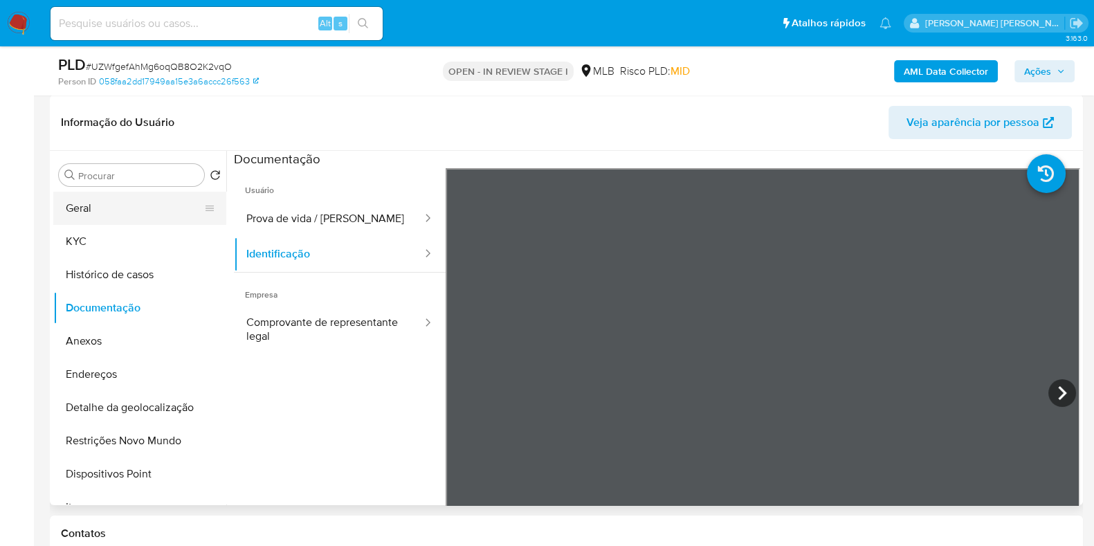
click at [172, 202] on button "Geral" at bounding box center [134, 208] width 162 height 33
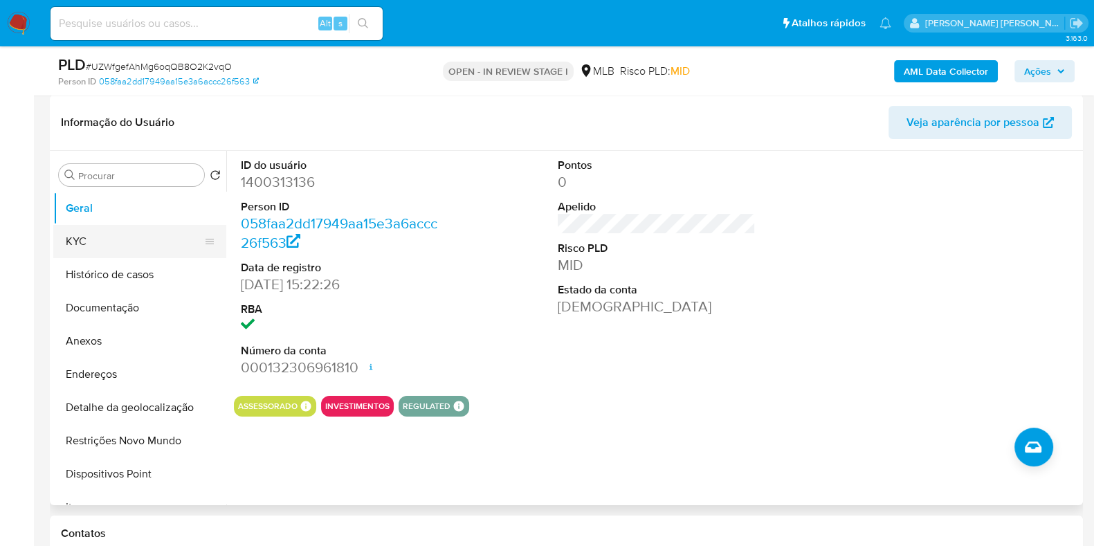
click at [165, 246] on button "KYC" at bounding box center [134, 241] width 162 height 33
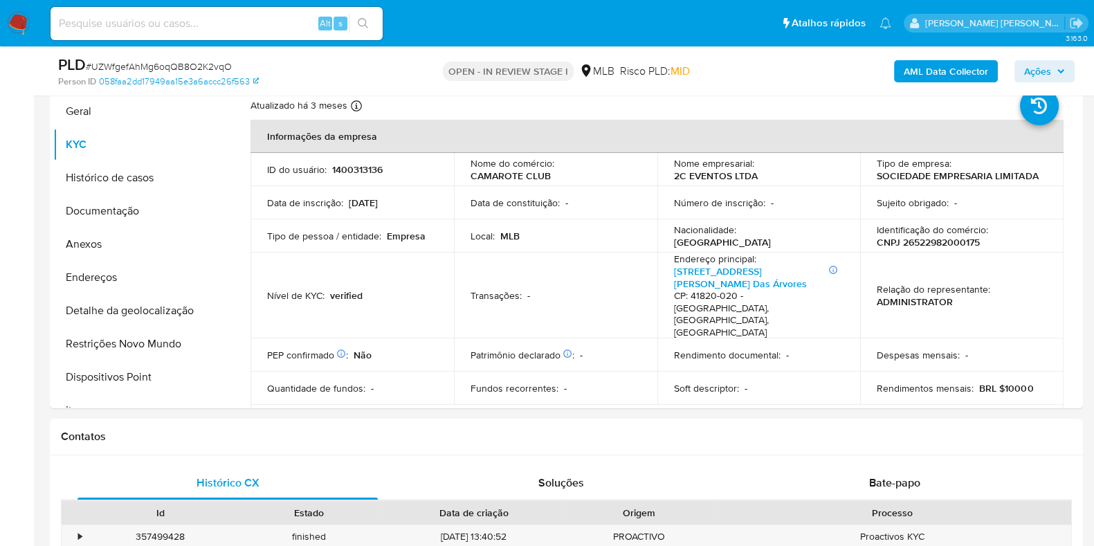
scroll to position [313, 0]
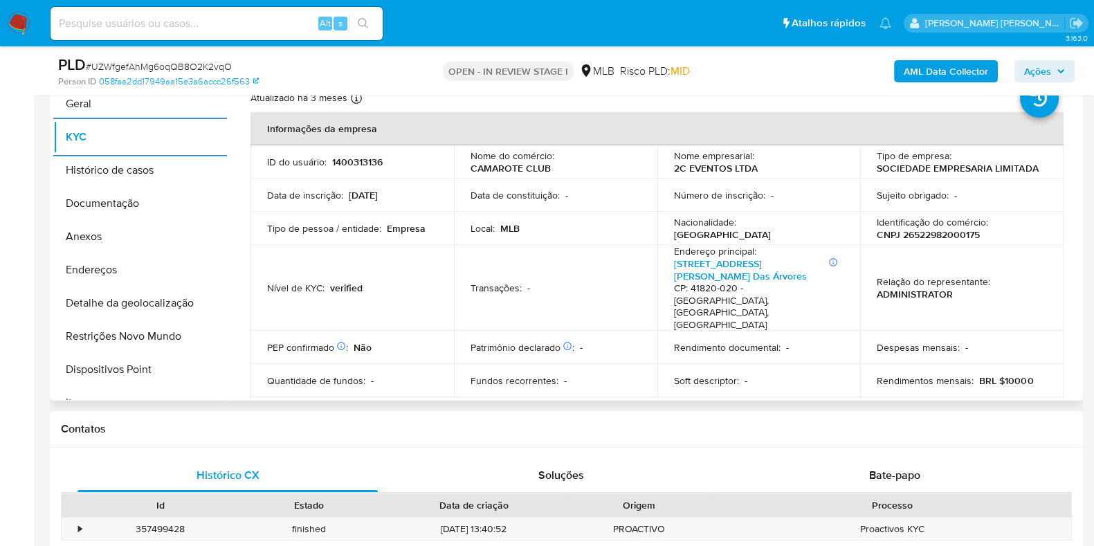
click at [725, 282] on h4 "CP: 41820-020 - Salvador, Bahia, Brasil" at bounding box center [756, 306] width 165 height 48
click at [723, 277] on link "Avenida Tancredo Neves 1222, Caminho Das Árvores" at bounding box center [740, 270] width 133 height 26
click at [154, 273] on button "Endereços" at bounding box center [134, 269] width 162 height 33
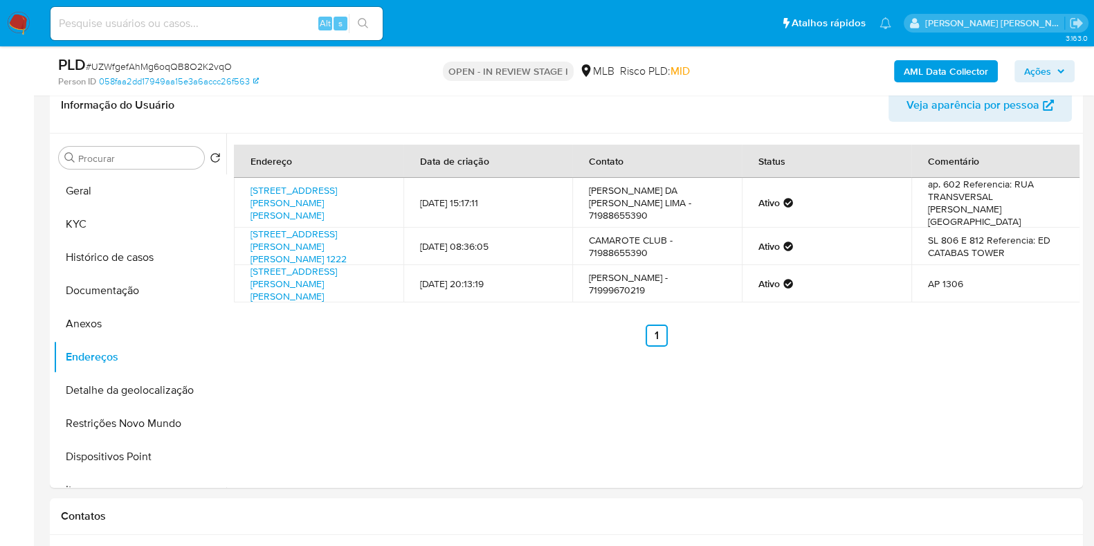
scroll to position [231, 0]
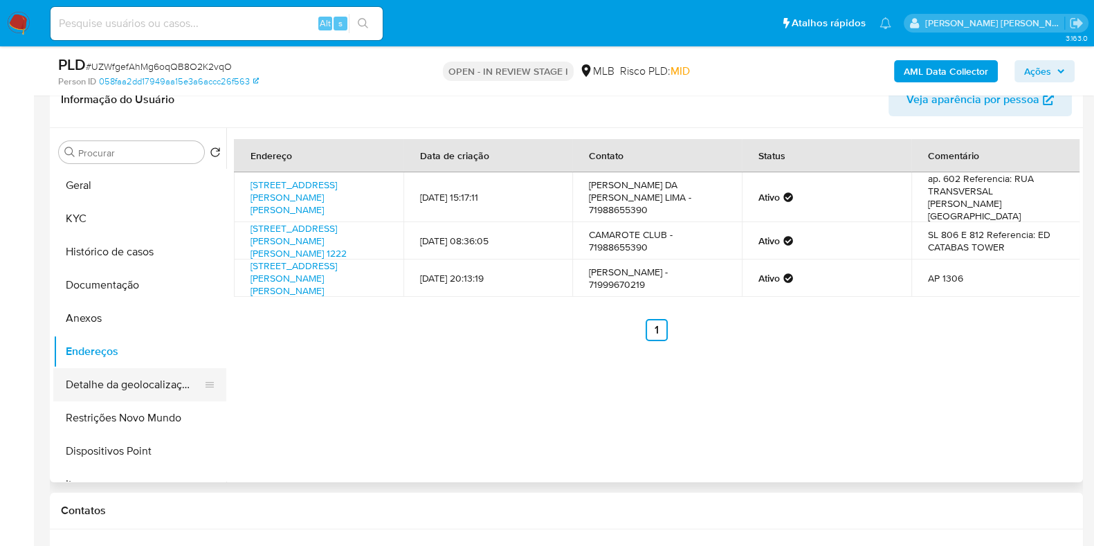
click at [155, 389] on button "Detalhe da geolocalização" at bounding box center [134, 384] width 162 height 33
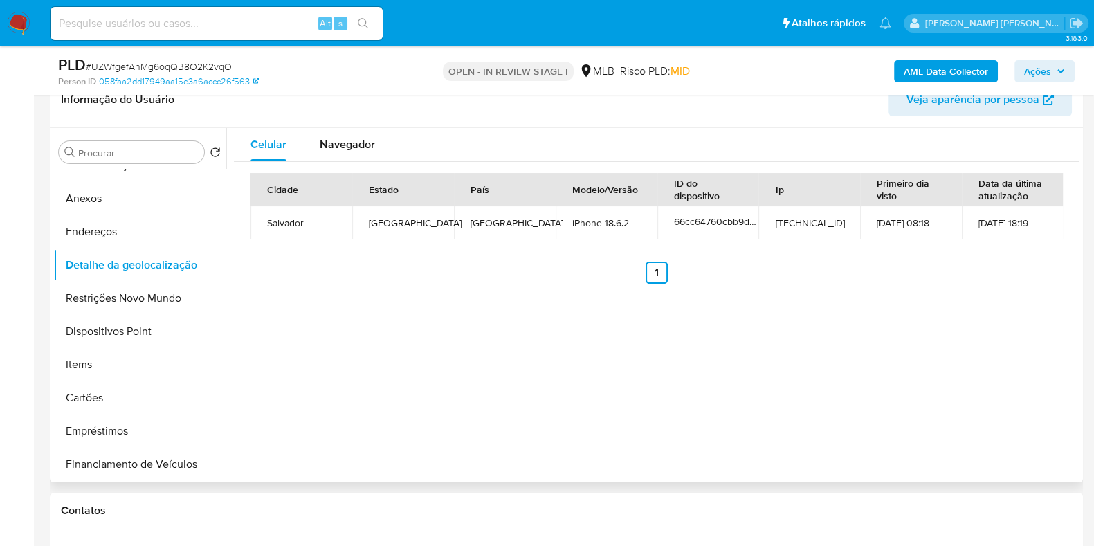
scroll to position [116, 0]
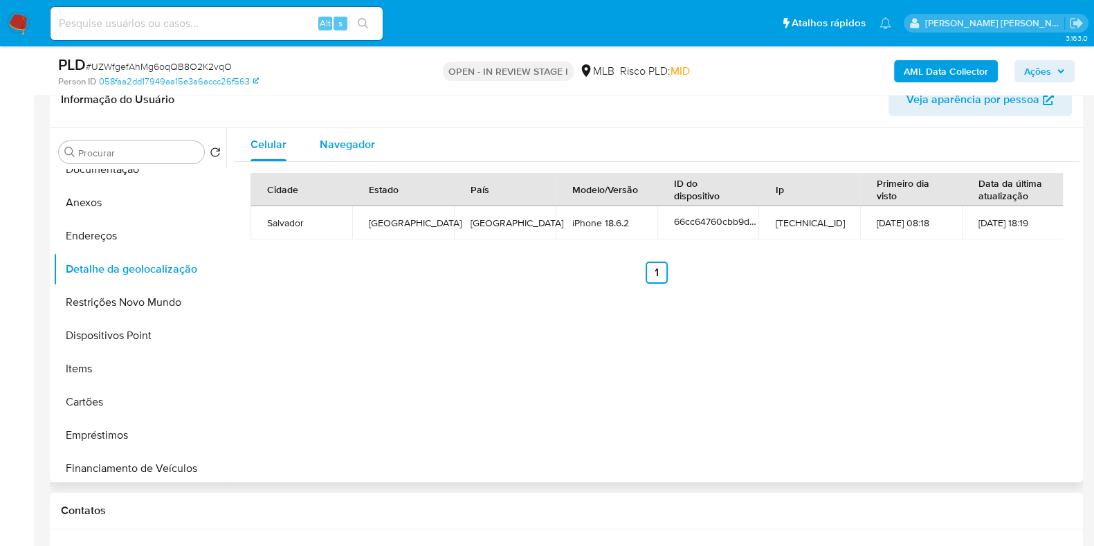
click at [338, 136] on span "Navegador" at bounding box center [347, 144] width 55 height 16
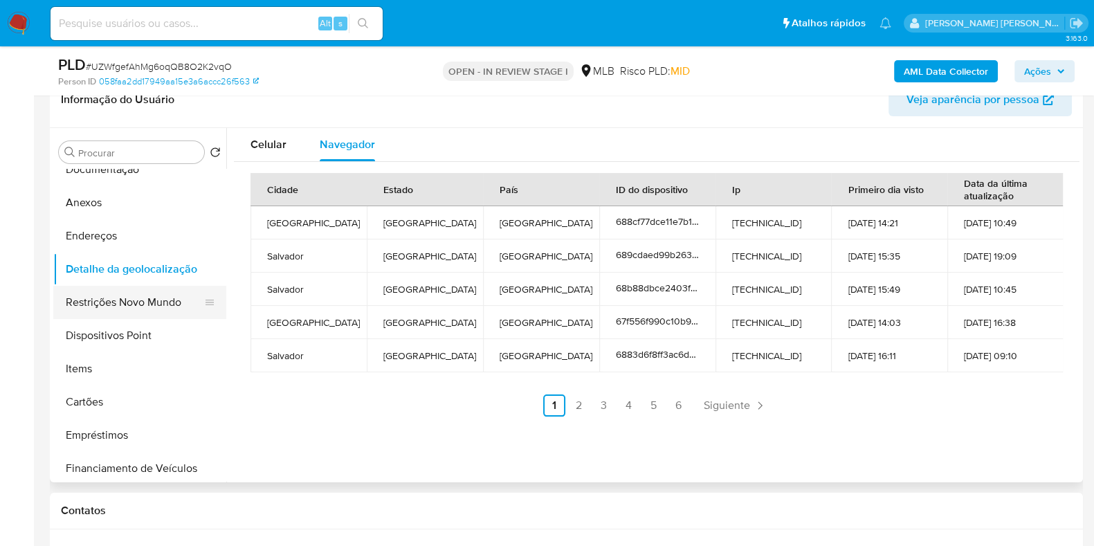
click at [132, 305] on button "Restrições Novo Mundo" at bounding box center [134, 302] width 162 height 33
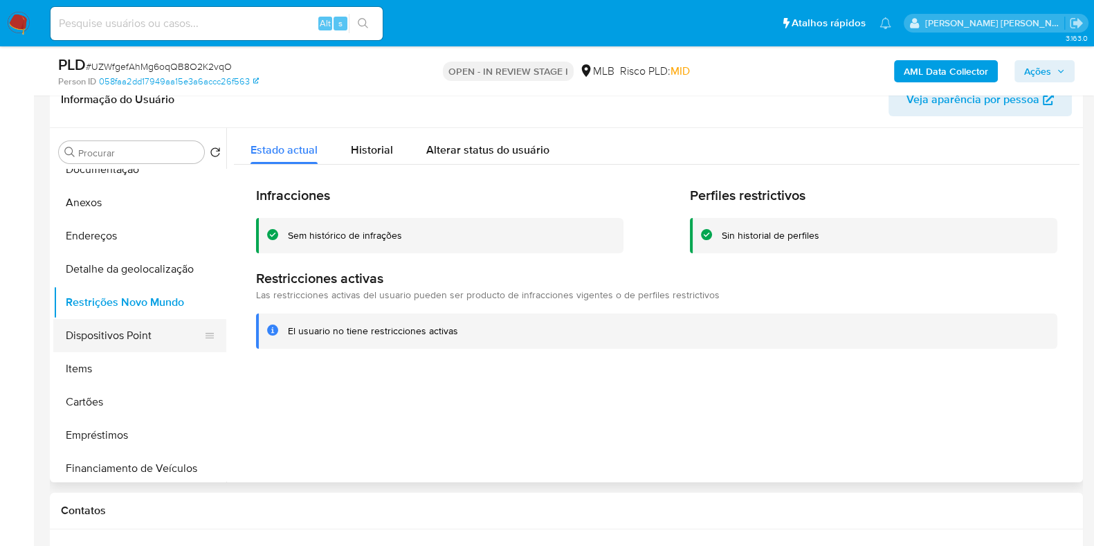
click at [125, 340] on button "Dispositivos Point" at bounding box center [134, 335] width 162 height 33
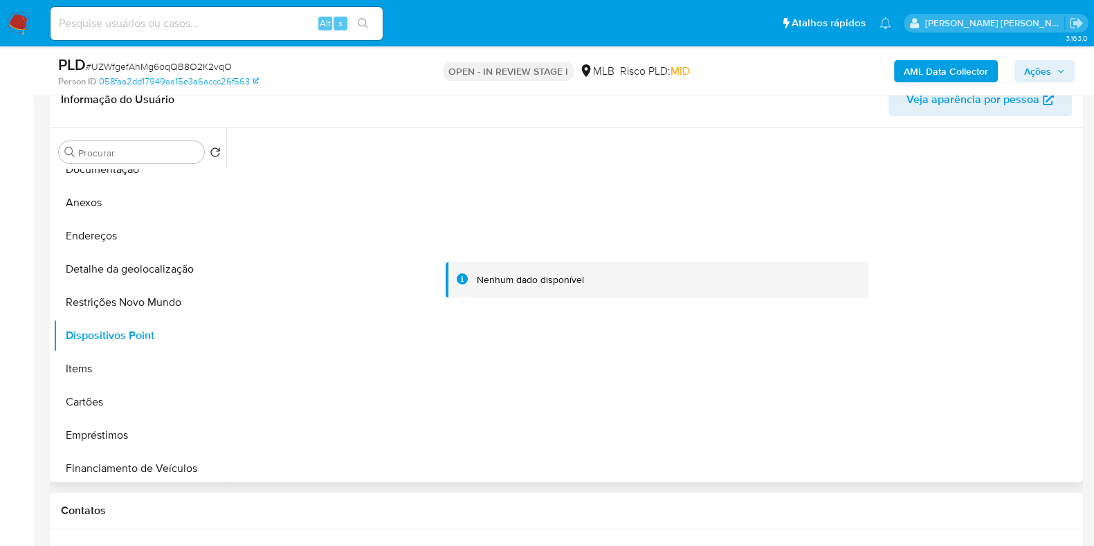
click at [226, 199] on div at bounding box center [652, 305] width 853 height 354
click at [170, 233] on button "Endereços" at bounding box center [134, 235] width 162 height 33
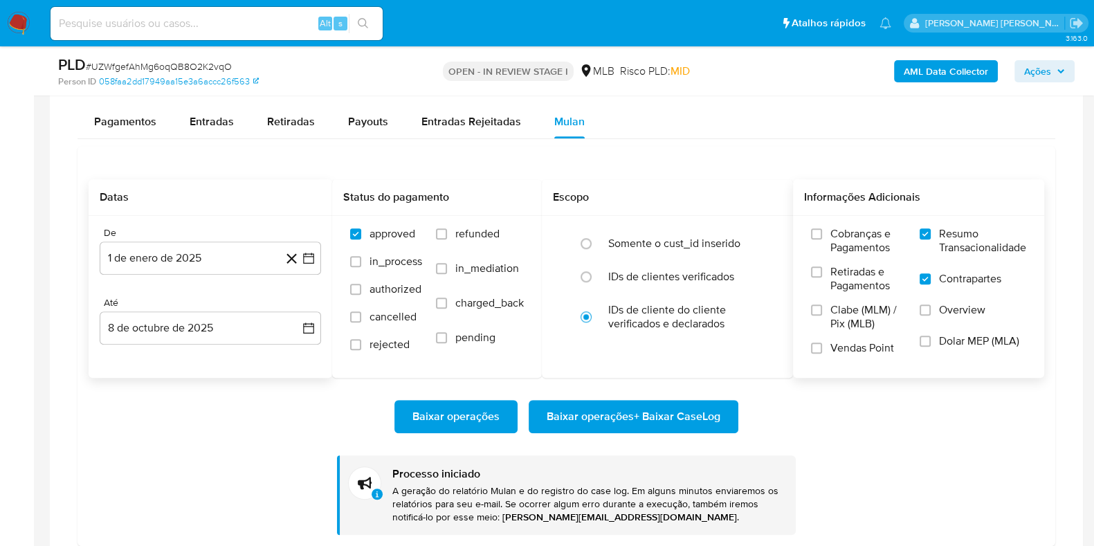
scroll to position [989, 0]
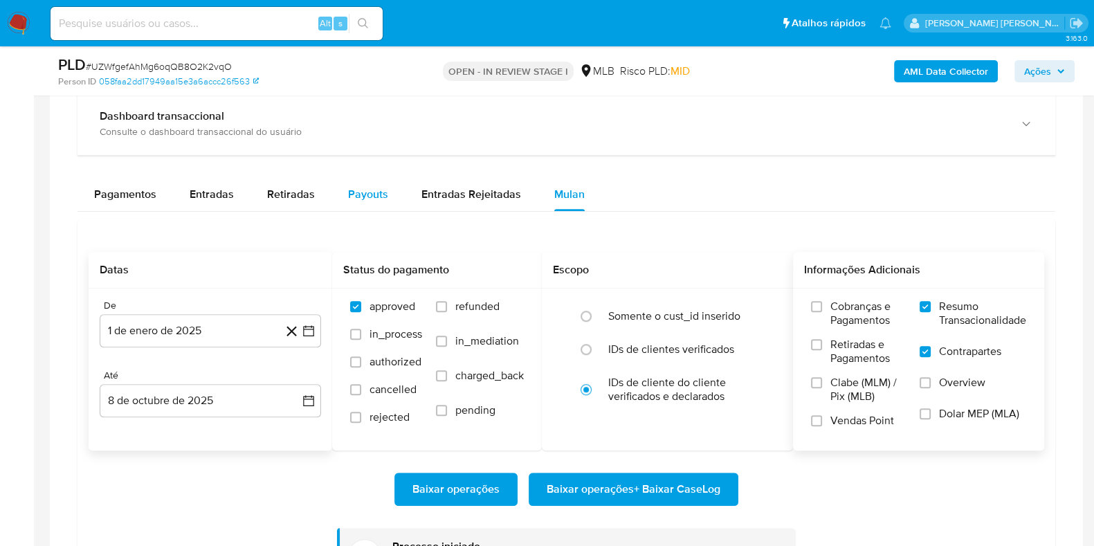
click at [352, 195] on span "Payouts" at bounding box center [368, 194] width 40 height 16
select select "10"
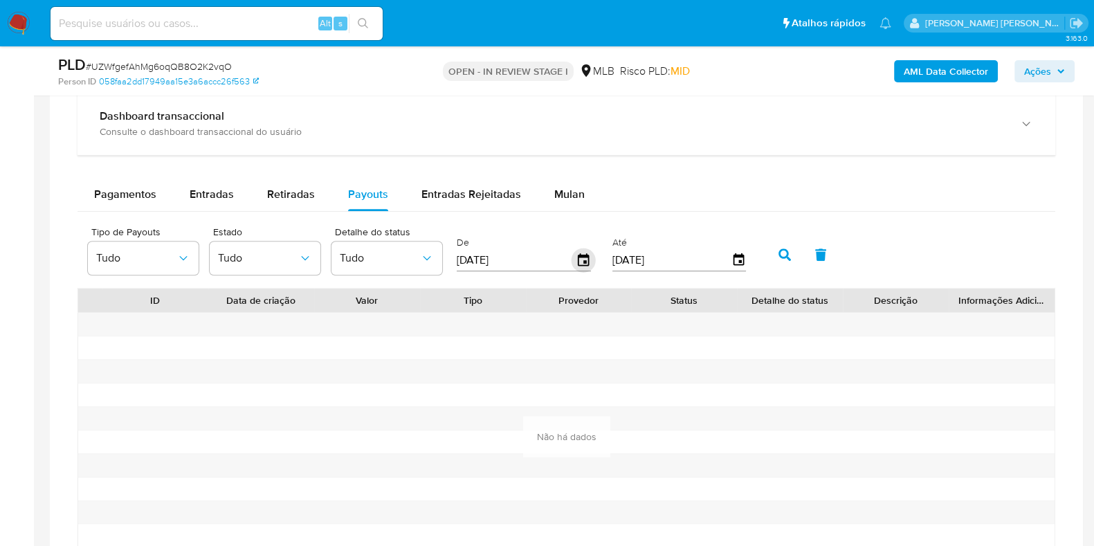
click at [586, 257] on icon "button" at bounding box center [584, 260] width 24 height 24
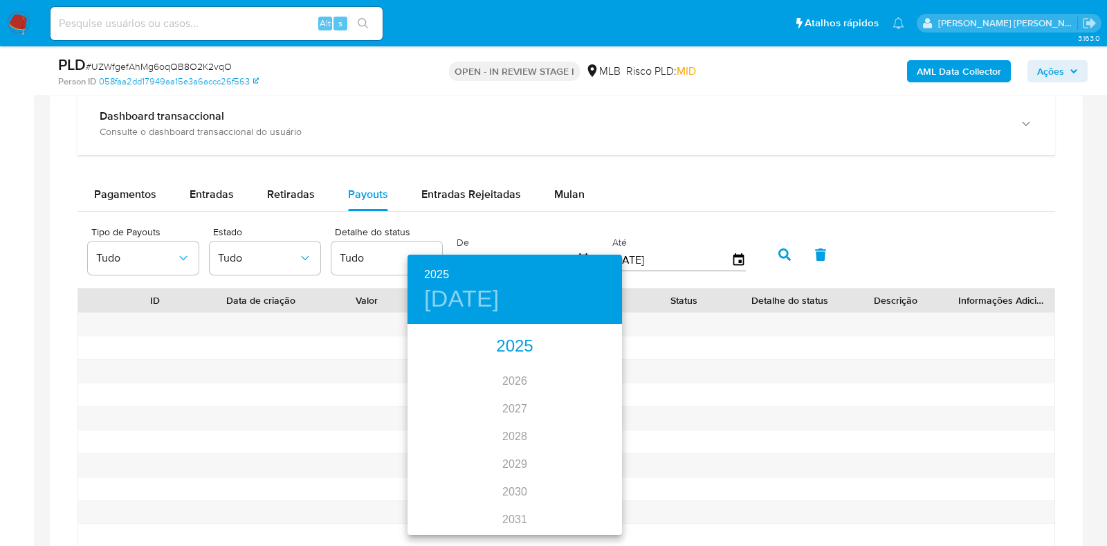
click at [508, 350] on div "2025" at bounding box center [515, 347] width 215 height 28
click at [454, 506] on div "oct." at bounding box center [443, 508] width 71 height 52
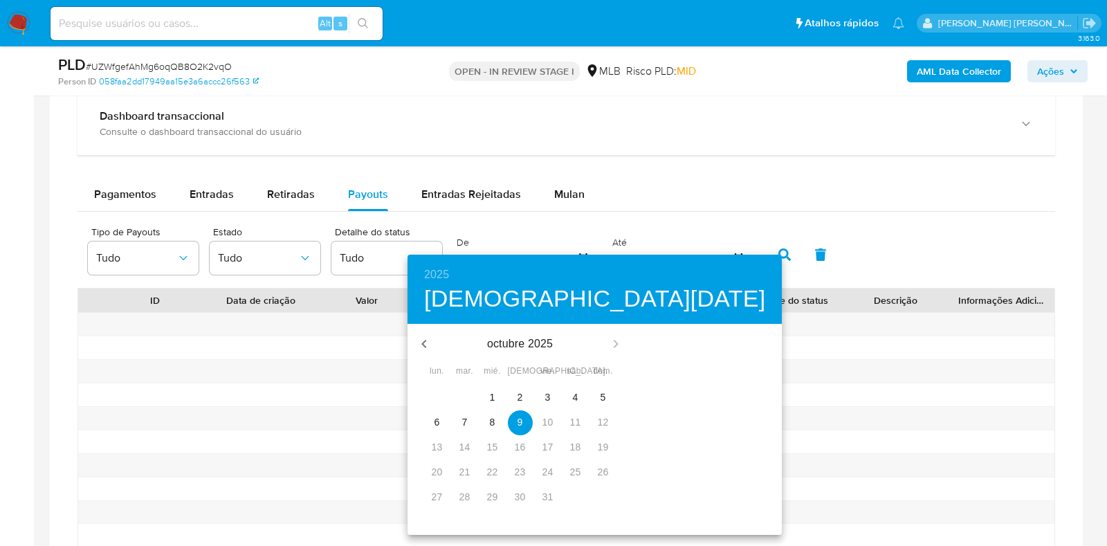
click at [491, 424] on span "8" at bounding box center [492, 422] width 25 height 14
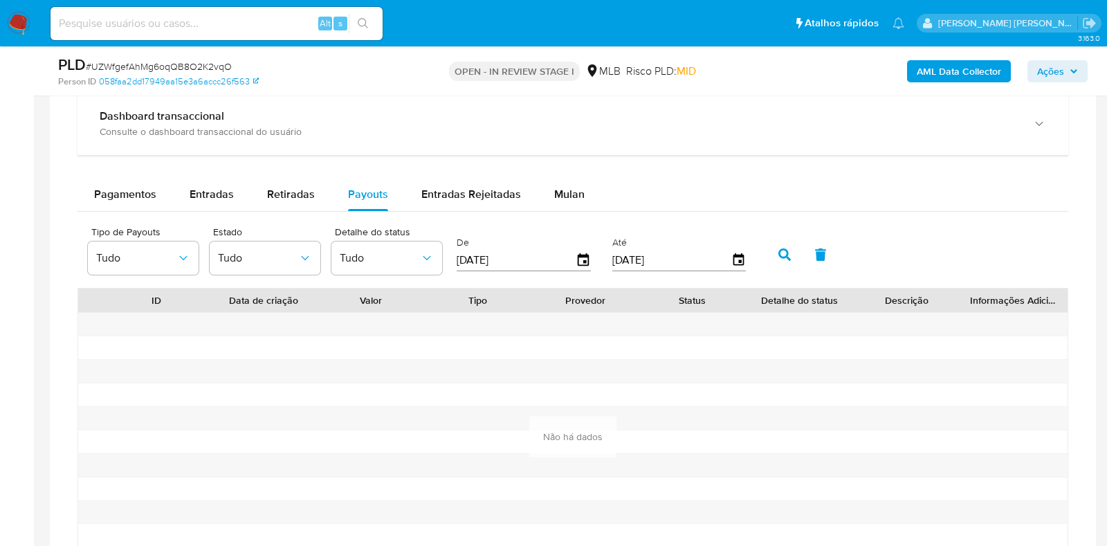
type input "08/10/2025"
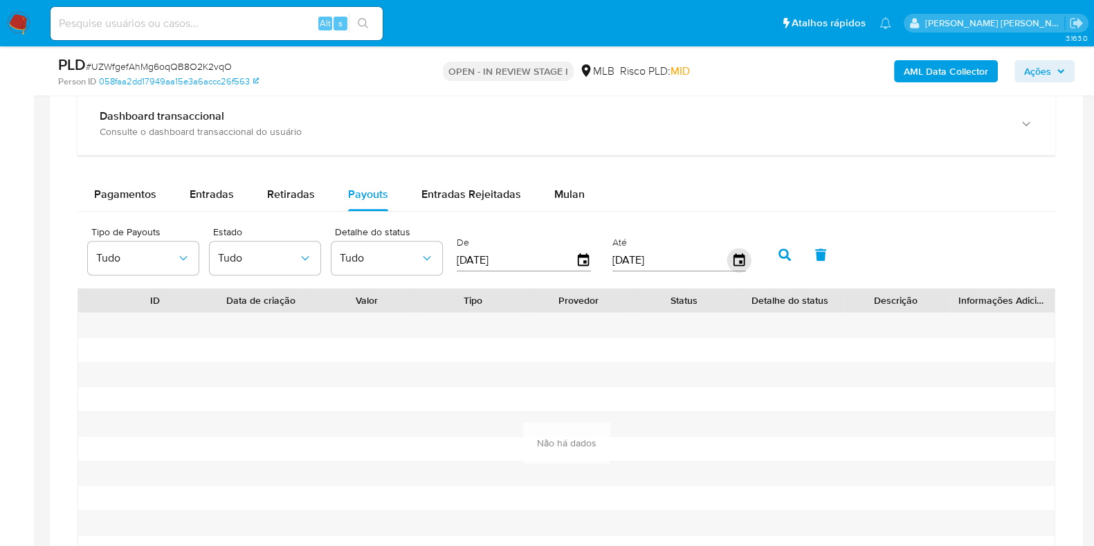
click at [733, 258] on icon "button" at bounding box center [738, 259] width 11 height 12
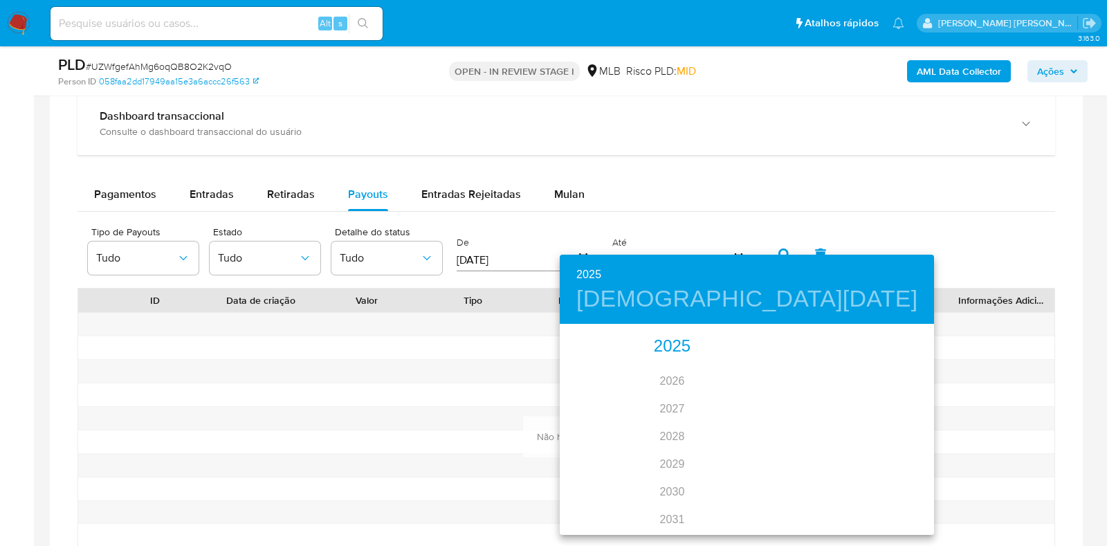
click at [673, 329] on div "2025 2026 2027 2028 2029 2030 2031 2032 2033 2034 2035" at bounding box center [672, 430] width 225 height 208
click at [668, 344] on div "2025" at bounding box center [672, 347] width 225 height 28
click at [596, 511] on div "oct." at bounding box center [595, 508] width 71 height 52
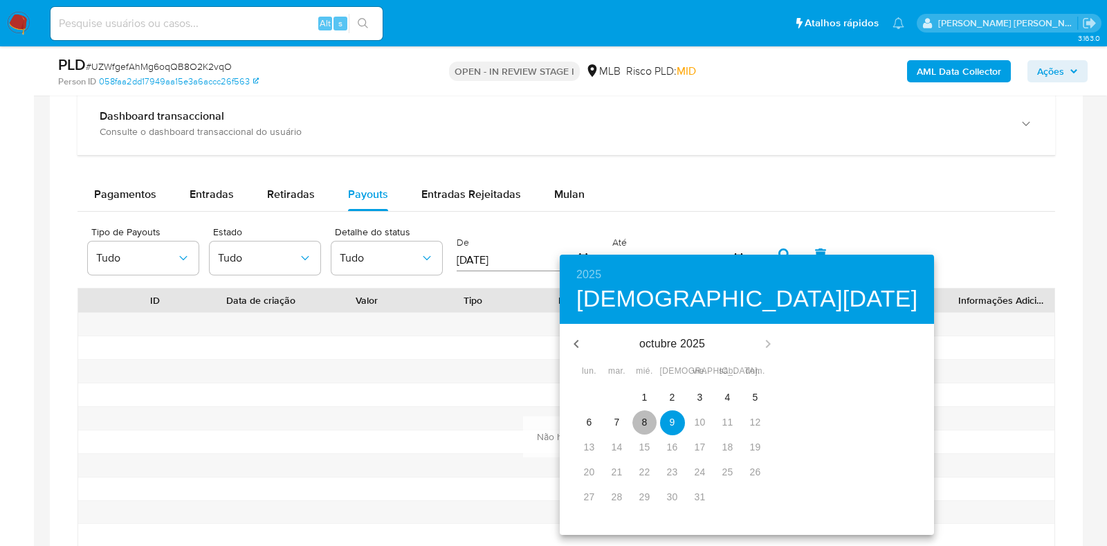
click at [642, 424] on p "8" at bounding box center [645, 422] width 6 height 14
type input "08/10/2025"
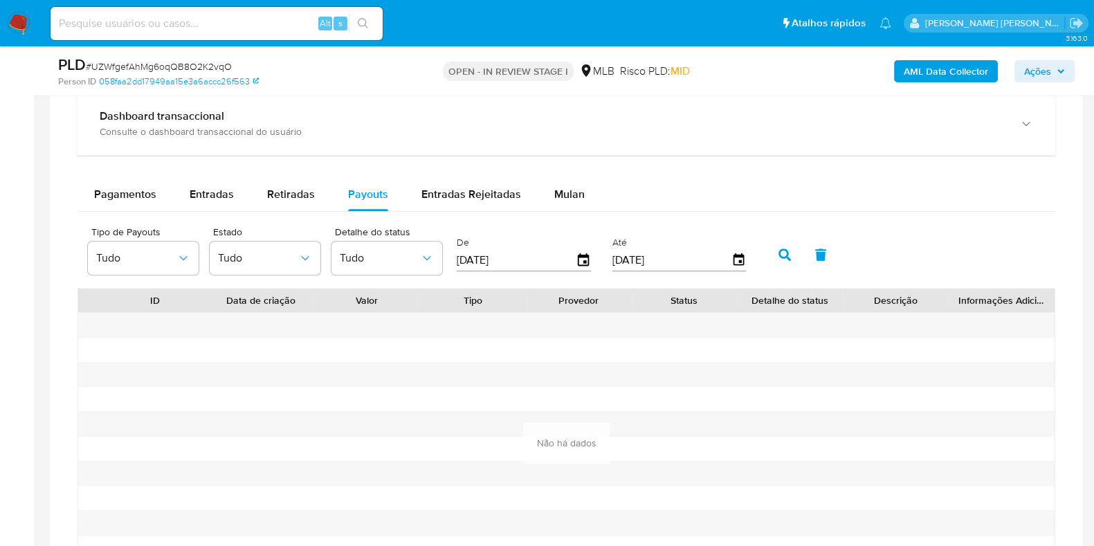
click at [782, 257] on icon "button" at bounding box center [785, 254] width 12 height 12
click at [313, 190] on button "Retiradas" at bounding box center [291, 194] width 81 height 33
select select "10"
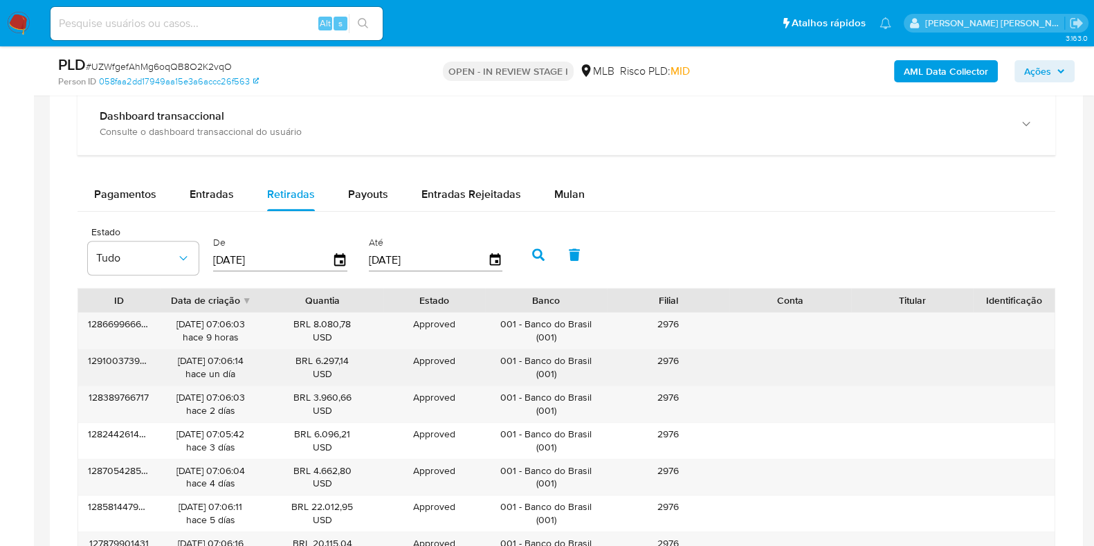
click at [291, 361] on div "BRL 6.297,14 USD" at bounding box center [322, 367] width 102 height 26
click at [152, 363] on div "129100373920" at bounding box center [119, 368] width 82 height 36
click at [136, 356] on div "129100373920" at bounding box center [119, 368] width 82 height 36
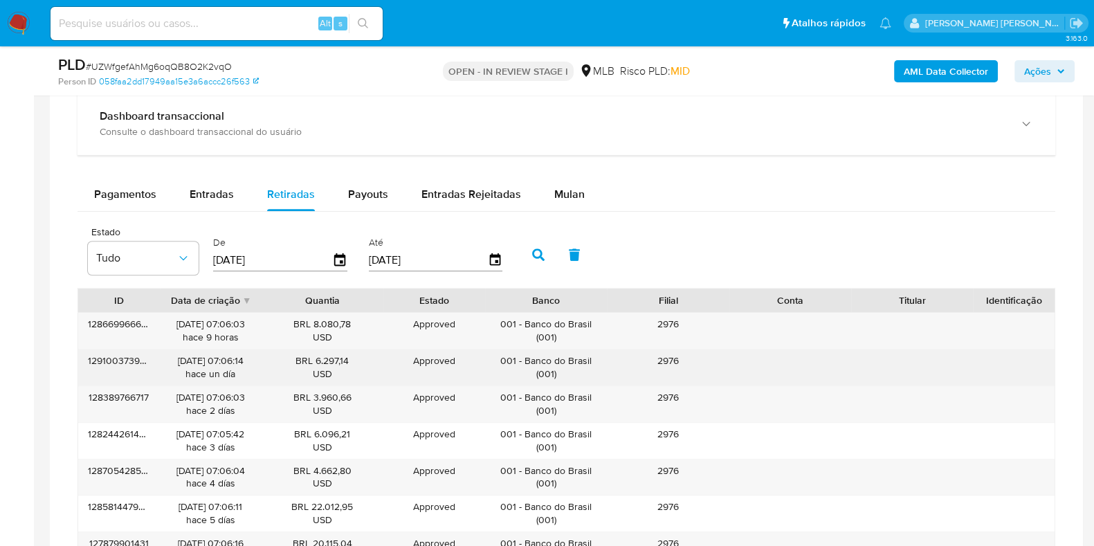
click at [136, 356] on div "129100373920" at bounding box center [119, 368] width 82 height 36
click at [137, 350] on div "129100373920" at bounding box center [119, 368] width 82 height 36
click at [121, 360] on div "129100373920" at bounding box center [119, 368] width 82 height 36
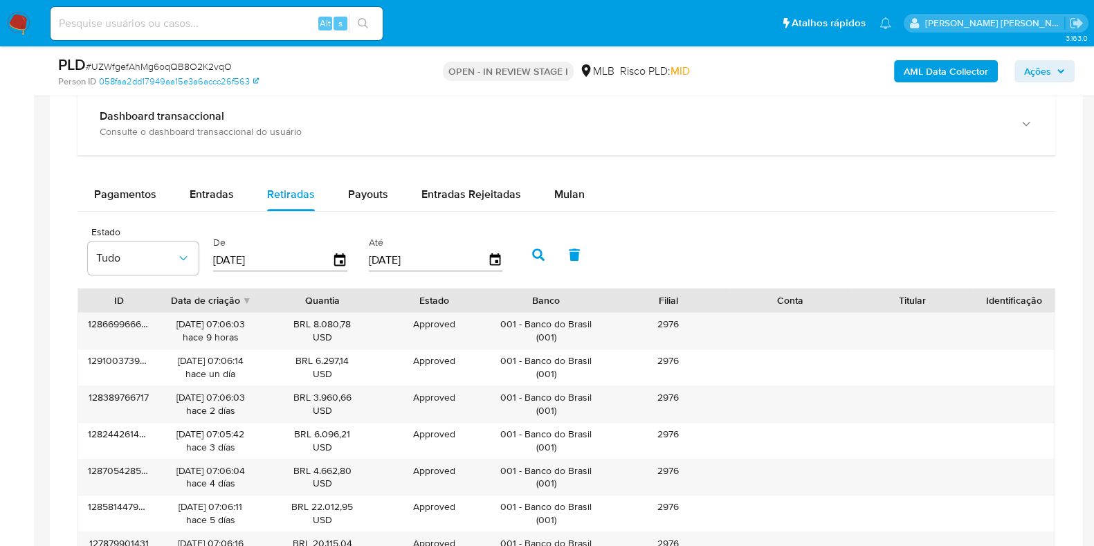
click at [243, 300] on div "Data de criação" at bounding box center [211, 301] width 102 height 24
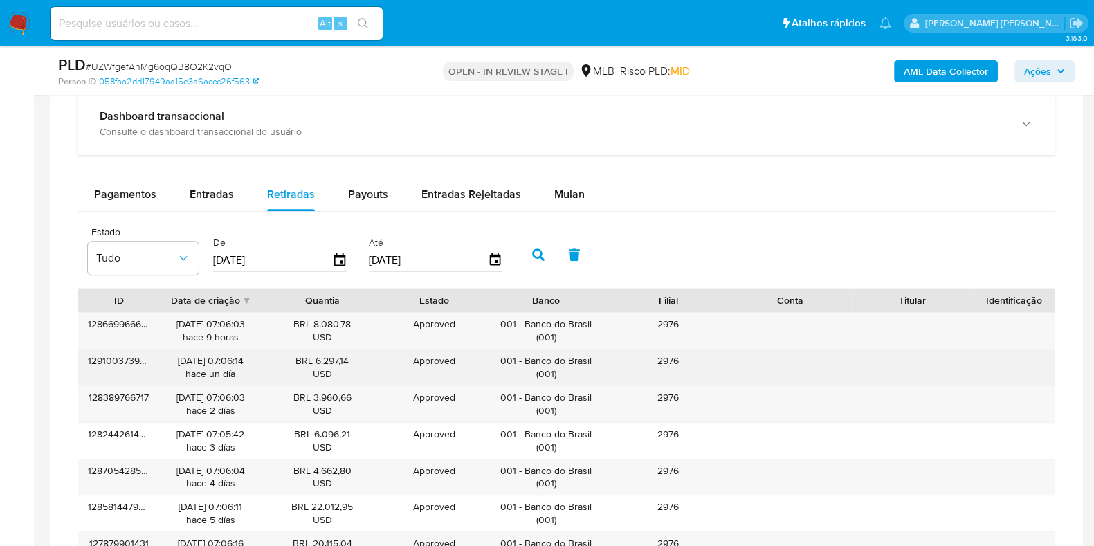
click at [145, 370] on div "129100373920" at bounding box center [119, 368] width 82 height 36
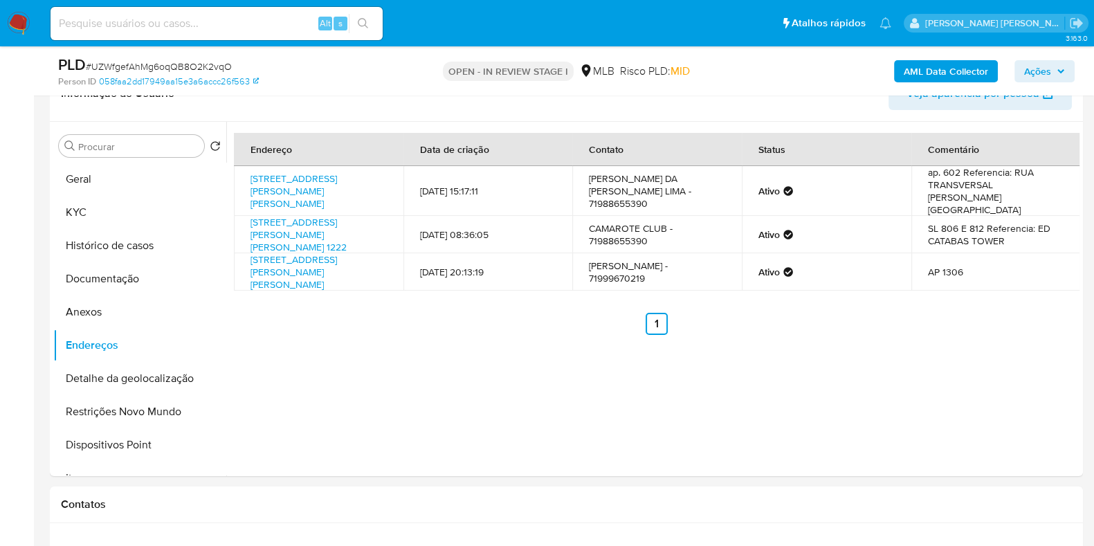
scroll to position [251, 0]
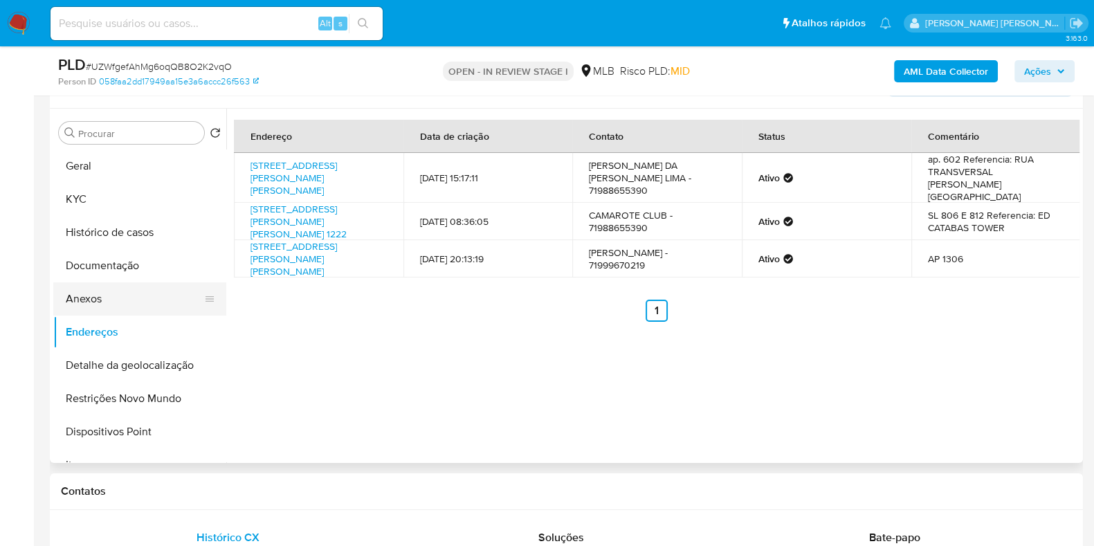
click at [134, 292] on button "Anexos" at bounding box center [134, 298] width 162 height 33
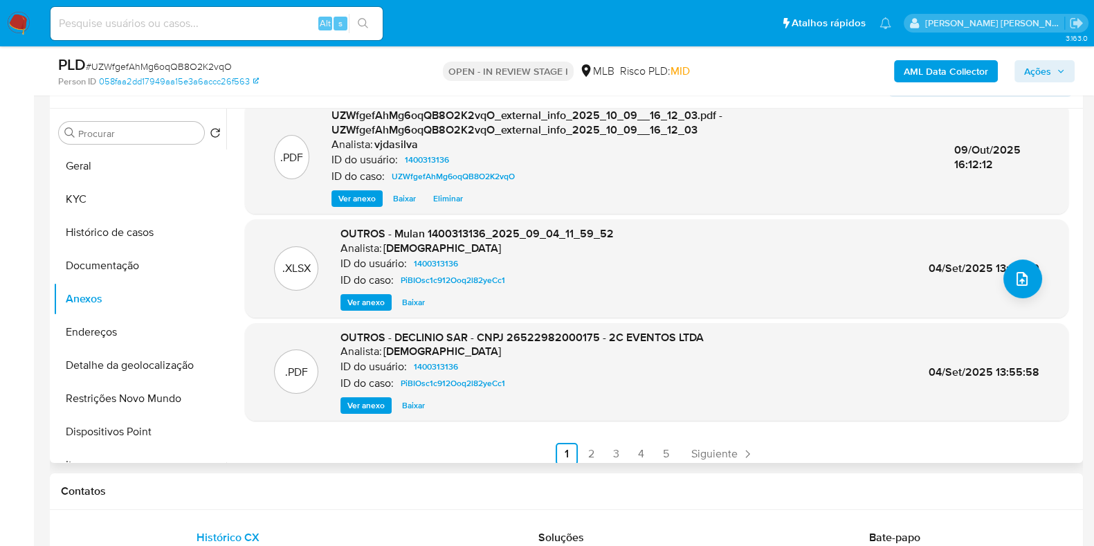
scroll to position [146, 0]
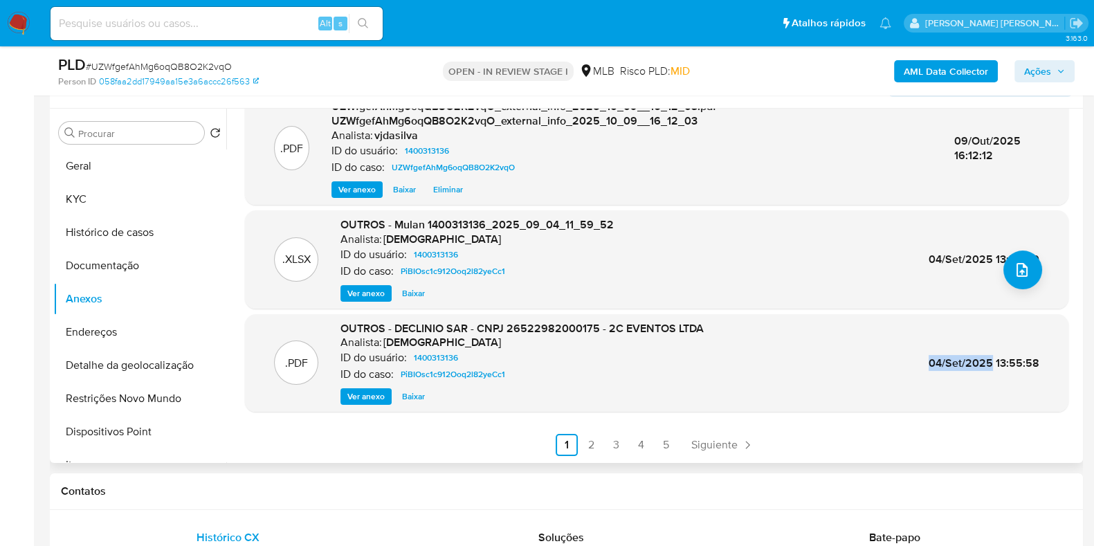
drag, startPoint x: 987, startPoint y: 359, endPoint x: 926, endPoint y: 356, distance: 60.9
click at [929, 356] on span "04/Set/2025 13:55:58" at bounding box center [984, 363] width 111 height 16
copy span "04/Set/2025"
click at [163, 230] on button "Histórico de casos" at bounding box center [134, 232] width 162 height 33
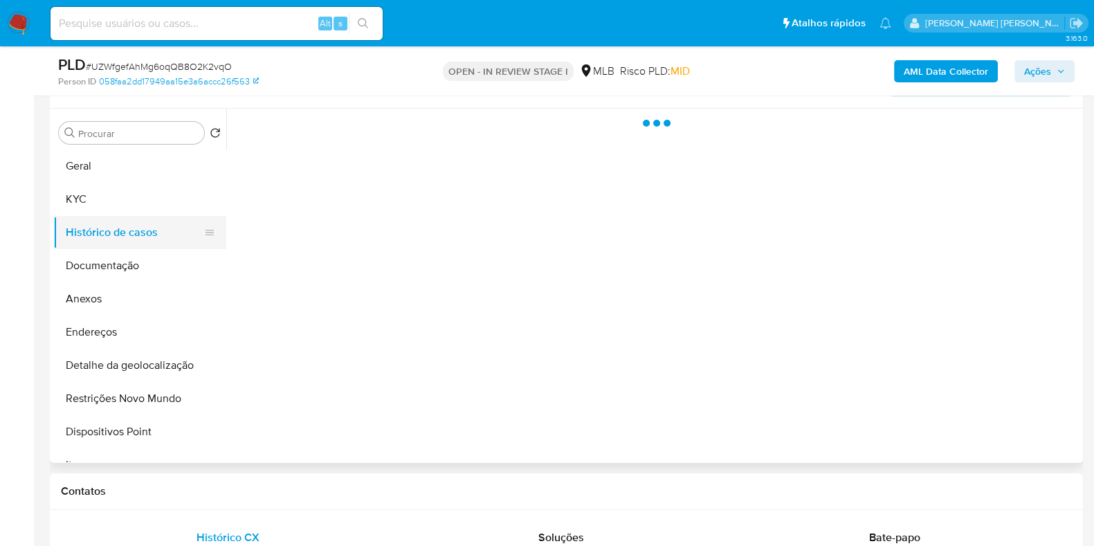
scroll to position [0, 0]
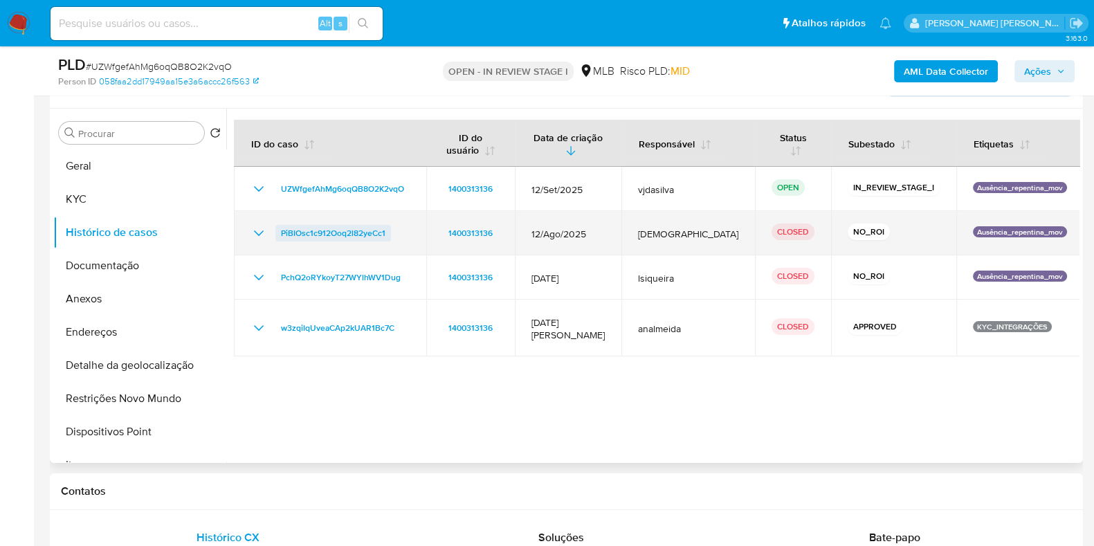
drag, startPoint x: 398, startPoint y: 230, endPoint x: 278, endPoint y: 230, distance: 119.7
click at [278, 230] on div "PiBIOsc1c912Ooq2l82yeCc1" at bounding box center [330, 233] width 159 height 17
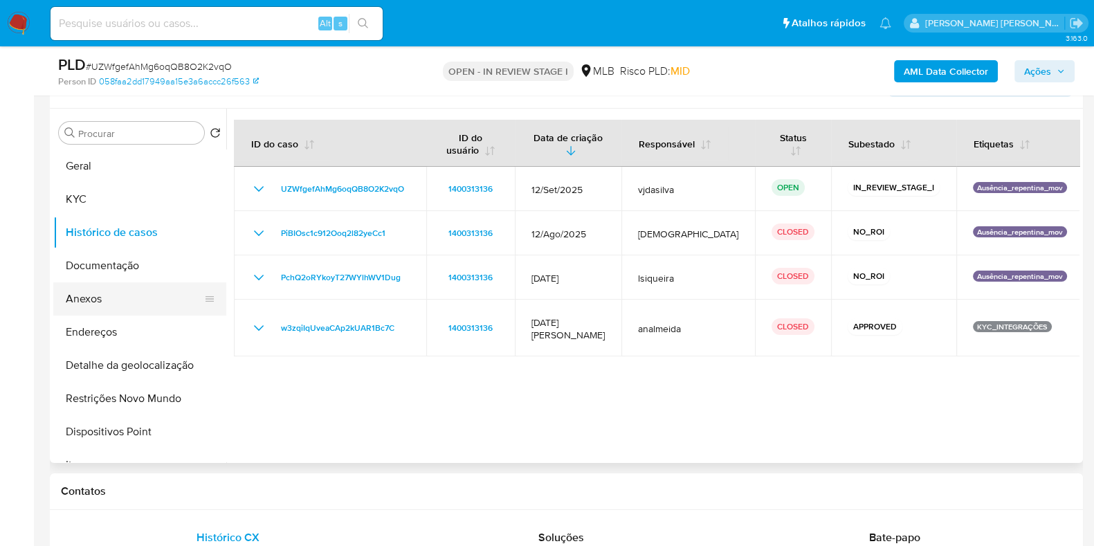
click at [133, 297] on button "Anexos" at bounding box center [134, 298] width 162 height 33
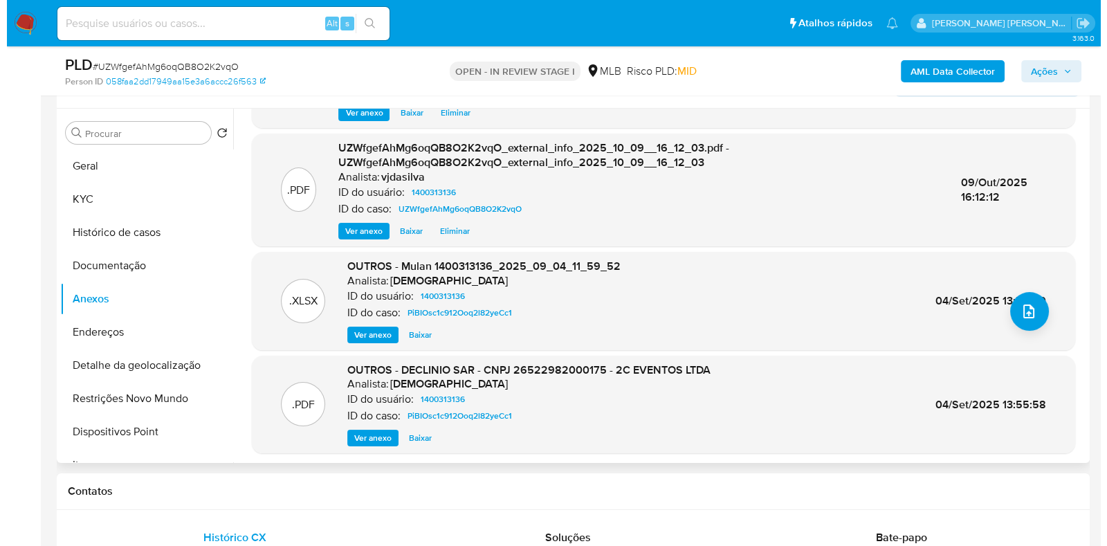
scroll to position [146, 0]
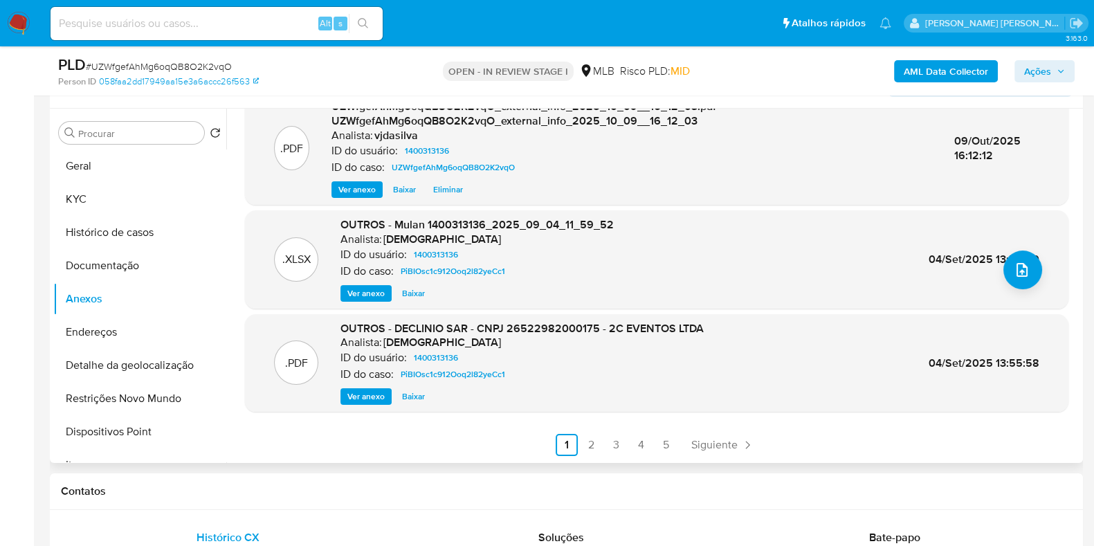
click at [374, 394] on span "Ver anexo" at bounding box center [365, 397] width 37 height 14
click at [360, 392] on div "Ver anexo Ver anexo Baixar" at bounding box center [522, 396] width 363 height 17
click at [362, 392] on div "Ver anexo Ver anexo Baixar" at bounding box center [522, 396] width 363 height 17
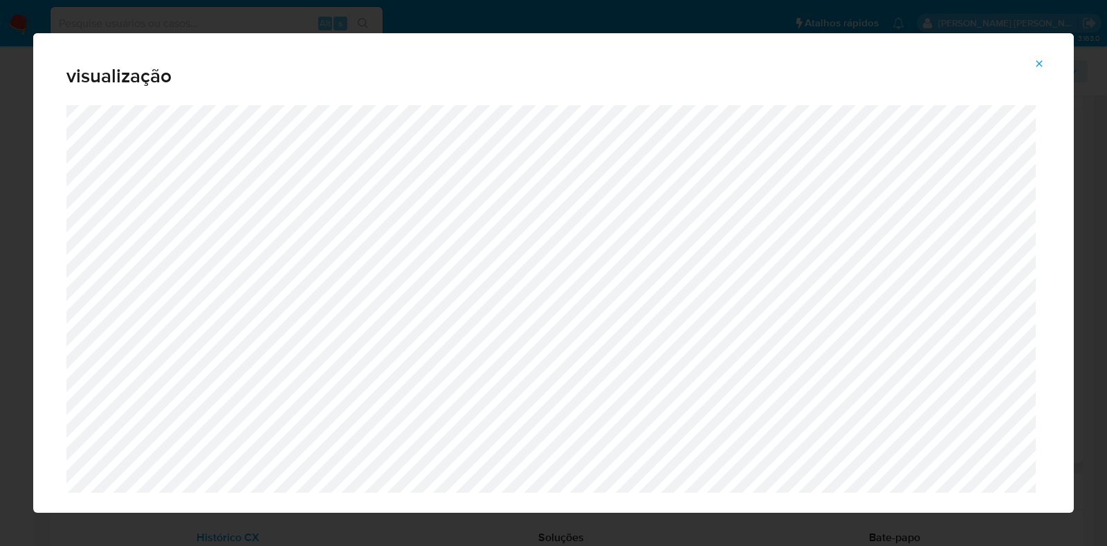
click at [1039, 64] on icon "Attachment preview" at bounding box center [1039, 63] width 11 height 11
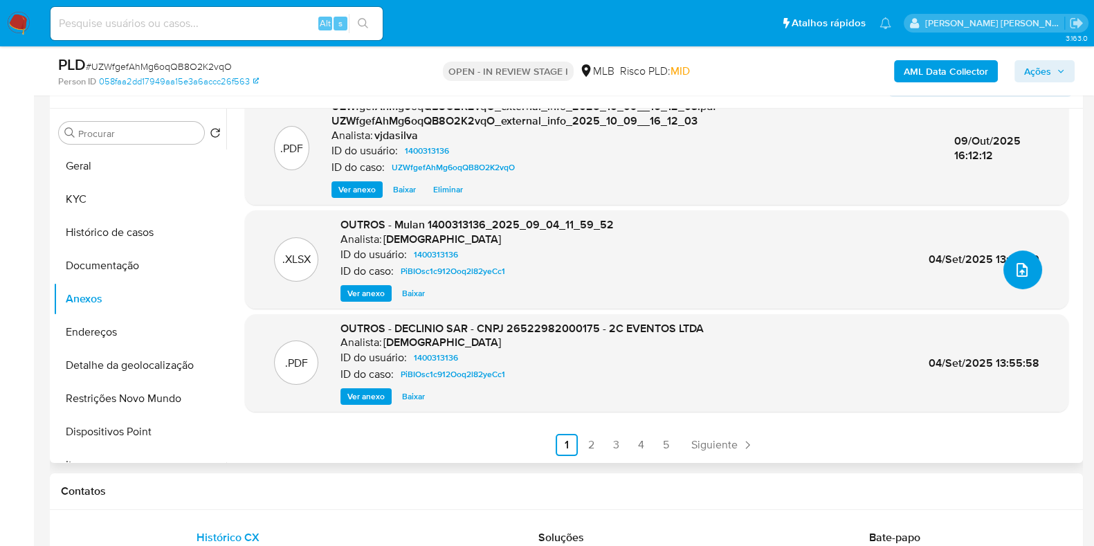
click at [1022, 271] on icon "upload-file" at bounding box center [1022, 270] width 17 height 17
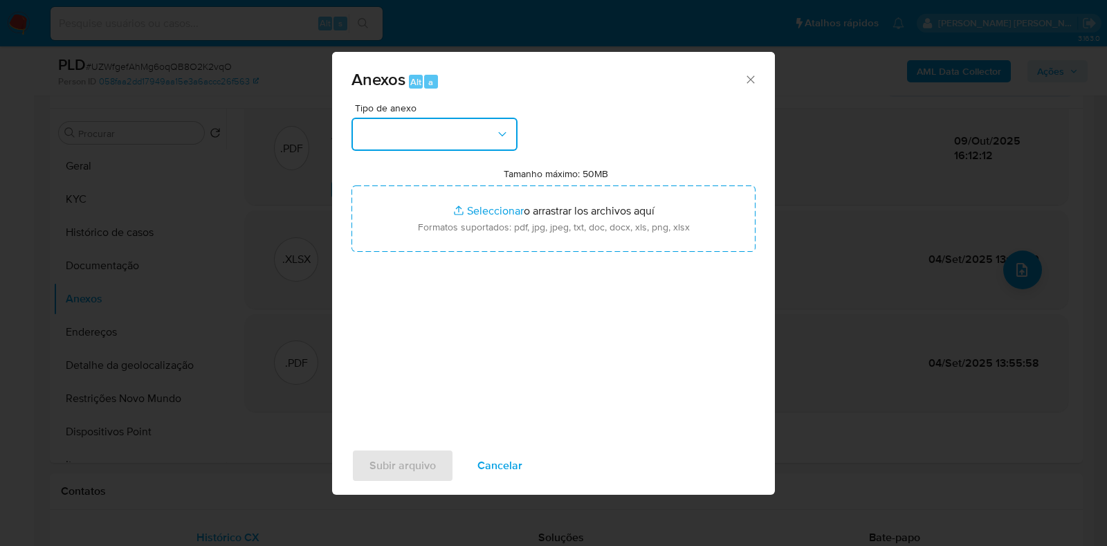
click at [493, 136] on button "button" at bounding box center [435, 134] width 166 height 33
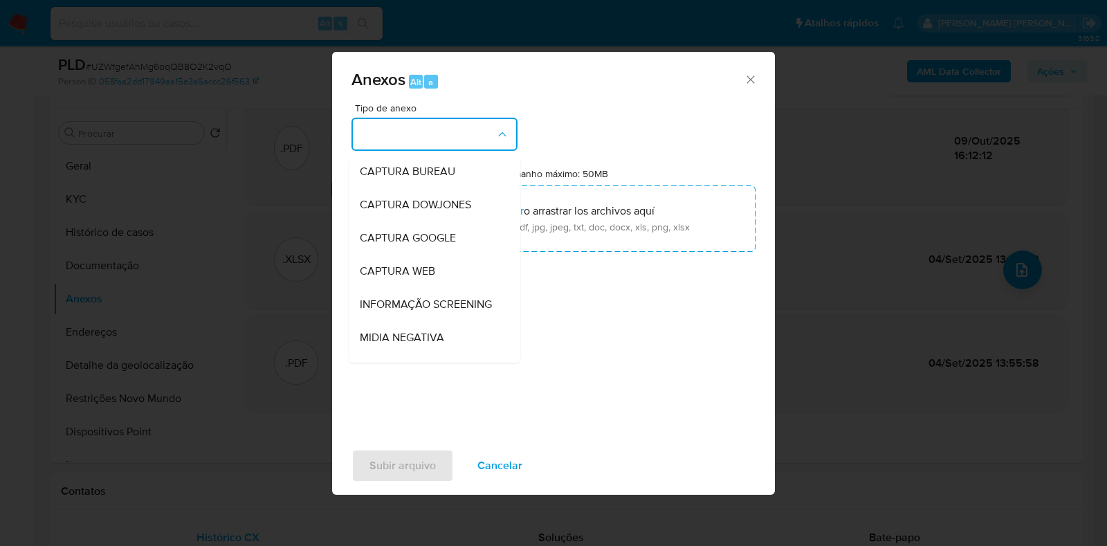
scroll to position [213, 0]
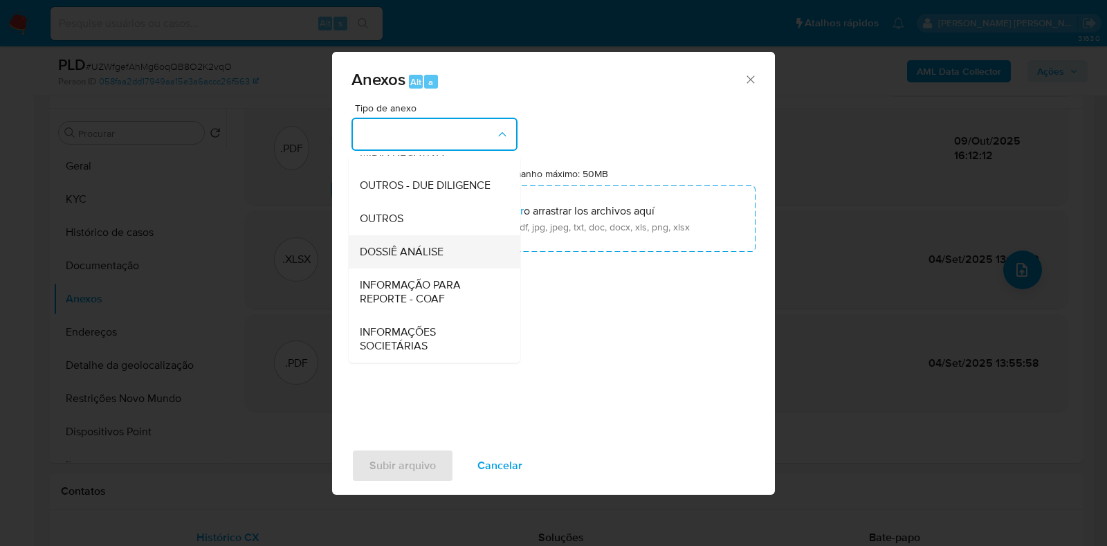
click at [442, 257] on span "DOSSIÊ ANÁLISE" at bounding box center [402, 252] width 84 height 14
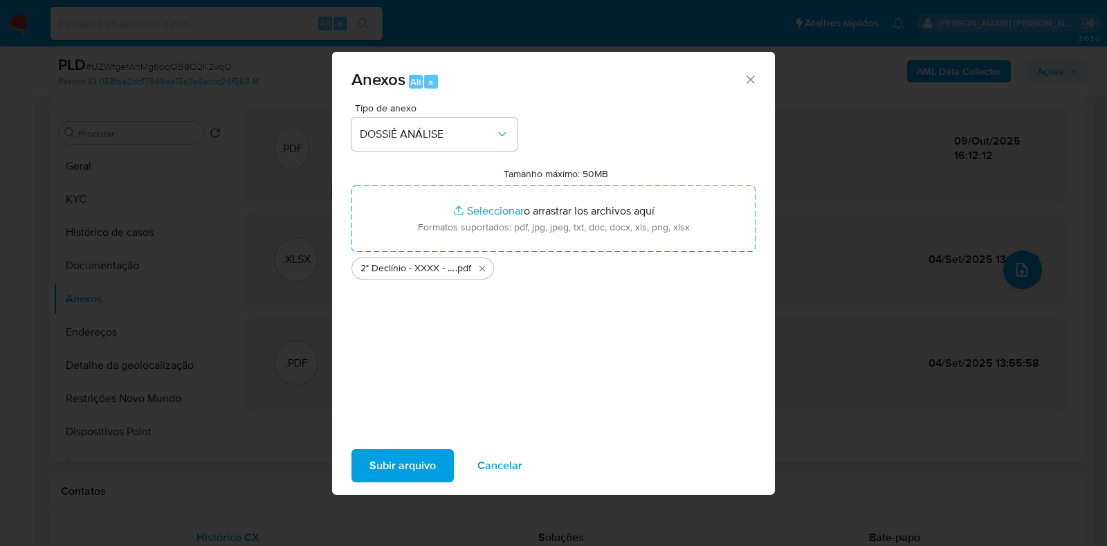
click at [383, 463] on span "Subir arquivo" at bounding box center [403, 466] width 66 height 30
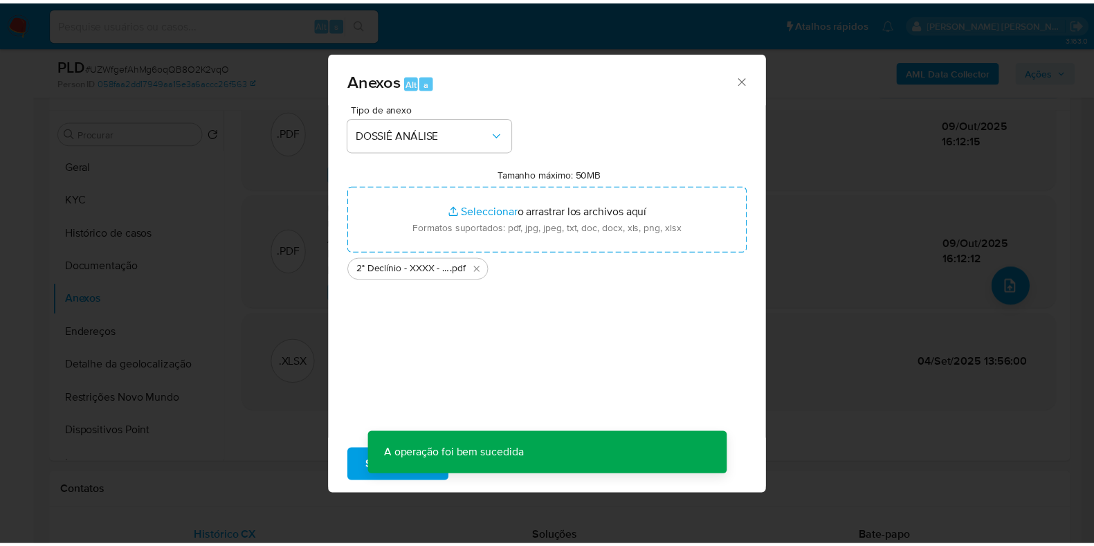
scroll to position [129, 0]
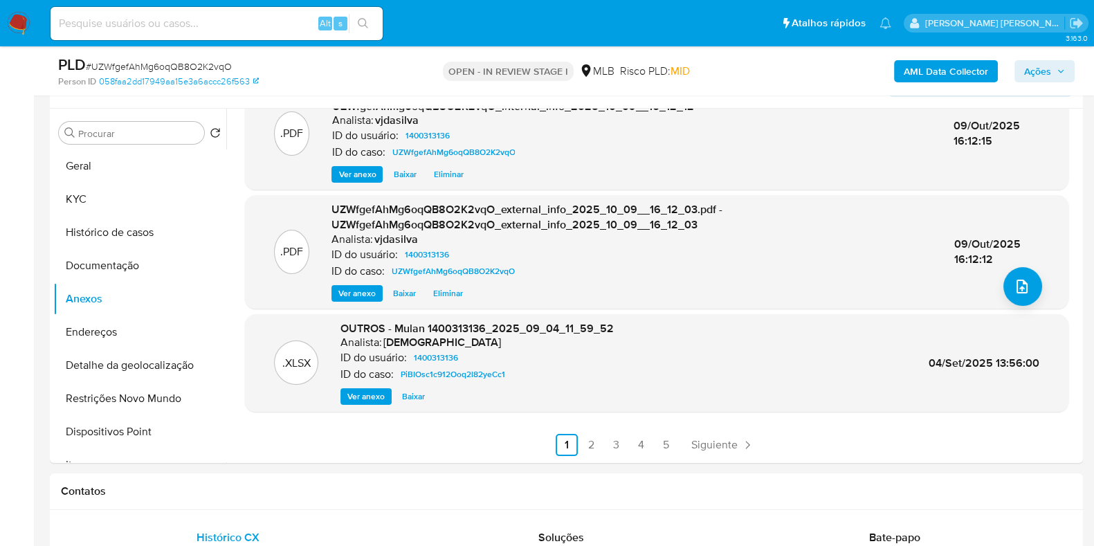
click at [1042, 72] on span "Ações" at bounding box center [1037, 71] width 27 height 22
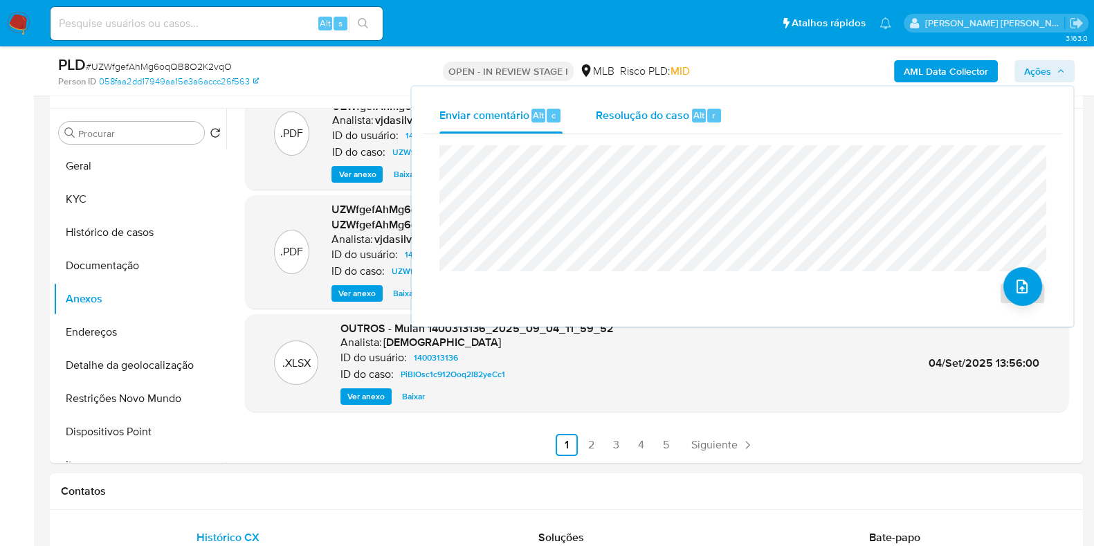
click at [657, 126] on div "Resolução do caso Alt r" at bounding box center [659, 116] width 127 height 36
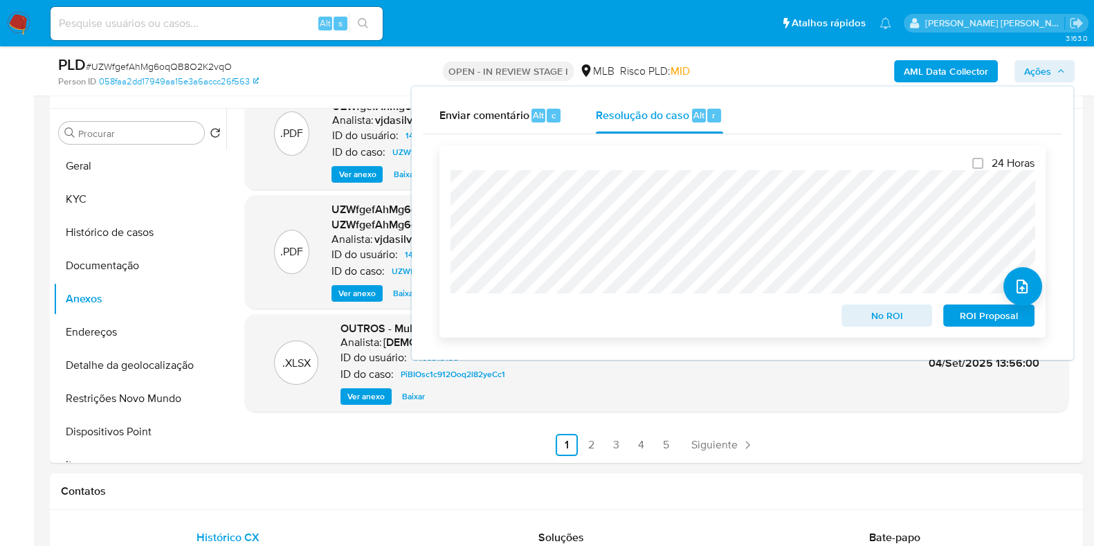
click at [978, 316] on span "ROI Proposal" at bounding box center [989, 315] width 72 height 19
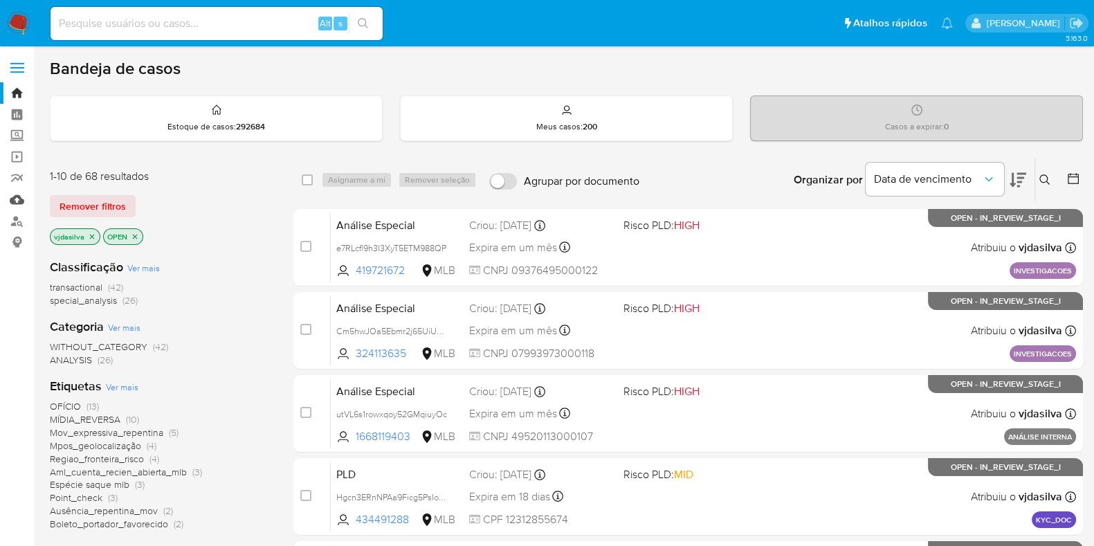
click at [24, 201] on link "Mulan" at bounding box center [82, 199] width 165 height 21
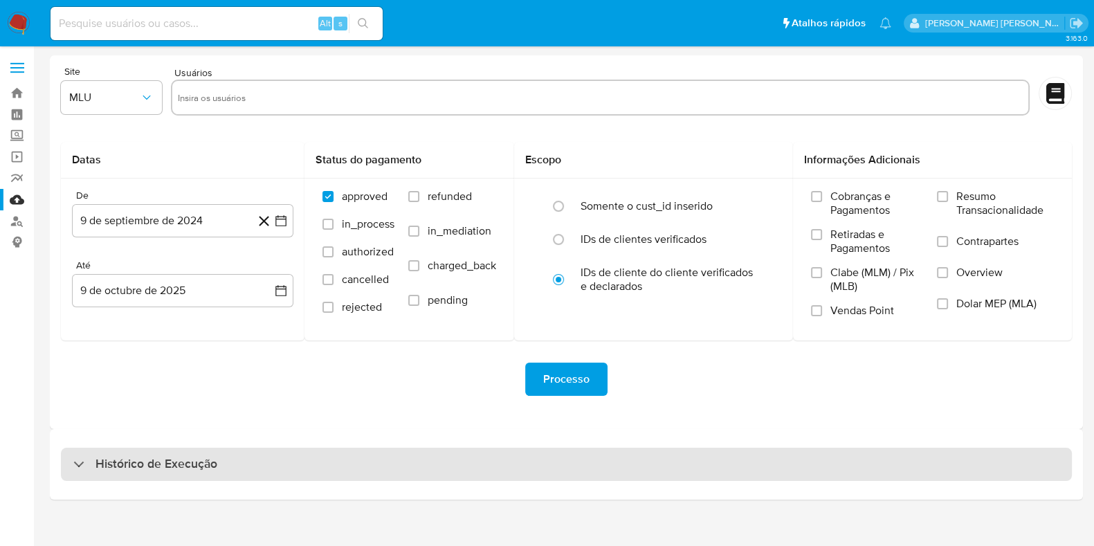
click at [176, 451] on div "Histórico de Execução" at bounding box center [566, 464] width 1011 height 33
select select "10"
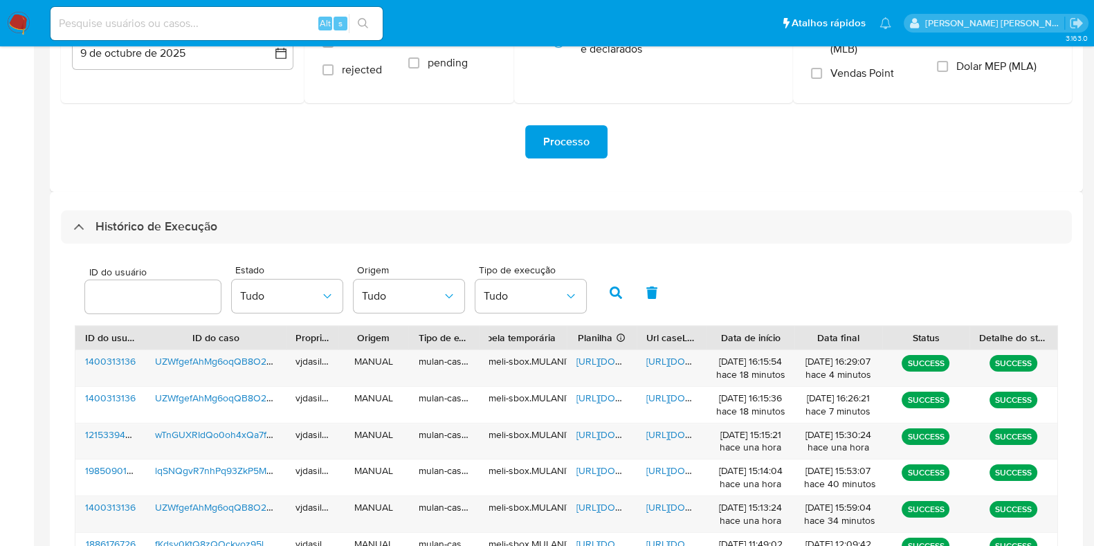
scroll to position [239, 0]
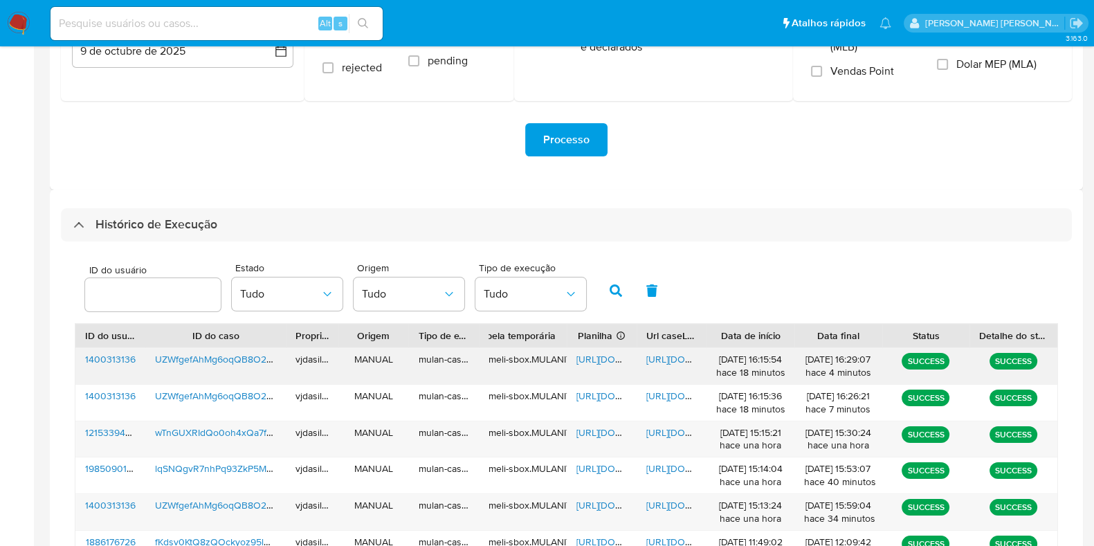
click at [682, 357] on span "[URL][DOMAIN_NAME]" at bounding box center [694, 359] width 96 height 14
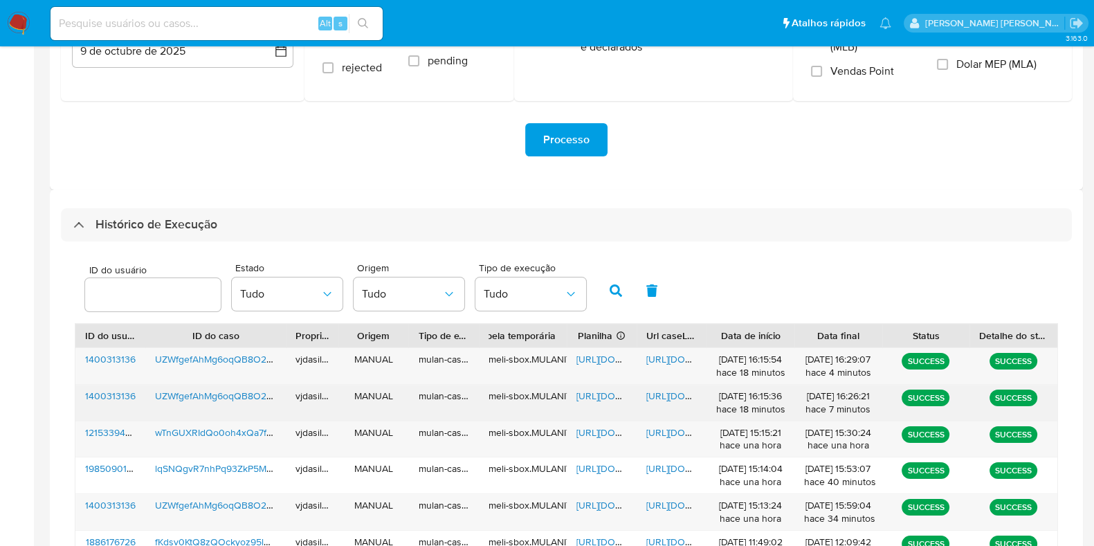
click at [671, 392] on span "[URL][DOMAIN_NAME]" at bounding box center [694, 396] width 96 height 14
click at [232, 394] on span "UZWfgefAhMg6oqQB8O2K2vqO" at bounding box center [225, 396] width 140 height 14
click at [595, 394] on span "[URL][DOMAIN_NAME]" at bounding box center [625, 396] width 96 height 14
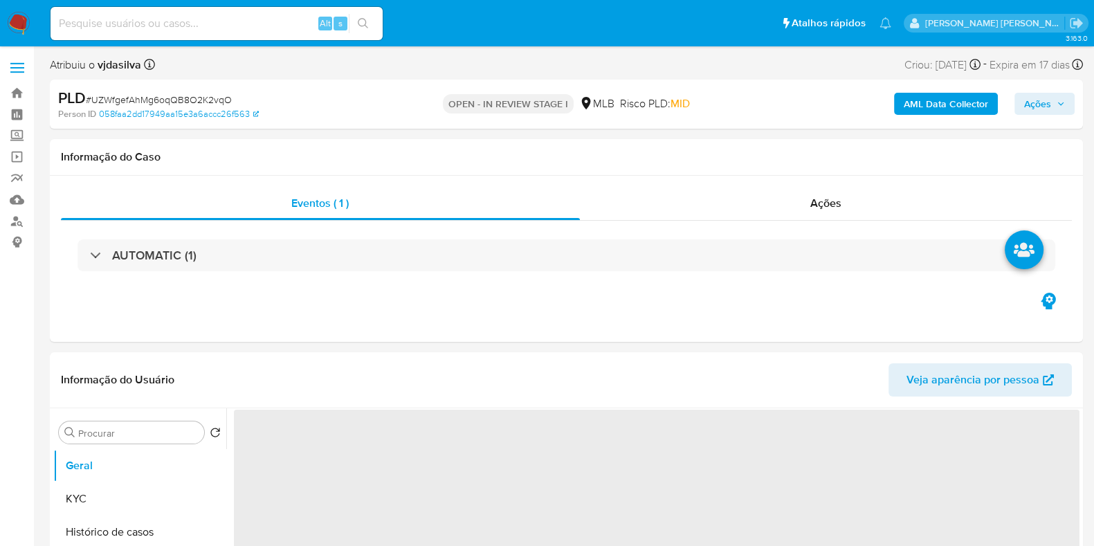
select select "10"
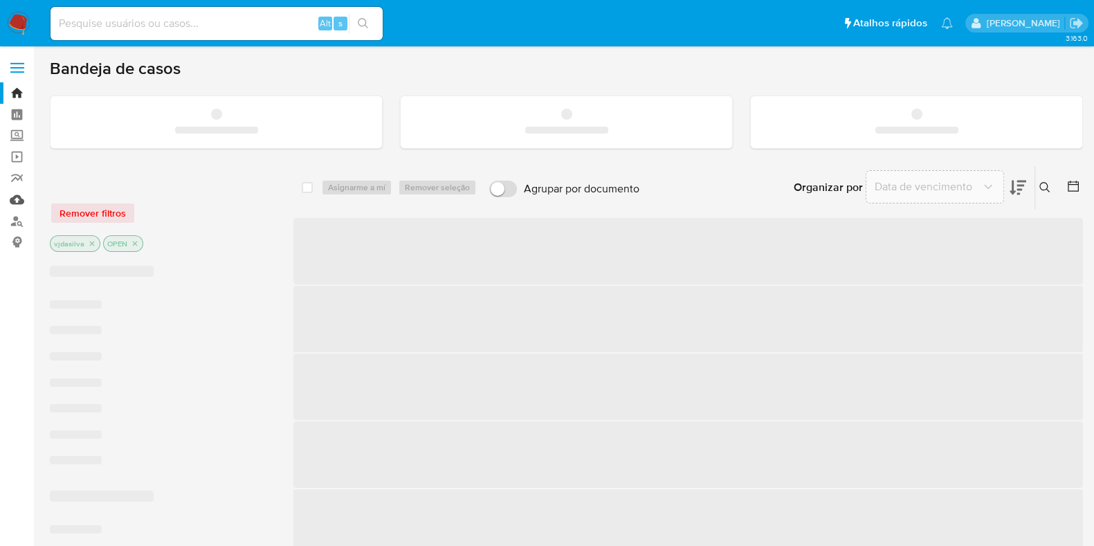
click at [15, 204] on link "Mulan" at bounding box center [82, 199] width 165 height 21
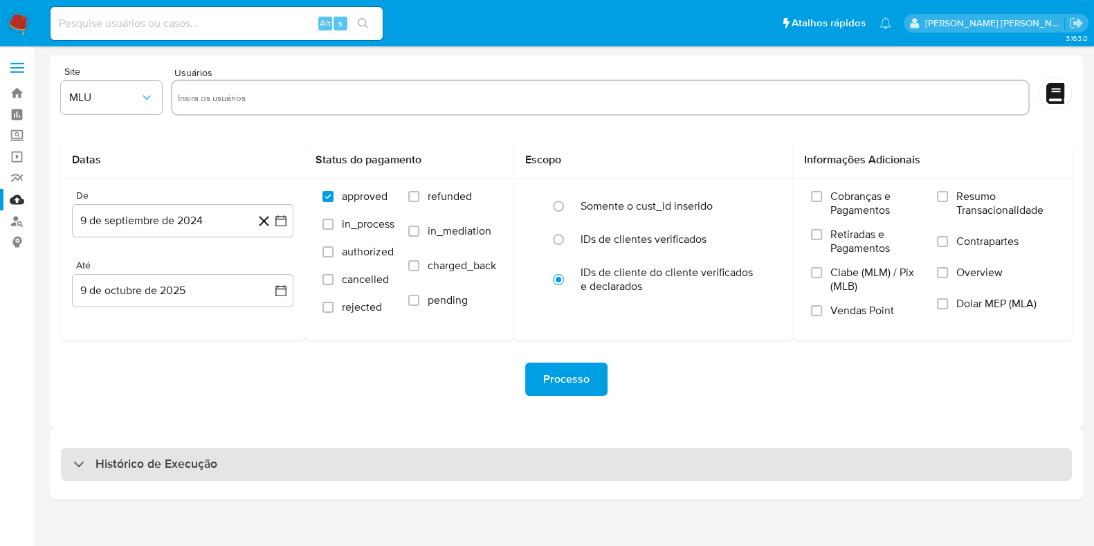
click at [294, 471] on div "Histórico de Execução" at bounding box center [566, 464] width 1011 height 33
select select "10"
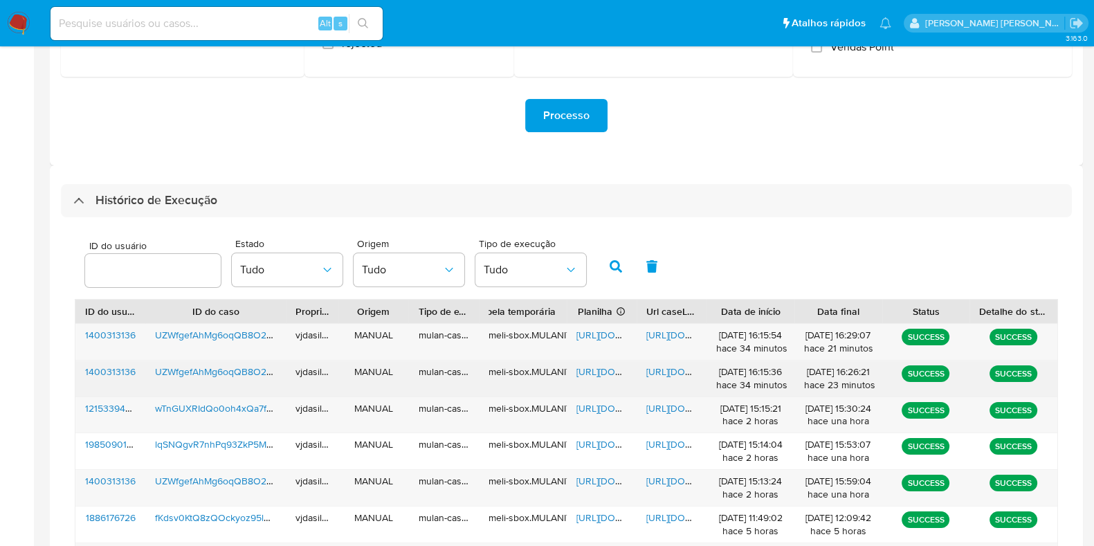
scroll to position [266, 0]
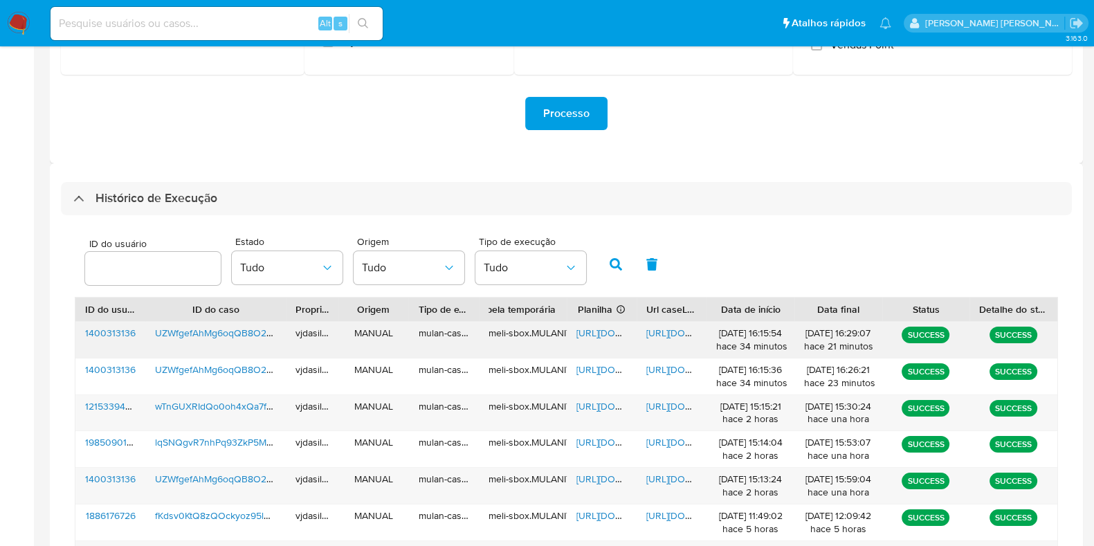
click at [653, 331] on span "[URL][DOMAIN_NAME]" at bounding box center [694, 333] width 96 height 14
click at [600, 329] on span "[URL][DOMAIN_NAME]" at bounding box center [625, 333] width 96 height 14
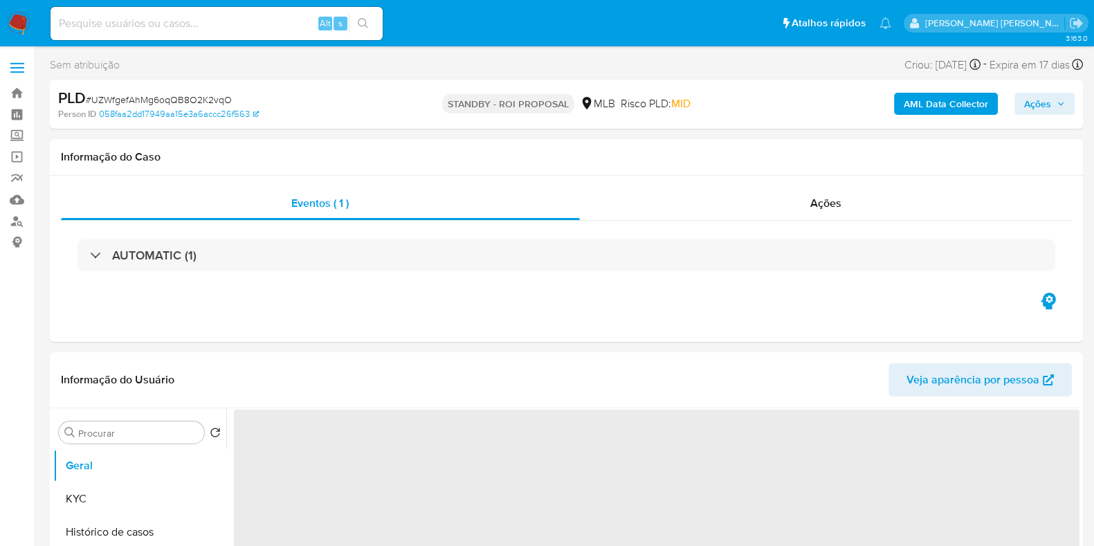
select select "10"
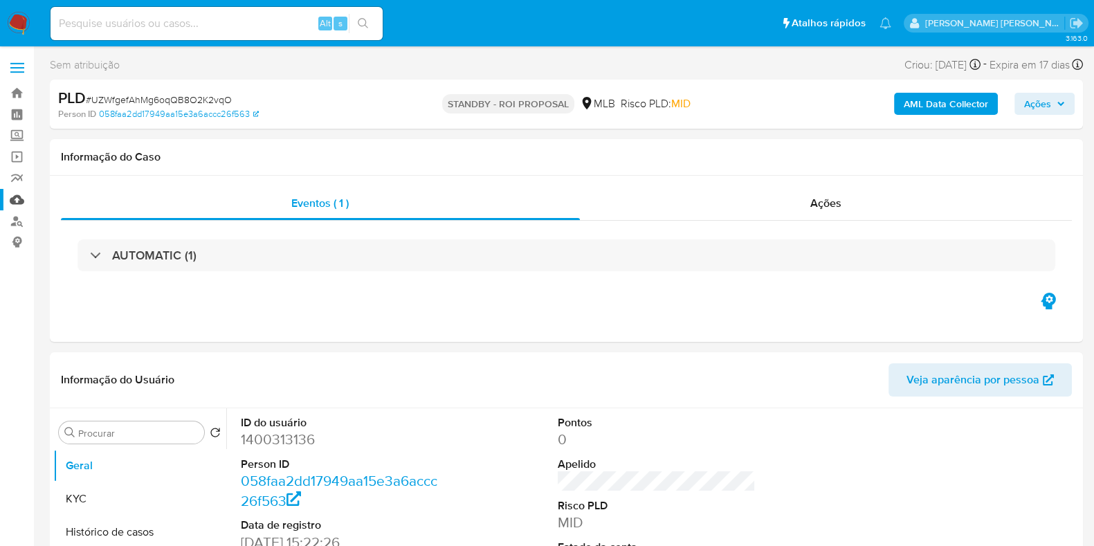
click at [17, 203] on link "Mulan" at bounding box center [82, 199] width 165 height 21
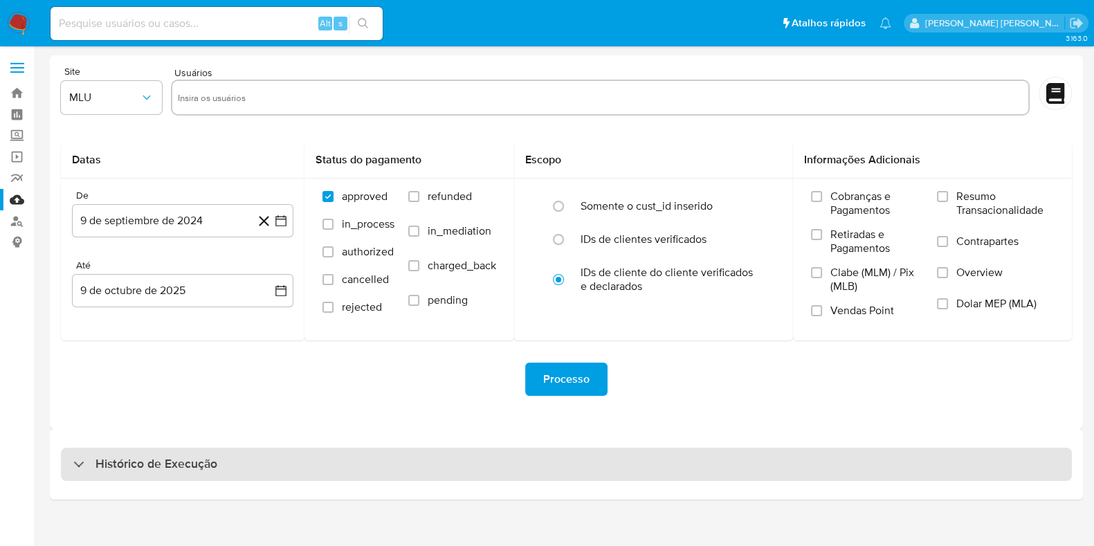
click at [158, 461] on h3 "Histórico de Execução" at bounding box center [157, 464] width 122 height 17
select select "10"
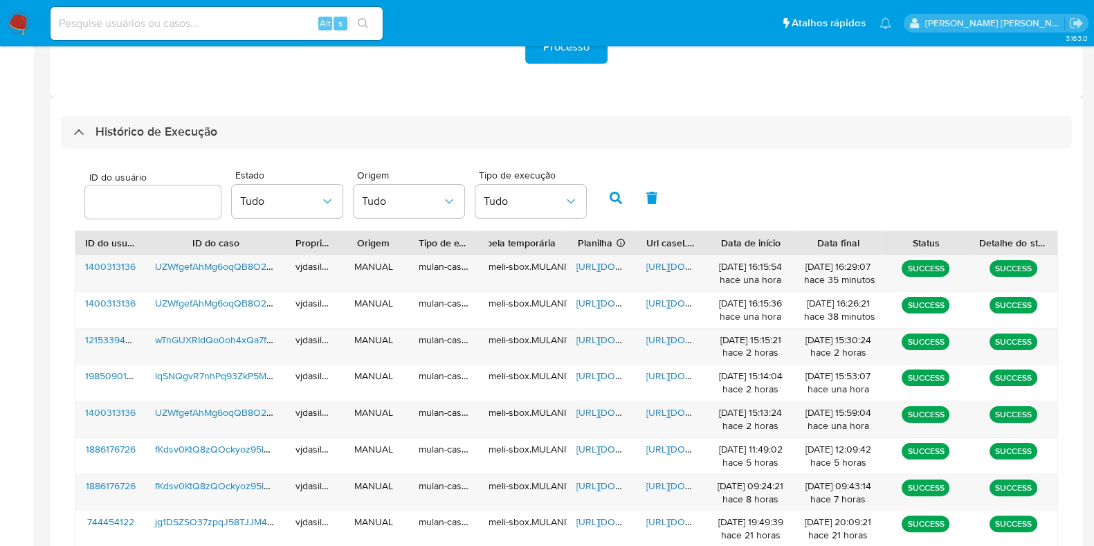
scroll to position [336, 0]
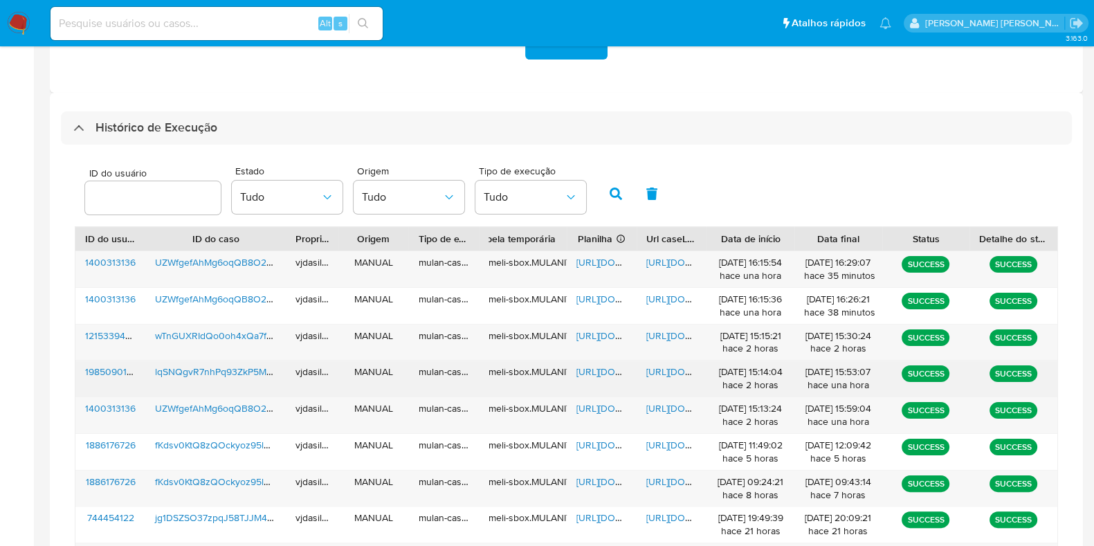
click at [670, 371] on span "[URL][DOMAIN_NAME]" at bounding box center [694, 372] width 96 height 14
click at [589, 372] on span "[URL][DOMAIN_NAME]" at bounding box center [625, 372] width 96 height 14
click at [197, 368] on span "lqSNQgvR7nhPq93ZkP5MExY7" at bounding box center [221, 372] width 132 height 14
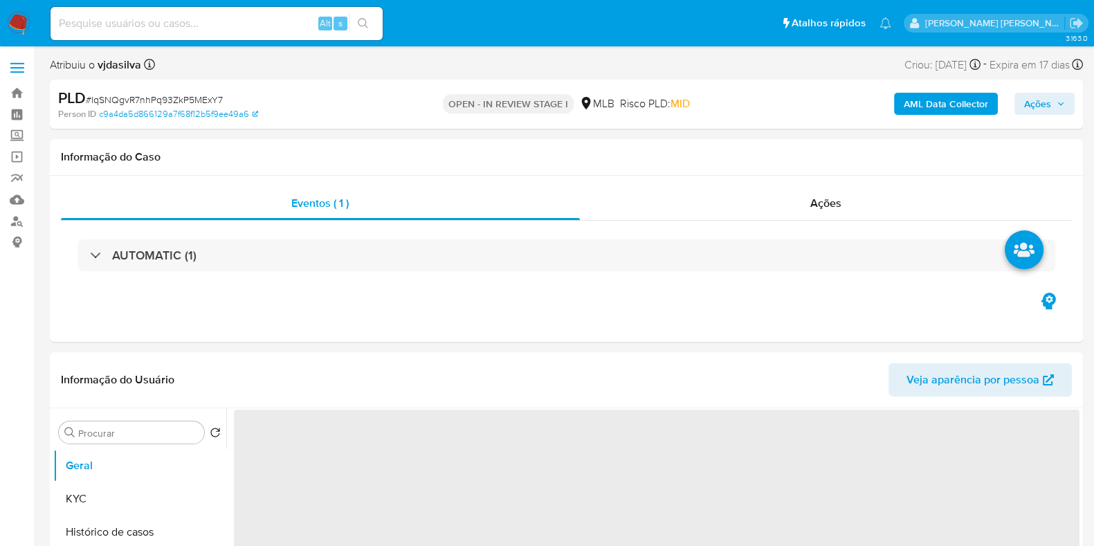
select select "10"
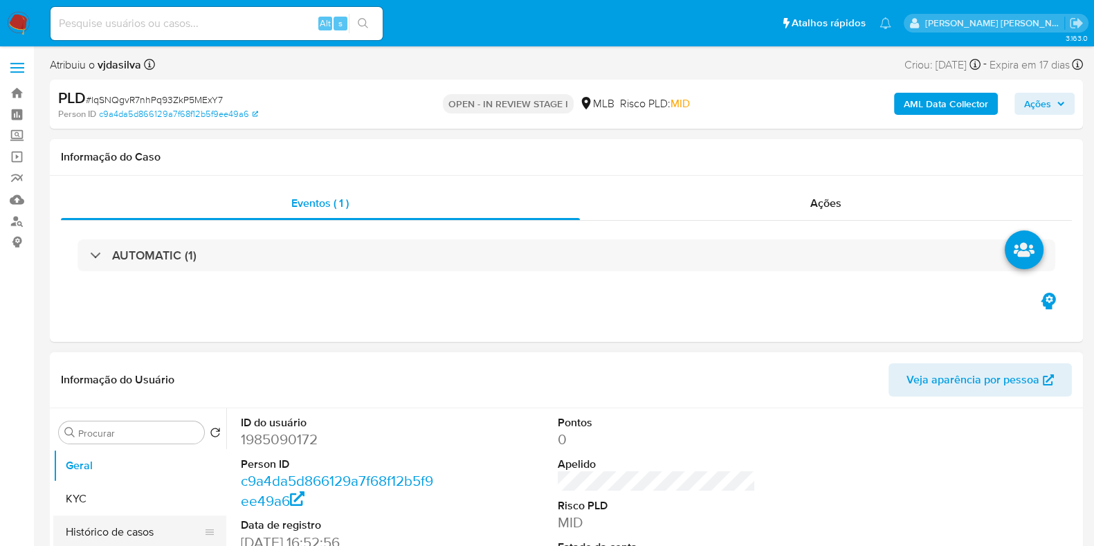
click at [134, 530] on button "Histórico de casos" at bounding box center [134, 532] width 162 height 33
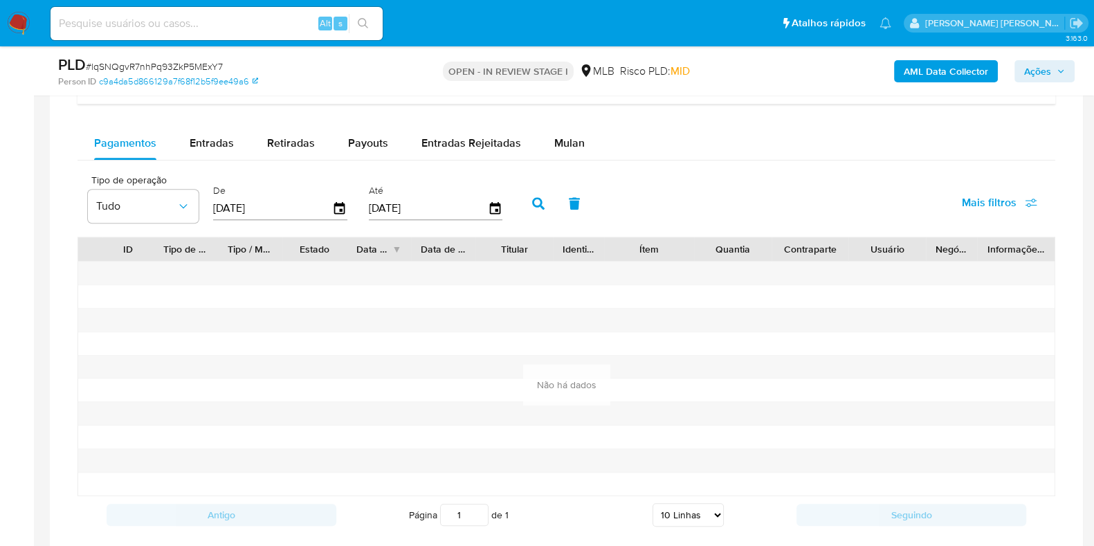
scroll to position [1143, 0]
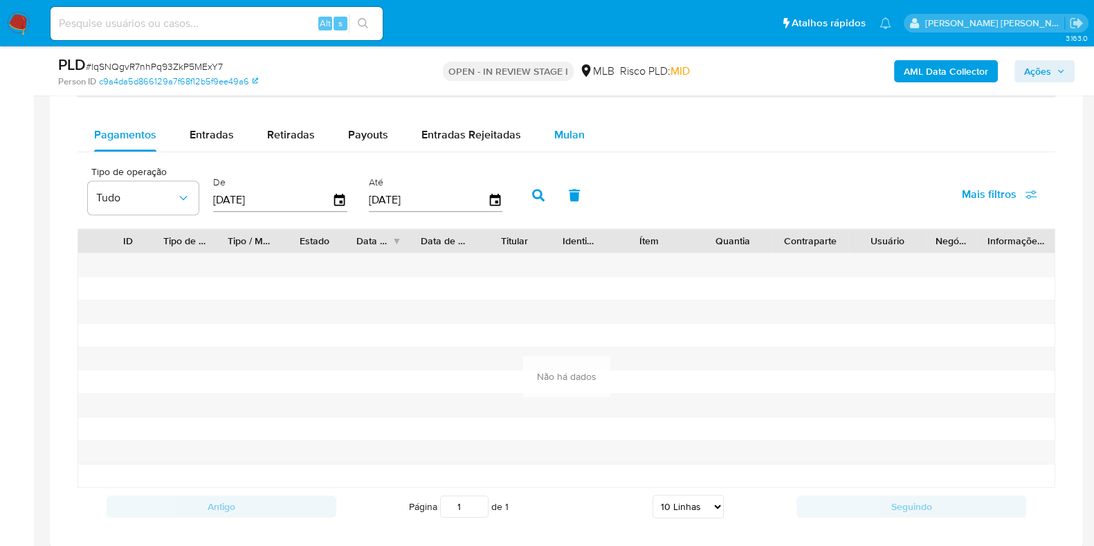
click at [574, 145] on div "Mulan" at bounding box center [569, 134] width 30 height 33
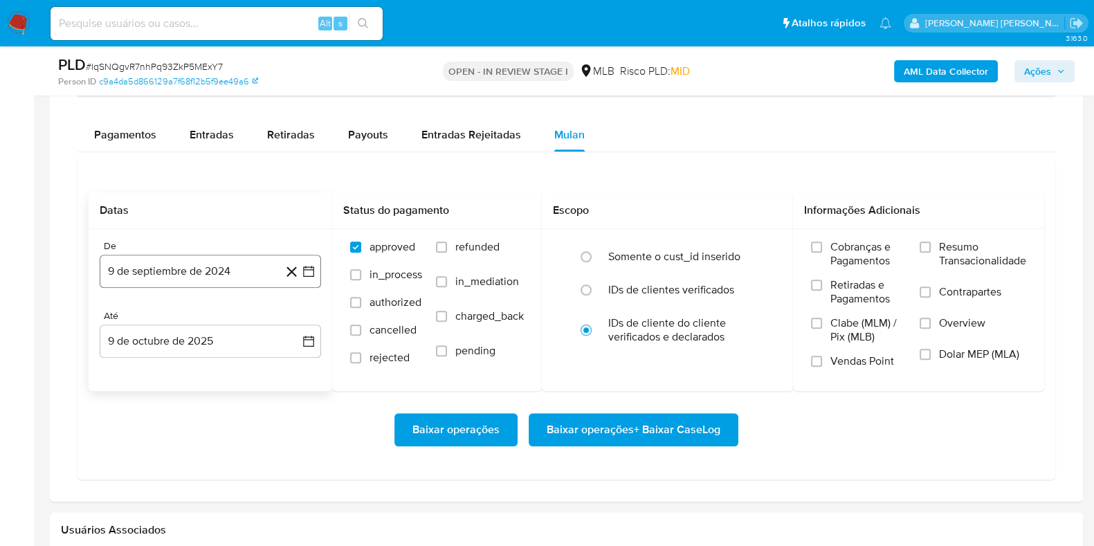
click at [237, 263] on button "9 de septiembre de 2024" at bounding box center [210, 271] width 221 height 33
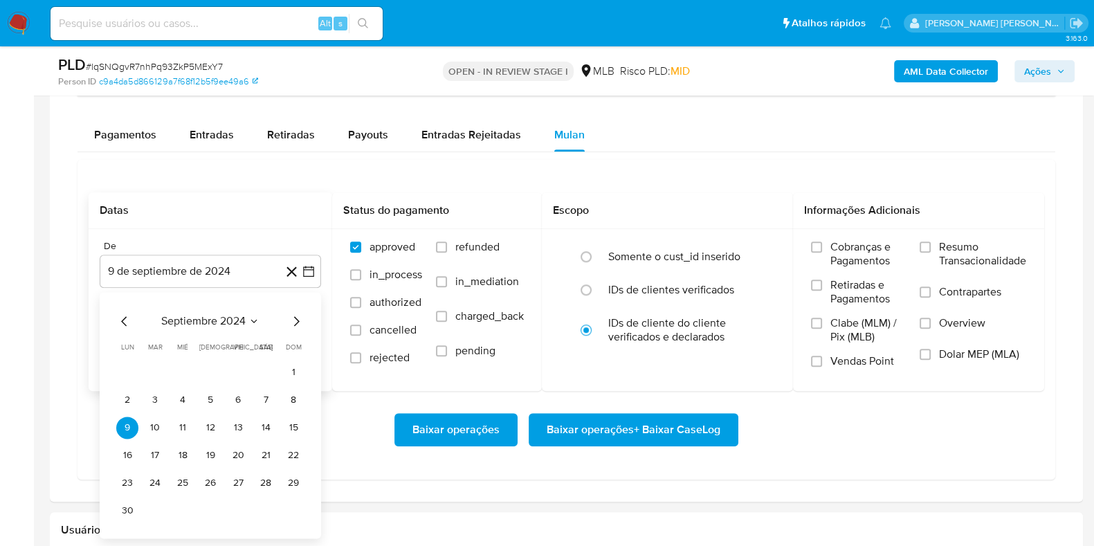
click at [228, 314] on span "septiembre 2024" at bounding box center [203, 321] width 84 height 14
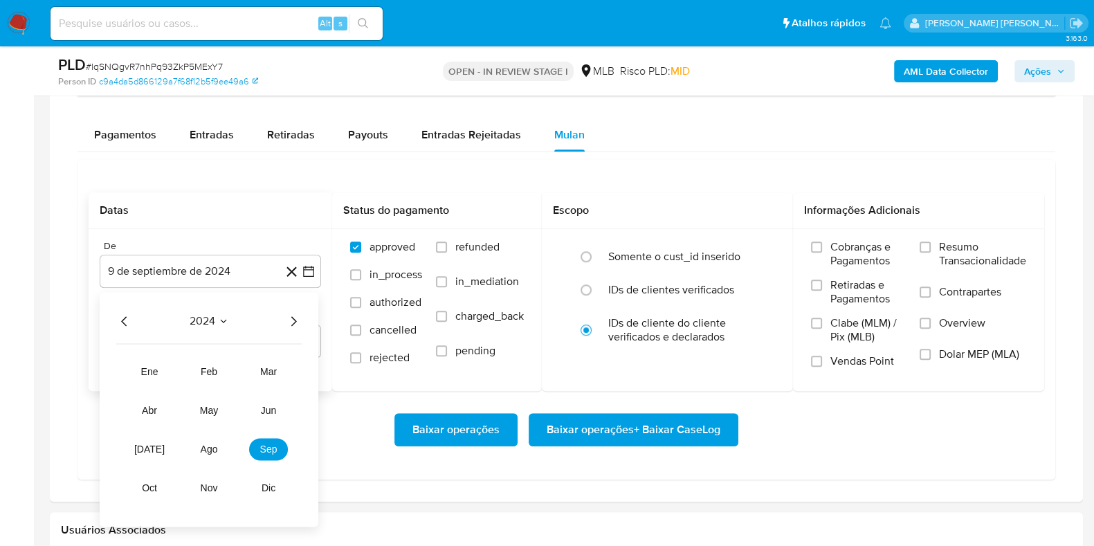
click at [293, 318] on icon "Año siguiente" at bounding box center [293, 321] width 17 height 17
click at [156, 361] on button "ene" at bounding box center [149, 372] width 39 height 22
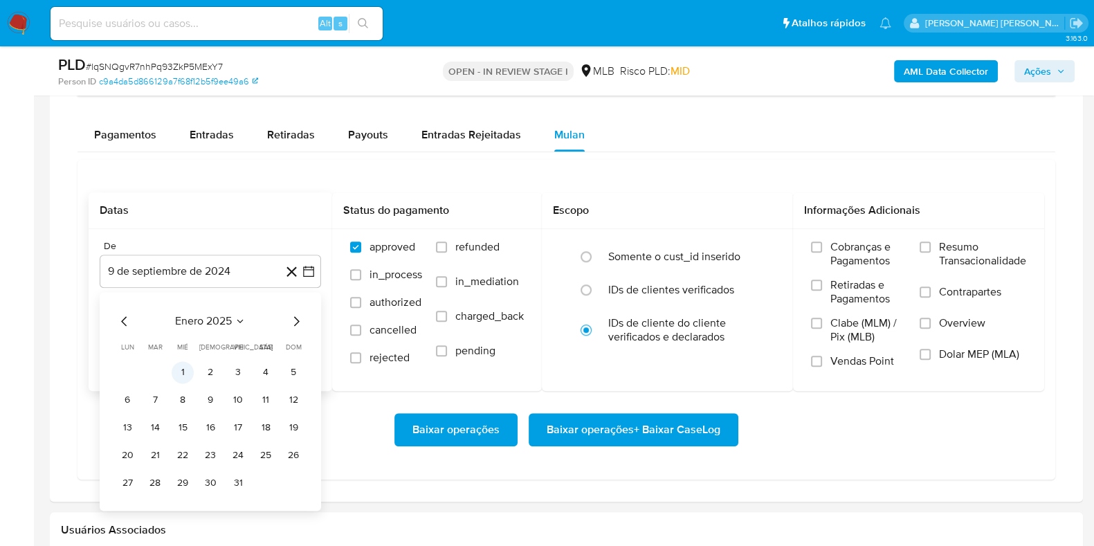
click at [181, 368] on button "1" at bounding box center [183, 372] width 22 height 22
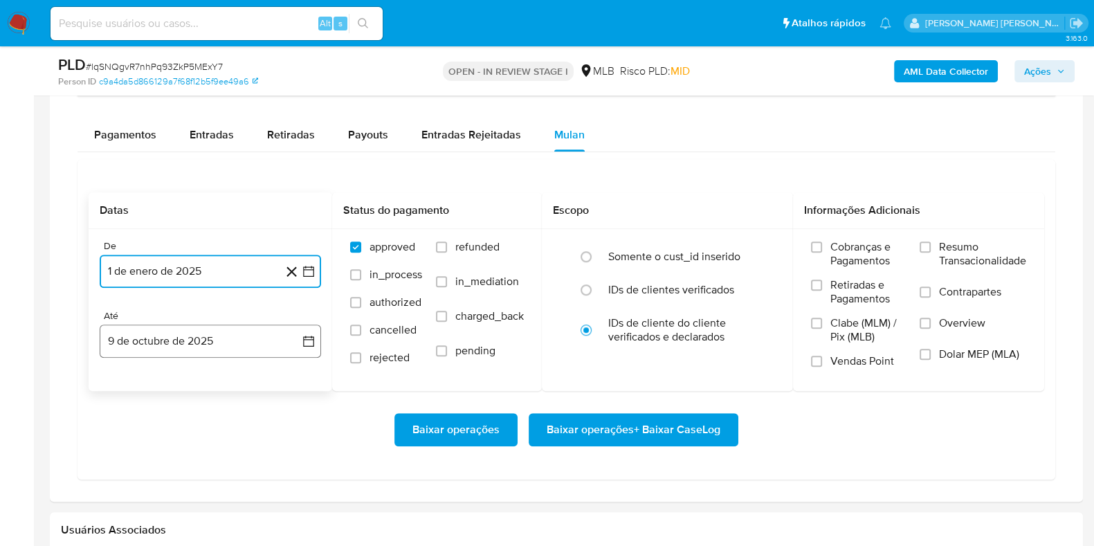
click at [190, 338] on button "9 de octubre de 2025" at bounding box center [210, 341] width 221 height 33
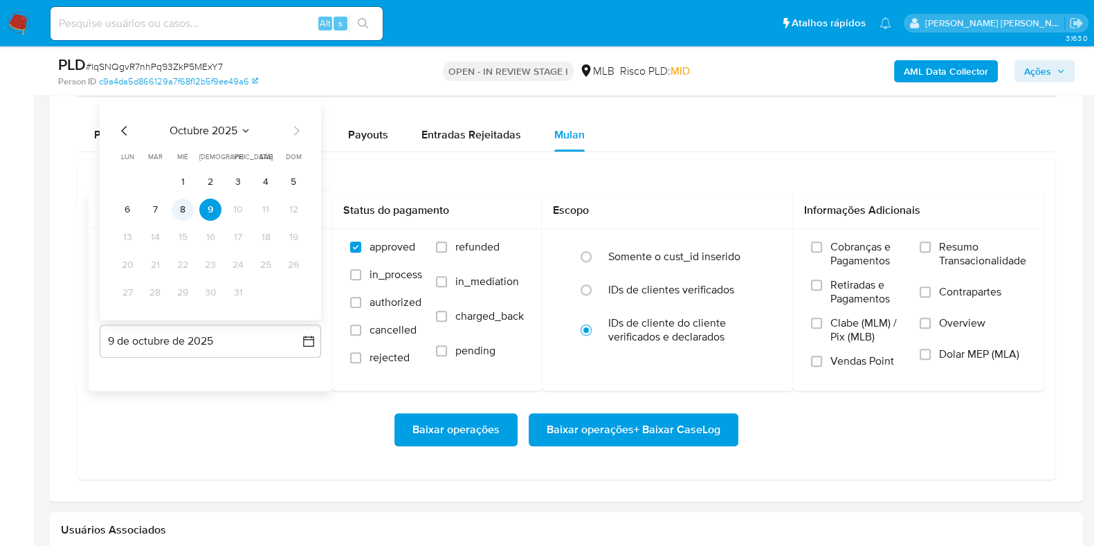
click at [188, 207] on button "8" at bounding box center [183, 210] width 22 height 22
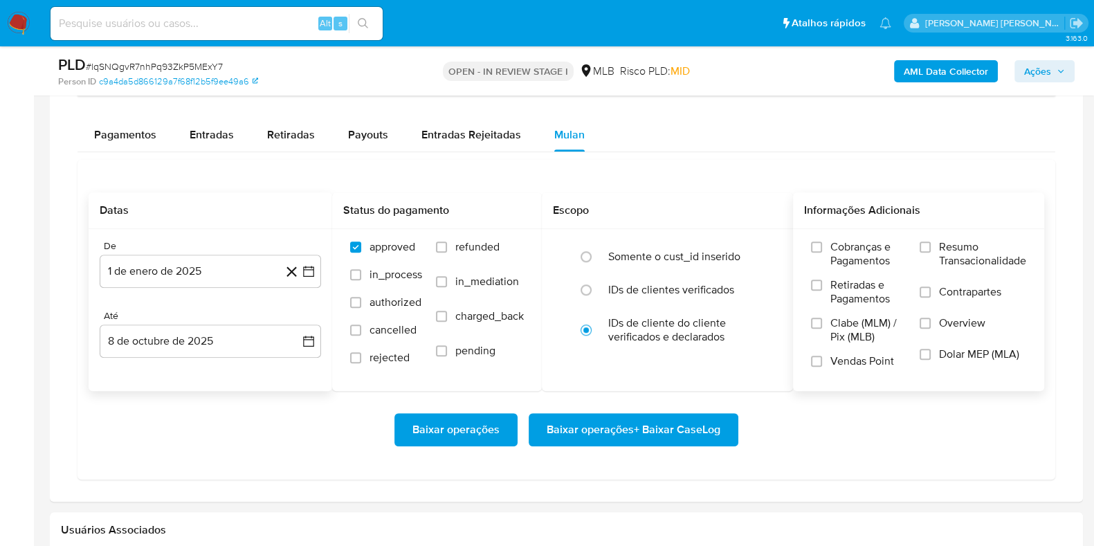
click at [960, 240] on span "Resumo Transacionalidade" at bounding box center [982, 254] width 87 height 28
click at [931, 242] on input "Resumo Transacionalidade" at bounding box center [925, 247] width 11 height 11
click at [951, 285] on span "Contrapartes" at bounding box center [970, 292] width 62 height 14
click at [931, 287] on input "Contrapartes" at bounding box center [925, 292] width 11 height 11
click at [675, 424] on span "Baixar operações + Baixar CaseLog" at bounding box center [634, 430] width 174 height 30
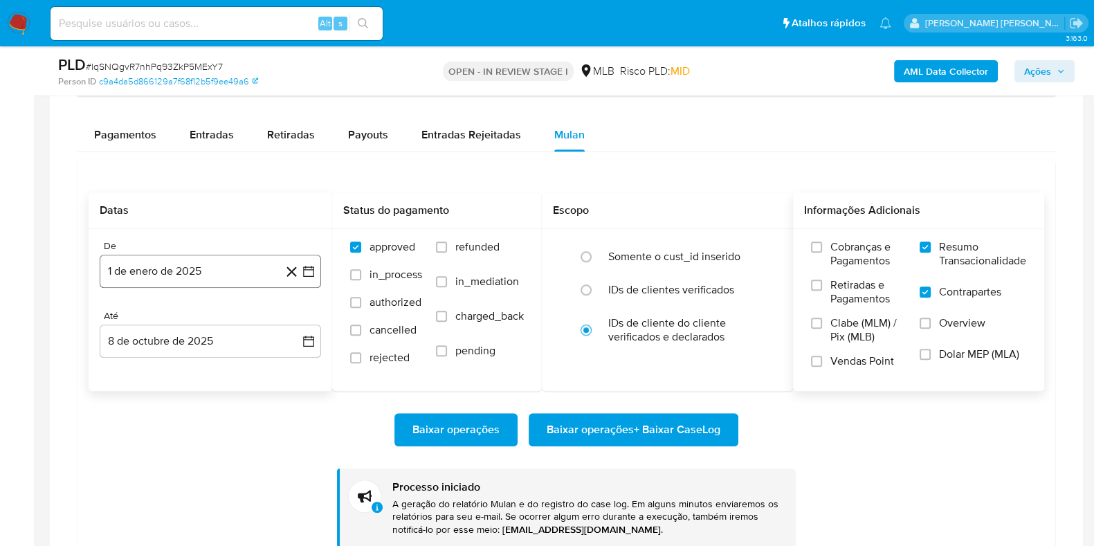
click at [219, 261] on button "1 de enero de 2025" at bounding box center [210, 271] width 221 height 33
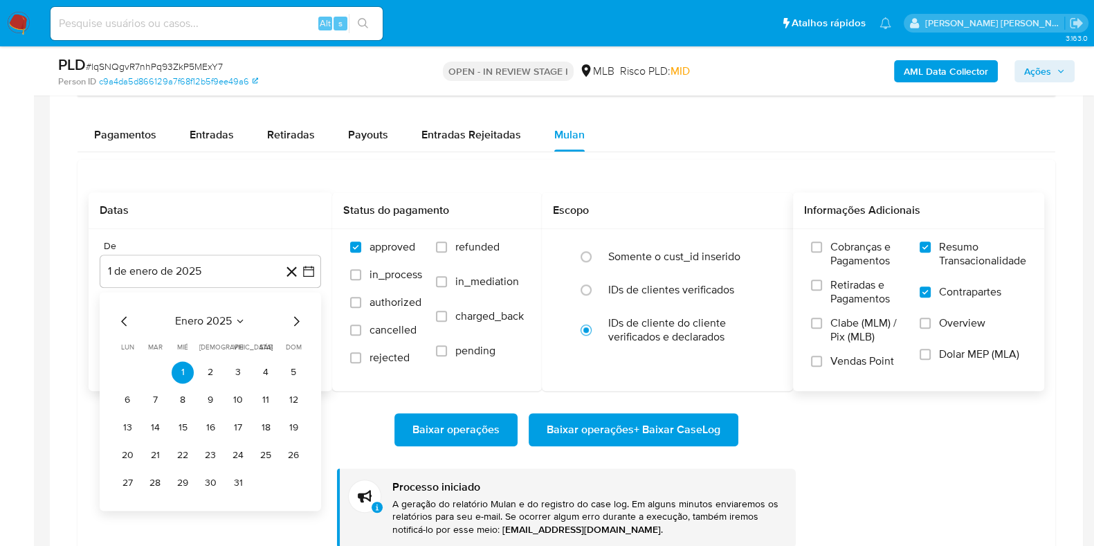
click at [217, 314] on span "enero 2025" at bounding box center [203, 321] width 57 height 14
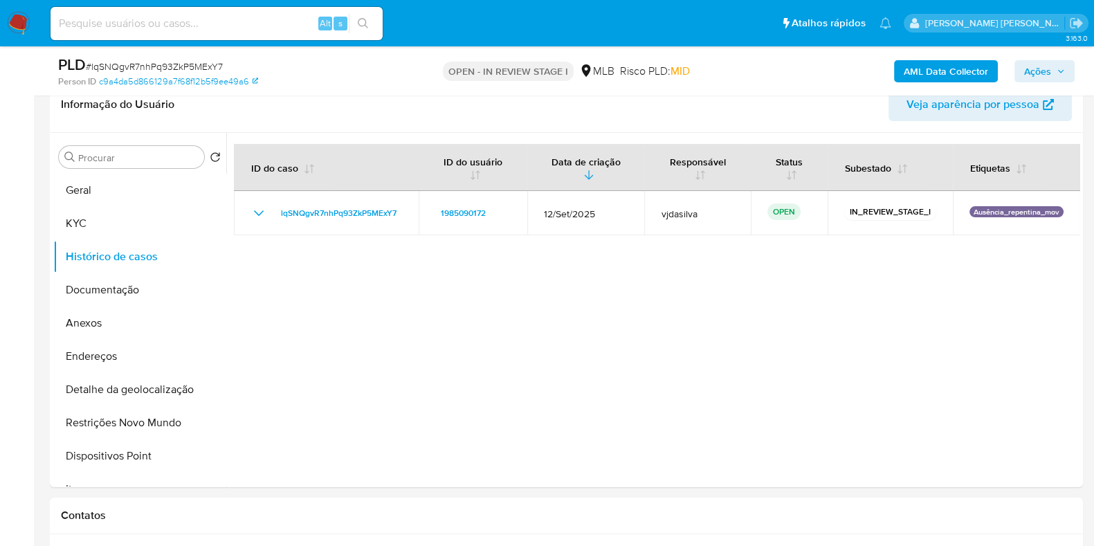
scroll to position [204, 0]
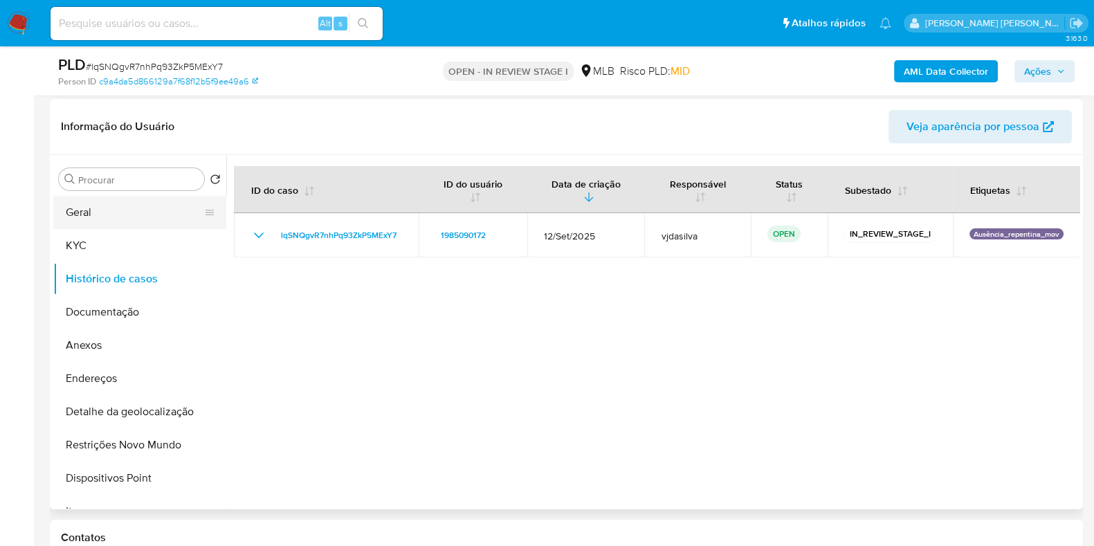
click at [89, 218] on button "Geral" at bounding box center [134, 212] width 162 height 33
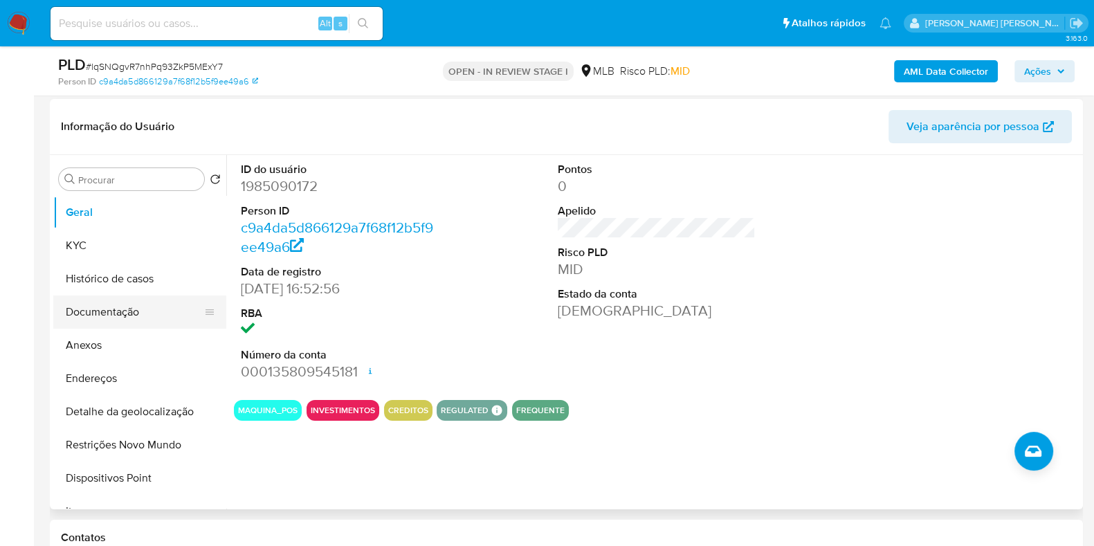
click at [129, 311] on button "Documentação" at bounding box center [134, 312] width 162 height 33
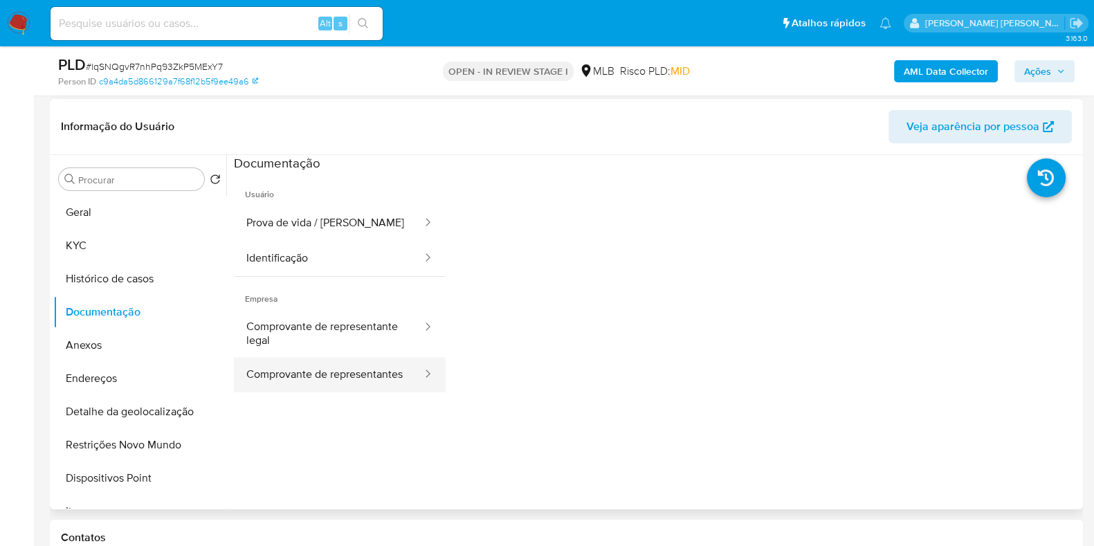
click at [308, 378] on button "Comprovante de representantes" at bounding box center [329, 374] width 190 height 35
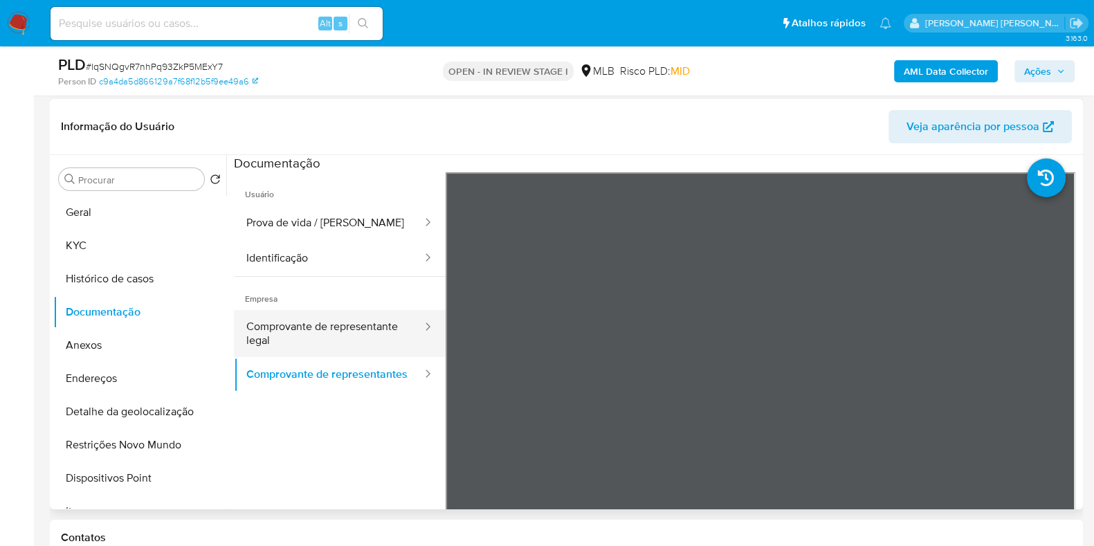
click at [325, 328] on button "Comprovante de representante legal" at bounding box center [329, 333] width 190 height 47
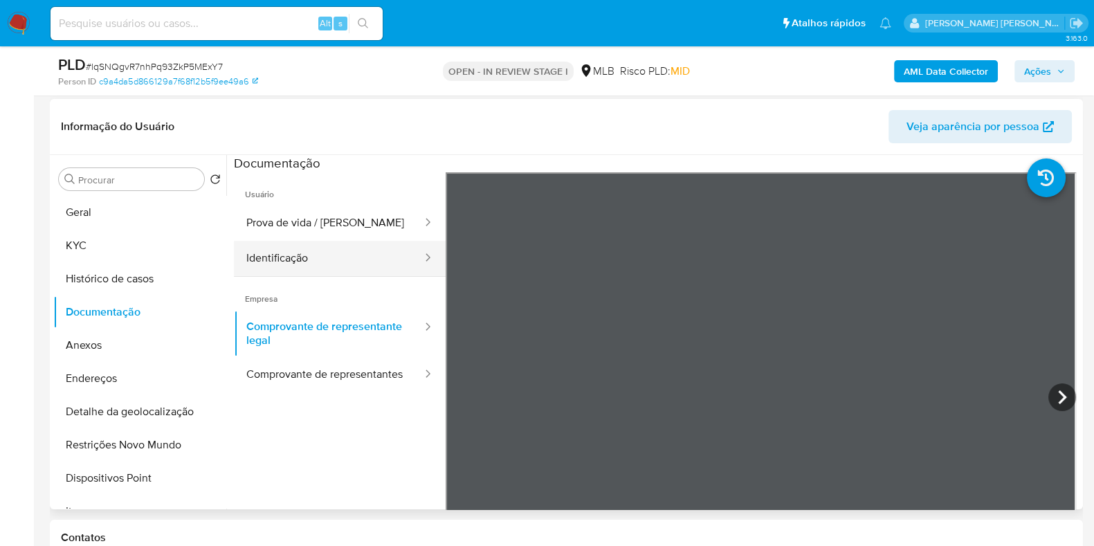
click at [340, 264] on button "Identificação" at bounding box center [329, 258] width 190 height 35
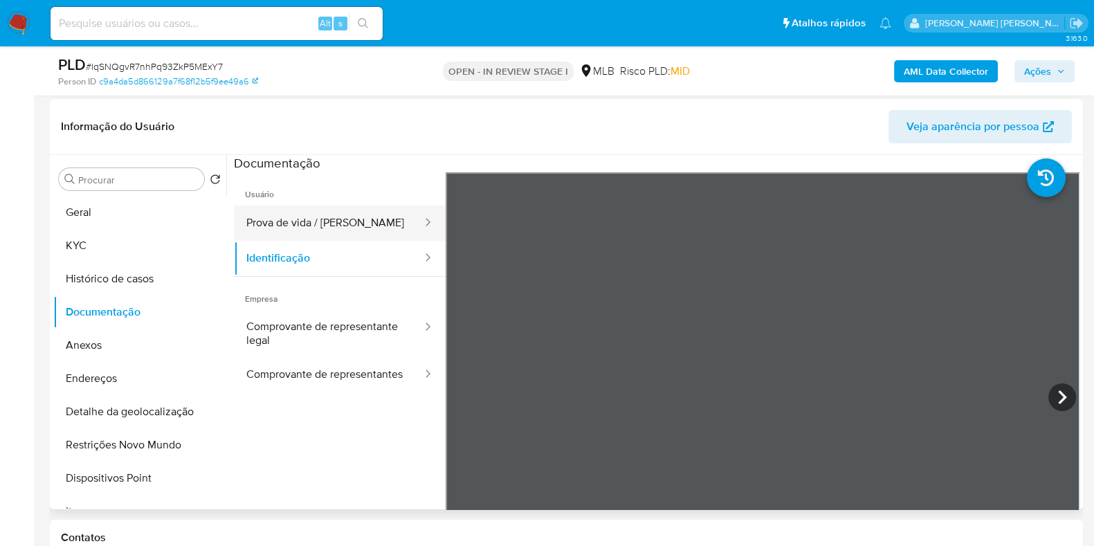
click at [356, 212] on button "Prova de vida / [PERSON_NAME]" at bounding box center [329, 223] width 190 height 35
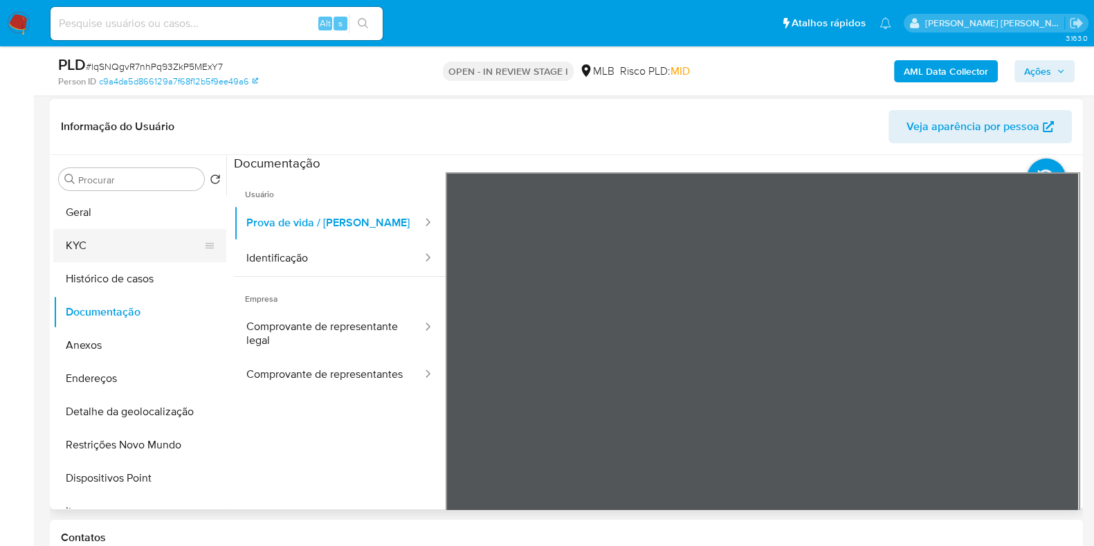
click at [116, 246] on button "KYC" at bounding box center [134, 245] width 162 height 33
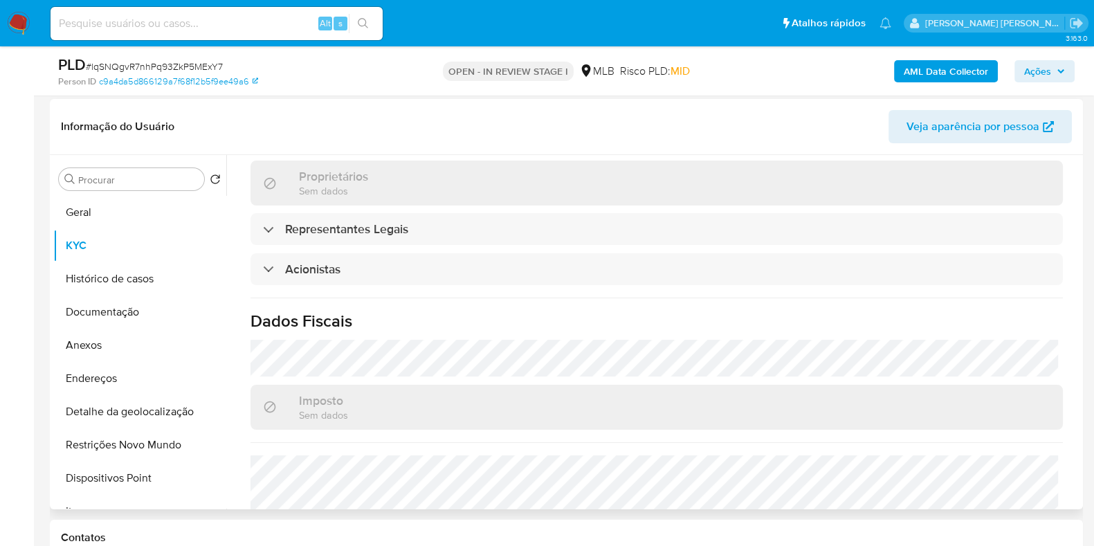
scroll to position [812, 0]
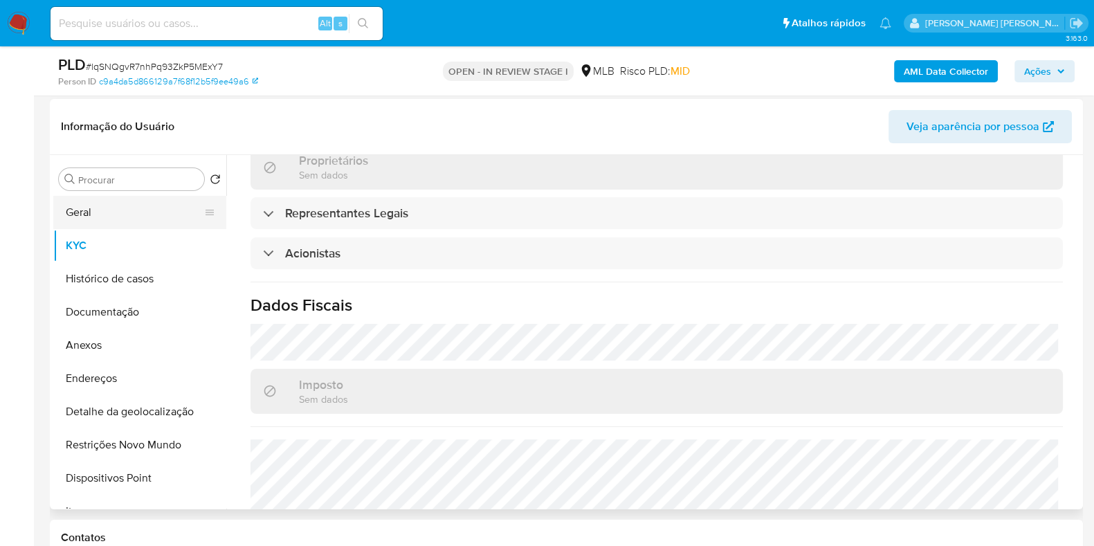
click at [100, 210] on button "Geral" at bounding box center [134, 212] width 162 height 33
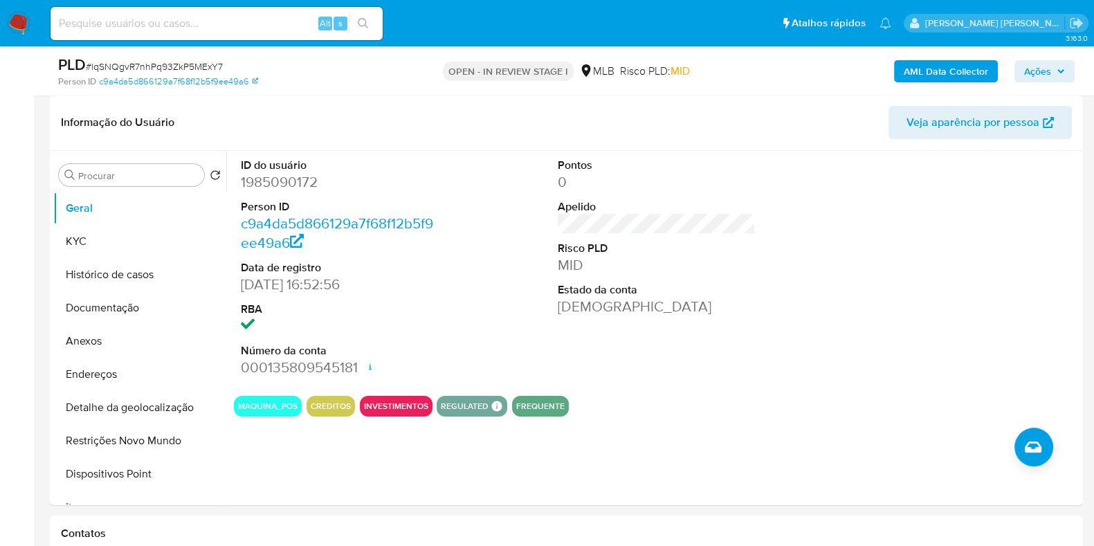
scroll to position [211, 0]
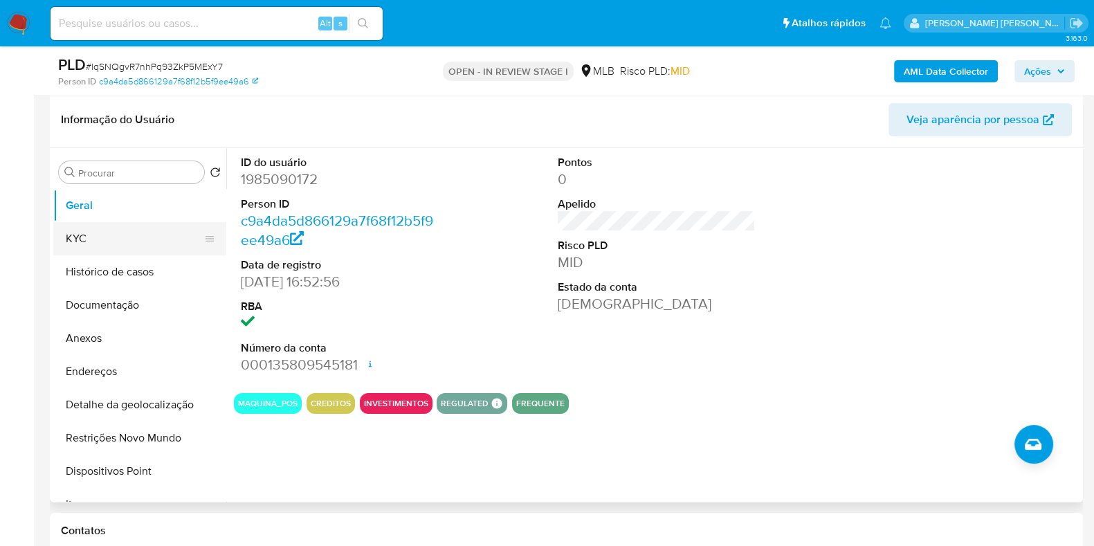
click at [191, 236] on button "KYC" at bounding box center [134, 238] width 162 height 33
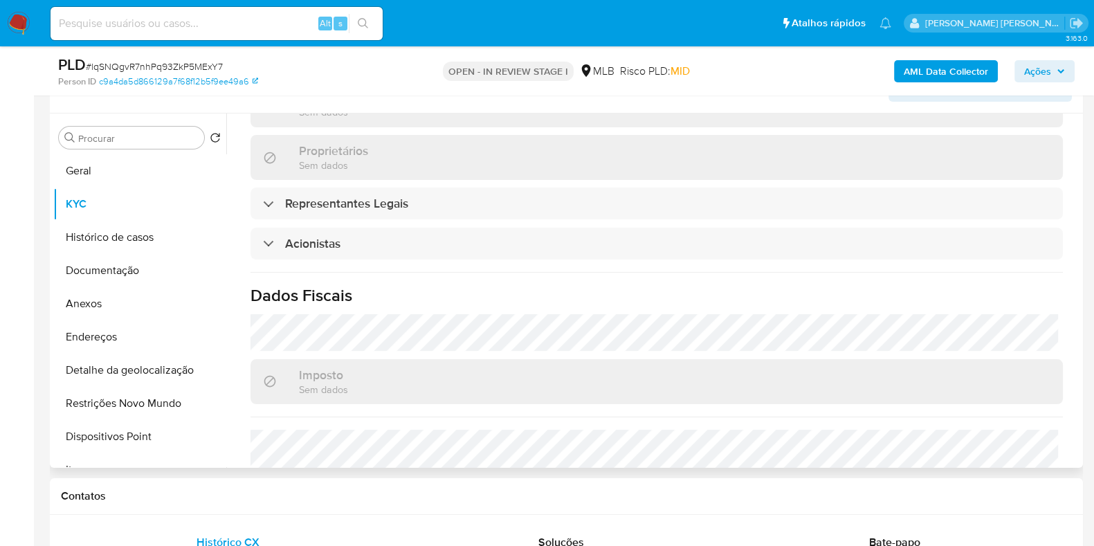
scroll to position [812, 0]
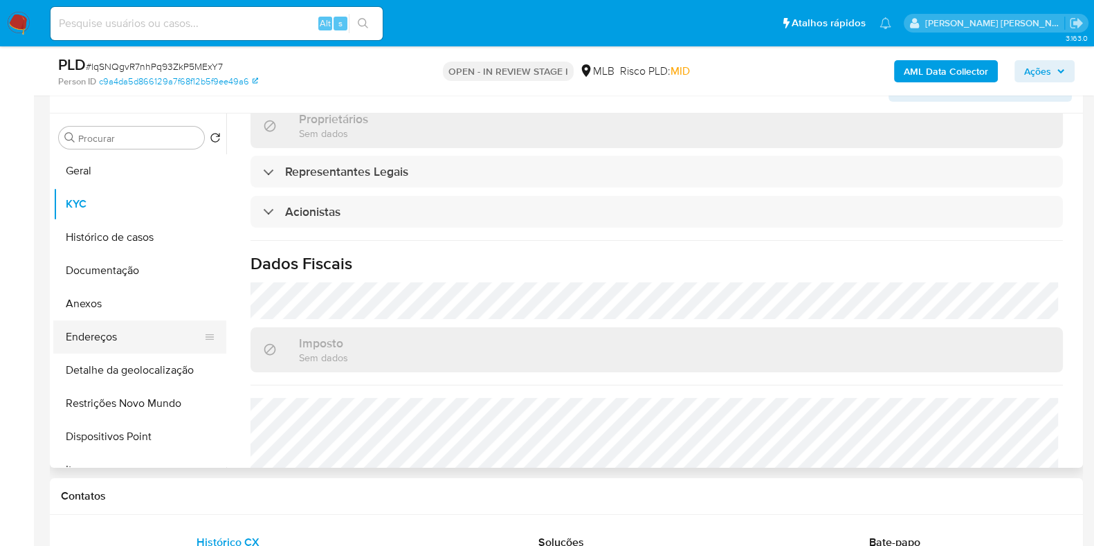
click at [144, 330] on button "Endereços" at bounding box center [134, 336] width 162 height 33
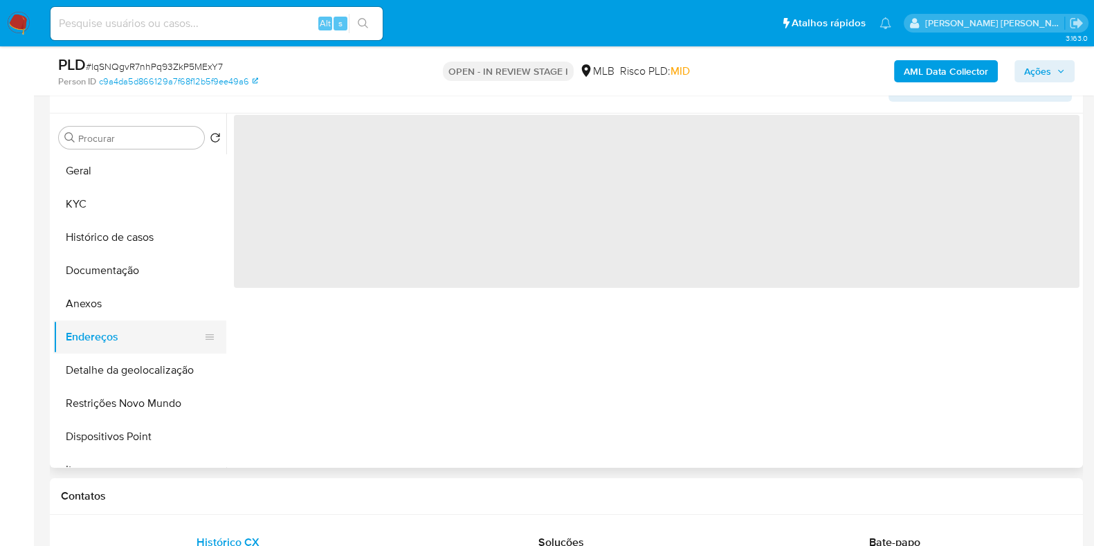
scroll to position [0, 0]
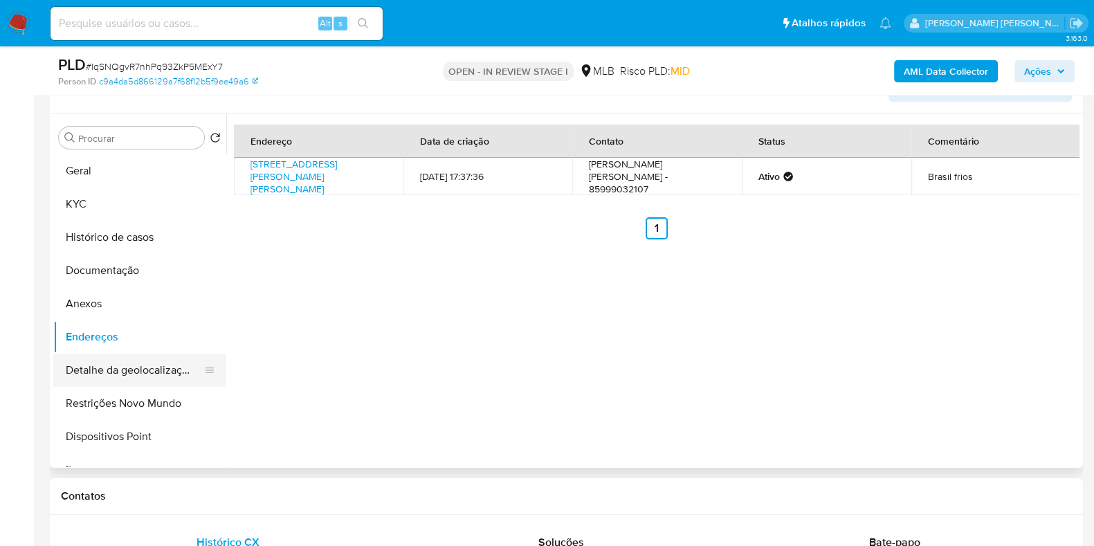
click at [147, 371] on button "Detalhe da geolocalização" at bounding box center [134, 370] width 162 height 33
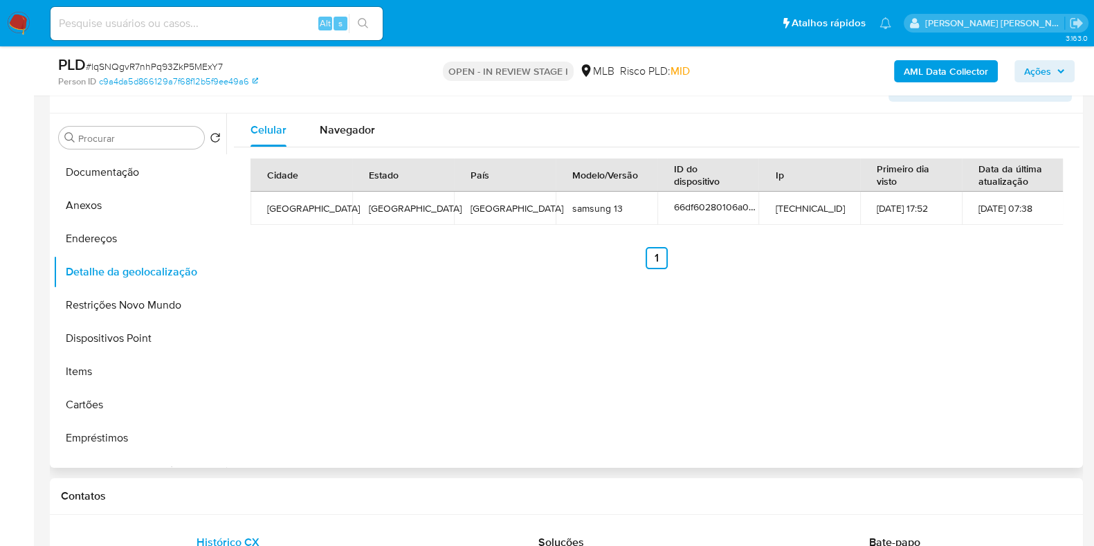
scroll to position [100, 0]
click at [356, 123] on span "Navegador" at bounding box center [347, 130] width 55 height 16
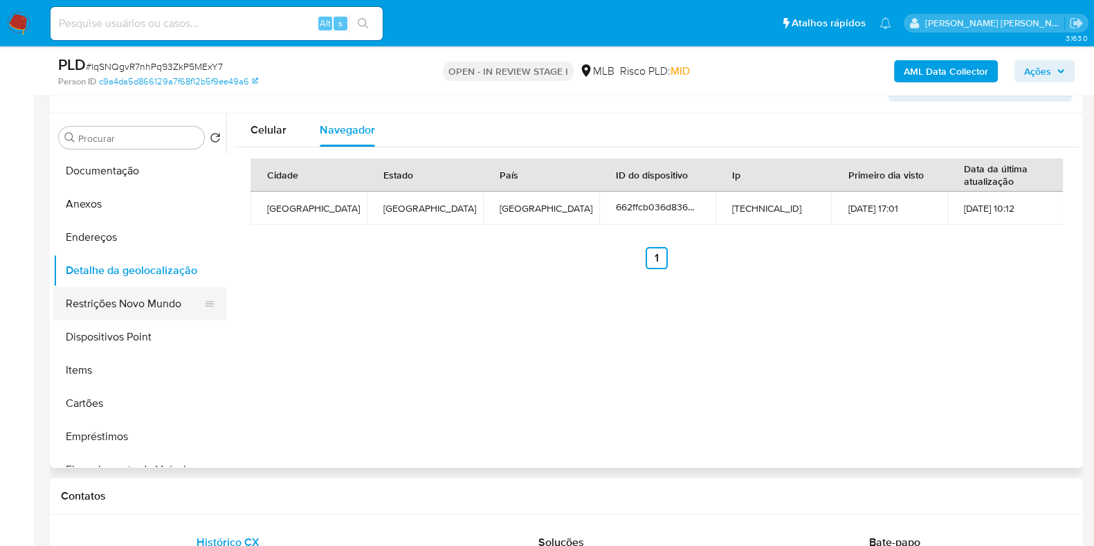
click at [157, 298] on button "Restrições Novo Mundo" at bounding box center [134, 303] width 162 height 33
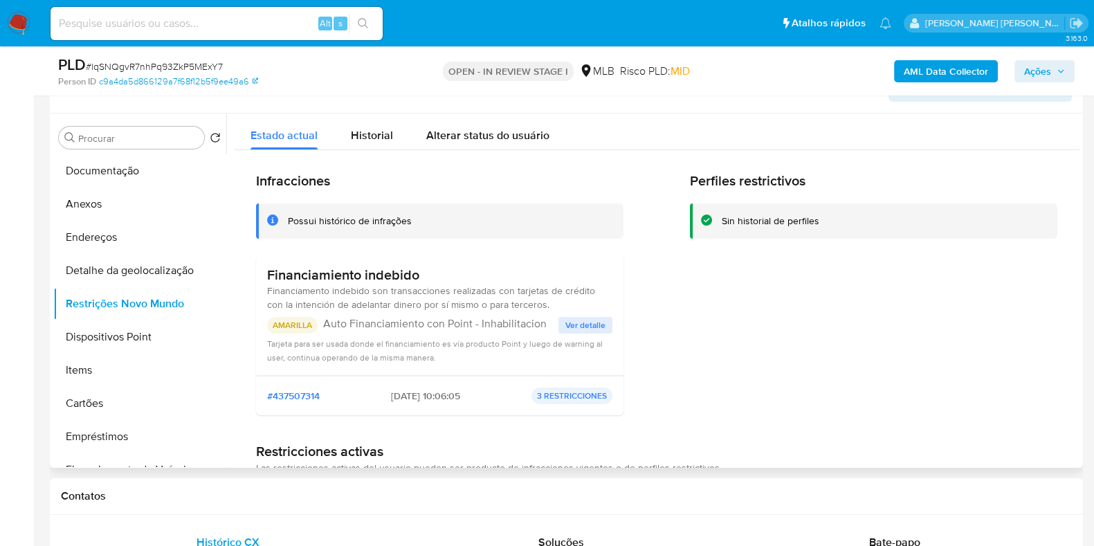
click at [579, 323] on span "Ver detalle" at bounding box center [585, 325] width 40 height 14
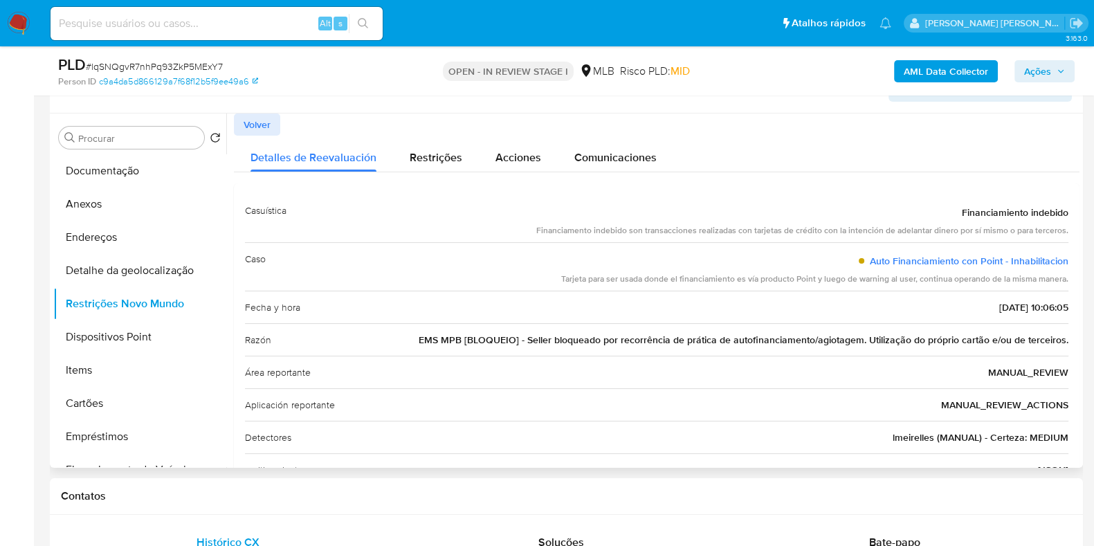
drag, startPoint x: 861, startPoint y: 262, endPoint x: 1069, endPoint y: 264, distance: 208.3
click at [1069, 264] on div "Casuística Financiamiento indebido Financiamento indebido son transacciones rea…" at bounding box center [657, 405] width 846 height 444
click at [114, 341] on button "Dispositivos Point" at bounding box center [134, 336] width 162 height 33
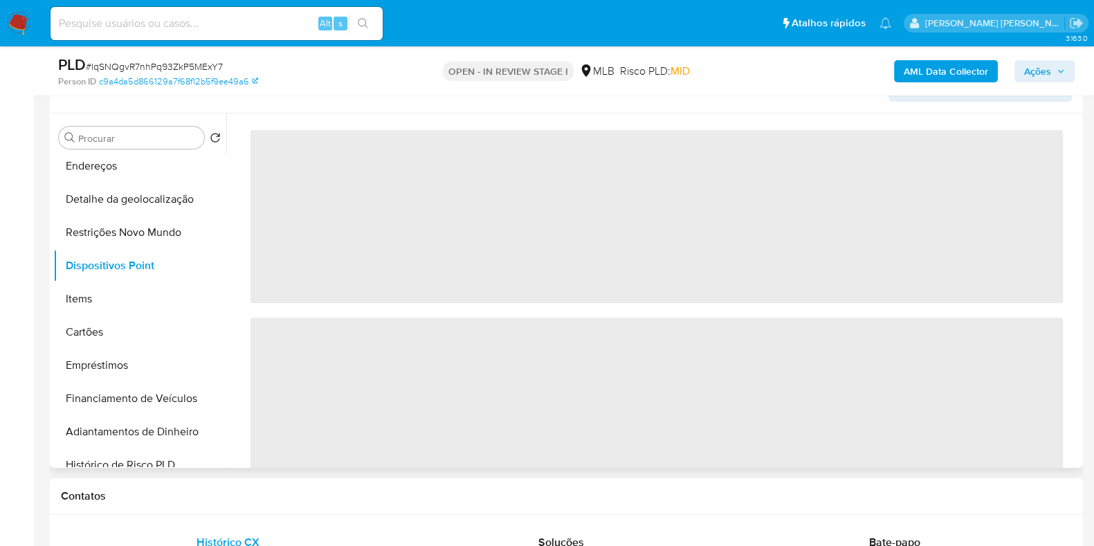
scroll to position [194, 0]
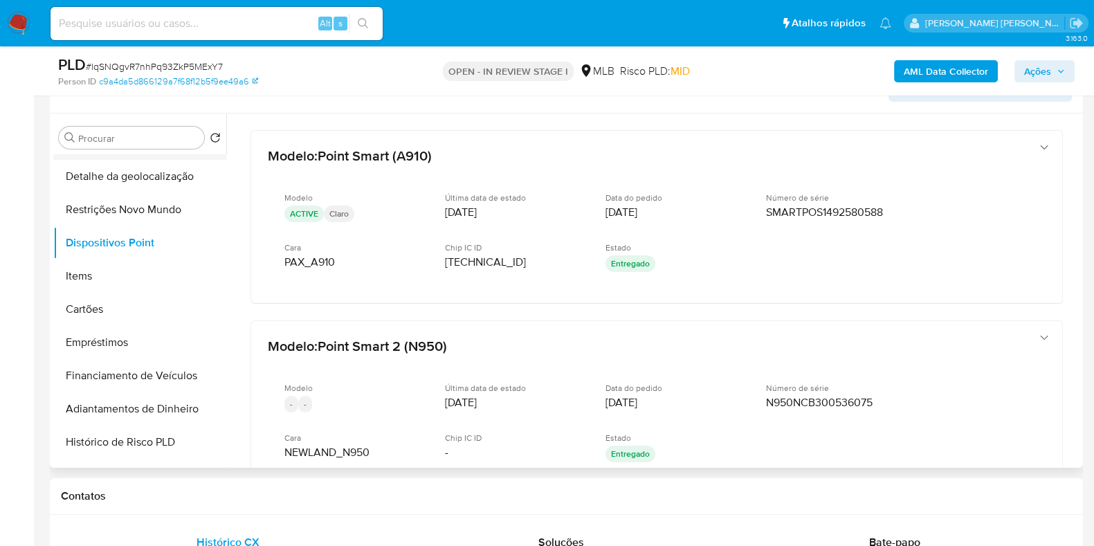
click at [215, 154] on button "Endereços" at bounding box center [134, 143] width 162 height 33
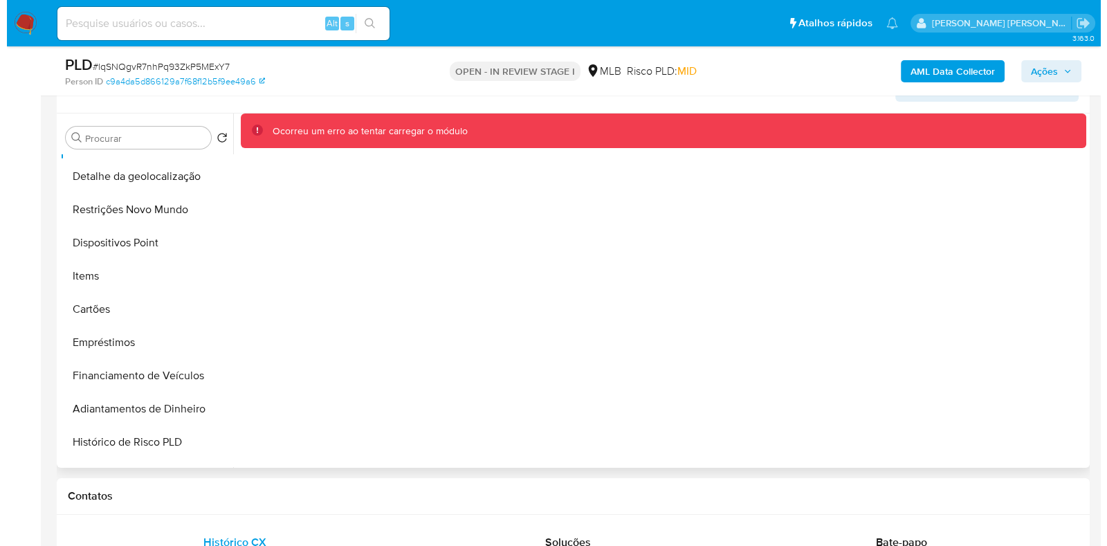
scroll to position [0, 0]
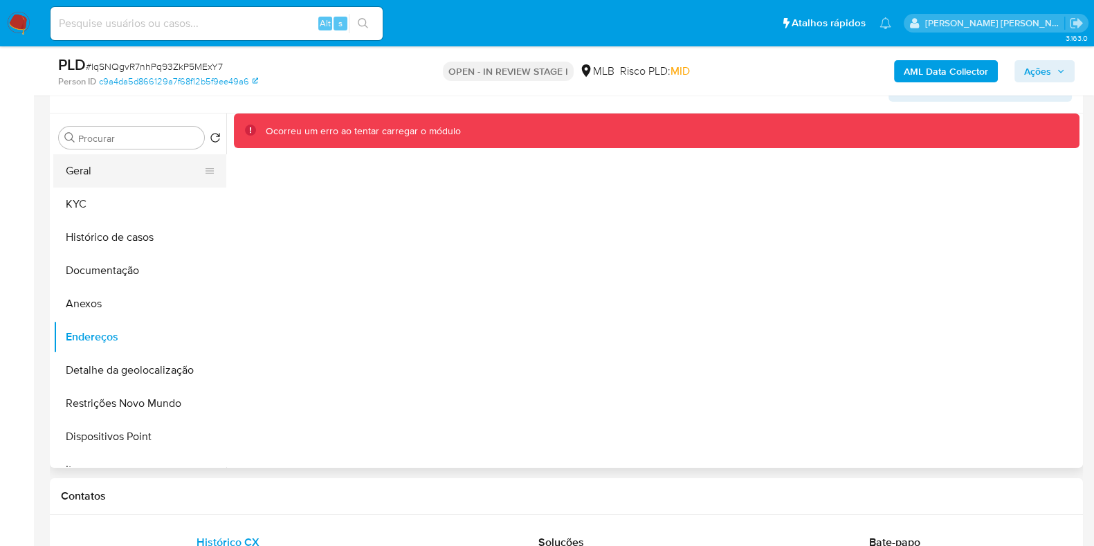
click at [143, 173] on button "Geral" at bounding box center [134, 170] width 162 height 33
click at [156, 170] on button "Geral" at bounding box center [134, 170] width 162 height 33
click at [158, 195] on button "KYC" at bounding box center [134, 204] width 162 height 33
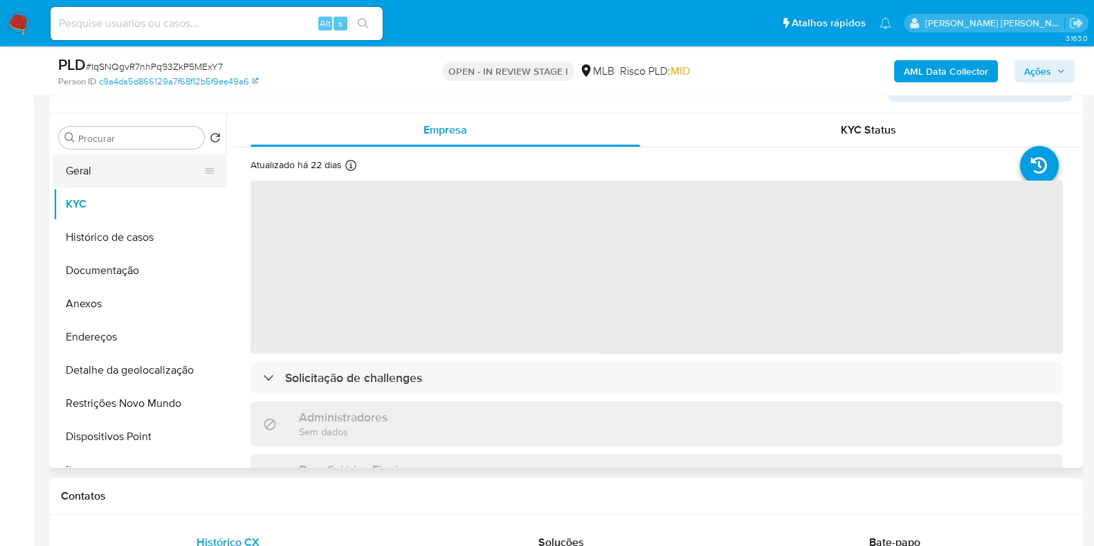
click at [152, 172] on button "Geral" at bounding box center [134, 170] width 162 height 33
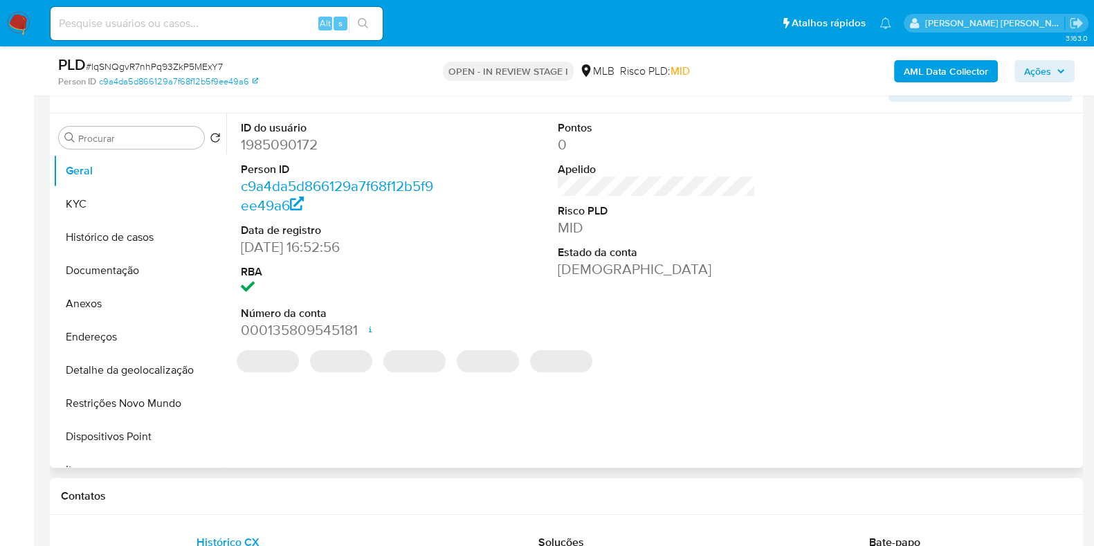
click at [306, 144] on dd "1985090172" at bounding box center [340, 144] width 198 height 19
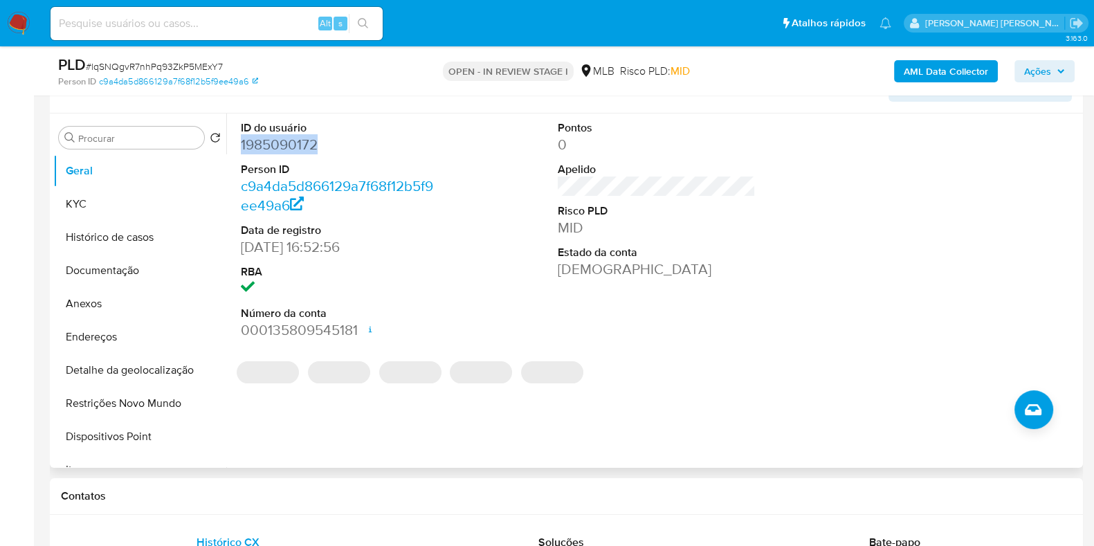
click at [306, 144] on dd "1985090172" at bounding box center [340, 144] width 198 height 19
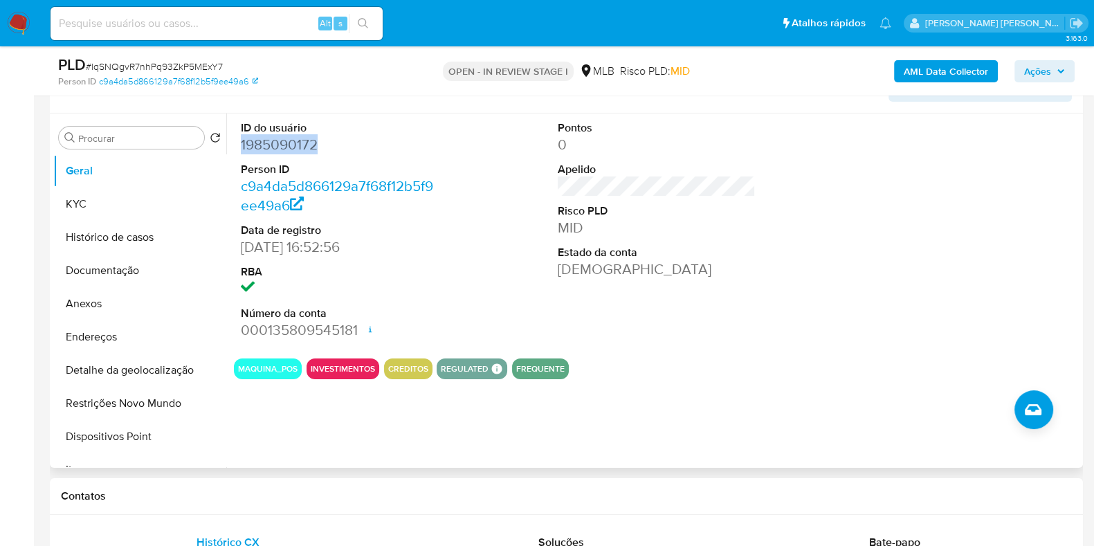
copy dd "1985090172"
click at [140, 208] on button "KYC" at bounding box center [134, 204] width 162 height 33
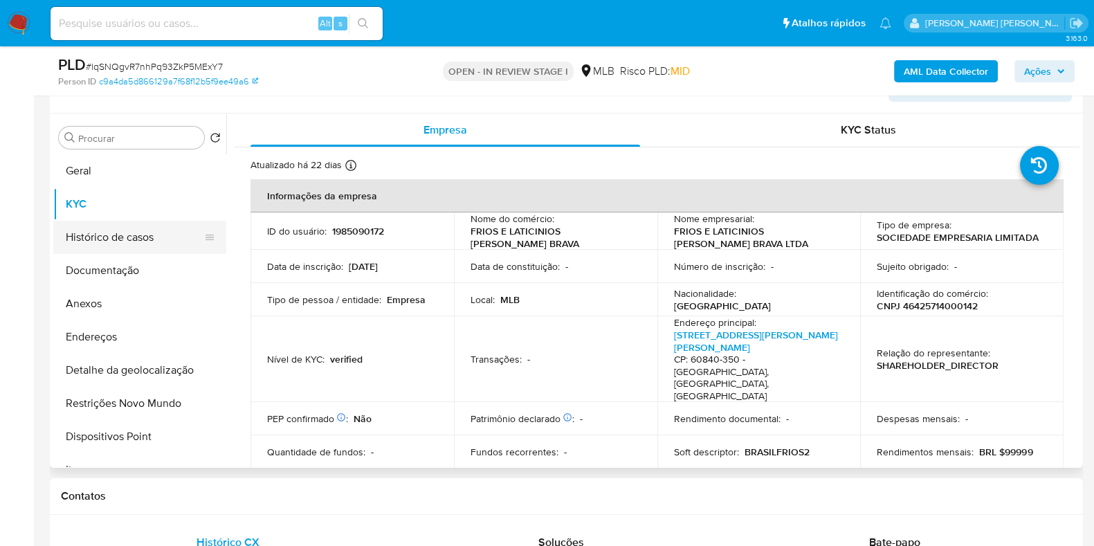
click at [148, 240] on button "Histórico de casos" at bounding box center [134, 237] width 162 height 33
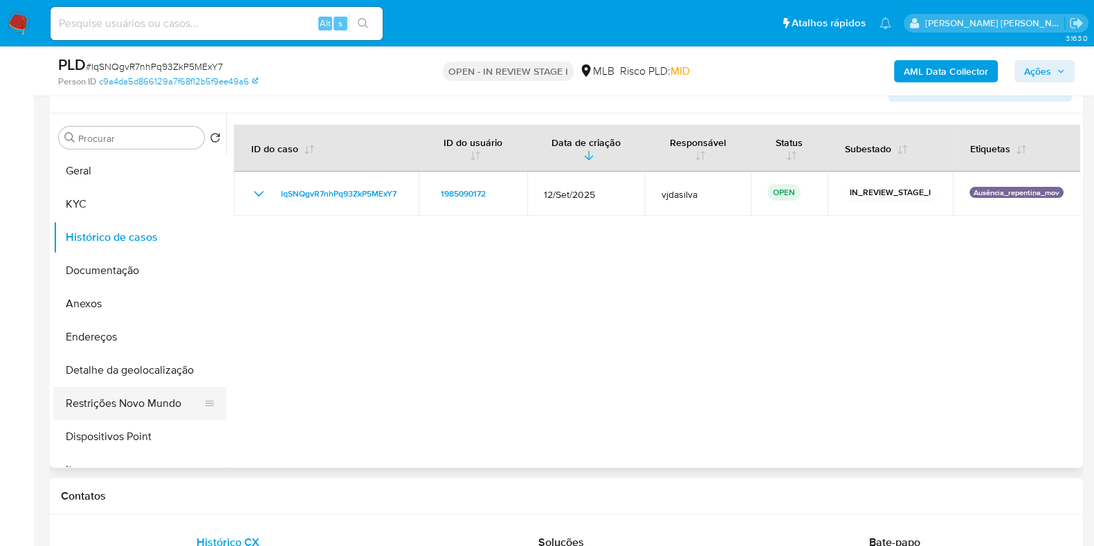
click at [147, 399] on button "Restrições Novo Mundo" at bounding box center [134, 403] width 162 height 33
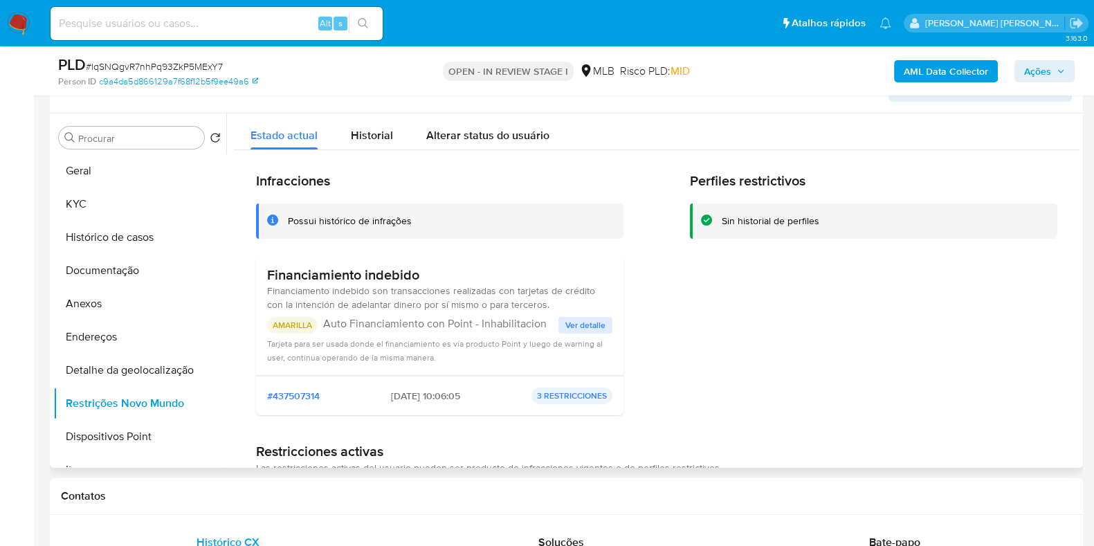
click at [585, 325] on span "Ver detalle" at bounding box center [585, 325] width 40 height 14
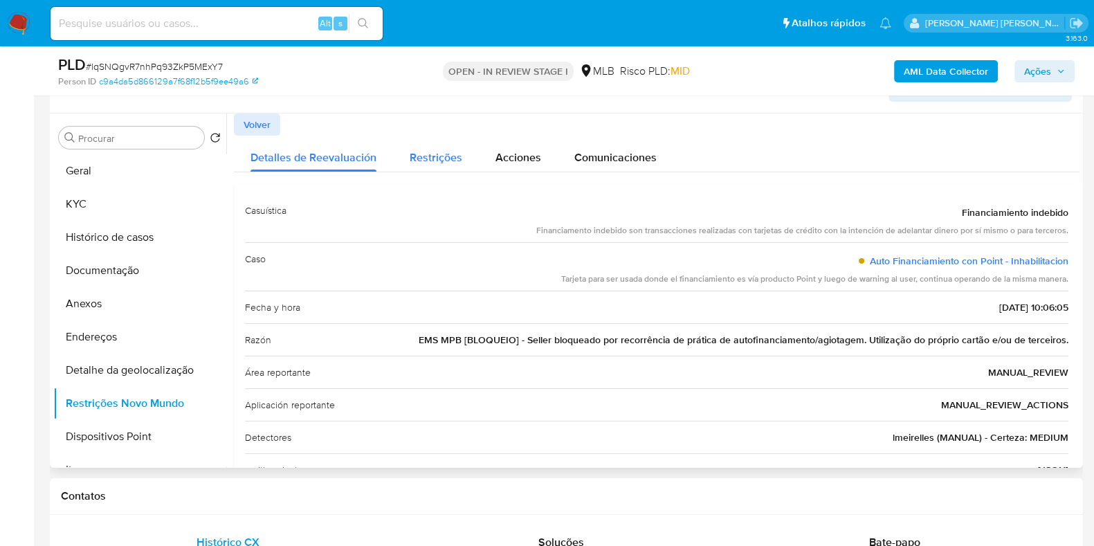
click at [451, 158] on span "Restrições" at bounding box center [436, 157] width 53 height 16
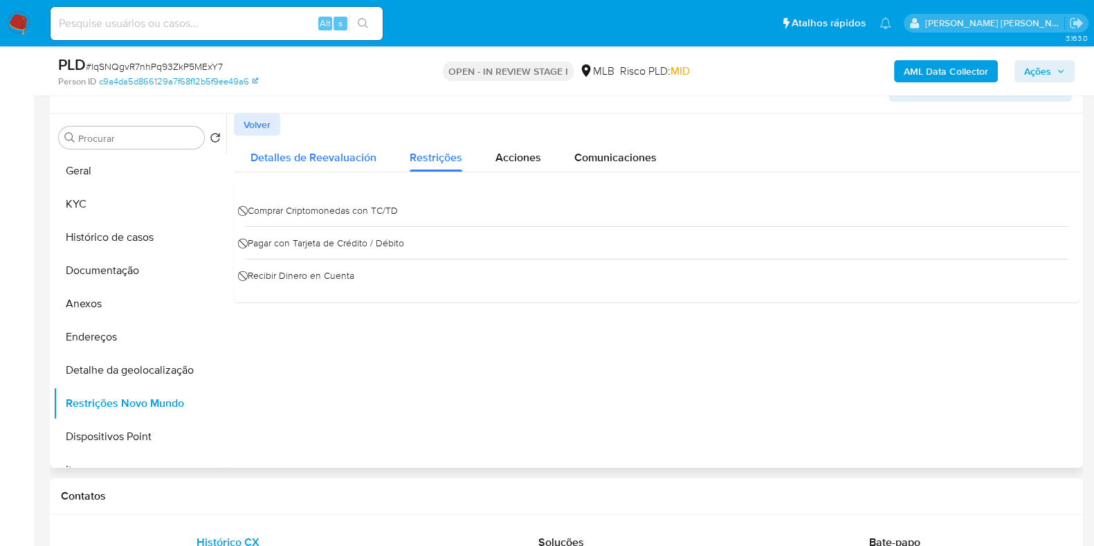
click at [309, 149] on span "Detalles de Reevaluación" at bounding box center [314, 157] width 126 height 16
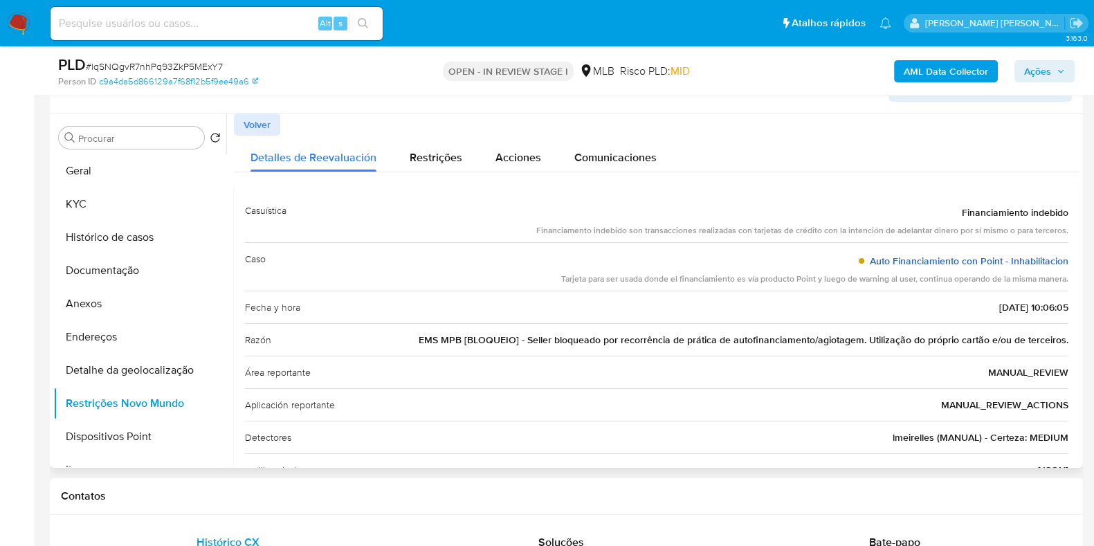
drag, startPoint x: 1067, startPoint y: 256, endPoint x: 868, endPoint y: 259, distance: 198.7
click at [868, 259] on div "Casuística Financiamiento indebido Financiamento indebido son transacciones rea…" at bounding box center [657, 405] width 846 height 444
click at [436, 161] on span "Restrições" at bounding box center [436, 157] width 53 height 16
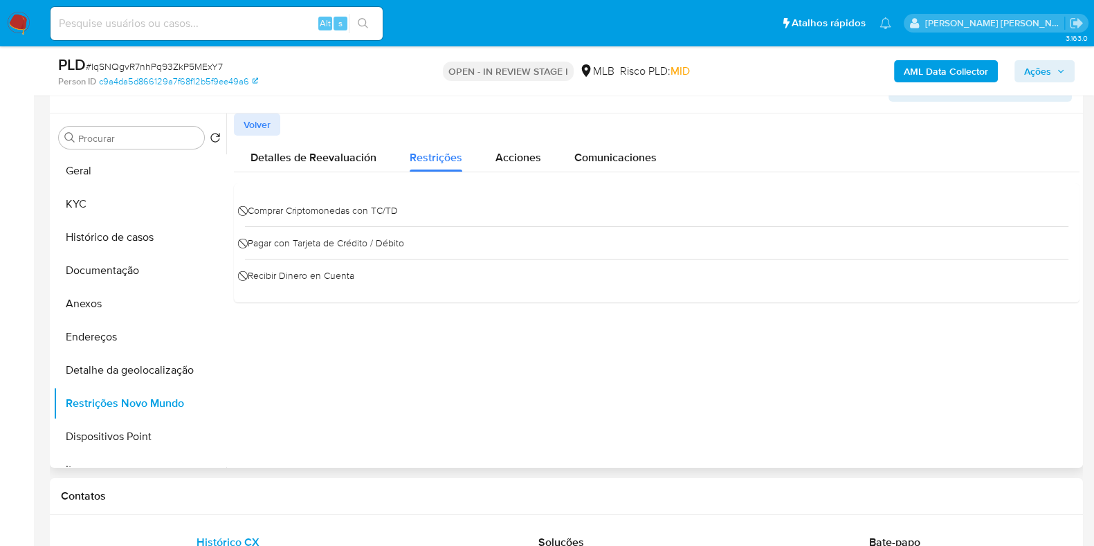
drag, startPoint x: 239, startPoint y: 201, endPoint x: 405, endPoint y: 282, distance: 184.8
click at [405, 282] on div "⃠ Comprar Criptomonedas con TC/TD ⃠ Pagar con Tarjeta de Crédito / Débito ⃠ Rec…" at bounding box center [657, 242] width 846 height 119
click at [110, 290] on button "Anexos" at bounding box center [134, 303] width 162 height 33
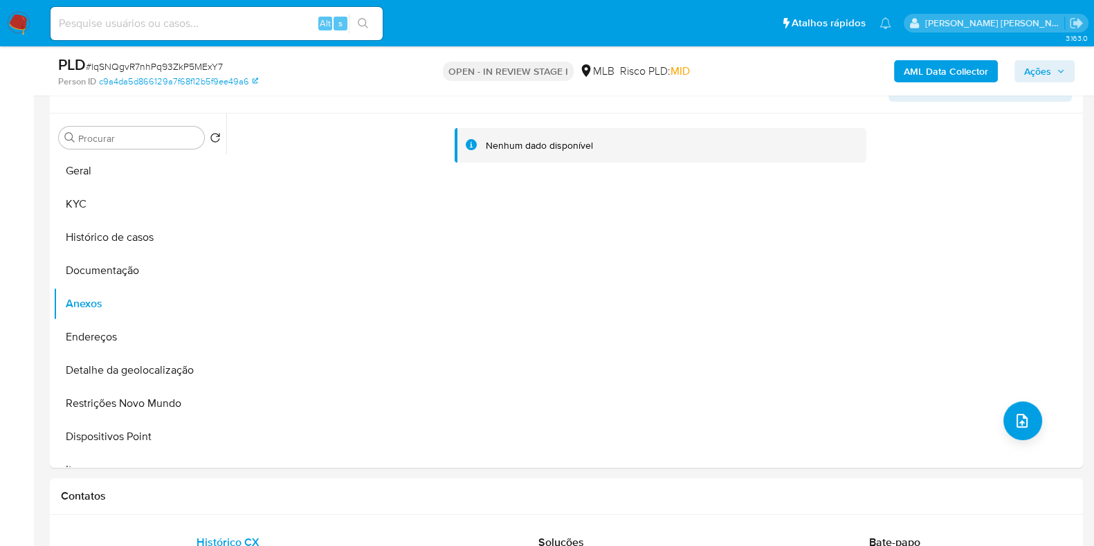
click at [962, 60] on b "AML Data Collector" at bounding box center [946, 71] width 84 height 22
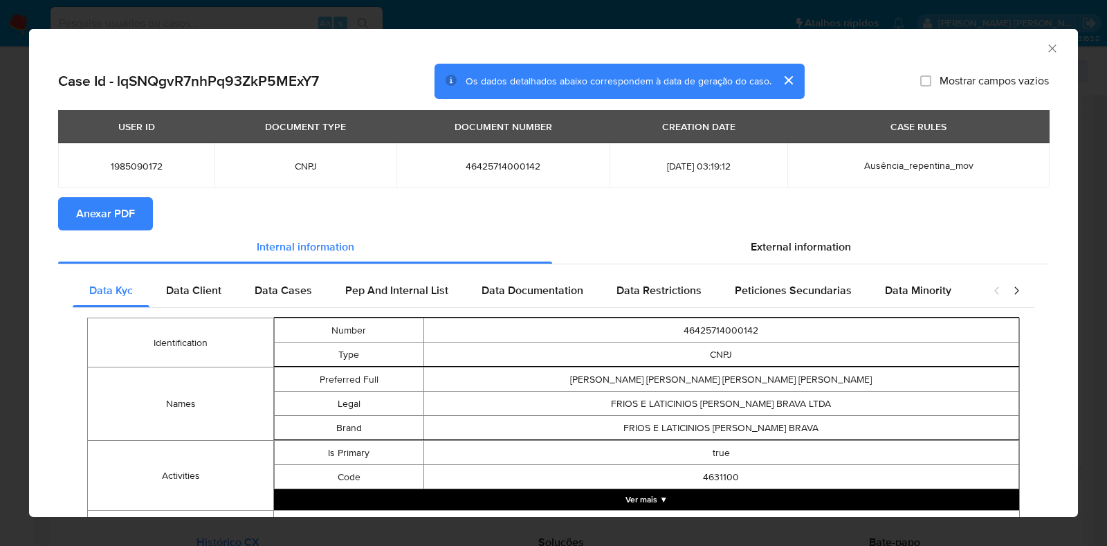
click at [140, 218] on button "Anexar PDF" at bounding box center [105, 213] width 95 height 33
click at [1049, 47] on icon "Fechar a janela" at bounding box center [1053, 48] width 8 height 8
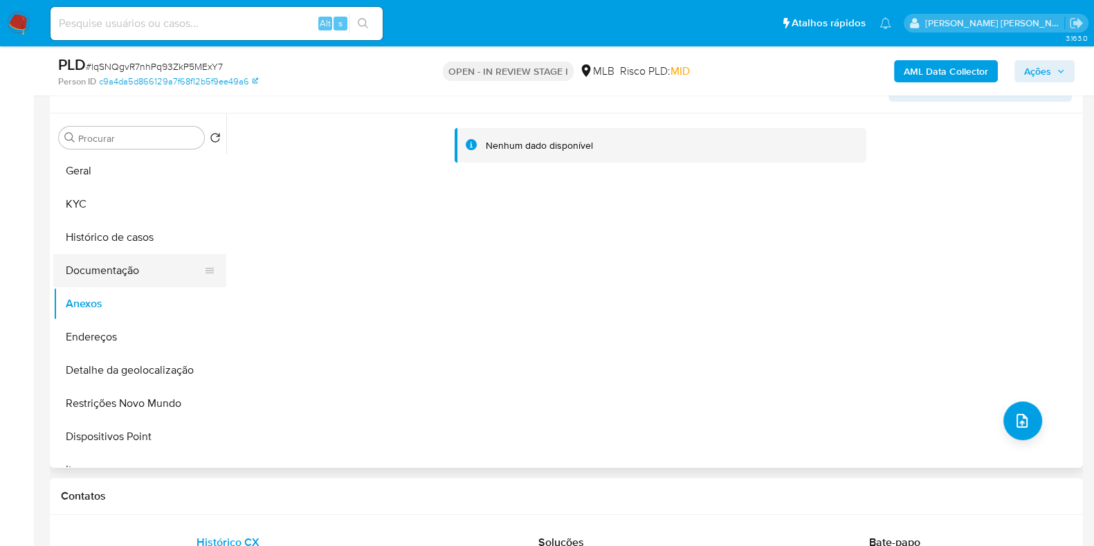
click at [126, 275] on button "Documentação" at bounding box center [134, 270] width 162 height 33
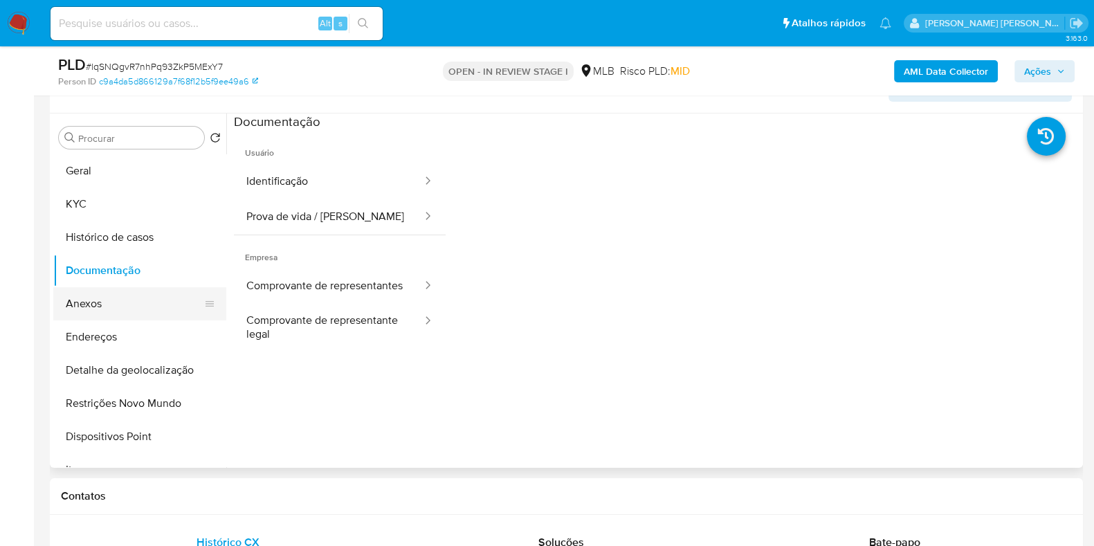
click at [128, 293] on button "Anexos" at bounding box center [134, 303] width 162 height 33
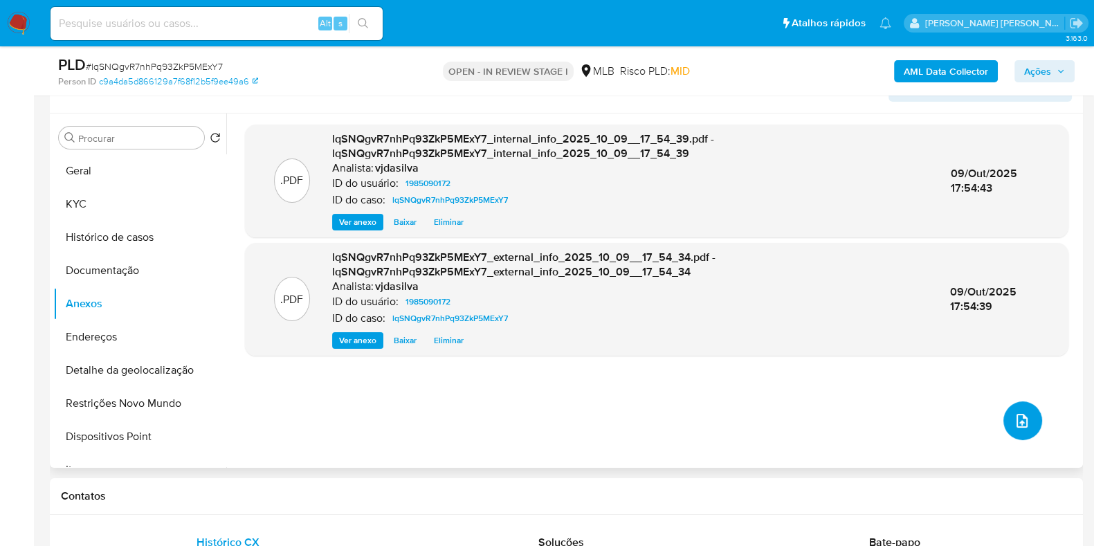
click at [1021, 424] on icon "upload-file" at bounding box center [1022, 420] width 17 height 17
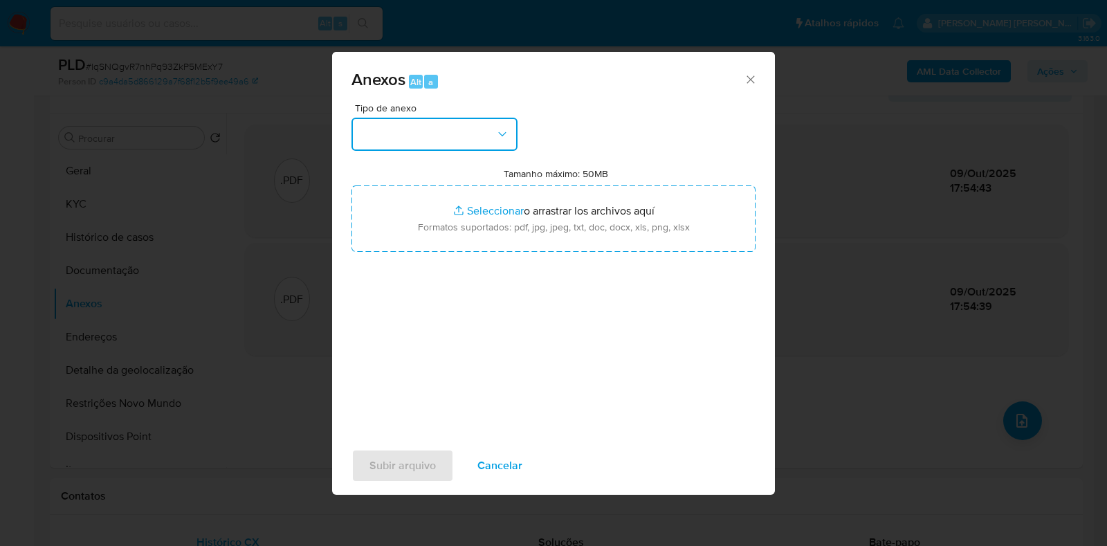
click at [502, 130] on icon "button" at bounding box center [503, 134] width 14 height 14
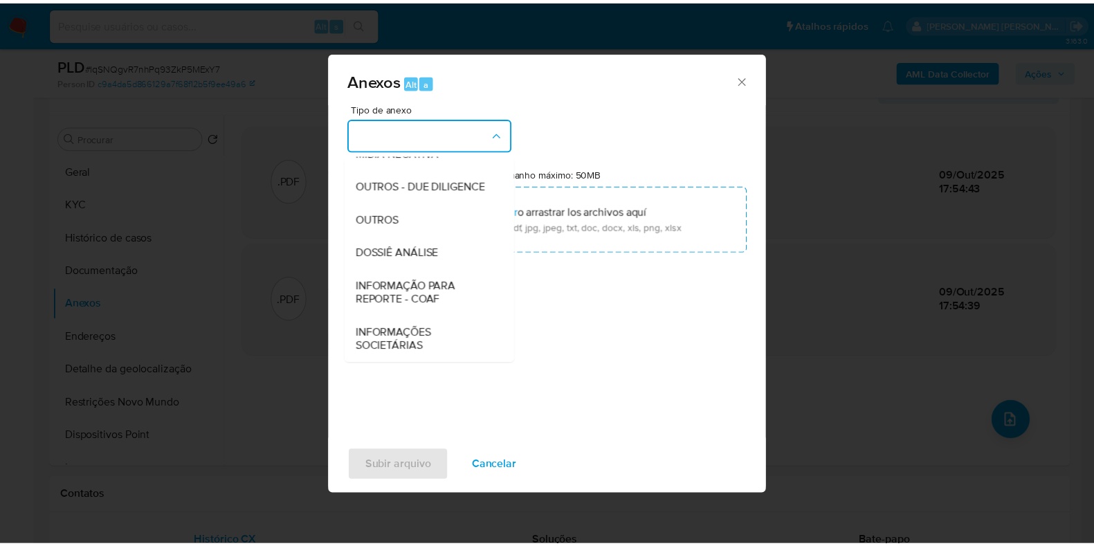
scroll to position [213, 0]
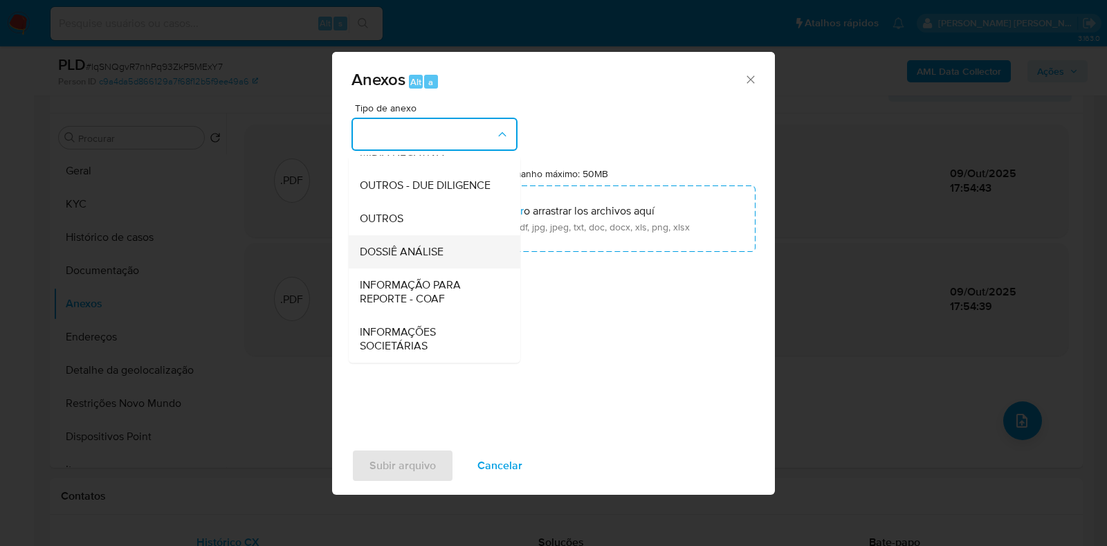
click at [467, 253] on div "DOSSIÊ ANÁLISE" at bounding box center [430, 251] width 141 height 33
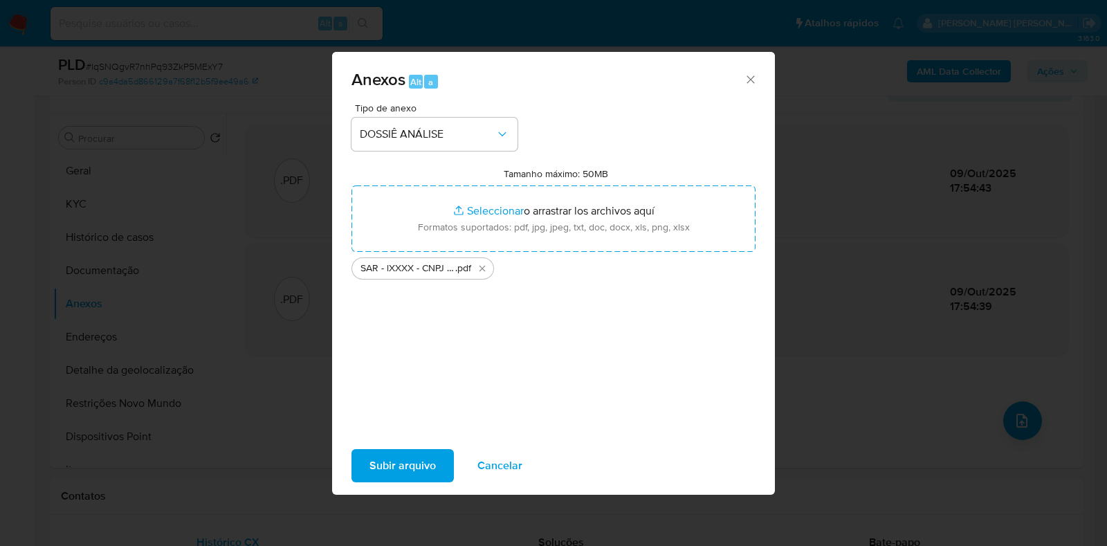
click at [418, 460] on span "Subir arquivo" at bounding box center [403, 466] width 66 height 30
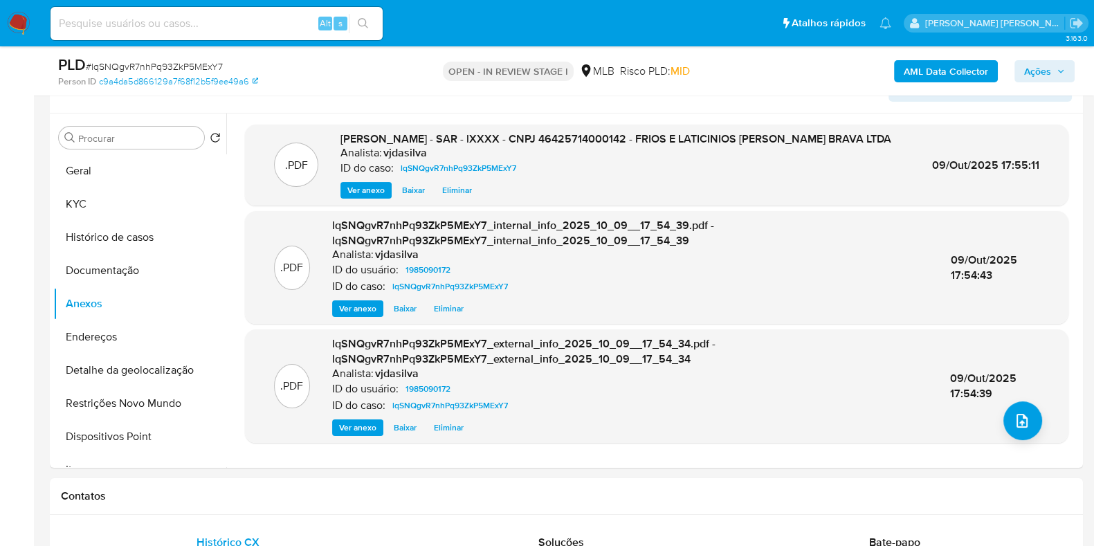
click at [1051, 69] on span "Ações" at bounding box center [1037, 71] width 27 height 22
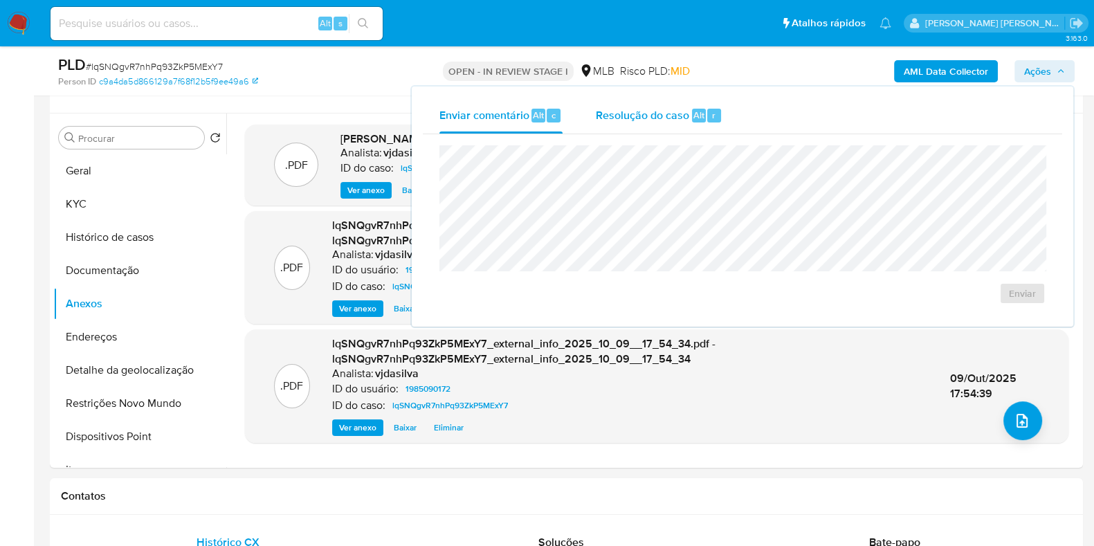
click at [657, 107] on span "Resolução do caso" at bounding box center [642, 115] width 93 height 16
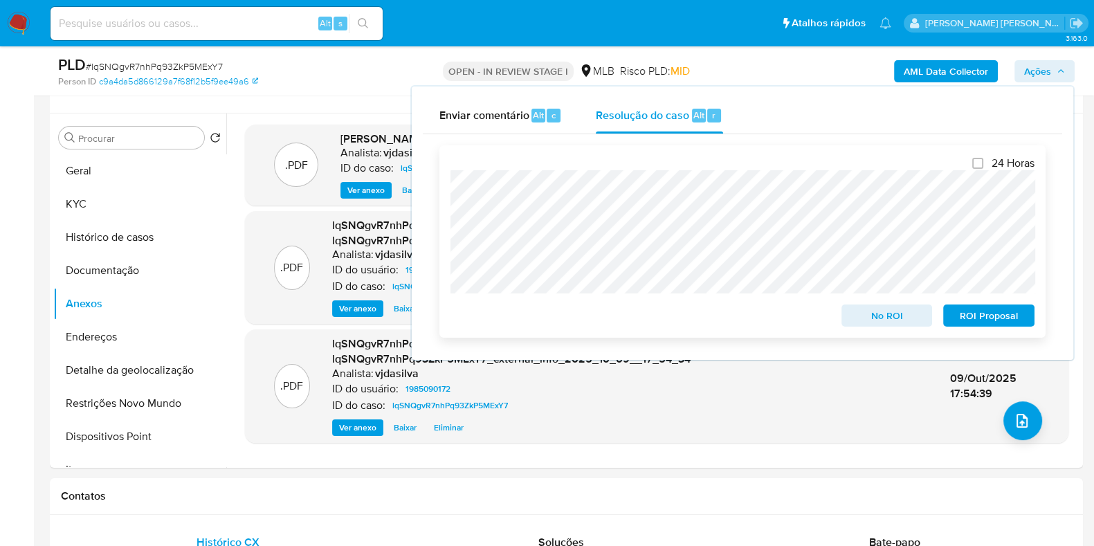
click at [955, 309] on span "ROI Proposal" at bounding box center [989, 315] width 72 height 19
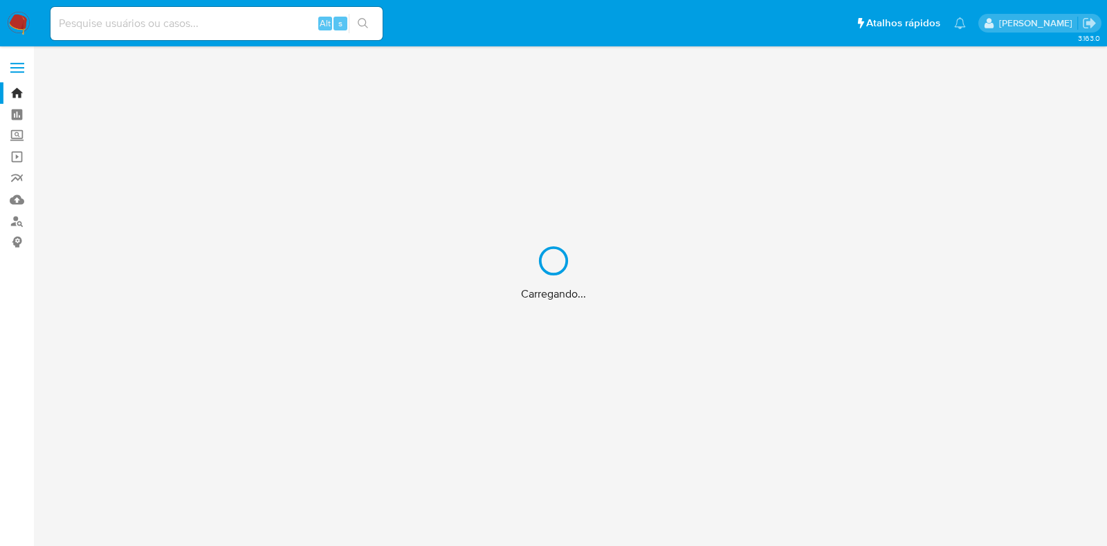
click at [14, 195] on div "Carregando..." at bounding box center [553, 273] width 1107 height 546
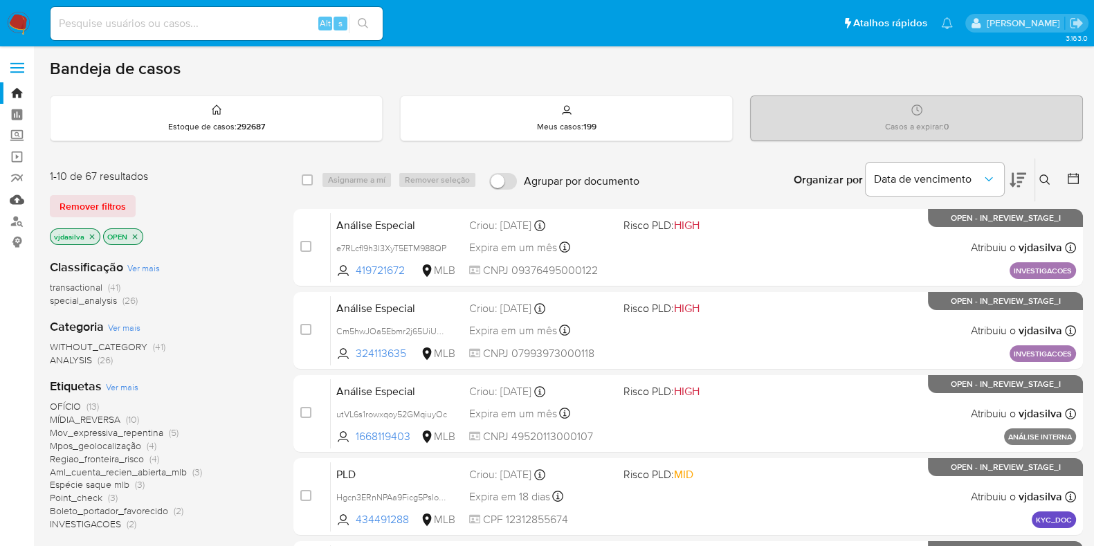
click at [17, 194] on link "Mulan" at bounding box center [82, 199] width 165 height 21
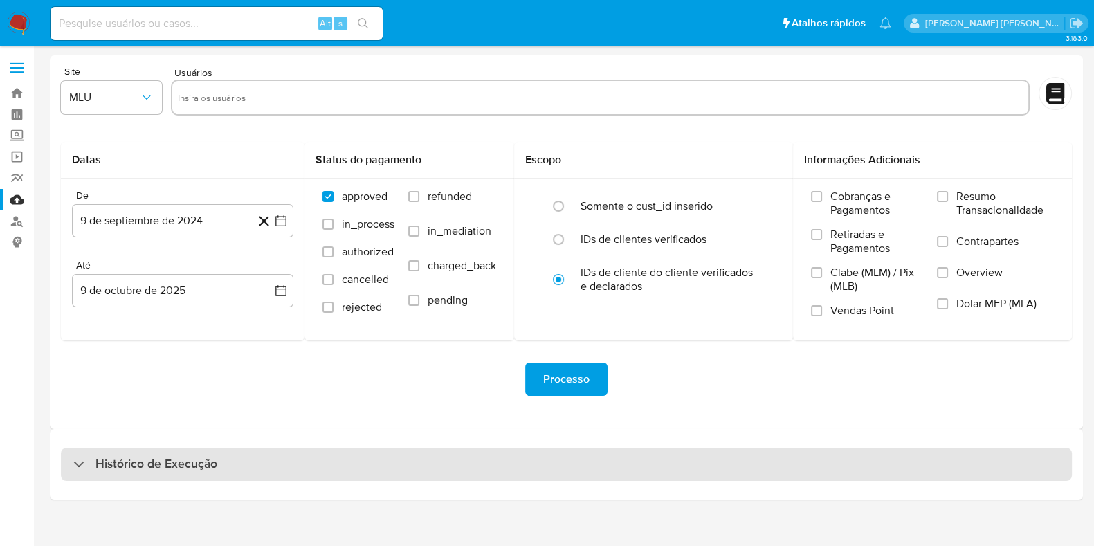
click at [435, 466] on div "Histórico de Execução" at bounding box center [566, 464] width 1011 height 33
select select "10"
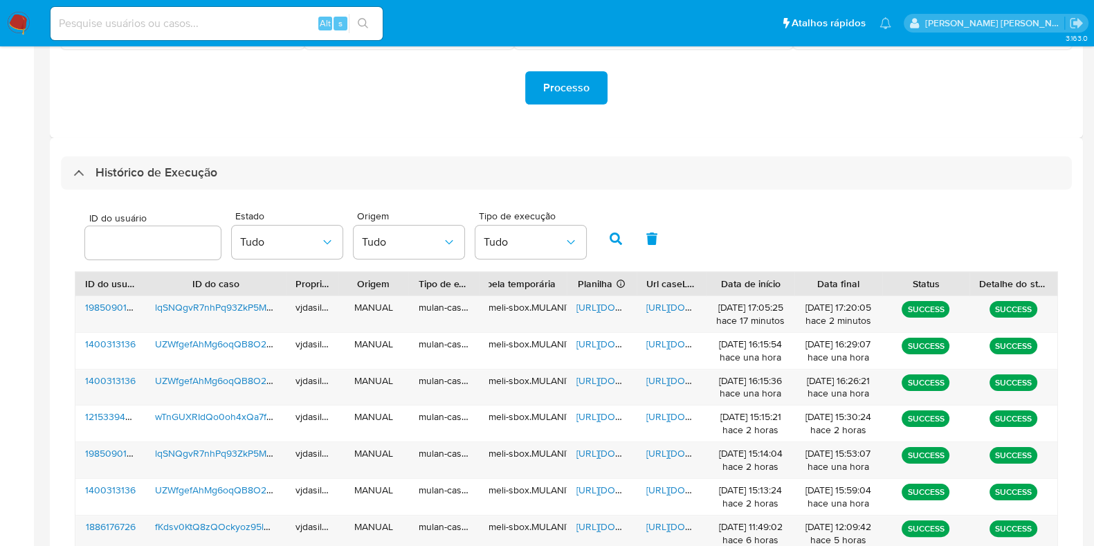
scroll to position [293, 0]
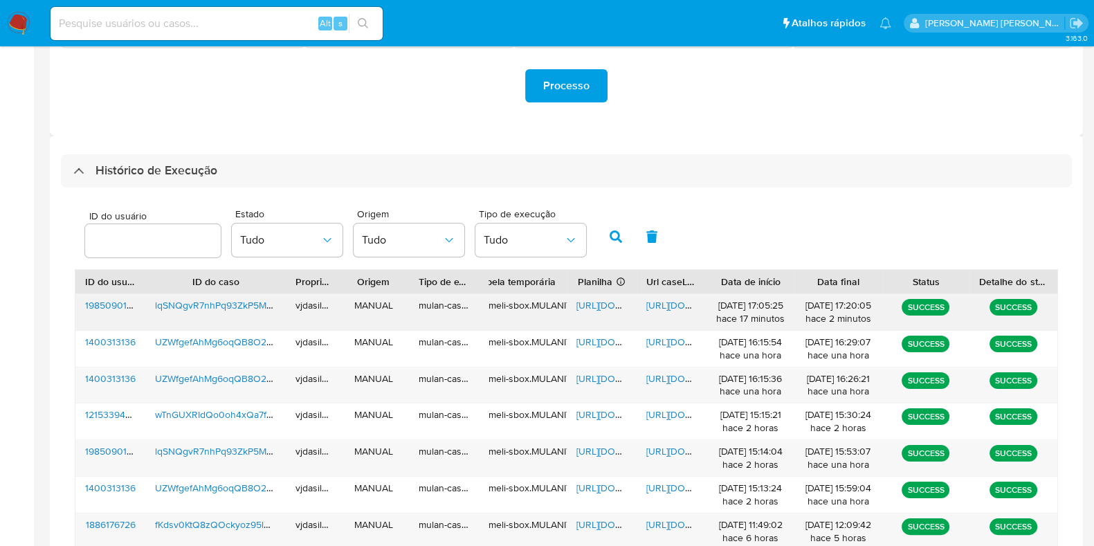
click at [657, 302] on span "[URL][DOMAIN_NAME]" at bounding box center [694, 305] width 96 height 14
click at [596, 302] on span "https://docs.google.com/spreadsheets/d/17N5SBiUZZBy_SyUl9ewagjqjSfQzeCaXBBQQEdA…" at bounding box center [625, 305] width 96 height 14
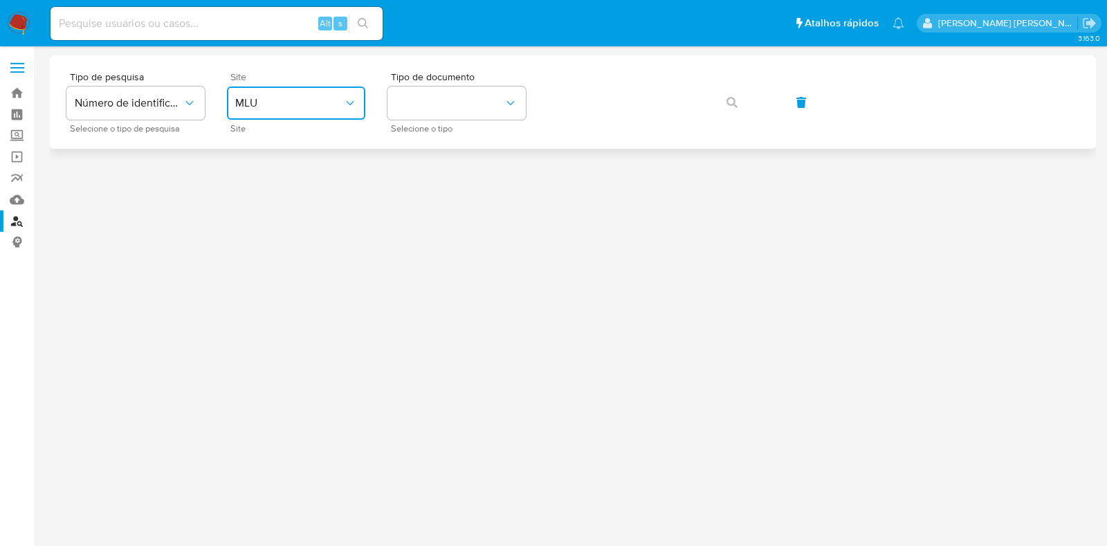
click at [321, 98] on span "MLU" at bounding box center [289, 103] width 108 height 14
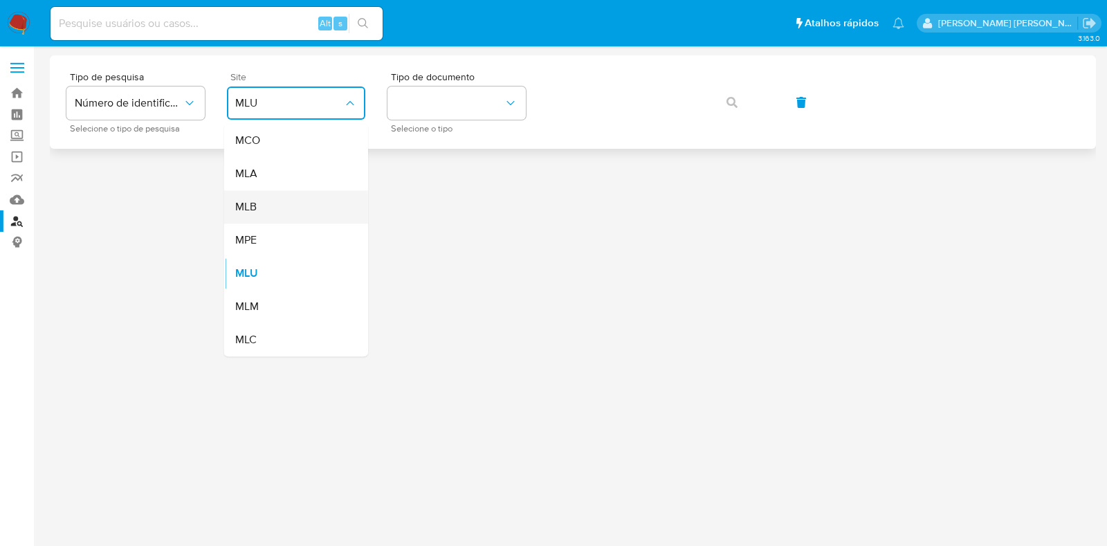
click at [329, 205] on div "MLB" at bounding box center [292, 206] width 114 height 33
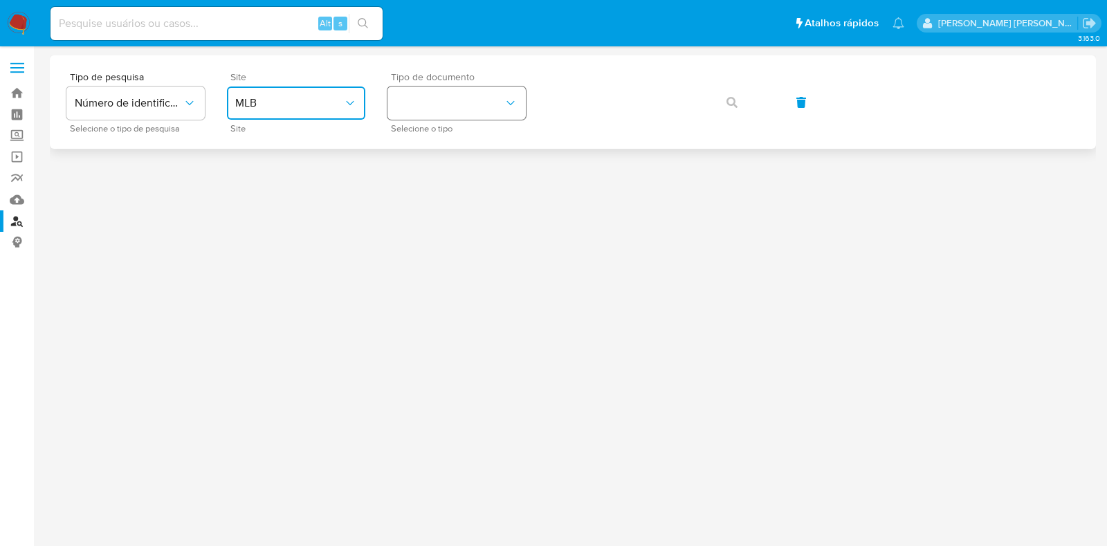
click at [499, 114] on button "identificationType" at bounding box center [457, 103] width 138 height 33
click at [480, 192] on div "CPF CPF" at bounding box center [453, 194] width 114 height 47
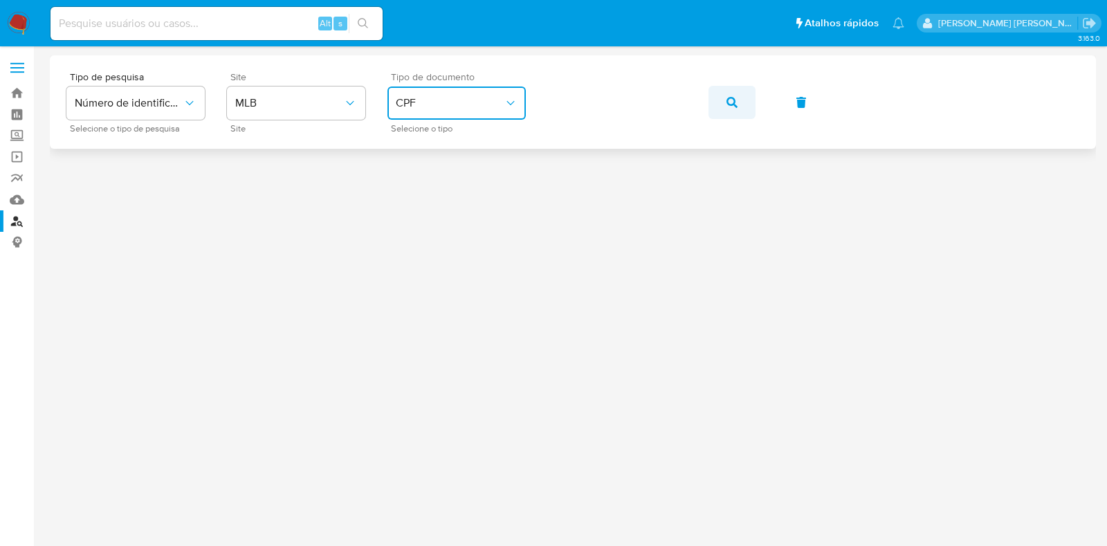
click at [738, 102] on button "button" at bounding box center [732, 102] width 47 height 33
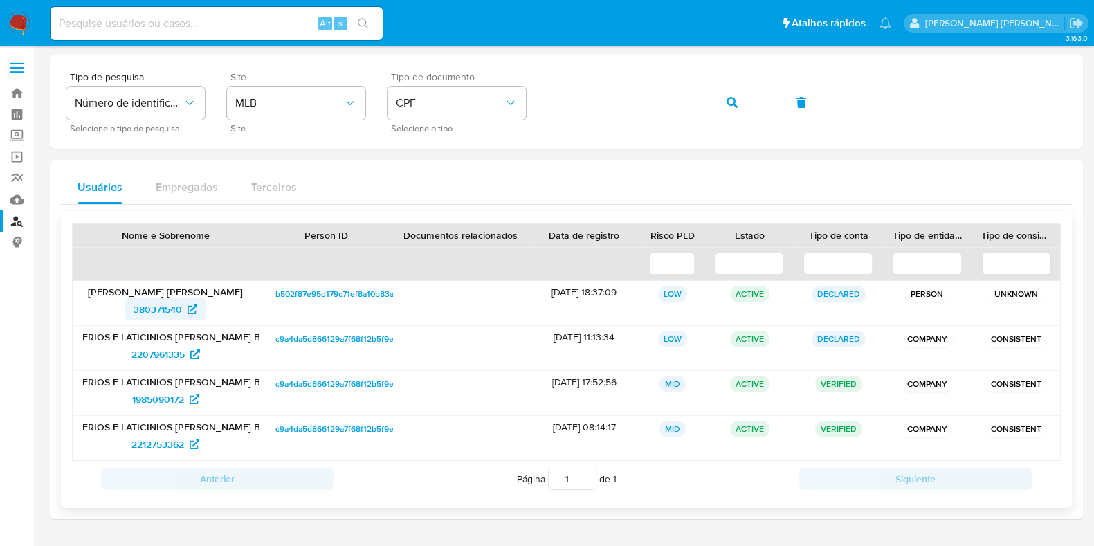
click at [161, 307] on span "380371540" at bounding box center [158, 309] width 48 height 22
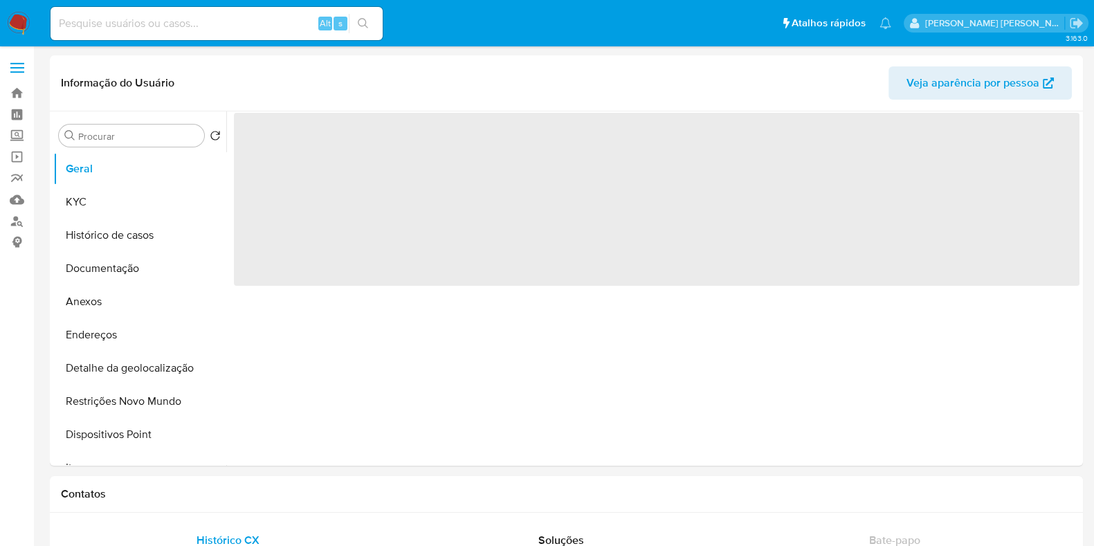
select select "10"
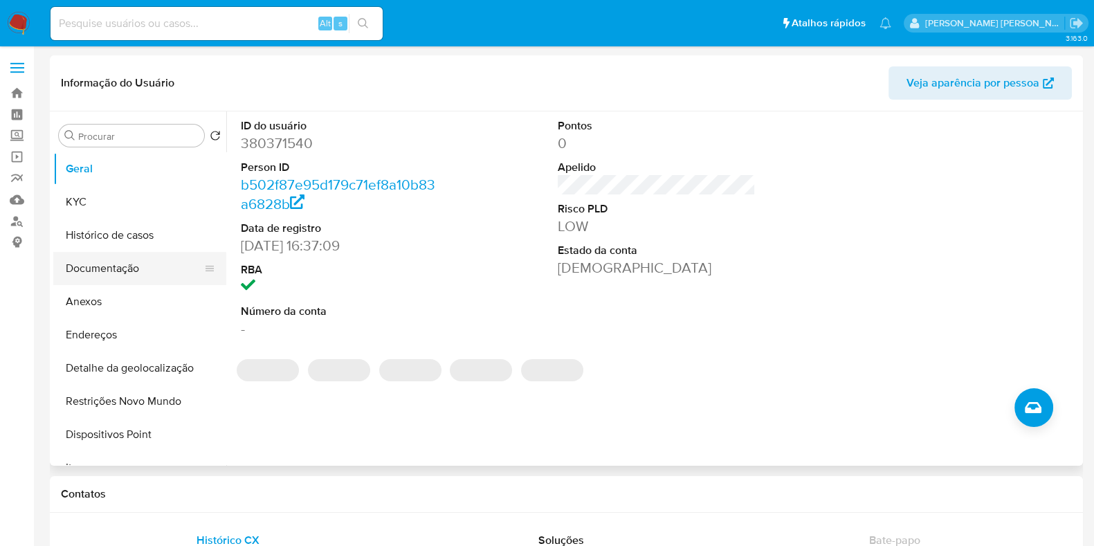
click at [142, 282] on button "Documentação" at bounding box center [134, 268] width 162 height 33
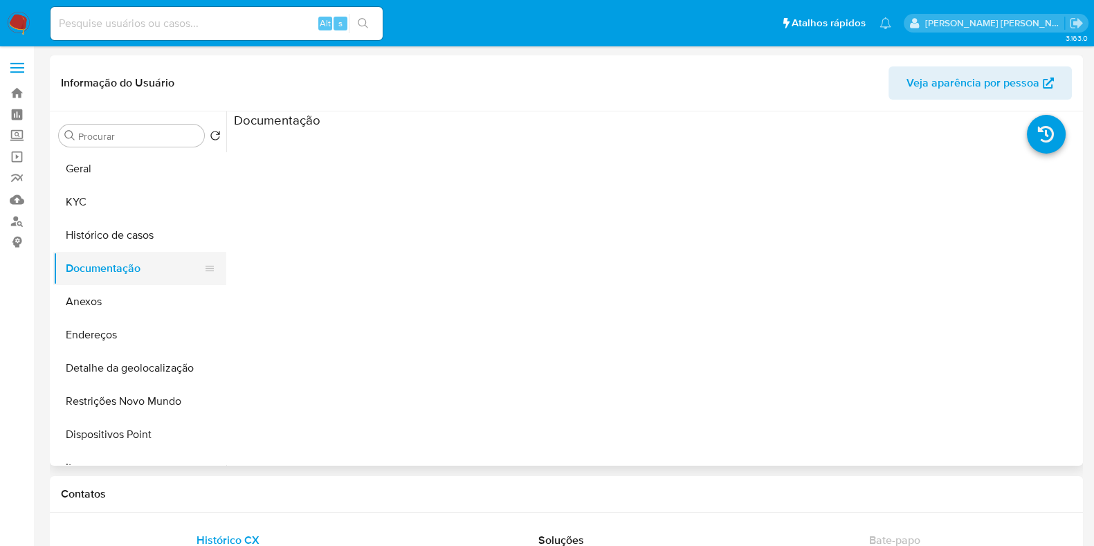
click at [142, 281] on button "Documentação" at bounding box center [134, 268] width 162 height 33
click at [147, 212] on button "KYC" at bounding box center [134, 201] width 162 height 33
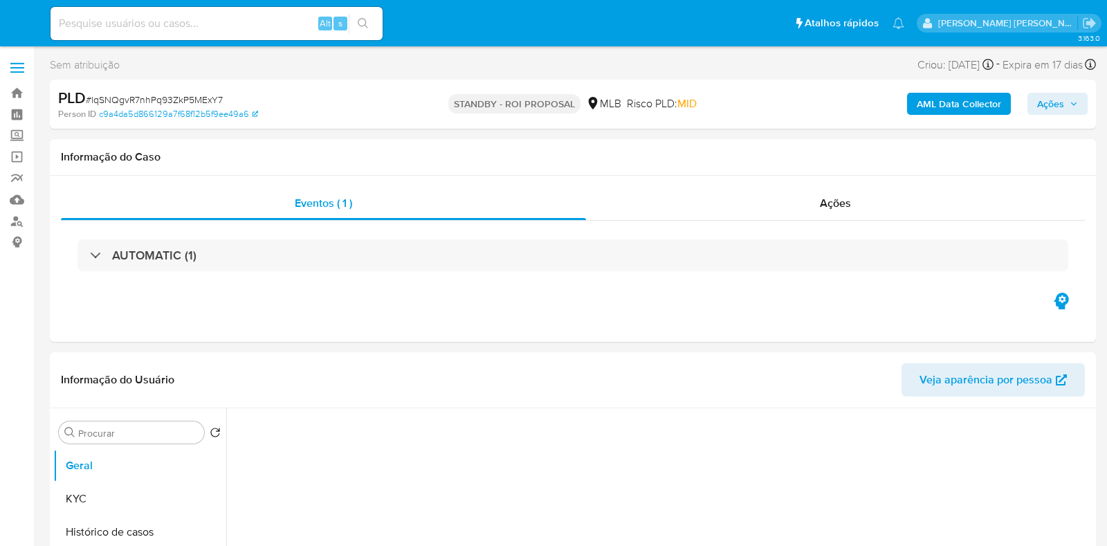
select select "10"
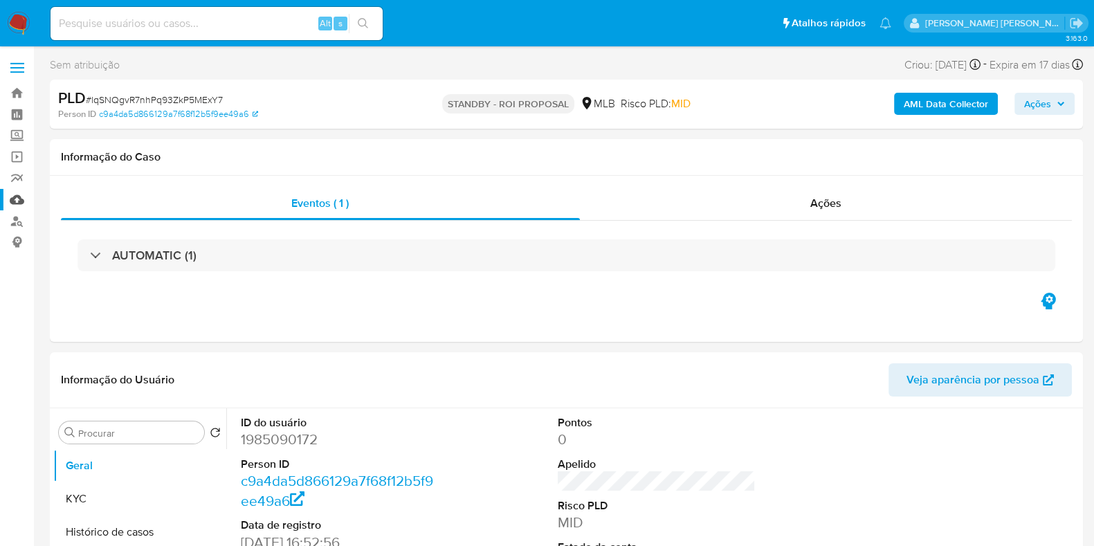
click at [18, 207] on link "Mulan" at bounding box center [82, 199] width 165 height 21
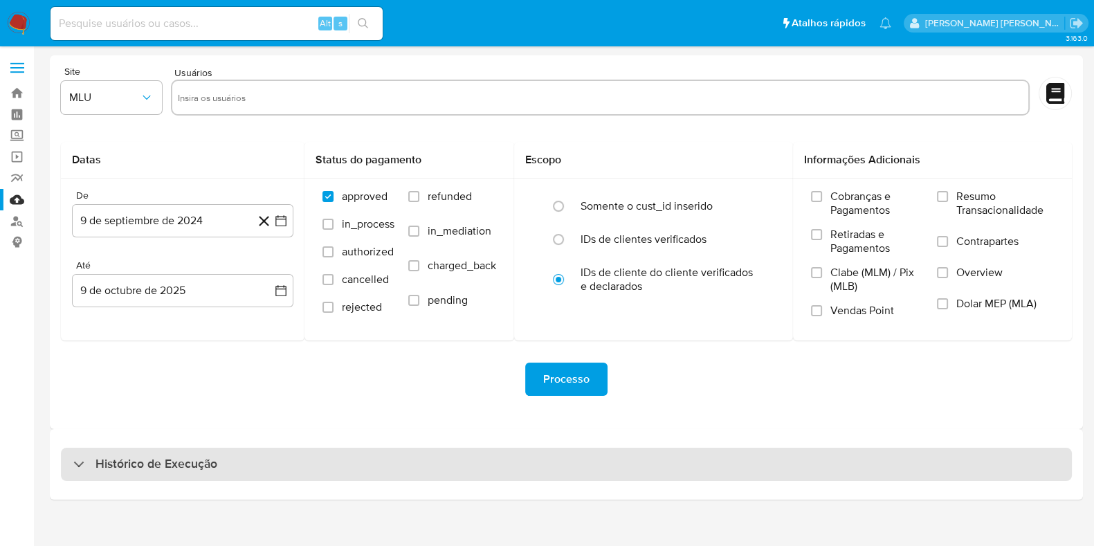
click at [276, 460] on div "Histórico de Execução" at bounding box center [566, 464] width 1011 height 33
select select "10"
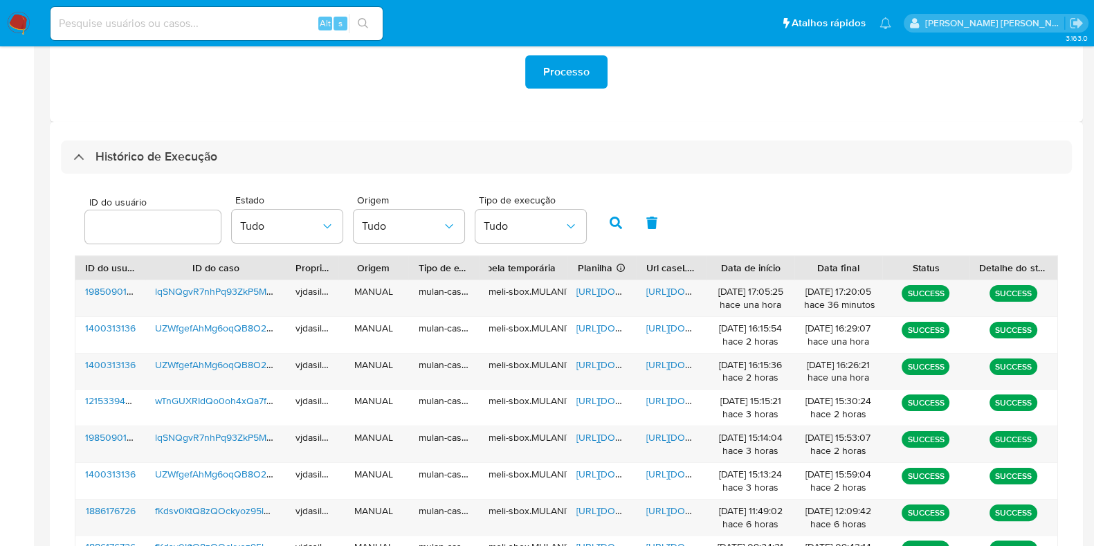
scroll to position [325, 0]
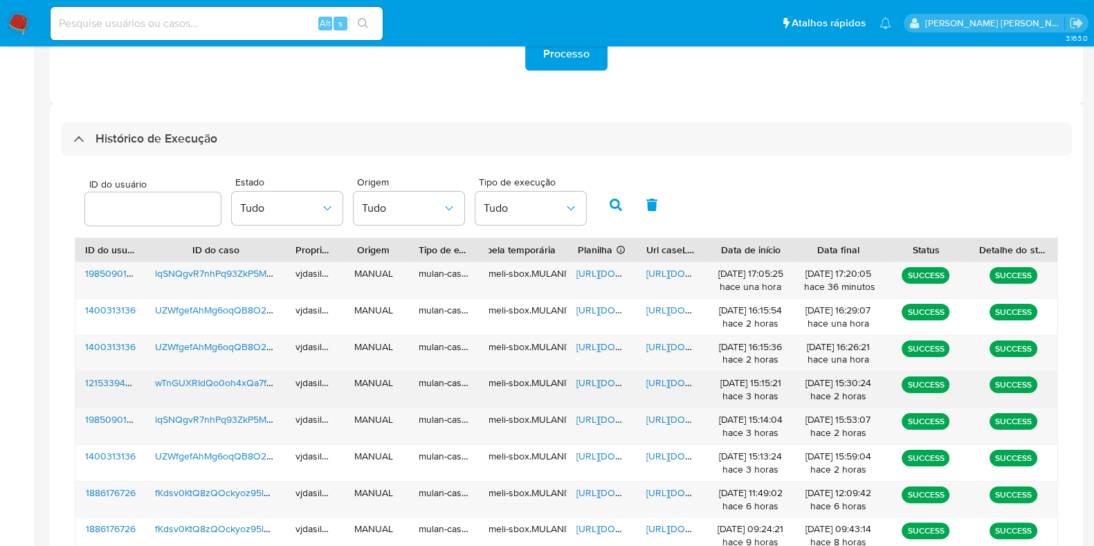
click at [670, 382] on span "[URL][DOMAIN_NAME]" at bounding box center [694, 383] width 96 height 14
click at [592, 380] on span "[URL][DOMAIN_NAME]" at bounding box center [625, 383] width 96 height 14
click at [238, 377] on span "wTnGUXRIdQo0oh4xQa7fNVAo" at bounding box center [223, 383] width 136 height 14
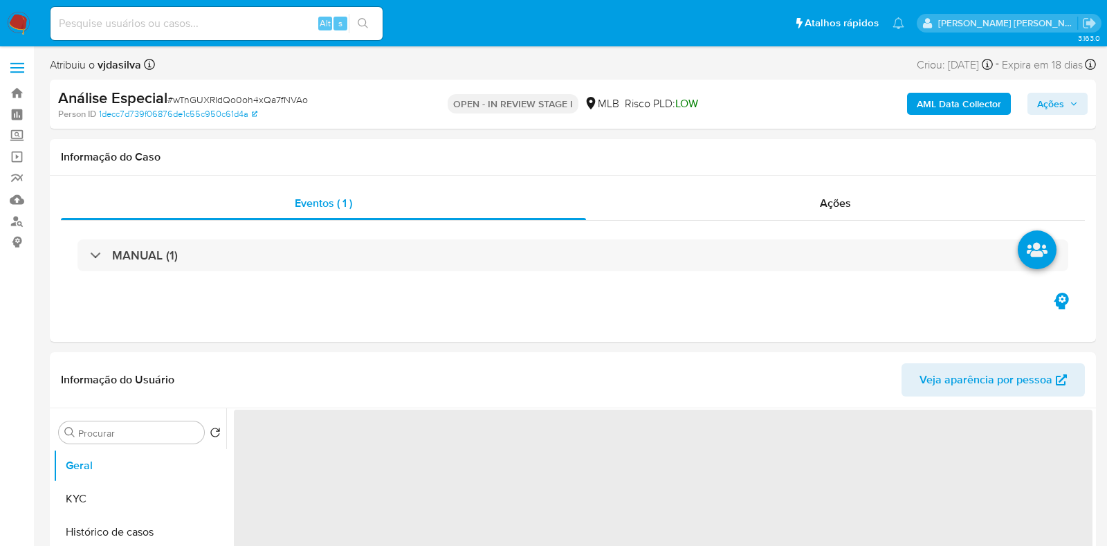
select select "10"
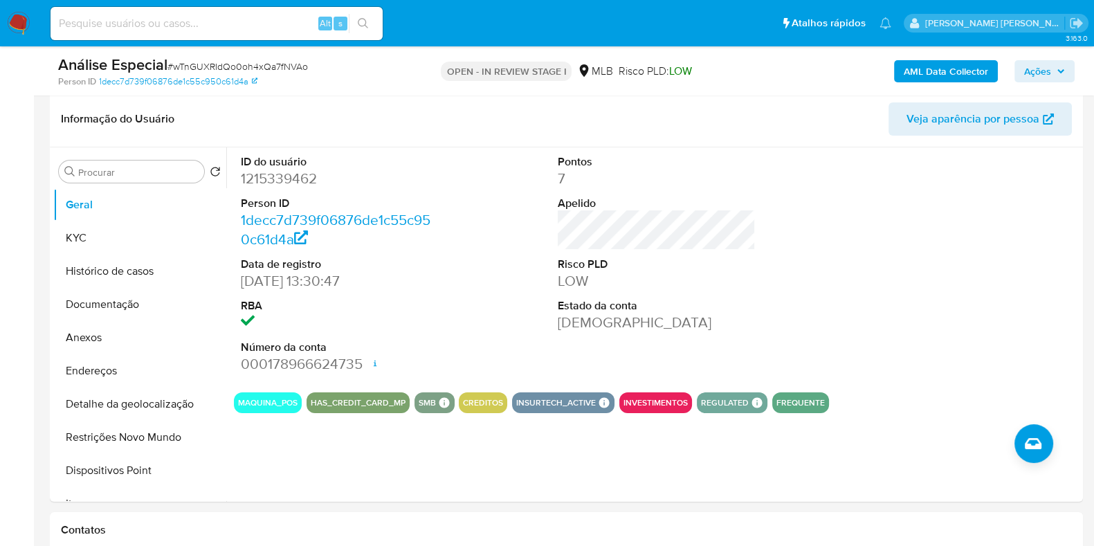
scroll to position [215, 0]
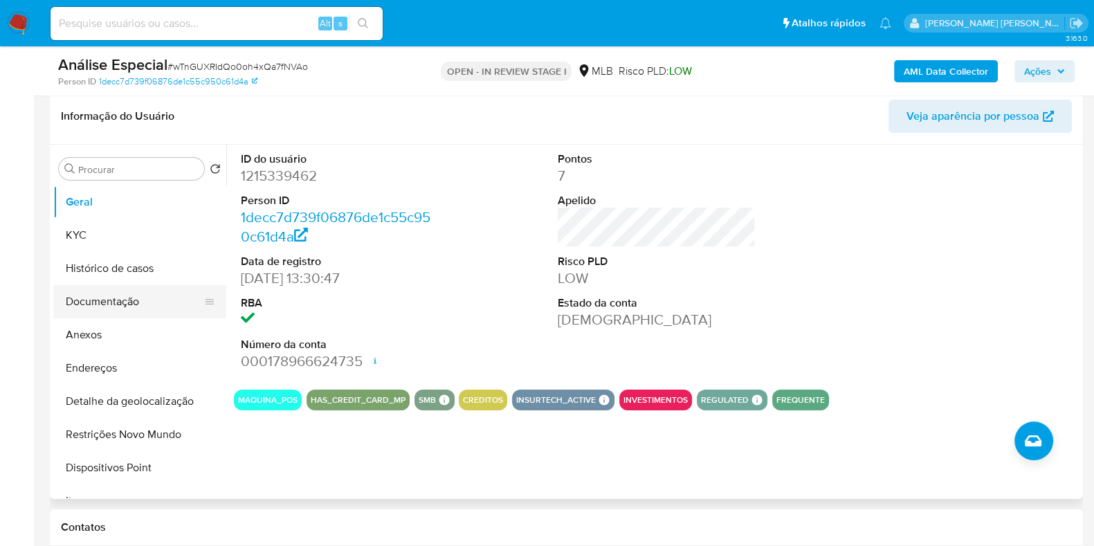
click at [140, 300] on button "Documentação" at bounding box center [134, 301] width 162 height 33
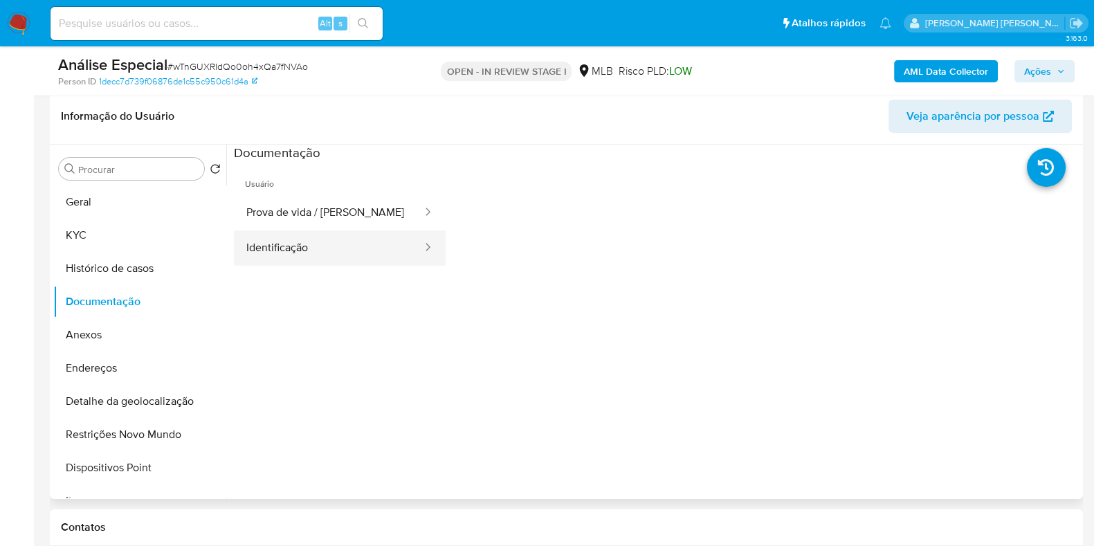
click at [260, 258] on button "Identificação" at bounding box center [329, 247] width 190 height 35
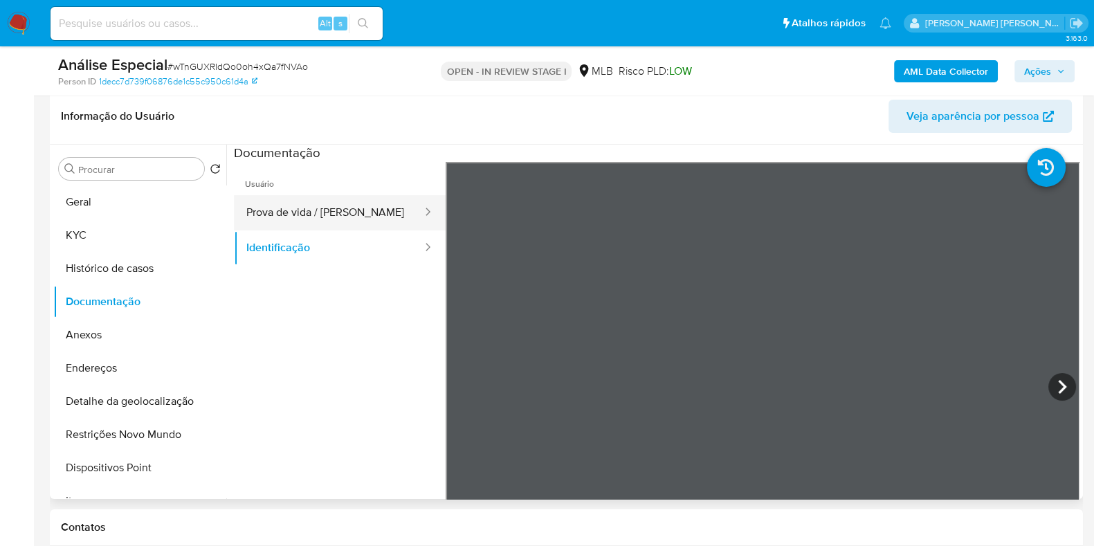
click at [333, 206] on button "Prova de vida / [PERSON_NAME]" at bounding box center [329, 212] width 190 height 35
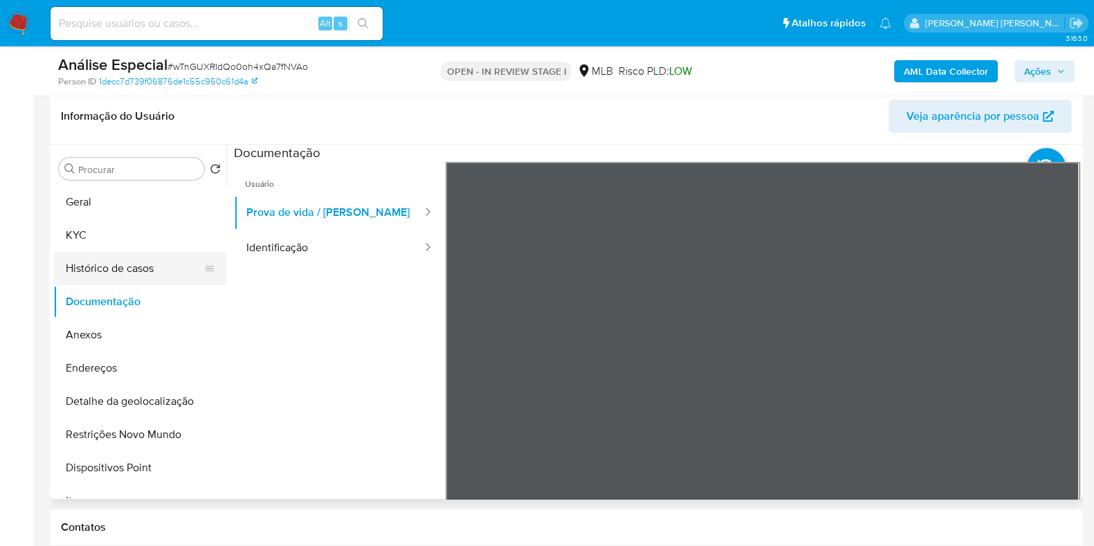
click at [172, 264] on button "Histórico de casos" at bounding box center [134, 268] width 162 height 33
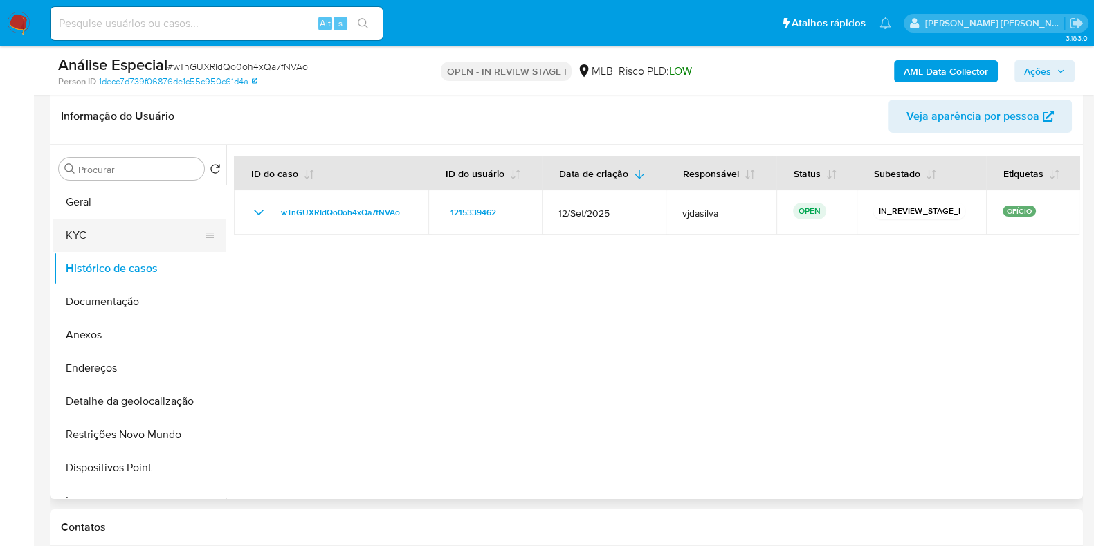
click at [156, 230] on button "KYC" at bounding box center [134, 235] width 162 height 33
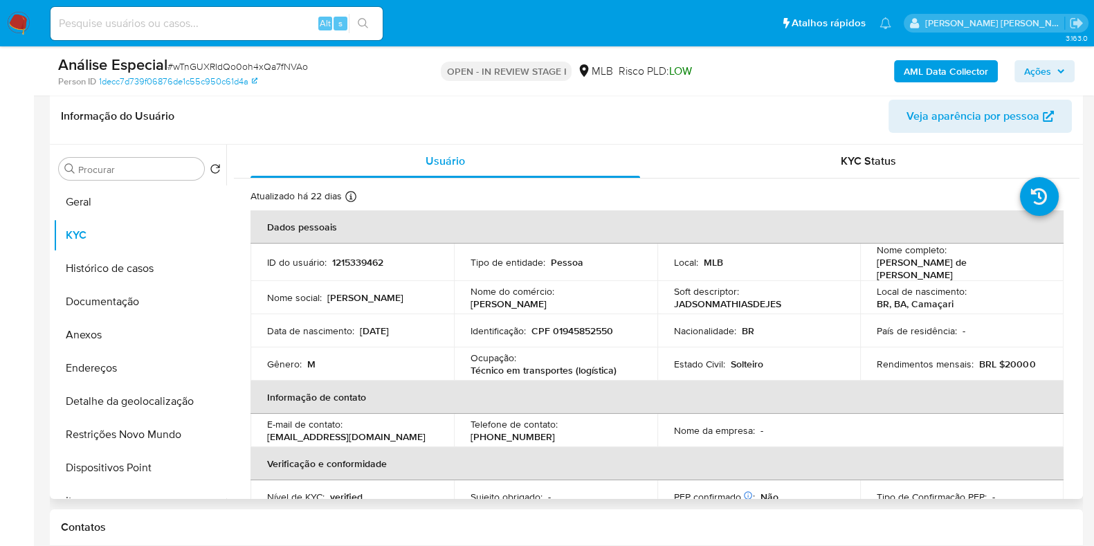
click at [489, 364] on p "Técnico em transportes (logística)" at bounding box center [544, 370] width 146 height 12
copy div "Ocupação : Técnico em transportes (logística)"
click at [534, 315] on td "Identificação : CPF 01945852550" at bounding box center [555, 330] width 203 height 33
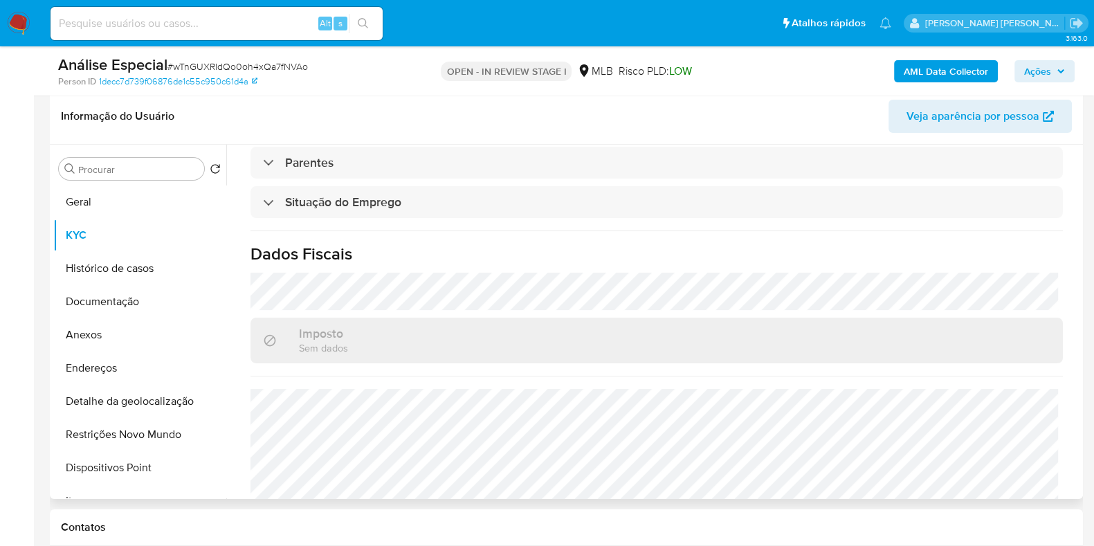
scroll to position [601, 0]
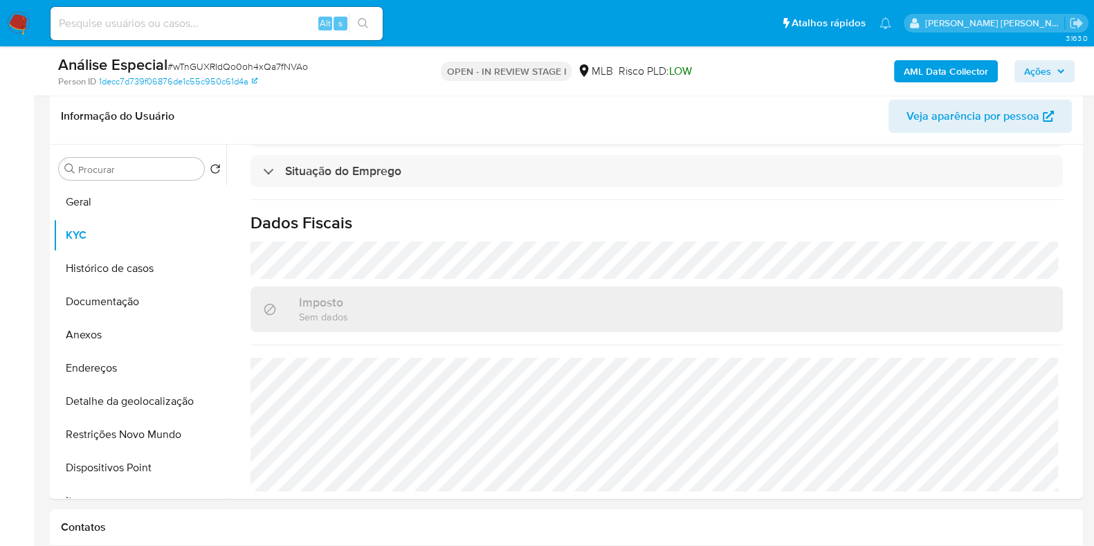
click at [934, 71] on b "AML Data Collector" at bounding box center [946, 71] width 84 height 22
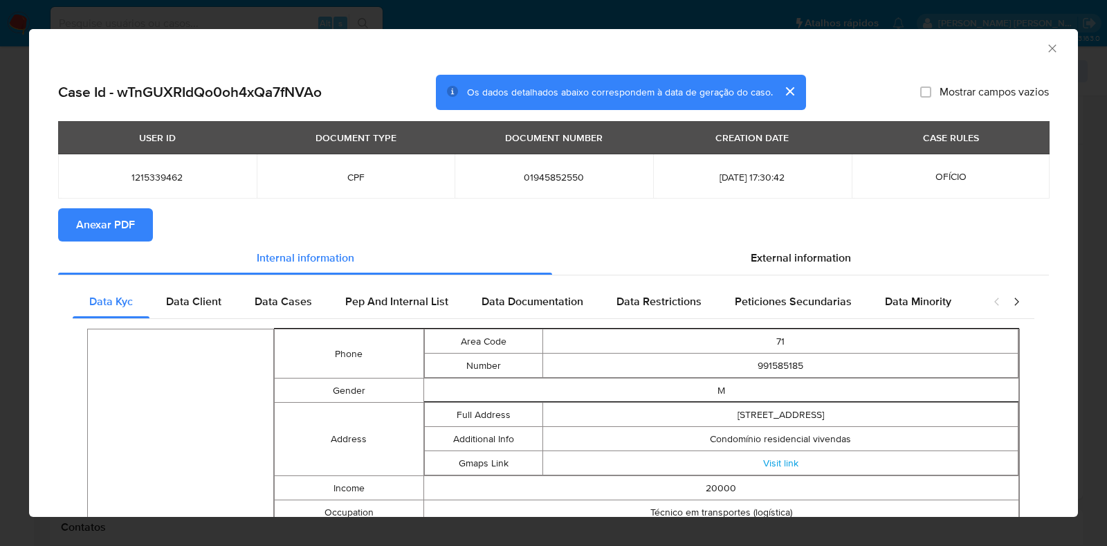
click at [121, 221] on span "Anexar PDF" at bounding box center [105, 225] width 59 height 30
click at [1046, 47] on icon "Fechar a janela" at bounding box center [1053, 49] width 14 height 14
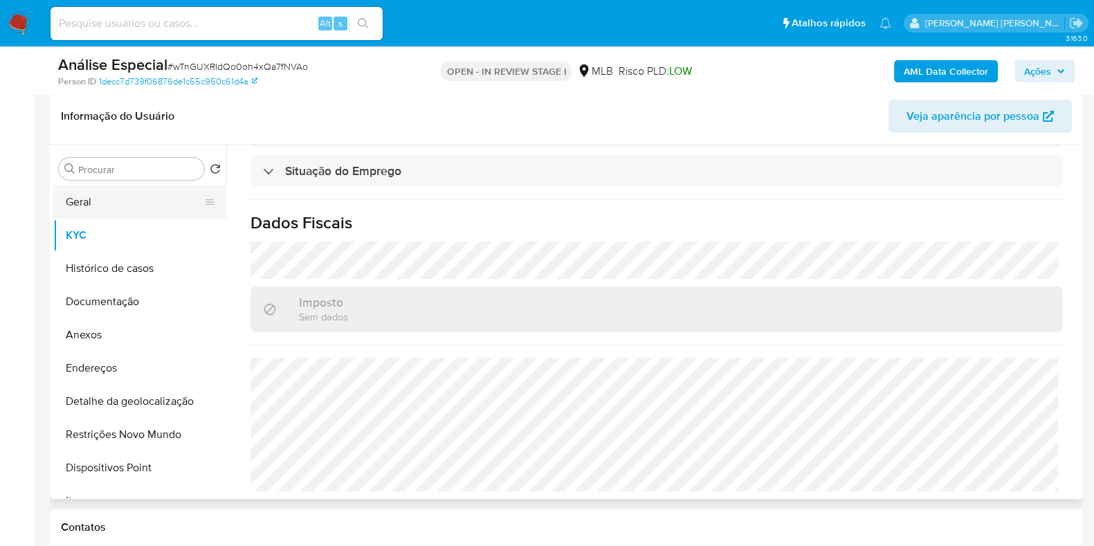
click at [124, 206] on button "Geral" at bounding box center [134, 201] width 162 height 33
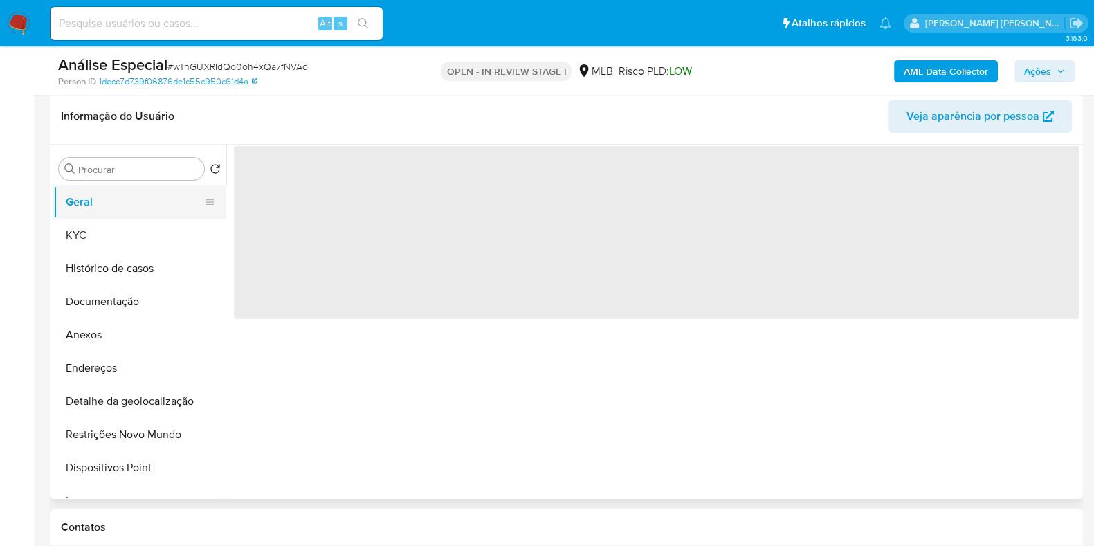
scroll to position [0, 0]
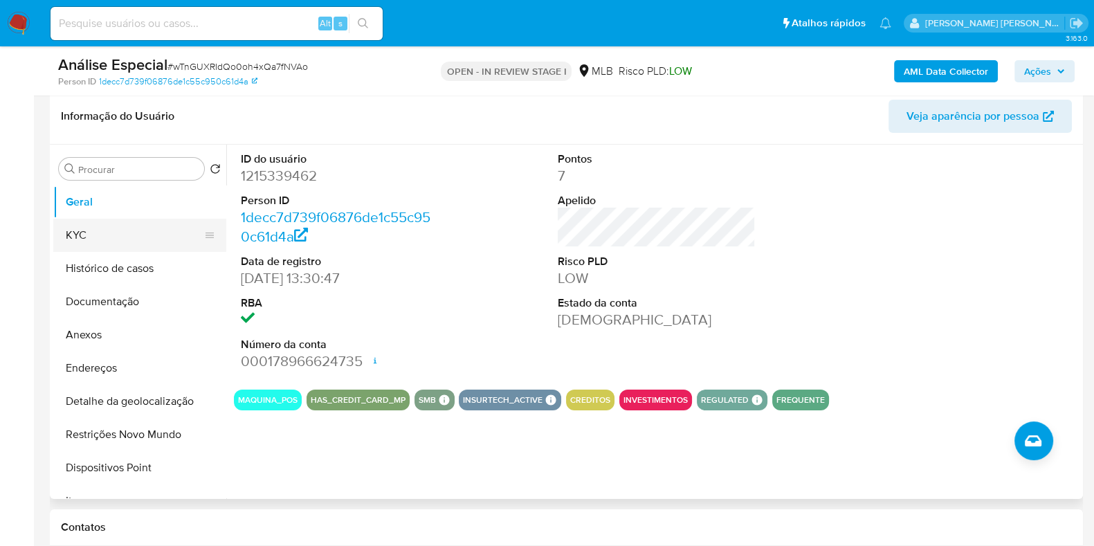
click at [125, 237] on button "KYC" at bounding box center [134, 235] width 162 height 33
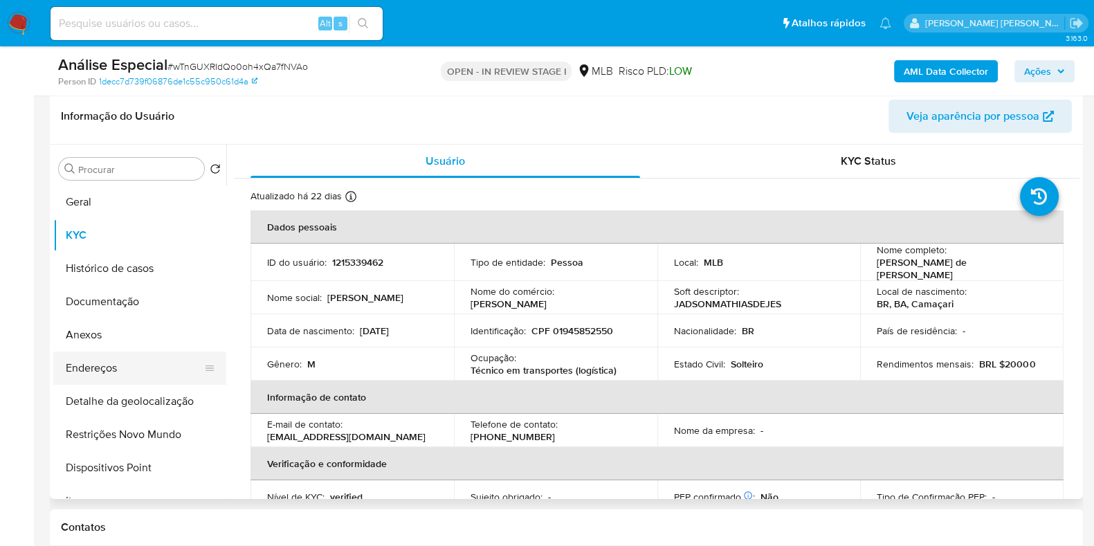
click at [162, 358] on button "Endereços" at bounding box center [134, 368] width 162 height 33
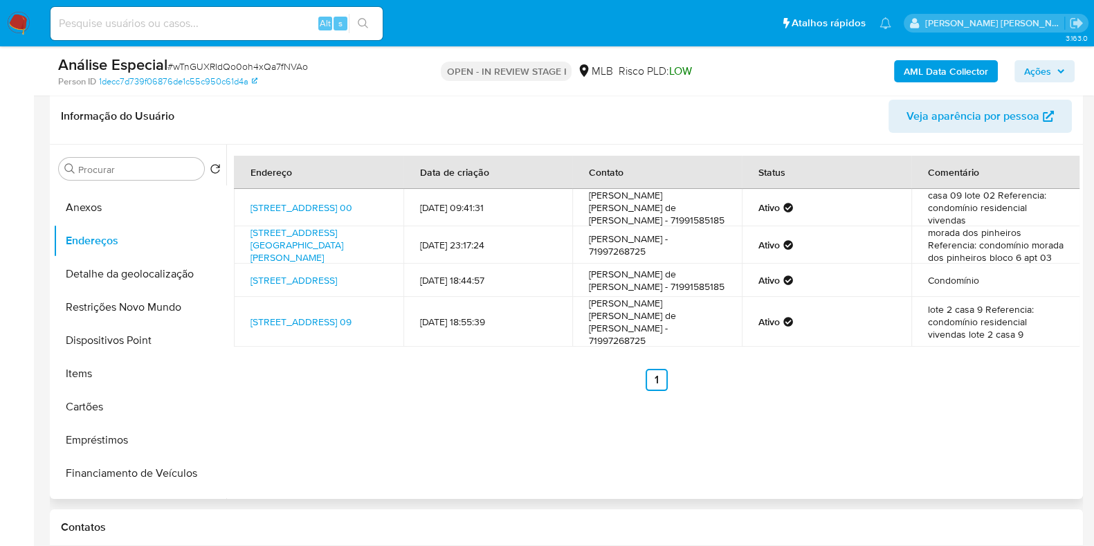
scroll to position [135, 0]
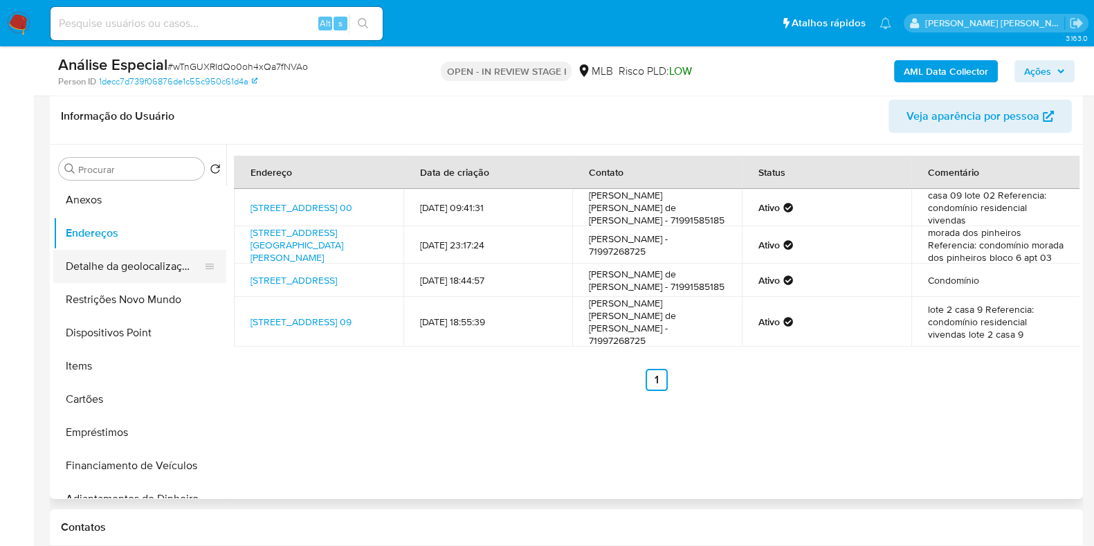
click at [136, 271] on button "Detalhe da geolocalização" at bounding box center [134, 266] width 162 height 33
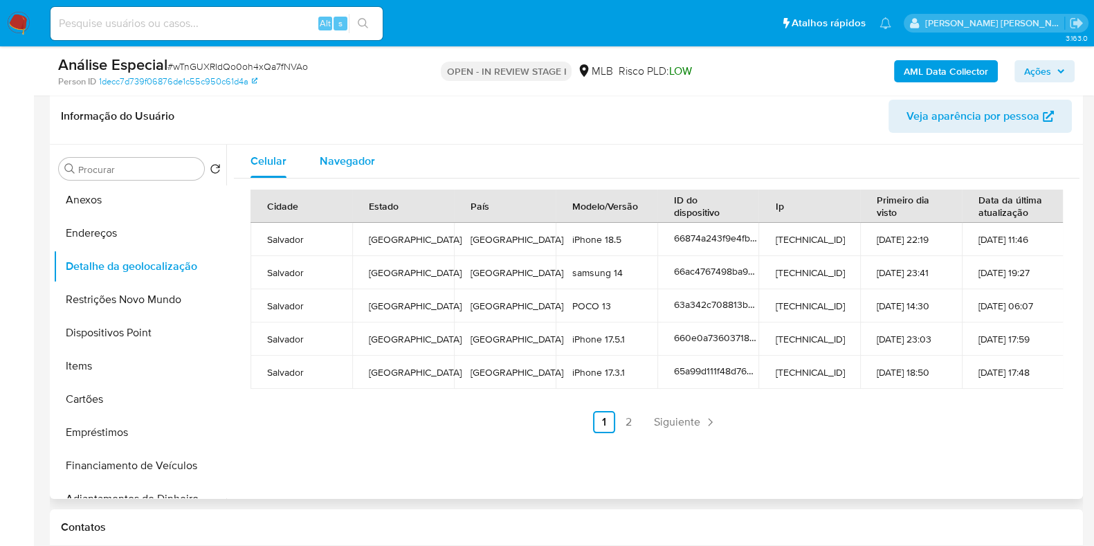
click at [347, 157] on span "Navegador" at bounding box center [347, 161] width 55 height 16
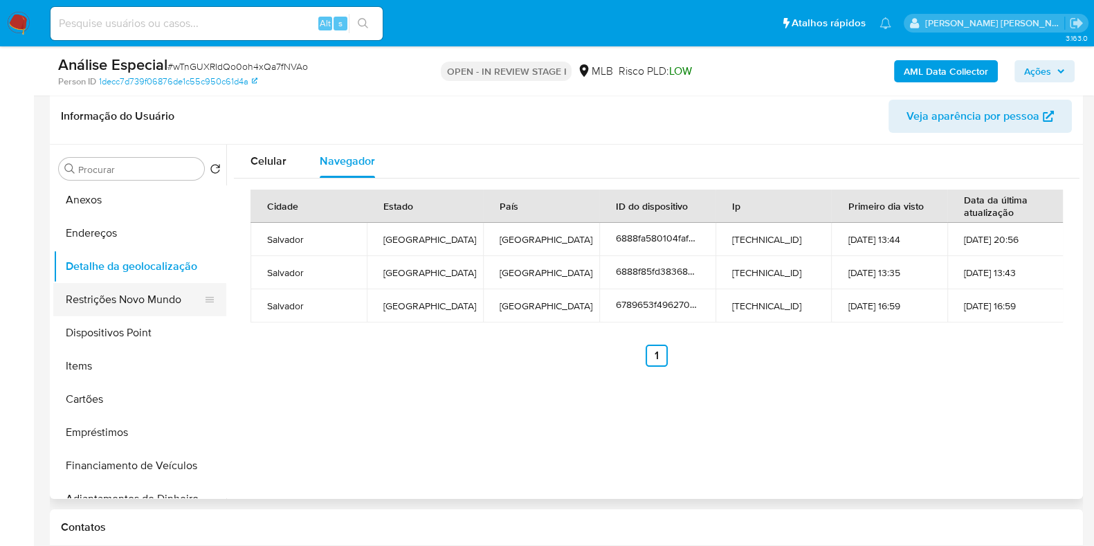
click at [156, 292] on button "Restrições Novo Mundo" at bounding box center [134, 299] width 162 height 33
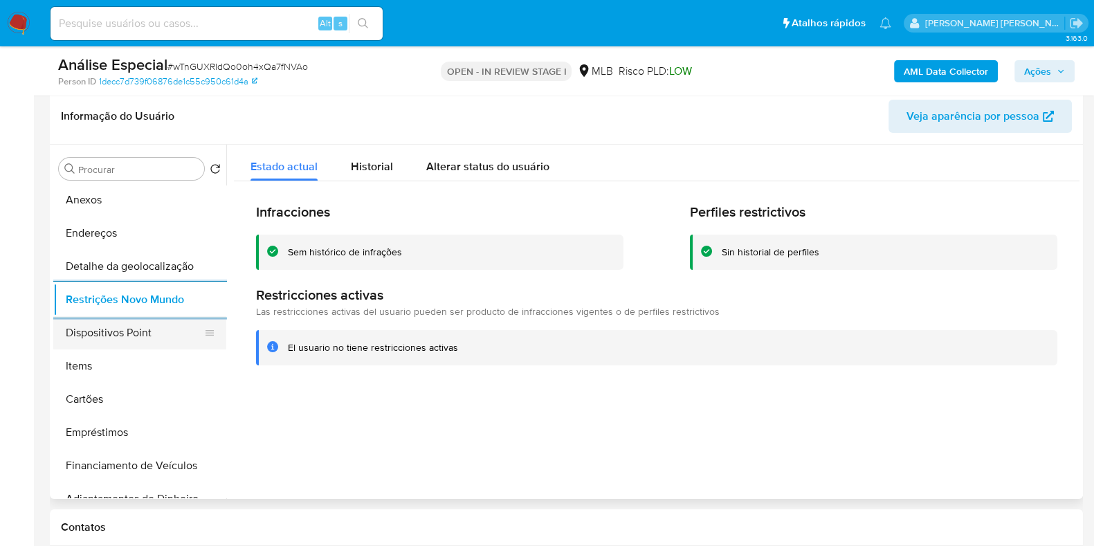
click at [134, 334] on button "Dispositivos Point" at bounding box center [134, 332] width 162 height 33
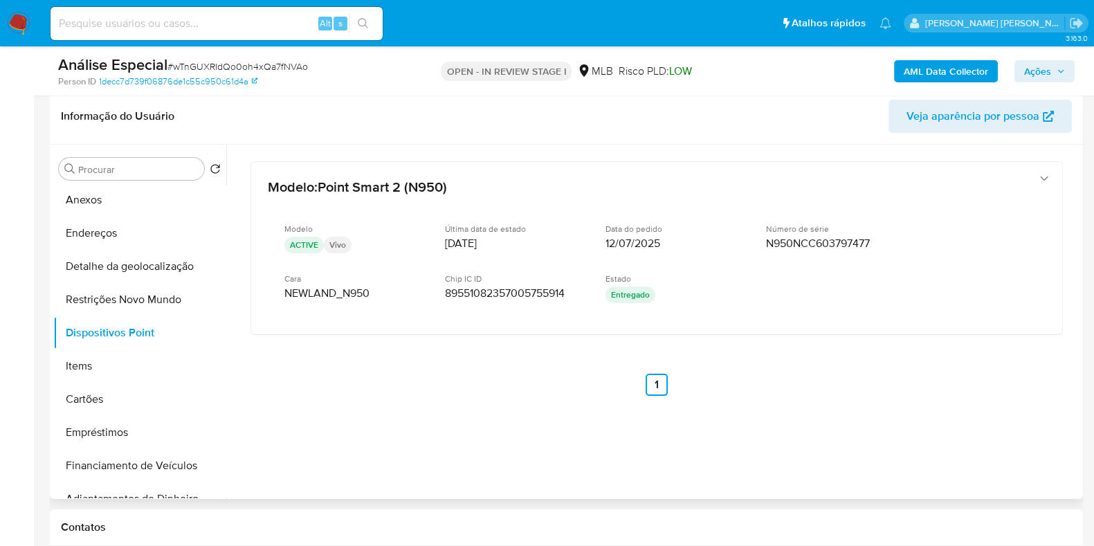
scroll to position [0, 0]
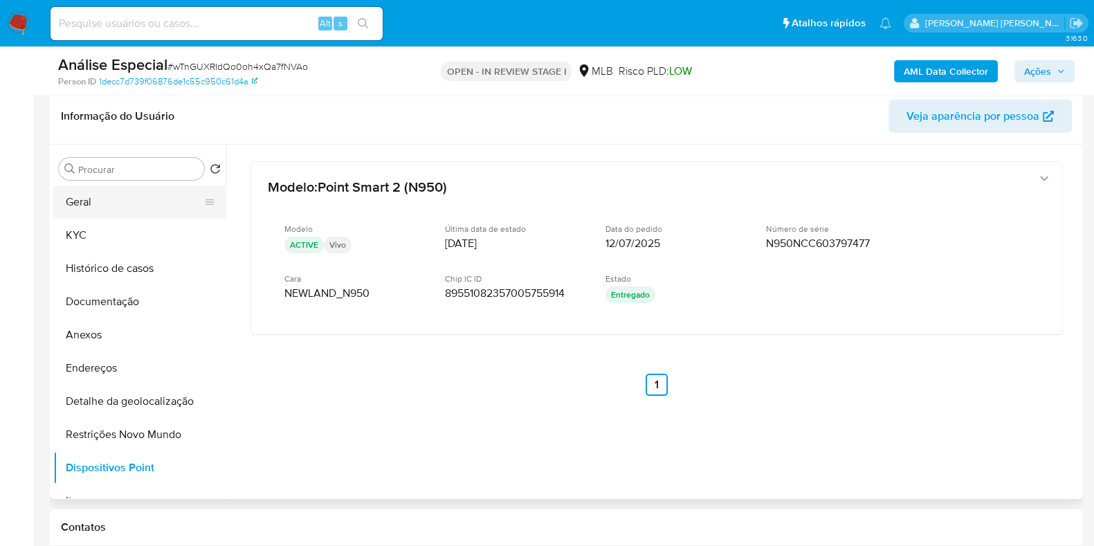
click at [136, 209] on button "Geral" at bounding box center [134, 201] width 162 height 33
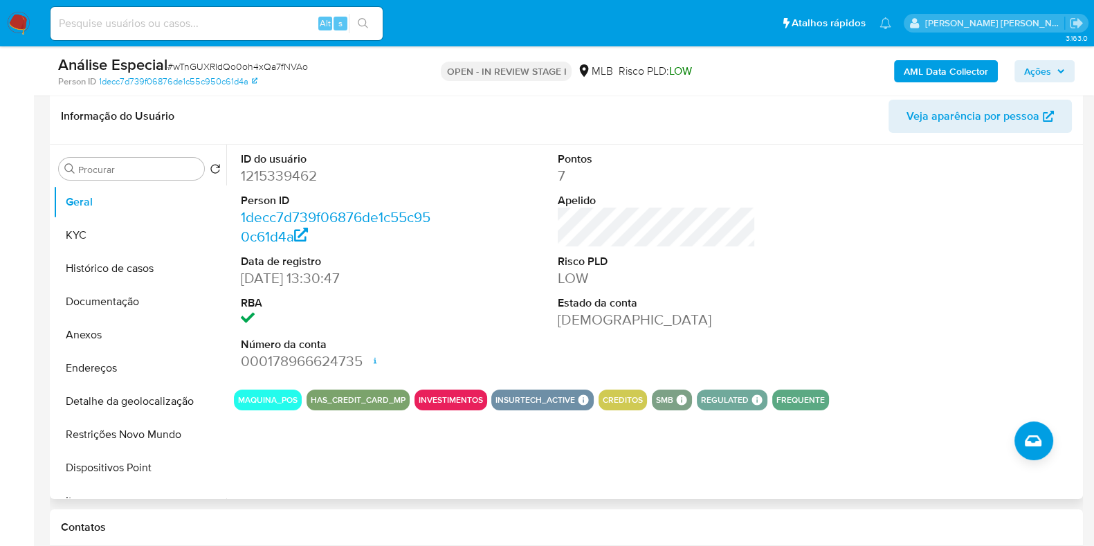
click at [311, 179] on dd "1215339462" at bounding box center [340, 175] width 198 height 19
copy dd "1215339462"
click at [125, 242] on button "KYC" at bounding box center [134, 235] width 162 height 33
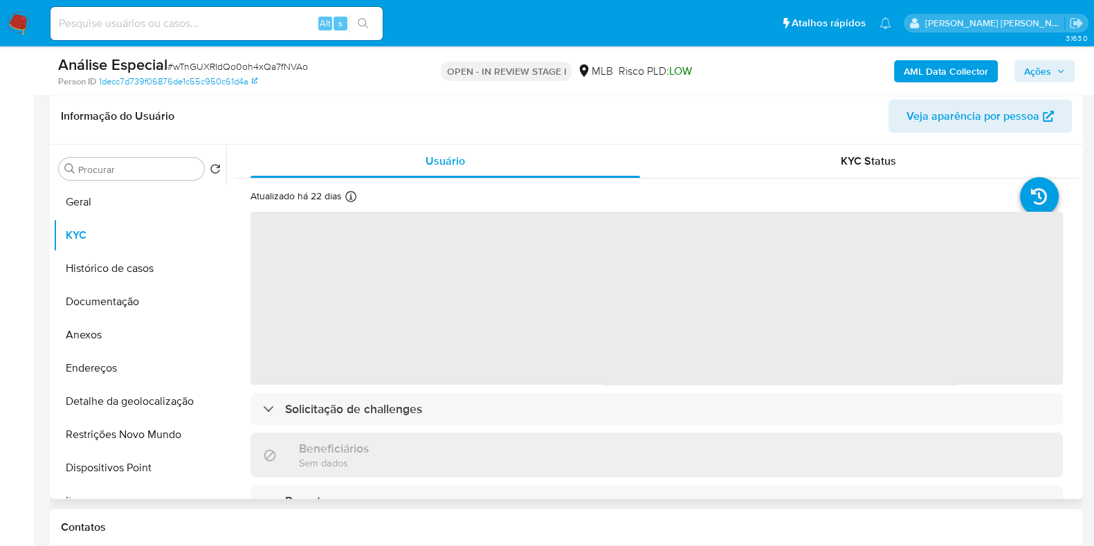
click at [541, 333] on span "‌" at bounding box center [657, 298] width 813 height 173
